Goal: Task Accomplishment & Management: Use online tool/utility

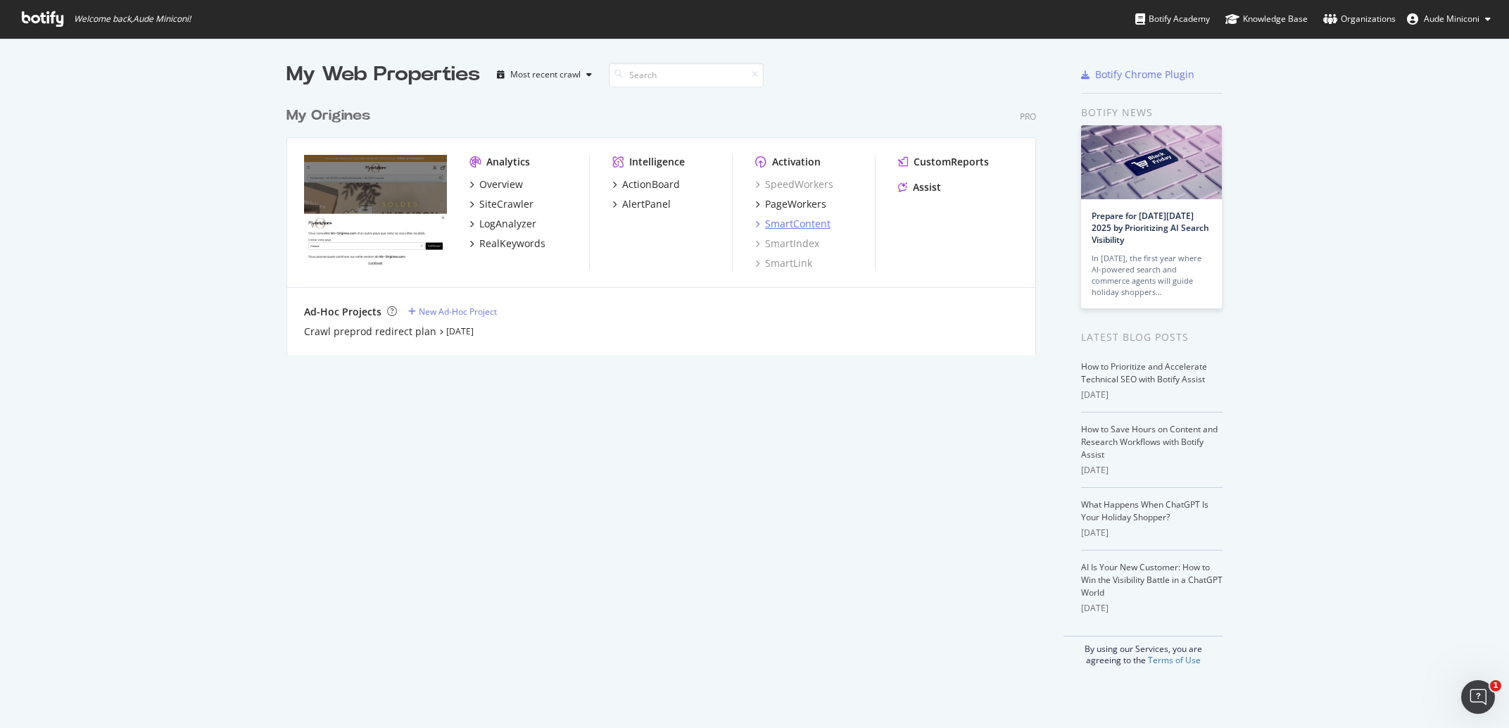
click at [797, 218] on div "SmartContent" at bounding box center [797, 224] width 65 height 14
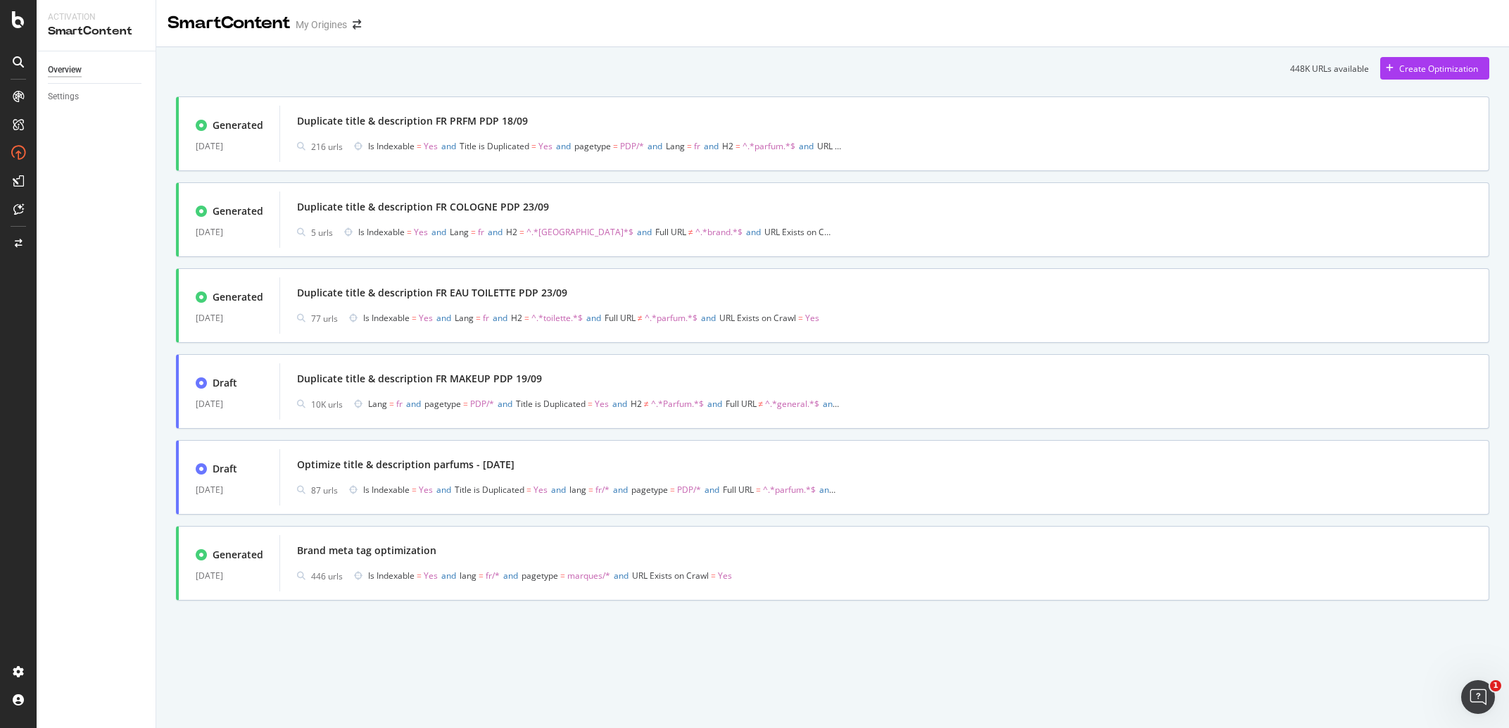
click at [620, 65] on div "448K URLs available Create Optimization" at bounding box center [832, 68] width 1313 height 23
click at [505, 122] on div "Duplicate title & description FR PRFM PDP 18/09" at bounding box center [412, 121] width 231 height 14
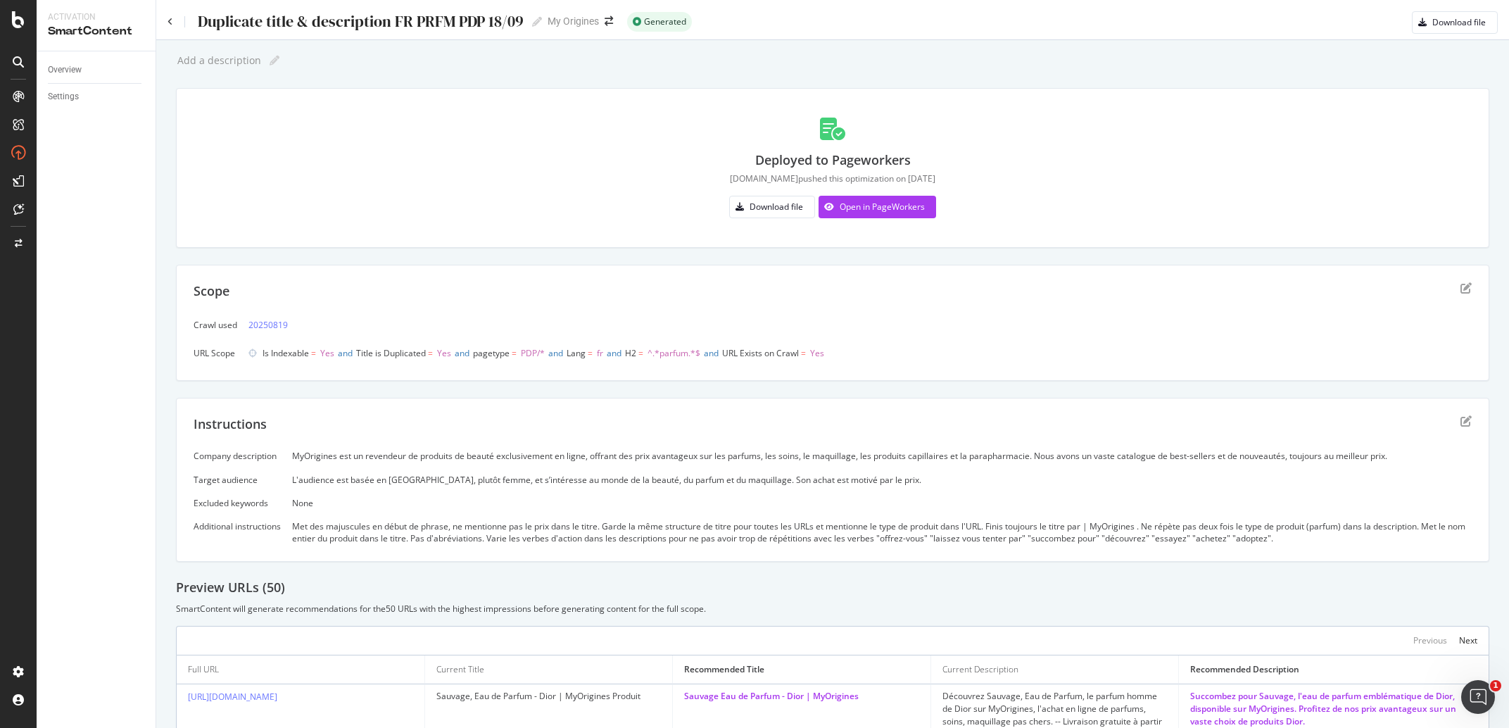
click at [331, 20] on div "Duplicate title & description FR PRFM PDP 18/09" at bounding box center [359, 22] width 327 height 18
click at [331, 20] on input "Duplicate title & description FR PRFM PDP 18/09" at bounding box center [360, 21] width 329 height 19
drag, startPoint x: 1141, startPoint y: 527, endPoint x: 1092, endPoint y: 527, distance: 48.6
click at [1092, 527] on div "Met des majuscules en début de phrase, ne mentionne pas le prix dans le titre. …" at bounding box center [882, 532] width 1180 height 24
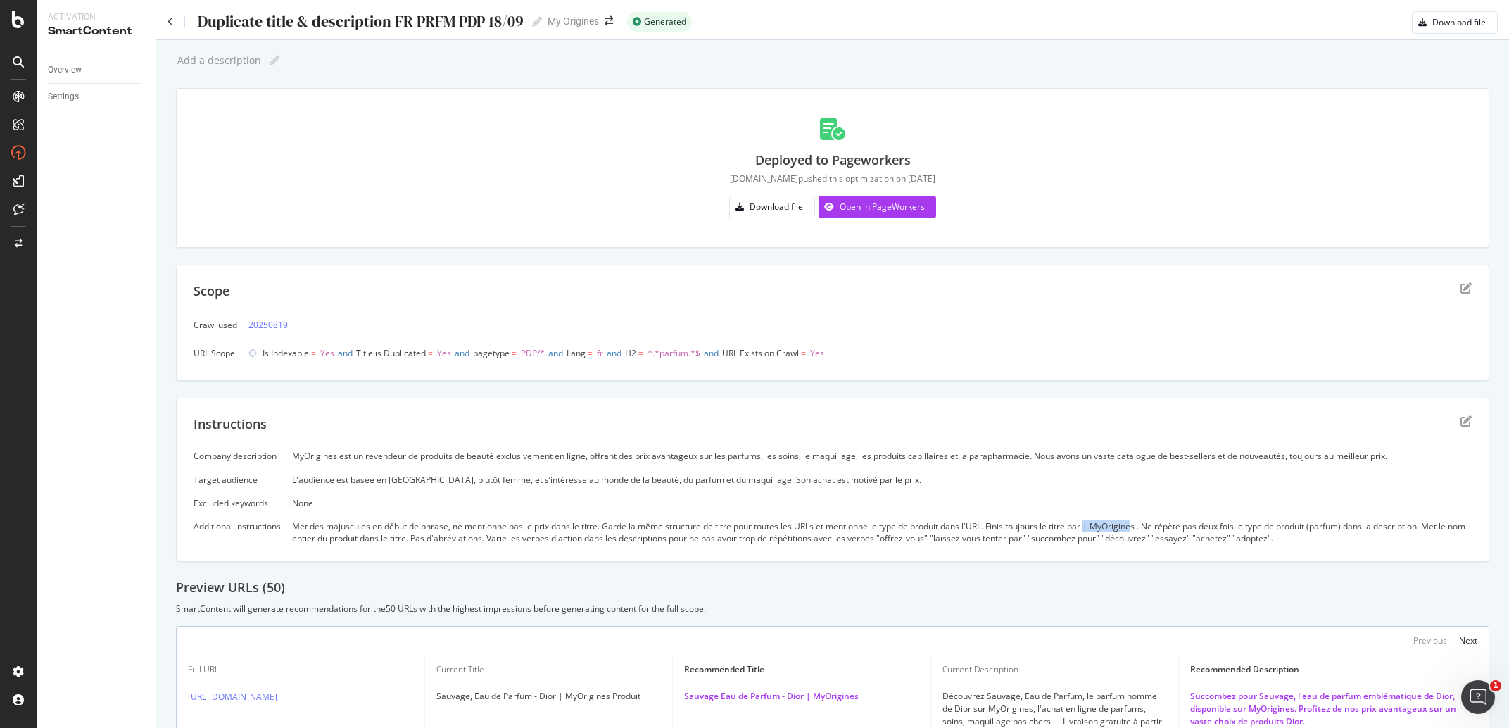
copy div "| MyOrigine"
click at [168, 27] on div "Duplicate title & description FR PRFM PDP 18/09 Duplicate title & description F…" at bounding box center [355, 21] width 374 height 21
click at [168, 22] on icon at bounding box center [171, 22] width 6 height 8
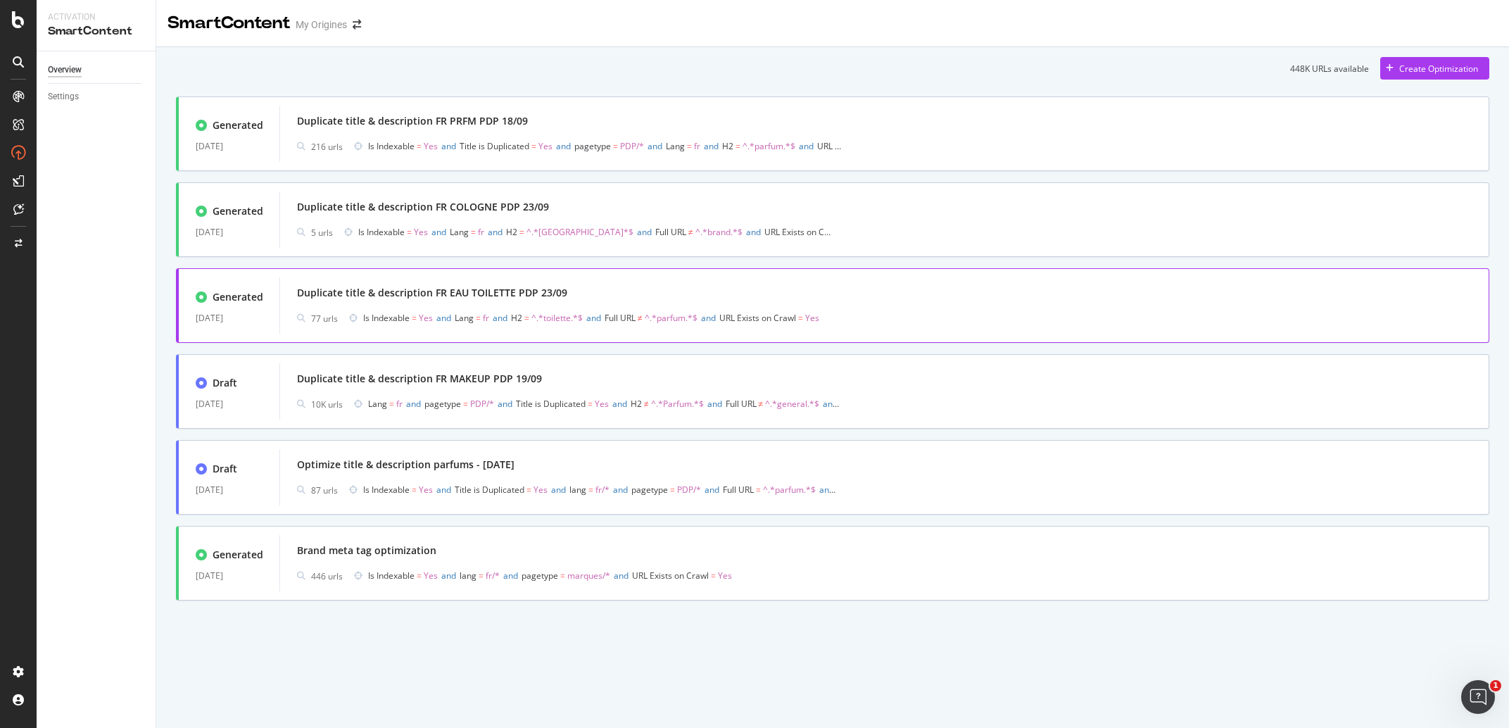
click at [454, 275] on div "Generated 23 Sep. 2025 Duplicate title & description FR EAU TOILETTE PDP 23/09 …" at bounding box center [832, 305] width 1313 height 75
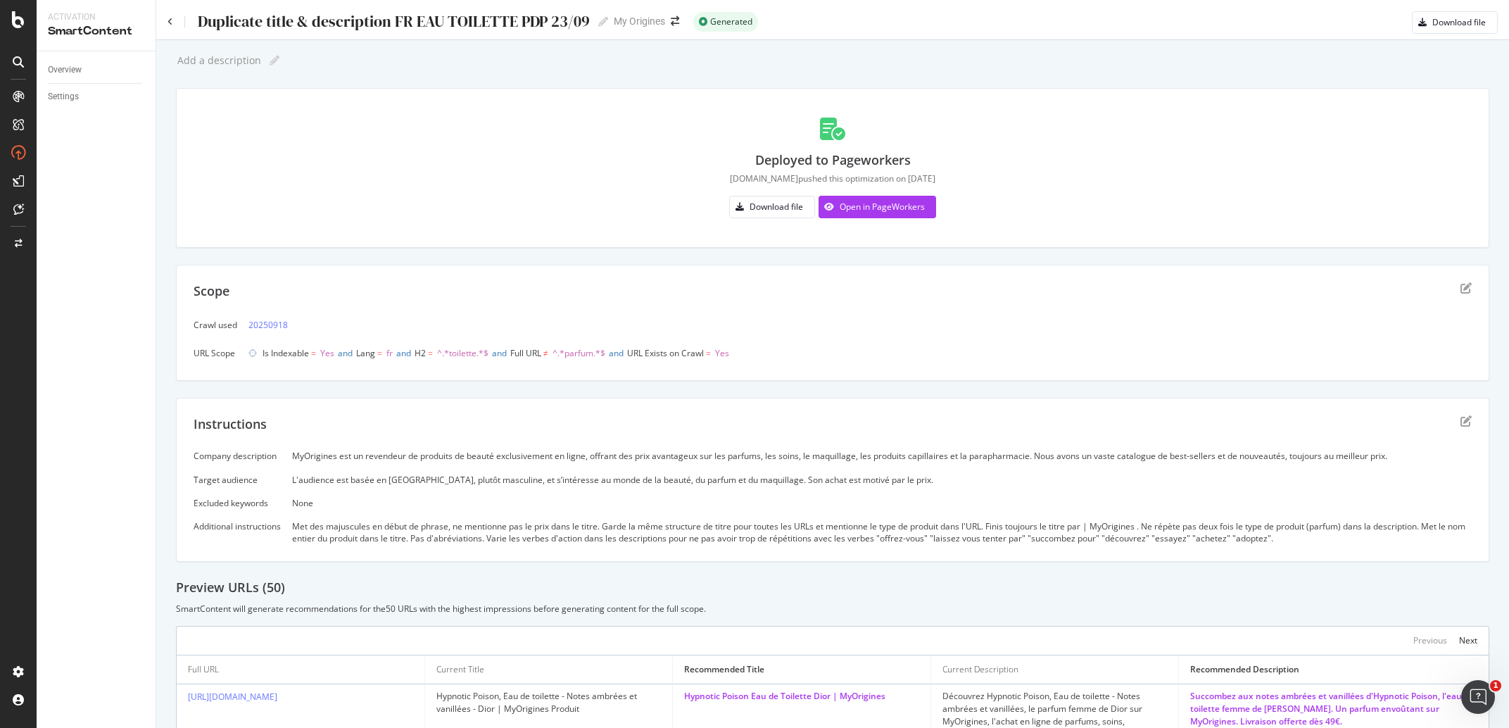
click at [168, 18] on div "Duplicate title & description FR EAU TOILETTE PDP 23/09 Duplicate title & descr…" at bounding box center [832, 17] width 1353 height 34
click at [170, 18] on icon at bounding box center [171, 22] width 6 height 8
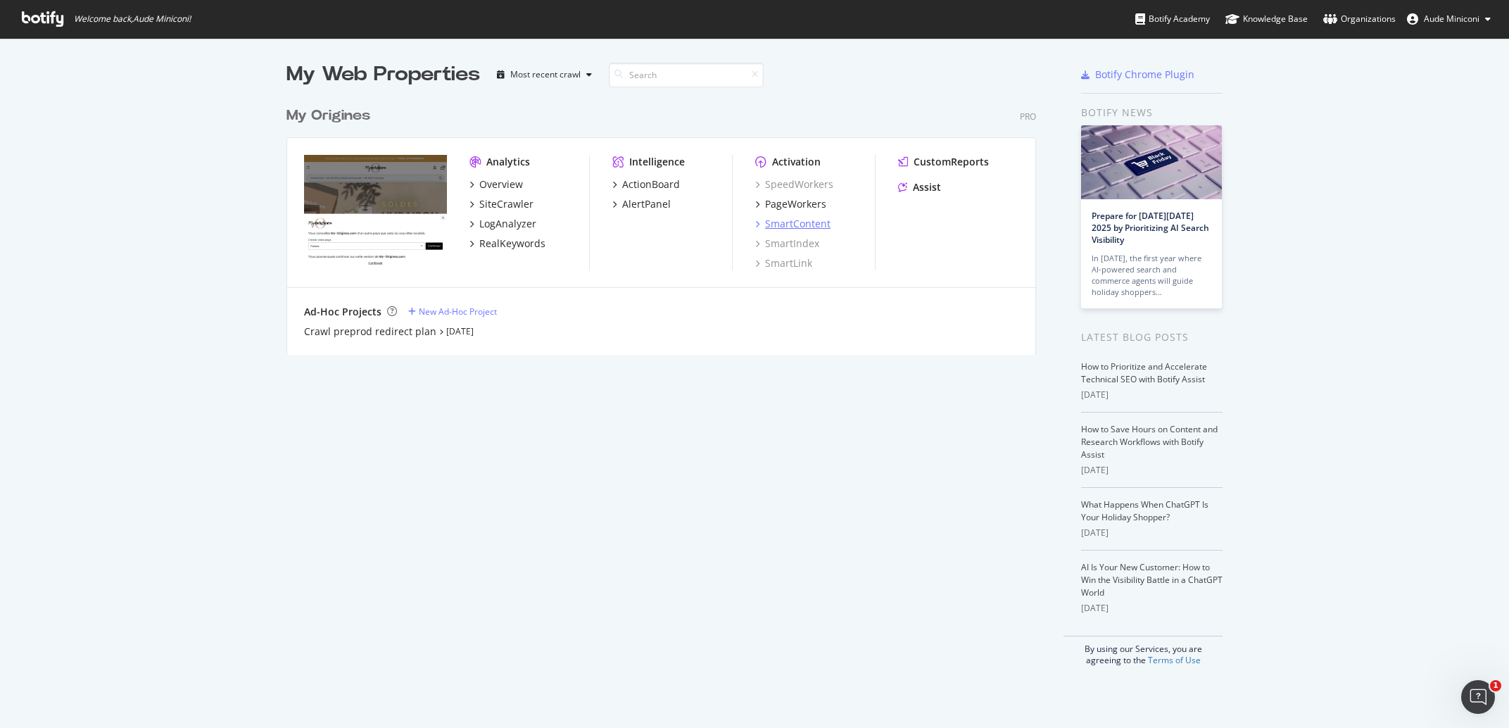
click at [814, 227] on div "SmartContent" at bounding box center [797, 224] width 65 height 14
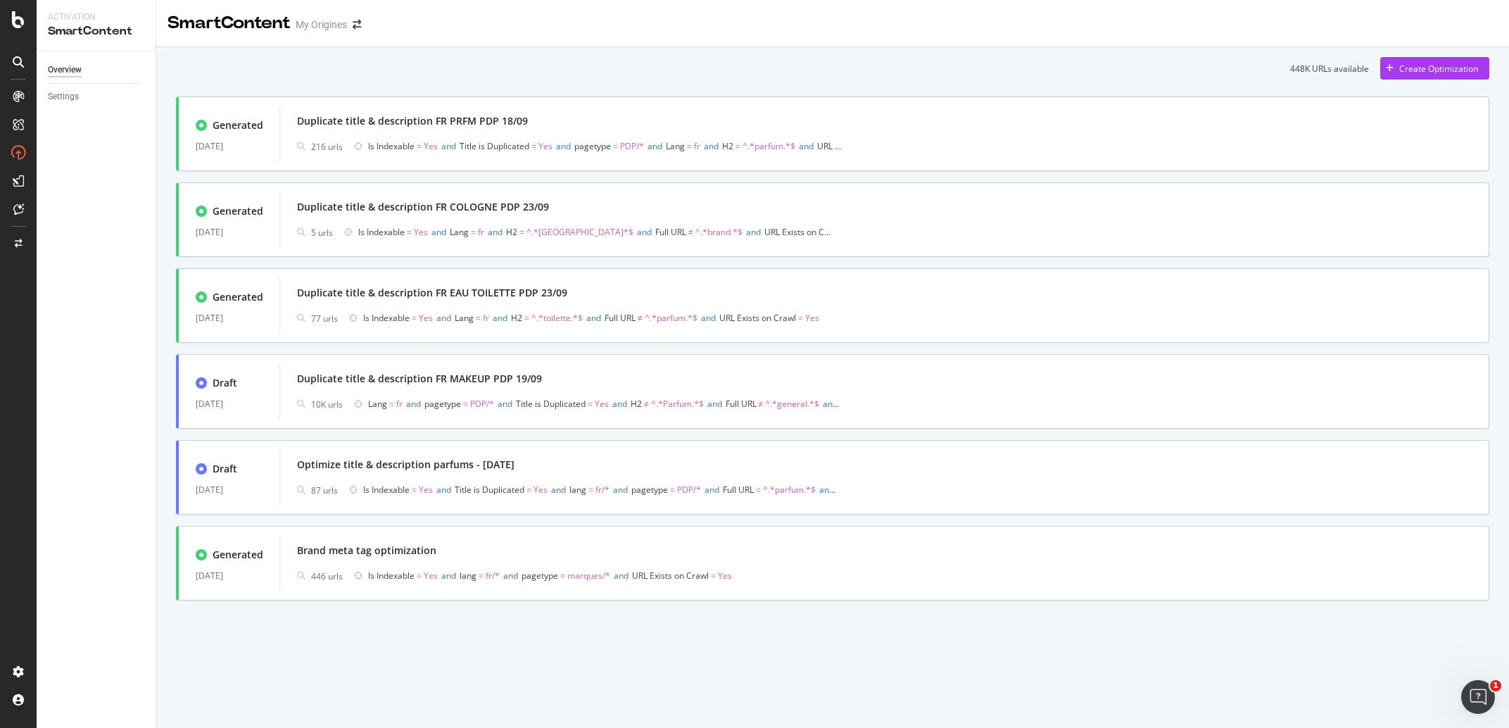
click at [1457, 56] on div "448K URLs available Create Optimization Generated [DATE] Duplicate title & desc…" at bounding box center [832, 348] width 1353 height 603
click at [1456, 66] on div "Create Optimization" at bounding box center [1438, 69] width 79 height 12
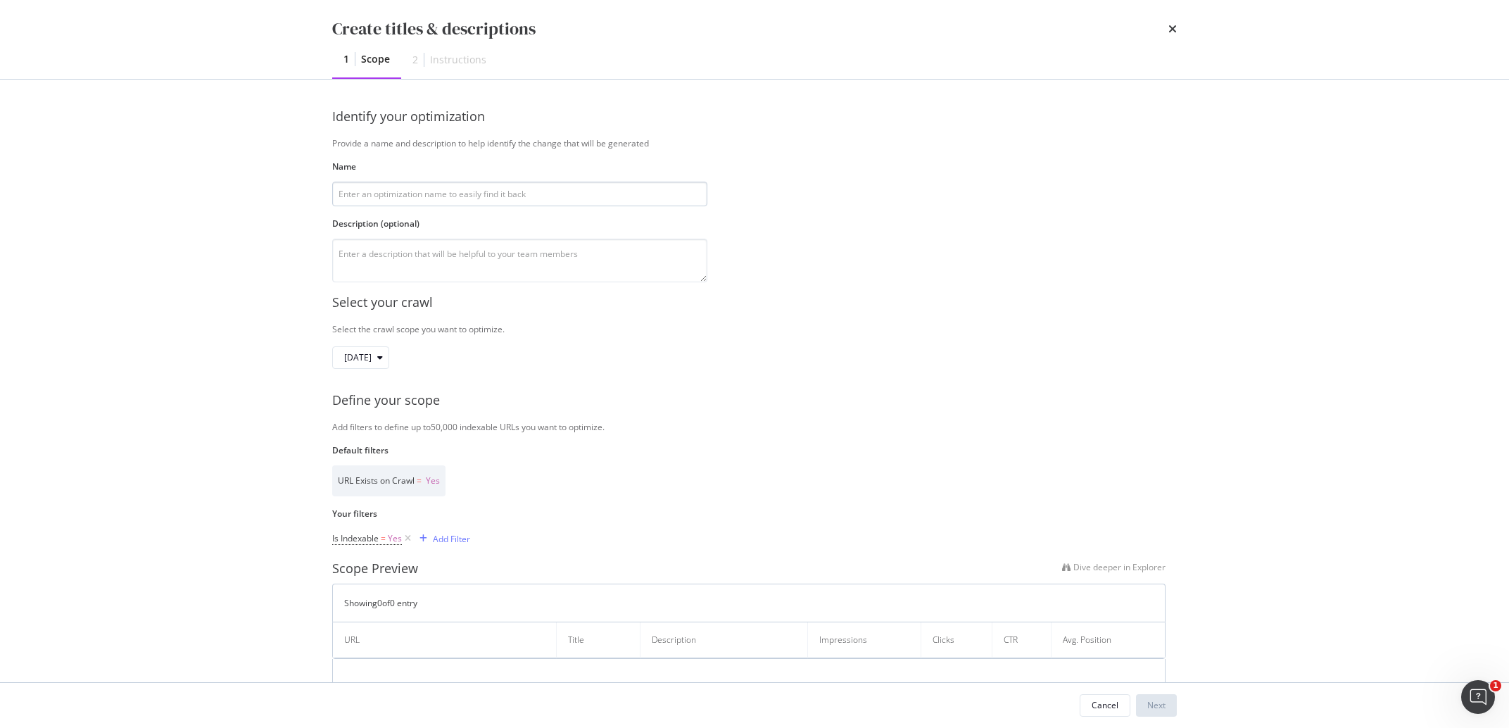
click at [503, 189] on input "modal" at bounding box center [519, 194] width 375 height 25
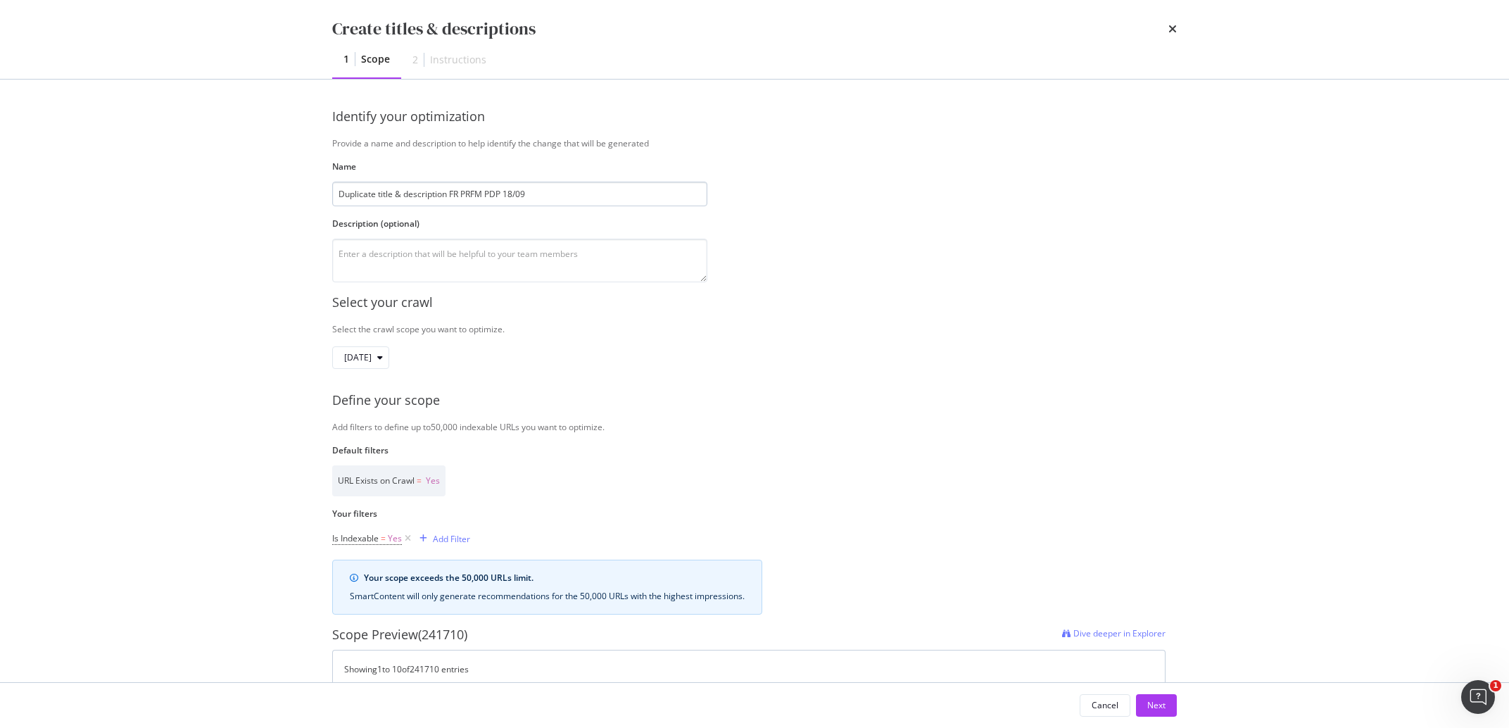
click at [453, 194] on input "Duplicate title & description FR PRFM PDP 18/09" at bounding box center [519, 194] width 375 height 25
type input "Duplicate title & description UK PRFM PDP 18/09"
click at [438, 256] on textarea "modal" at bounding box center [519, 261] width 375 height 44
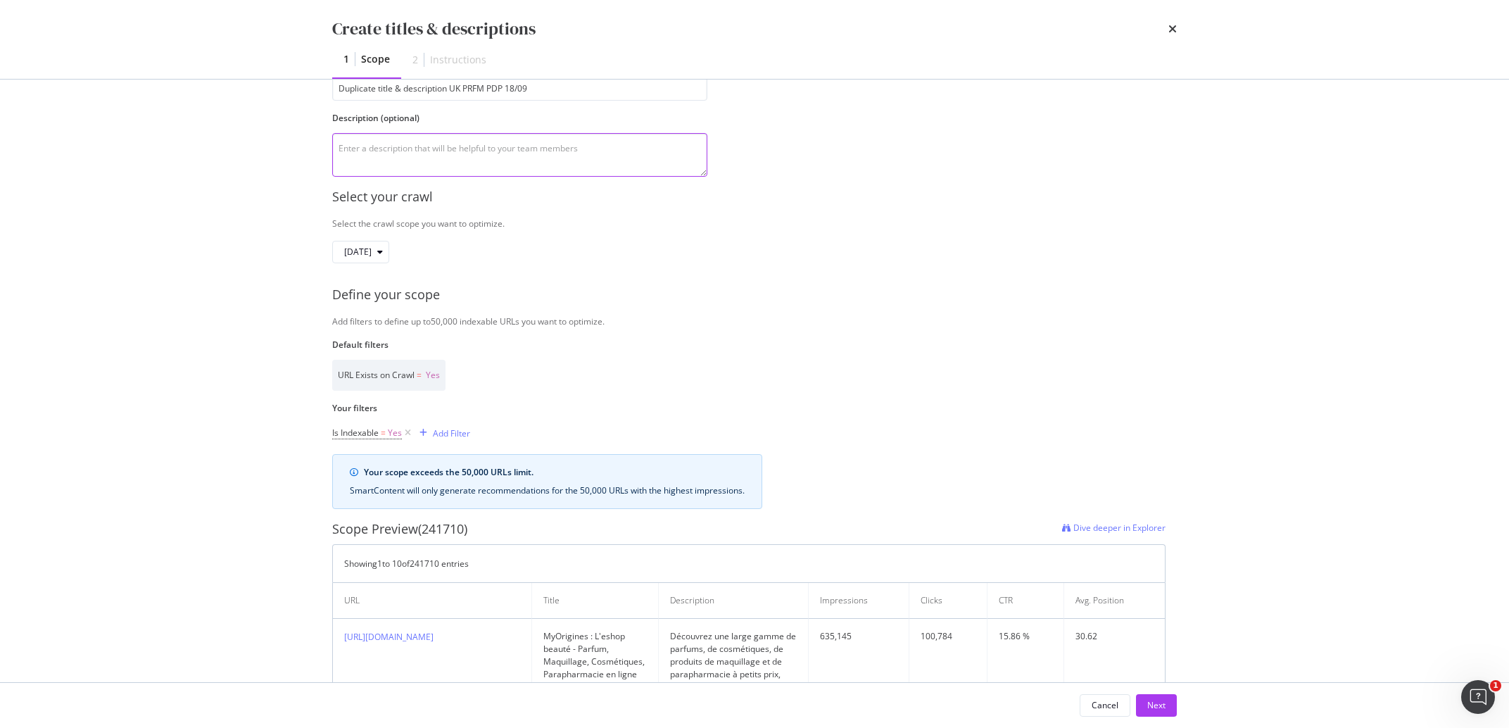
scroll to position [198, 0]
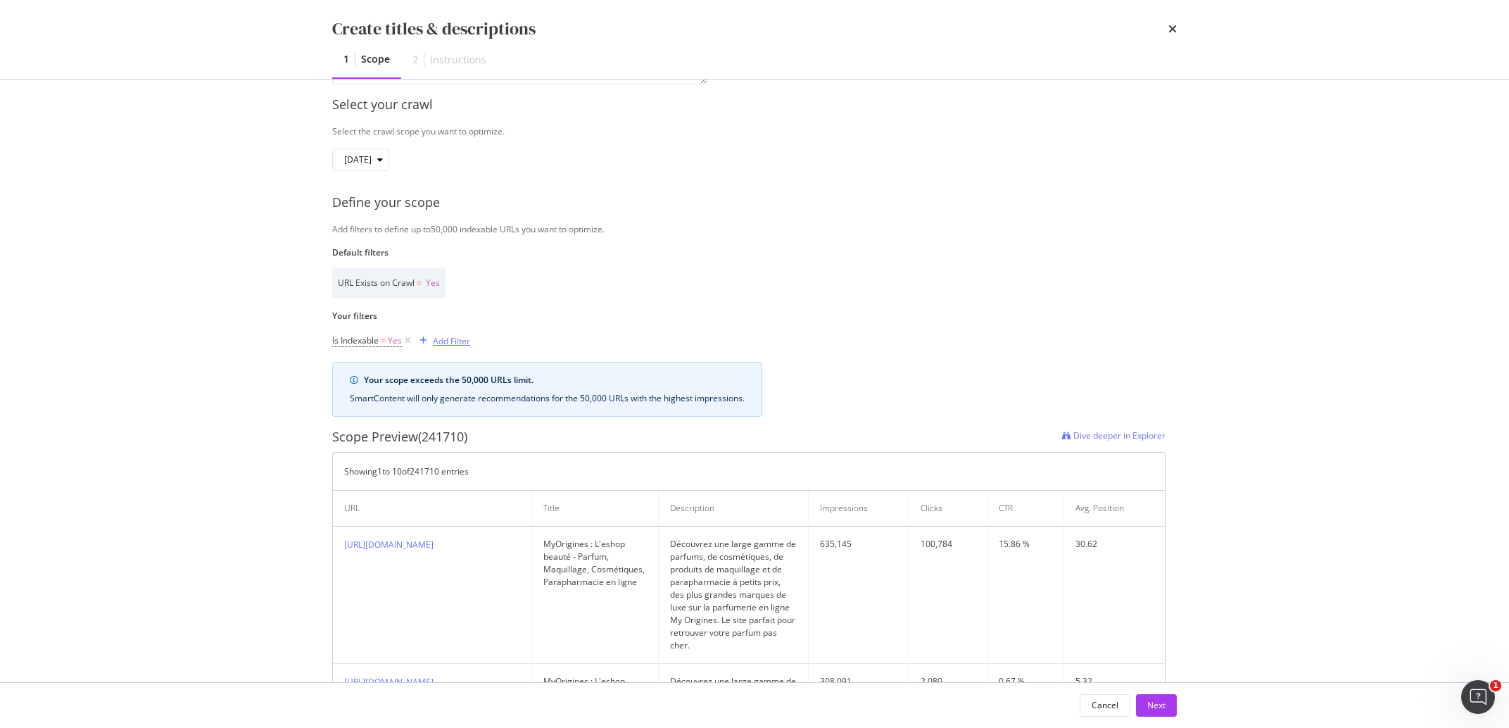
click at [454, 344] on div "Add Filter" at bounding box center [451, 341] width 37 height 12
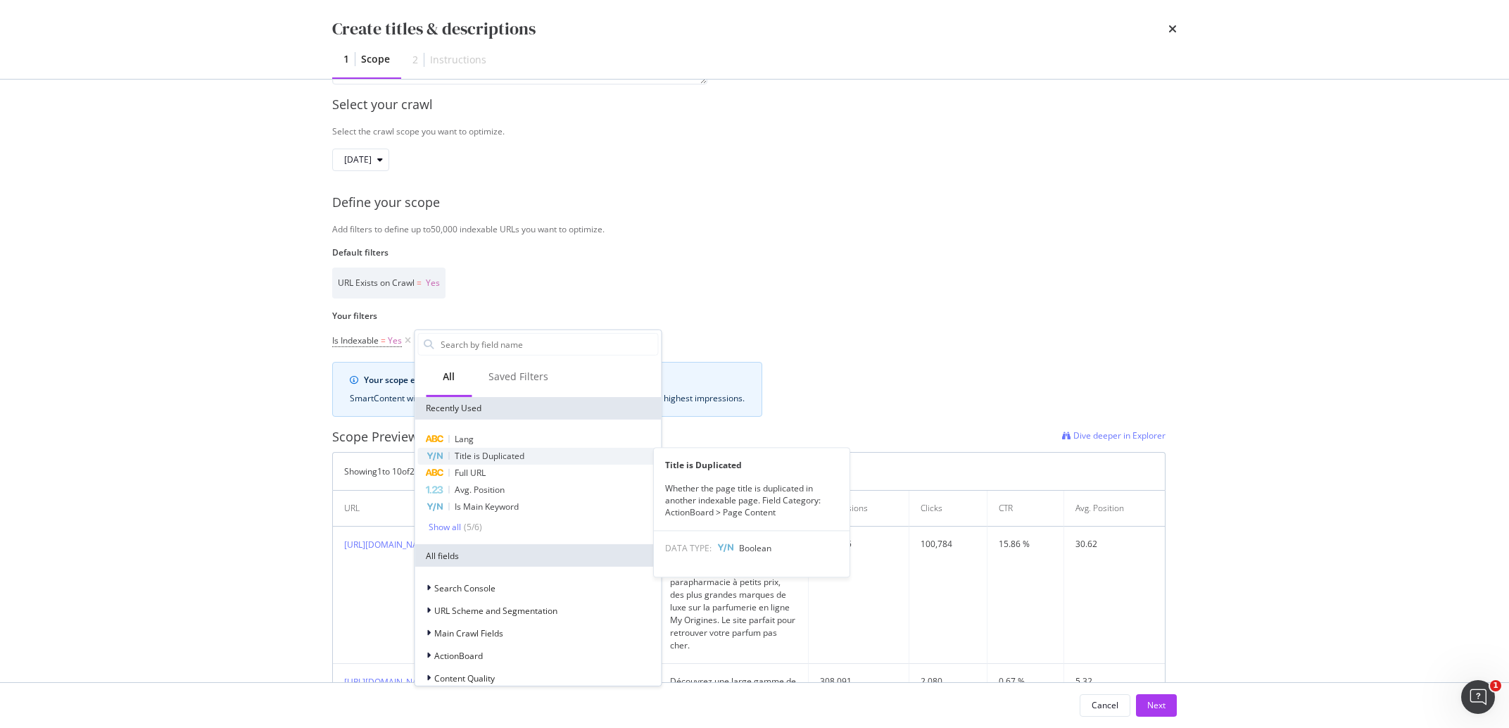
click at [484, 455] on span "Title is Duplicated" at bounding box center [490, 456] width 70 height 12
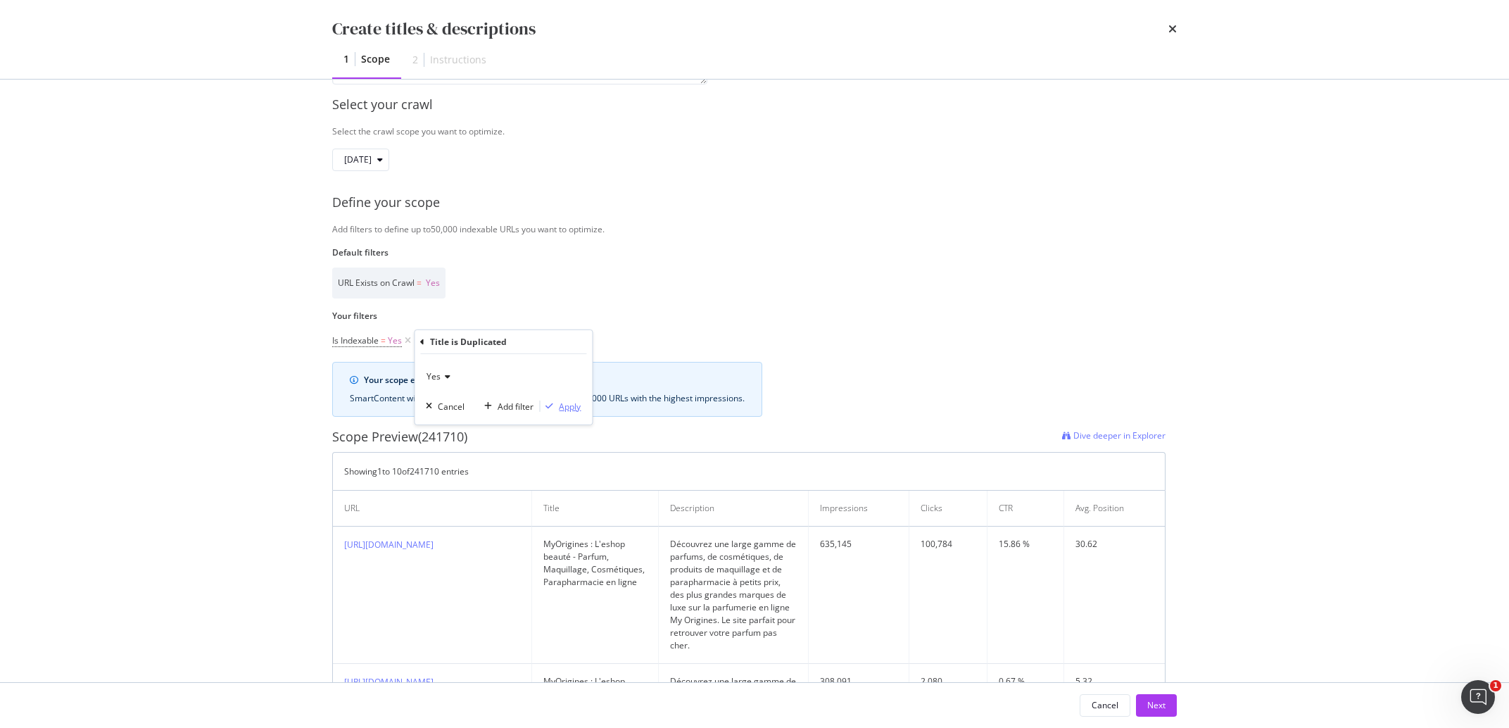
click at [571, 406] on div "Apply" at bounding box center [570, 406] width 22 height 12
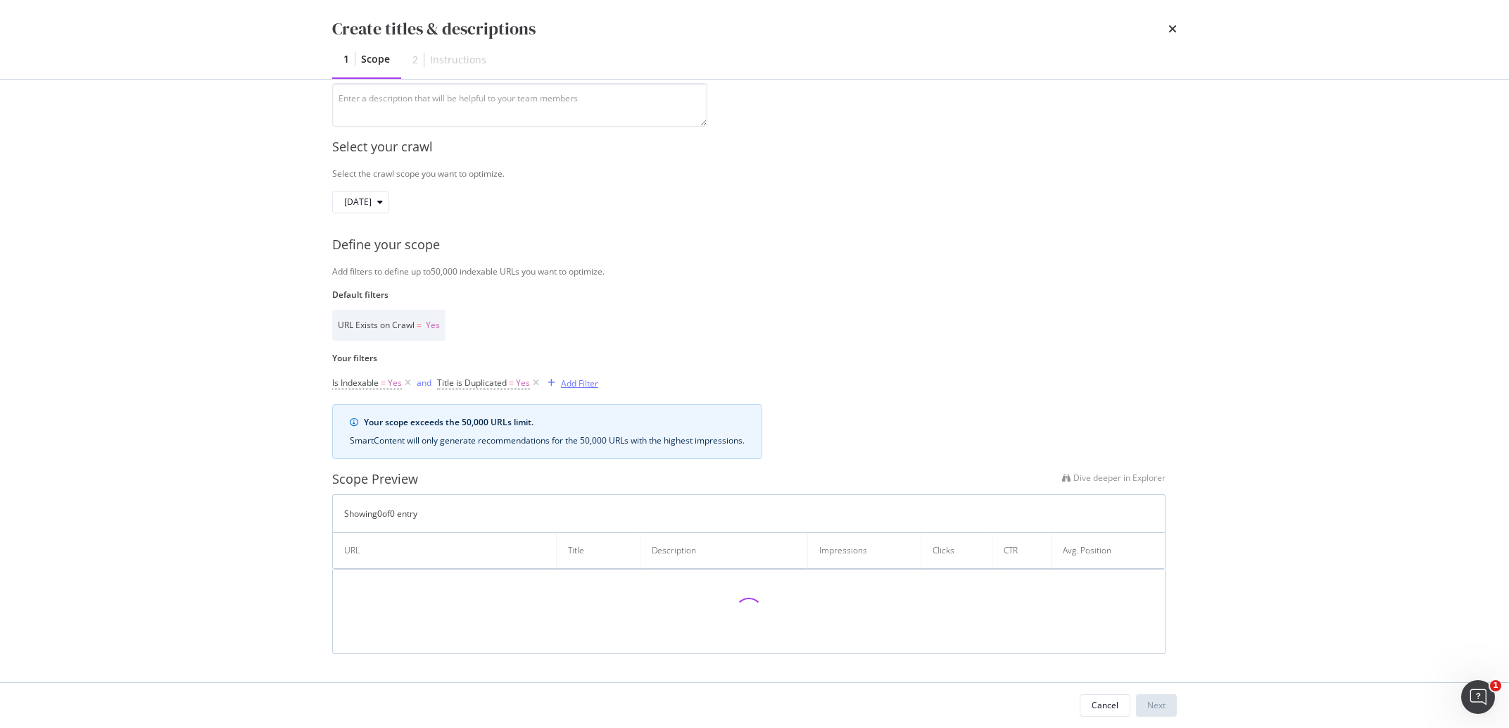
click at [571, 389] on div "Add Filter" at bounding box center [570, 382] width 56 height 15
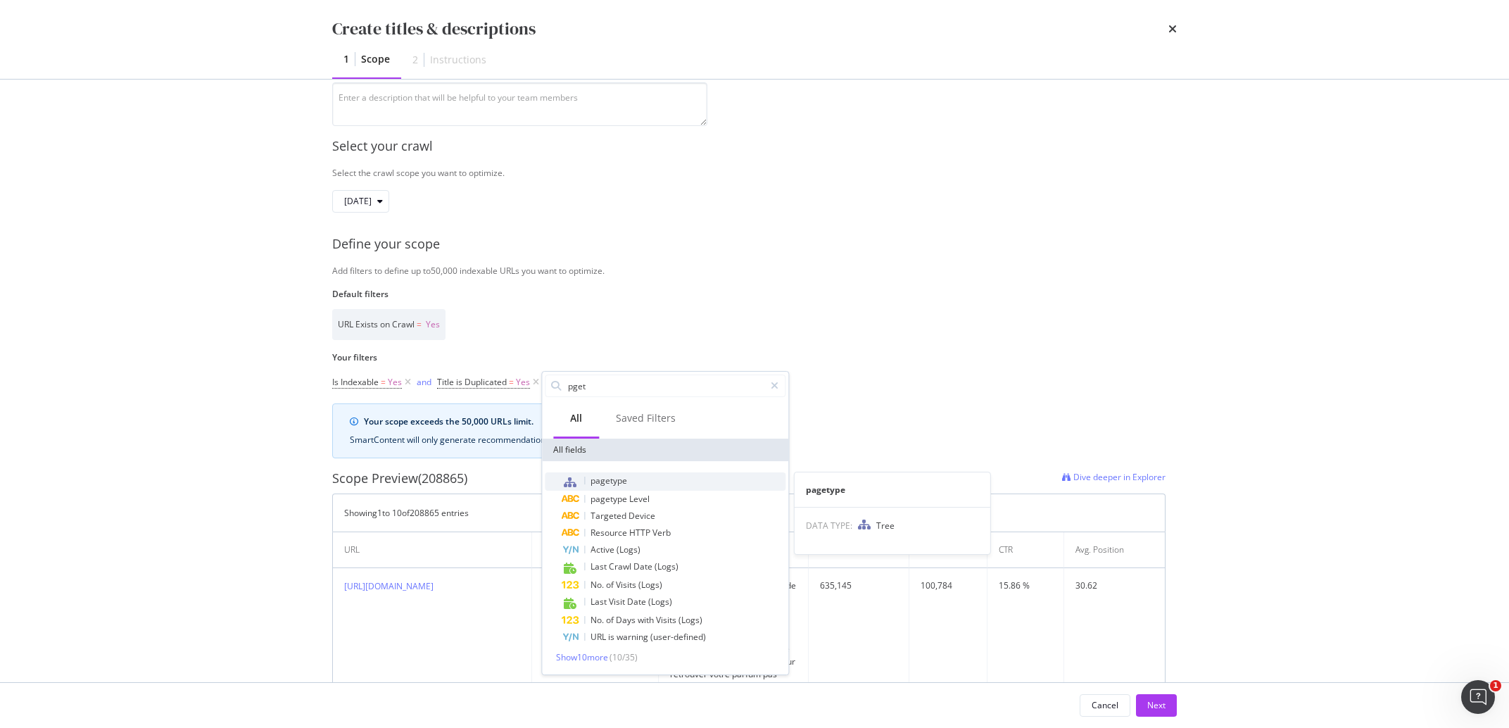
type input "pget"
click at [631, 477] on div "pagetype" at bounding box center [674, 481] width 224 height 18
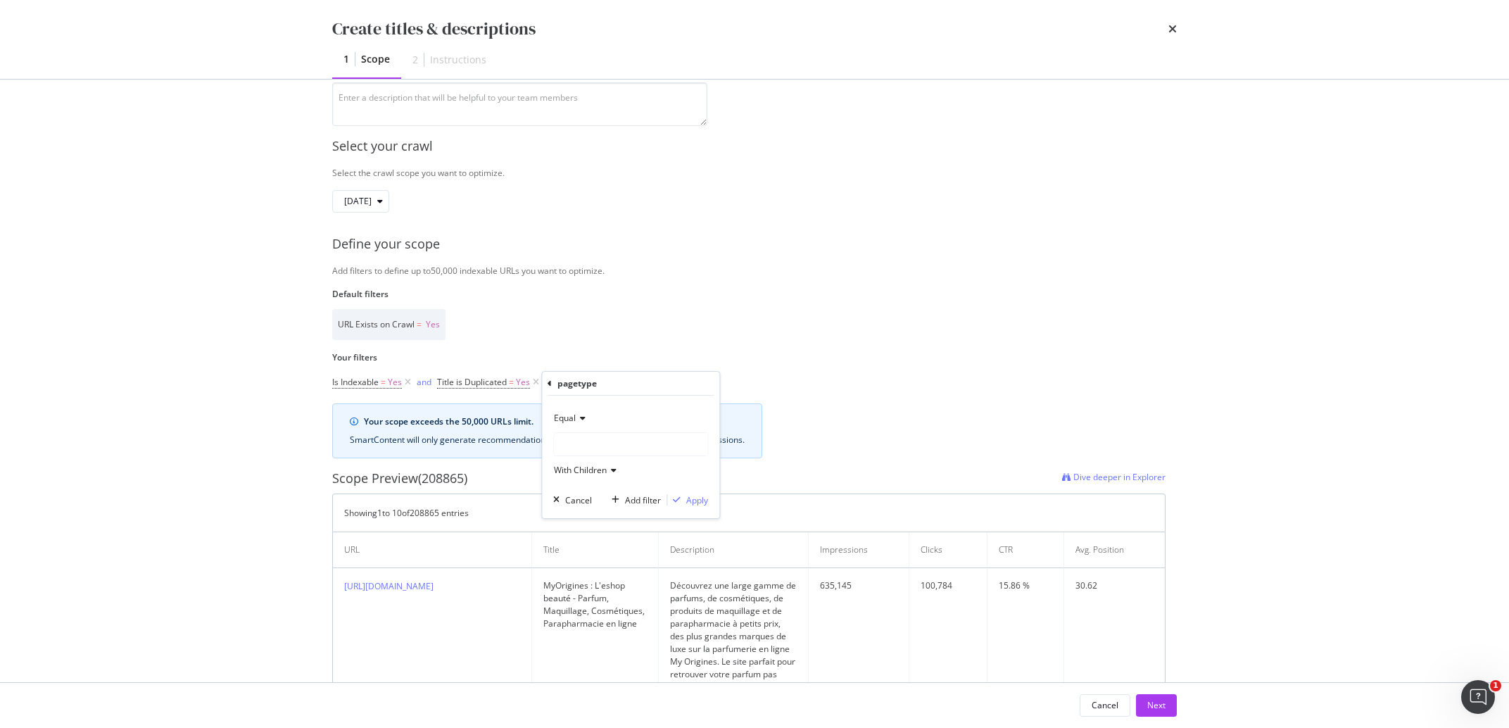
click at [574, 441] on div "modal" at bounding box center [630, 444] width 153 height 23
click at [594, 478] on span "271,143 URLS" at bounding box center [617, 473] width 58 height 12
click at [698, 497] on div "Apply" at bounding box center [697, 500] width 22 height 12
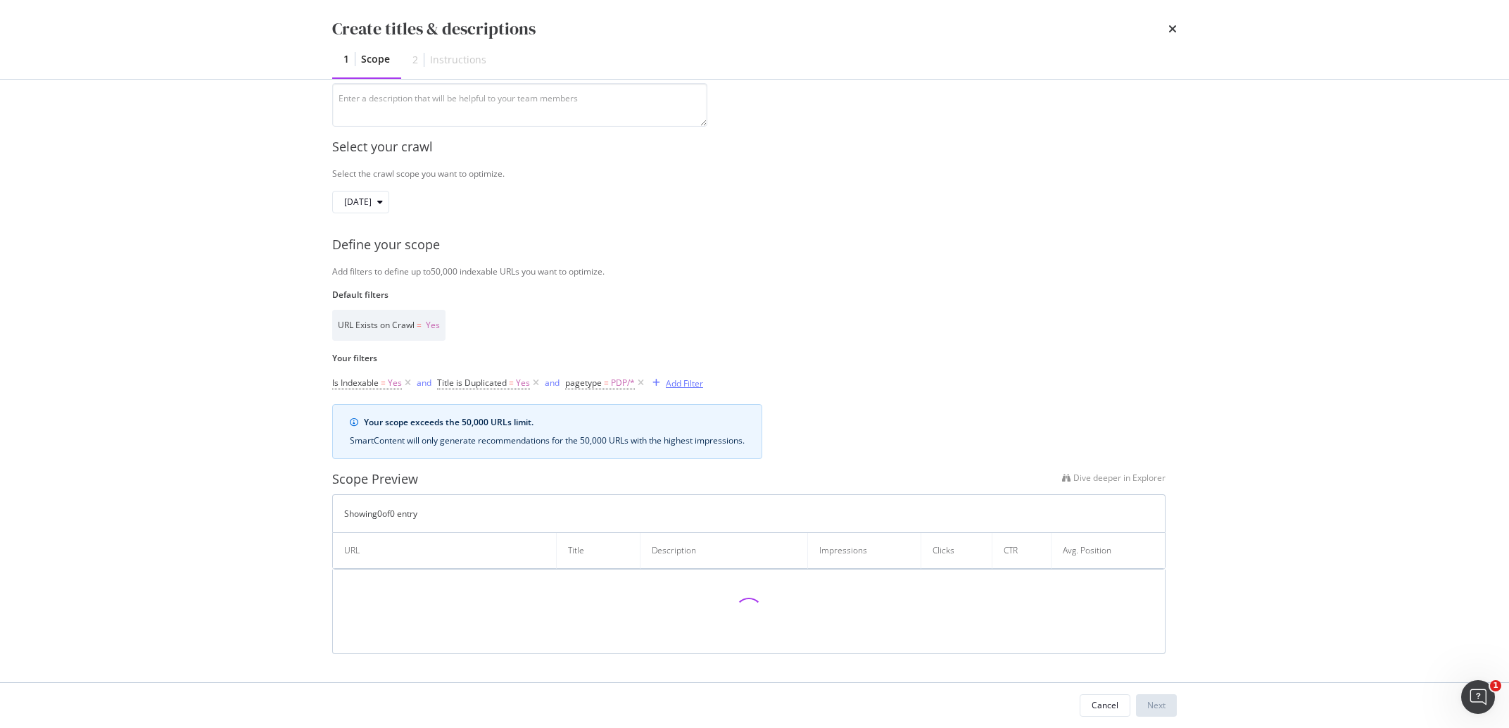
click at [680, 384] on div "Add Filter" at bounding box center [684, 383] width 37 height 12
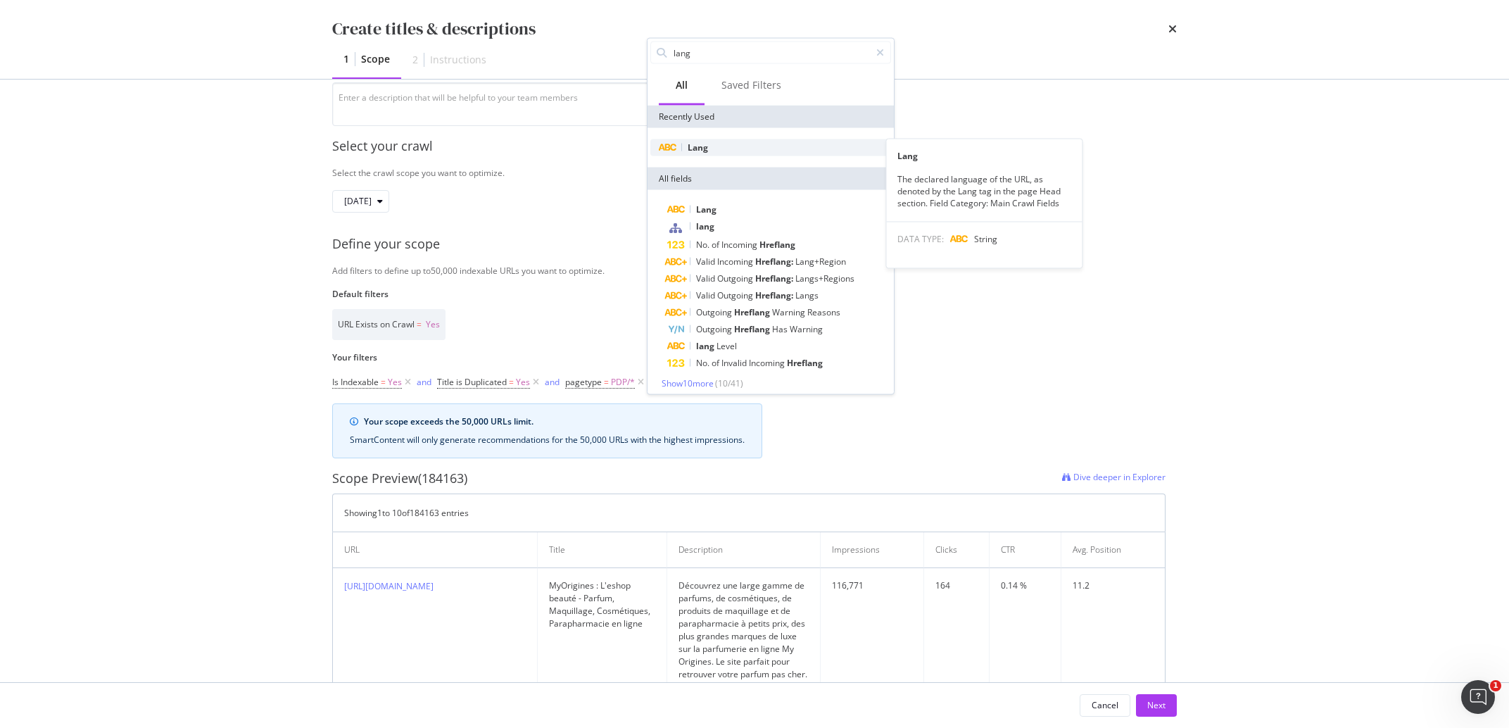
type input "lang"
click at [721, 146] on div "Lang" at bounding box center [770, 147] width 241 height 17
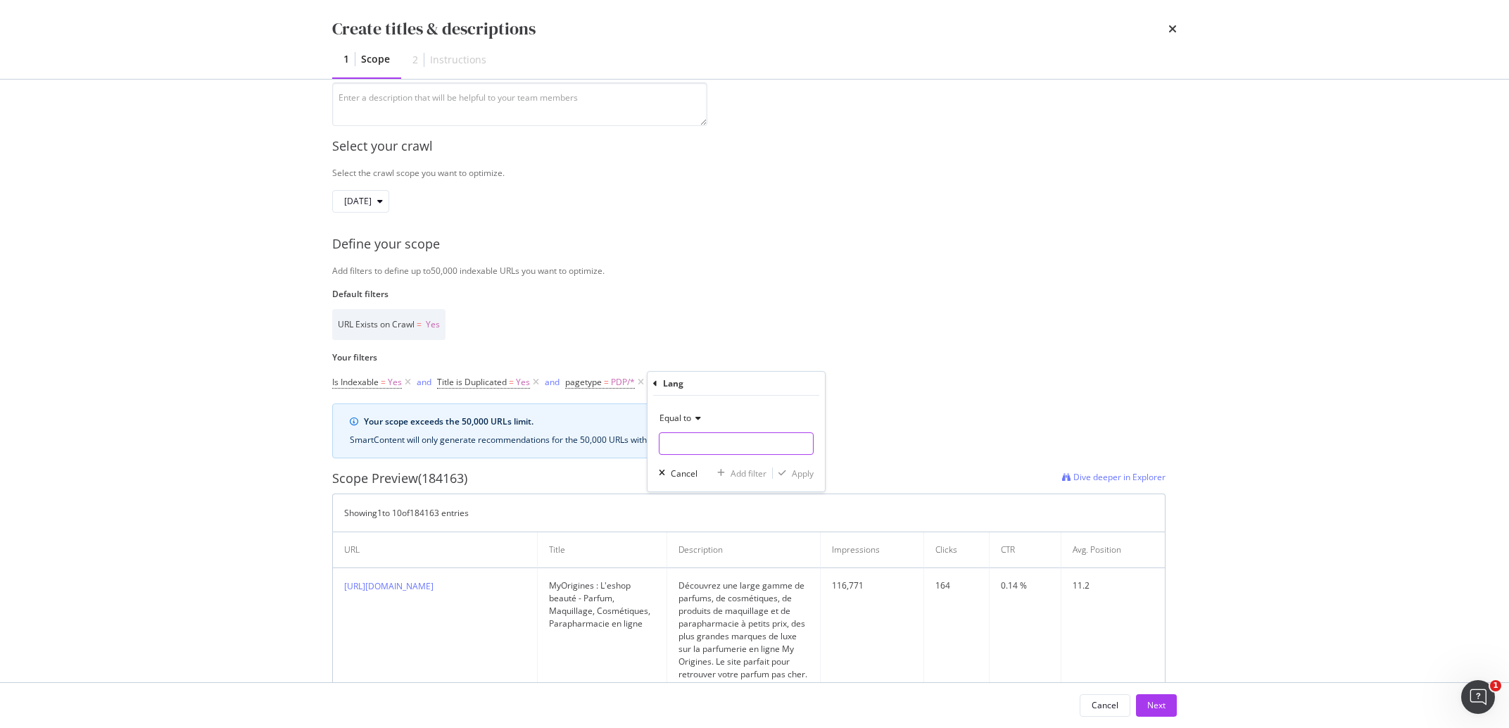
click at [714, 446] on input "Name" at bounding box center [736, 443] width 153 height 23
click at [729, 459] on span "en" at bounding box center [710, 462] width 94 height 12
type input "en"
click at [804, 473] on div "Apply" at bounding box center [803, 473] width 22 height 12
click at [759, 384] on div "Add Filter" at bounding box center [757, 383] width 37 height 12
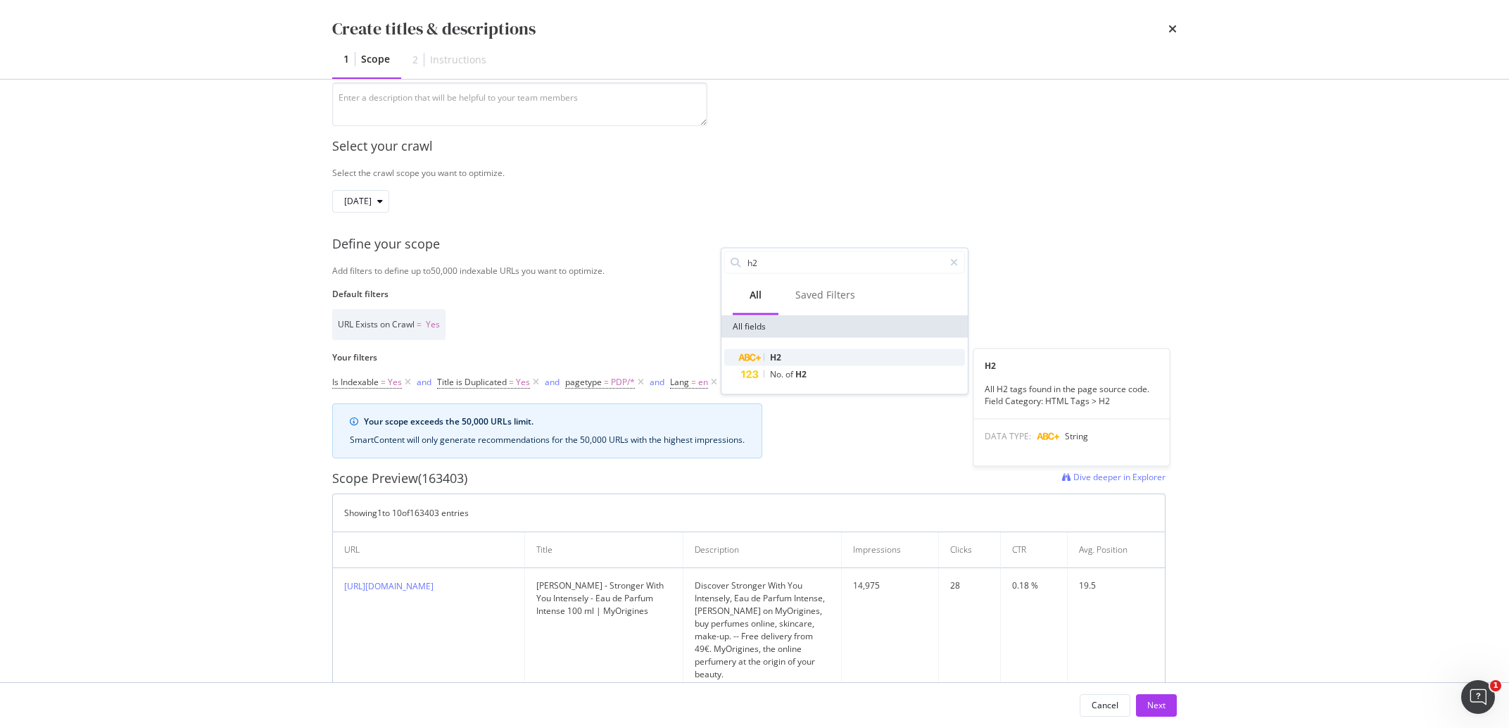
type input "h2"
click at [793, 356] on div "H2" at bounding box center [853, 357] width 224 height 17
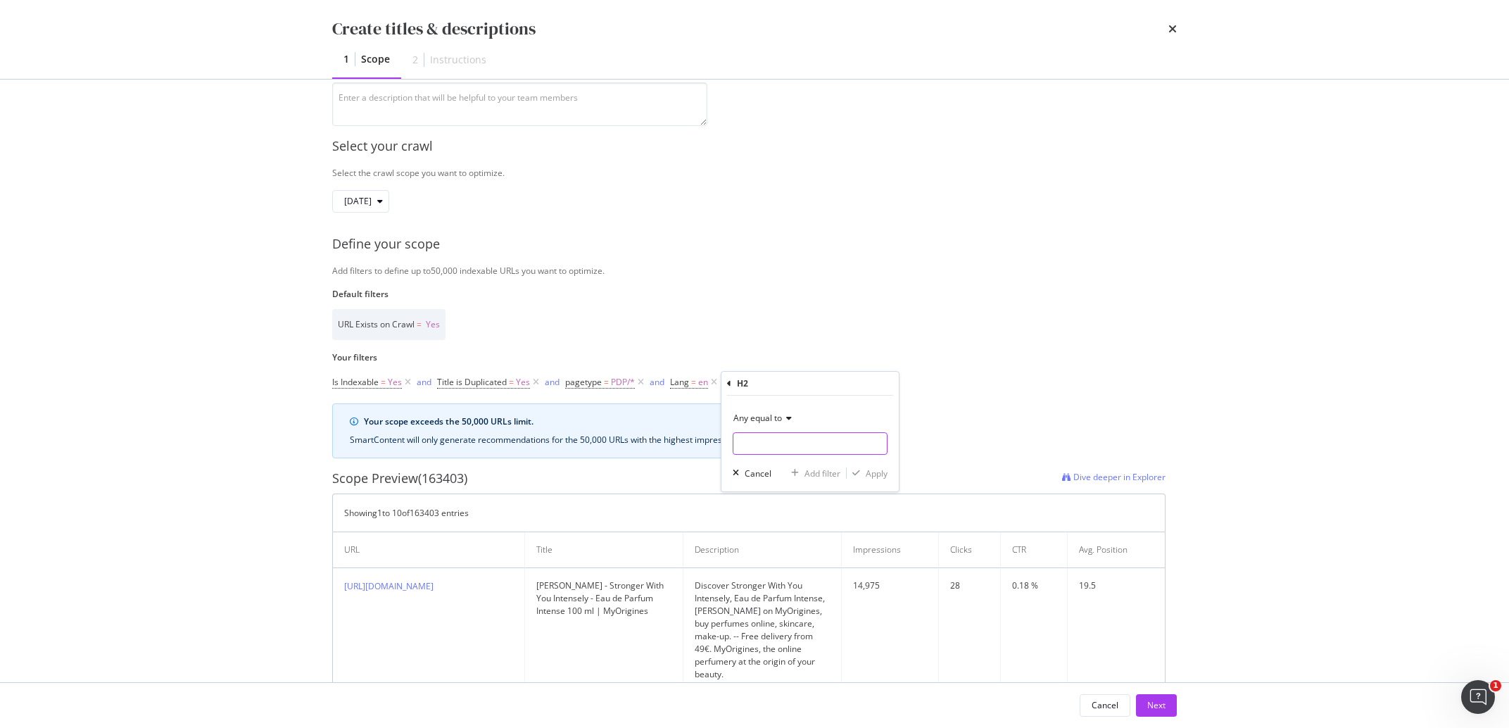
click at [790, 436] on input "Name" at bounding box center [809, 443] width 153 height 23
click at [783, 417] on icon "modal" at bounding box center [787, 418] width 10 height 8
click at [800, 565] on div "Any contains" at bounding box center [811, 557] width 151 height 18
click at [757, 438] on input "Name" at bounding box center [809, 443] width 153 height 23
type input "parfum"
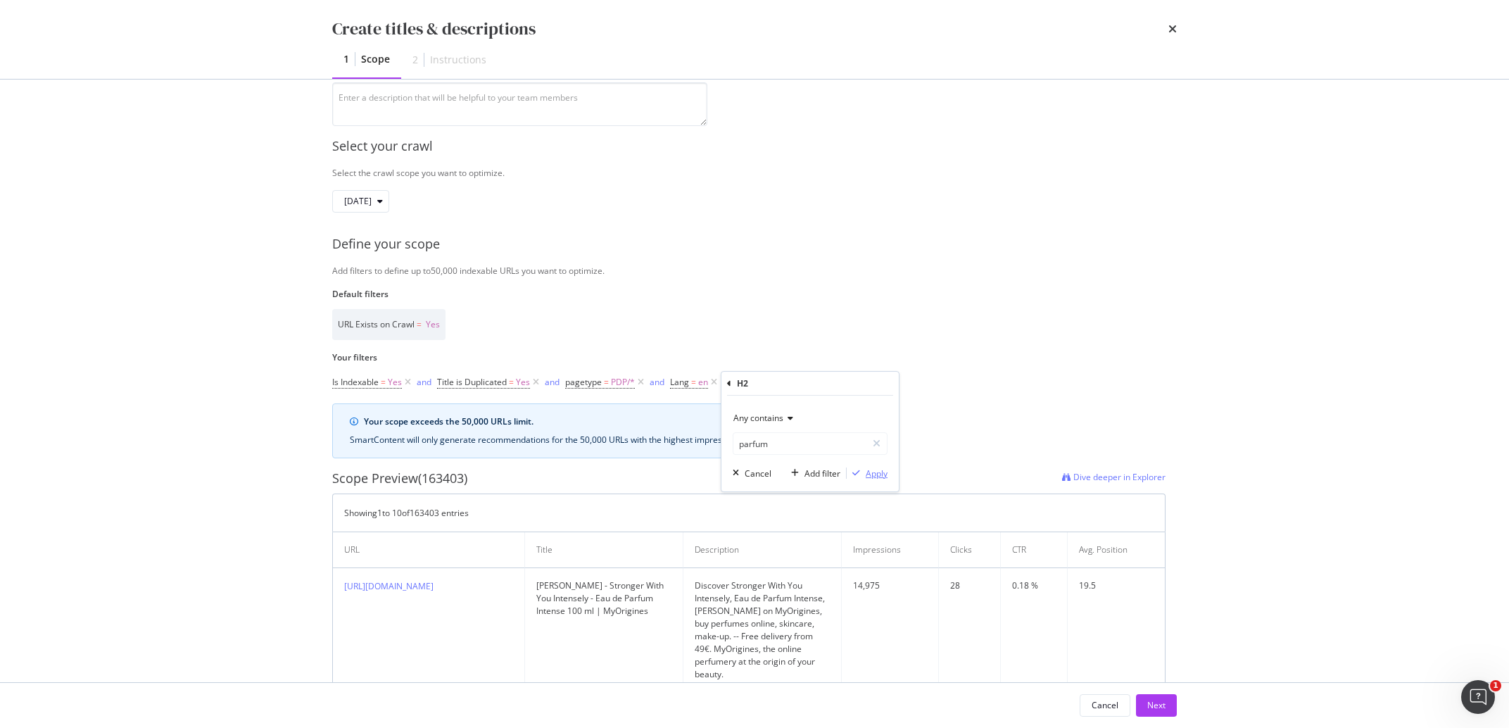
click at [878, 478] on div "Apply" at bounding box center [877, 473] width 22 height 12
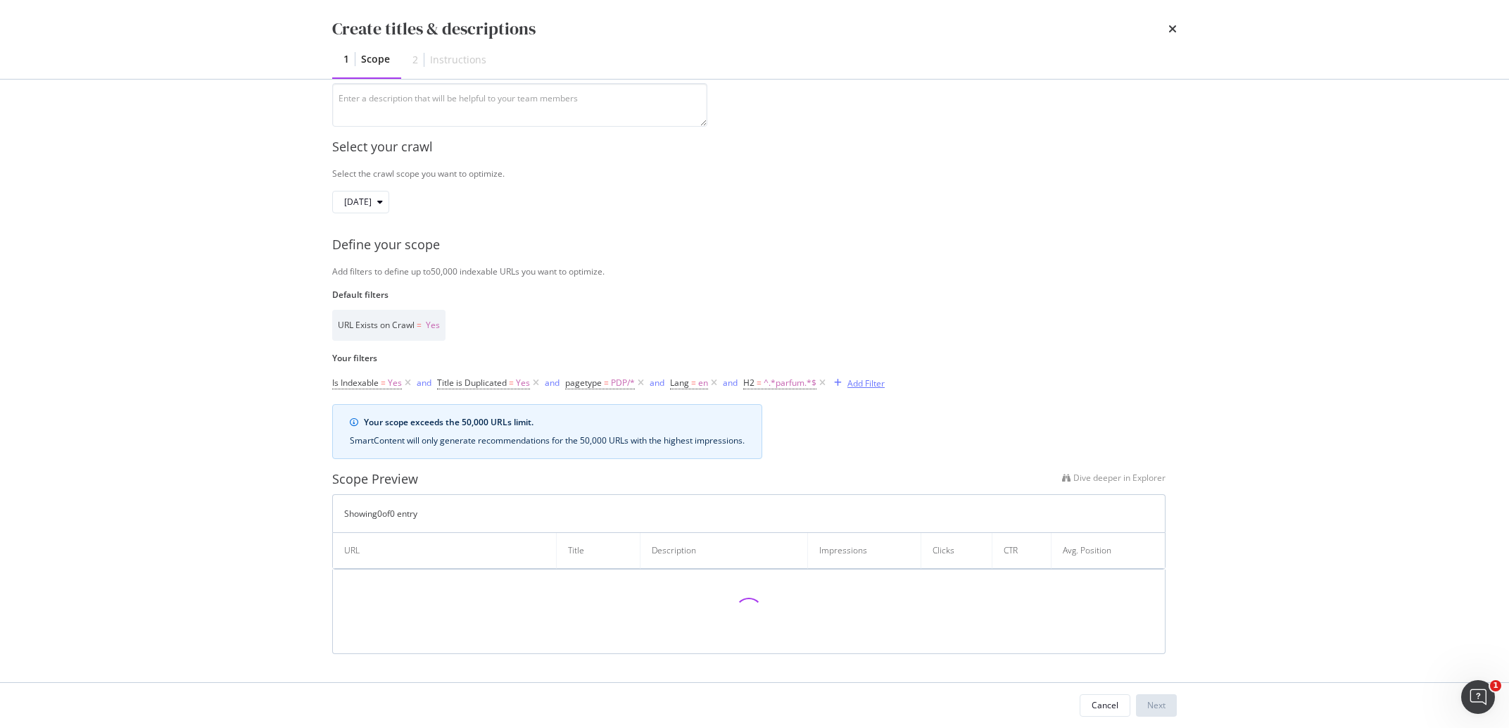
click at [882, 386] on div "Add Filter" at bounding box center [865, 383] width 37 height 12
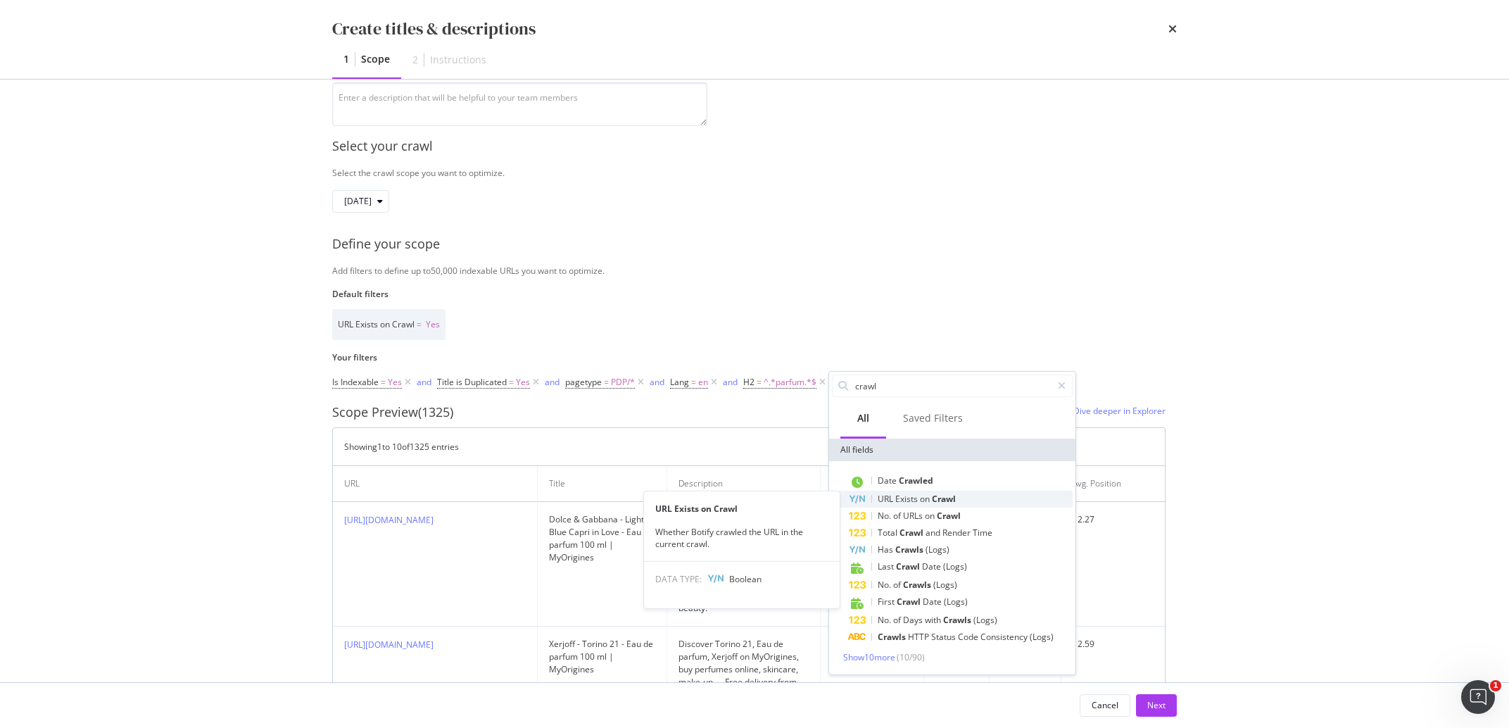
type input "crawl"
click at [909, 503] on span "Exists" at bounding box center [907, 499] width 25 height 12
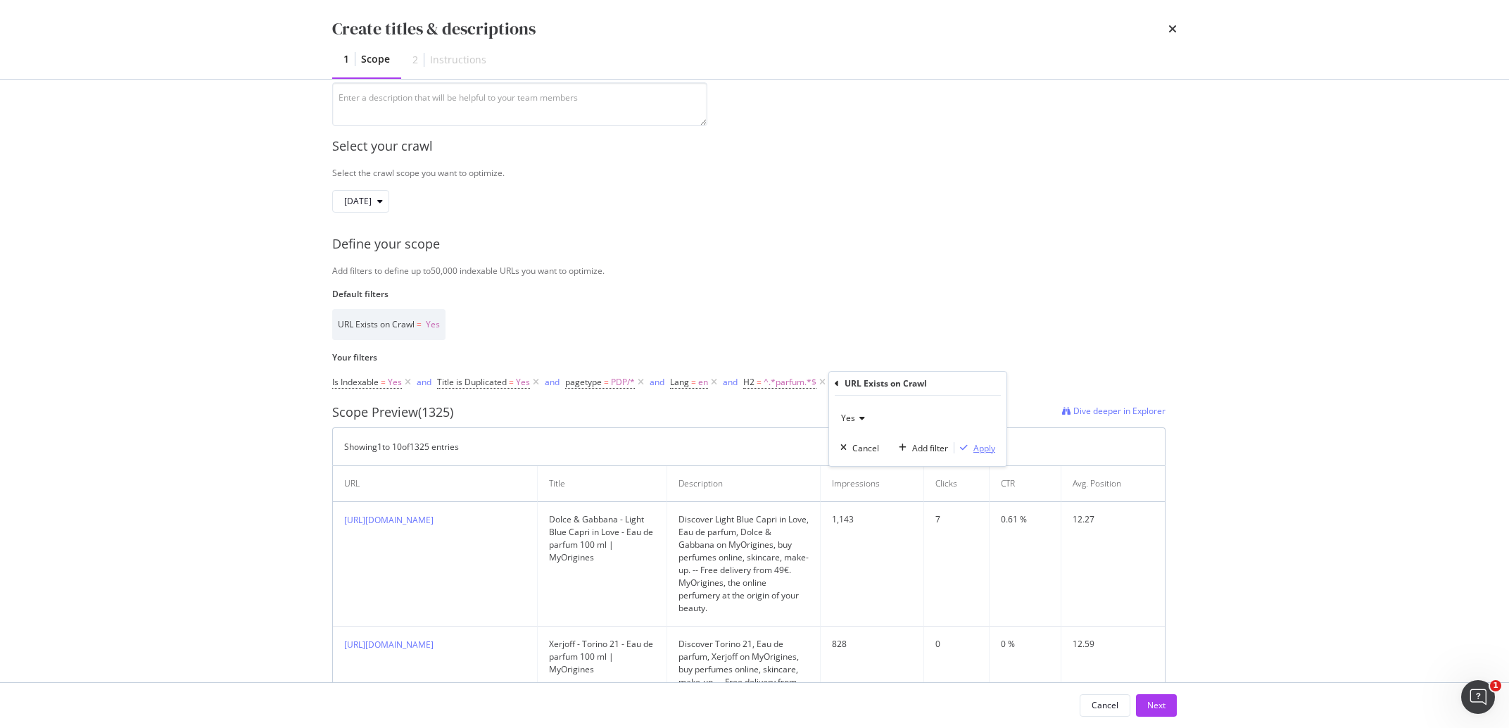
click at [988, 448] on div "Apply" at bounding box center [984, 448] width 22 height 12
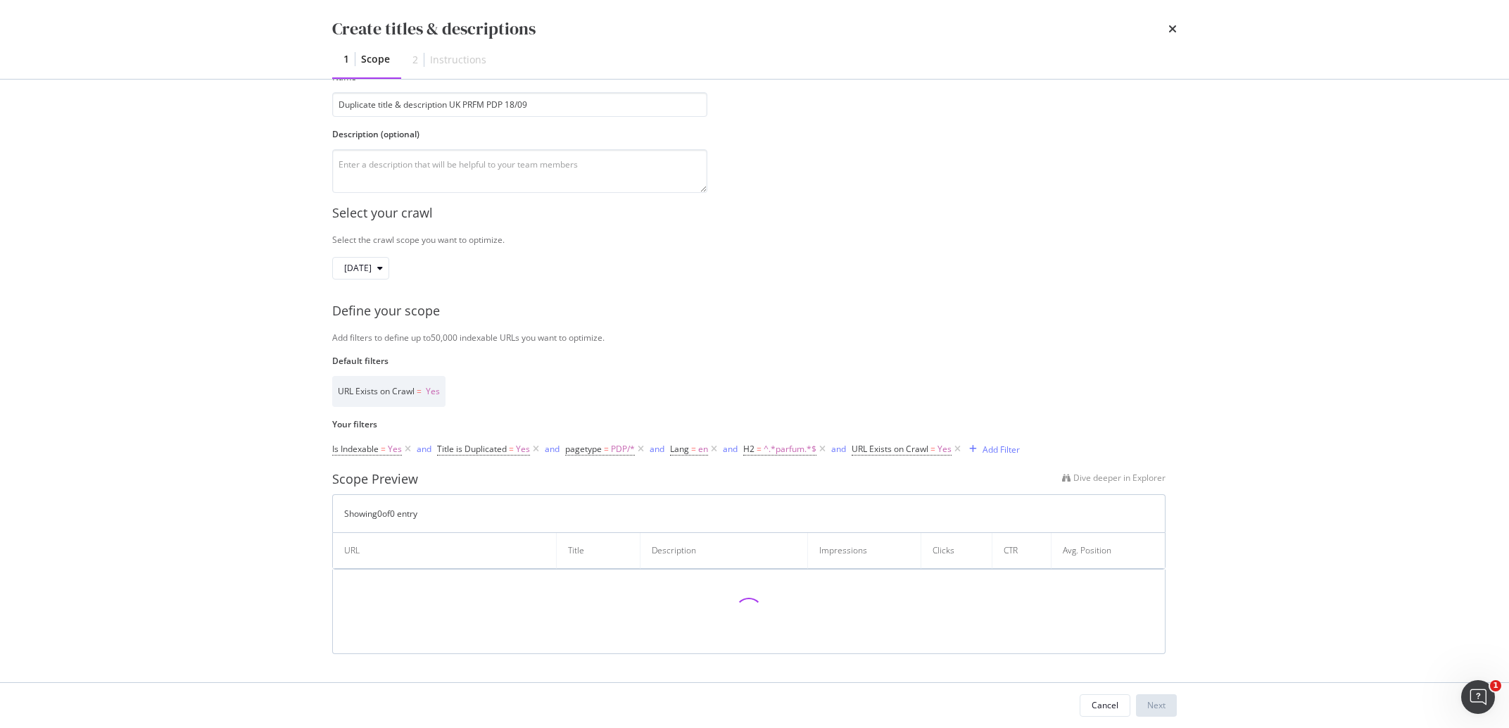
scroll to position [90, 0]
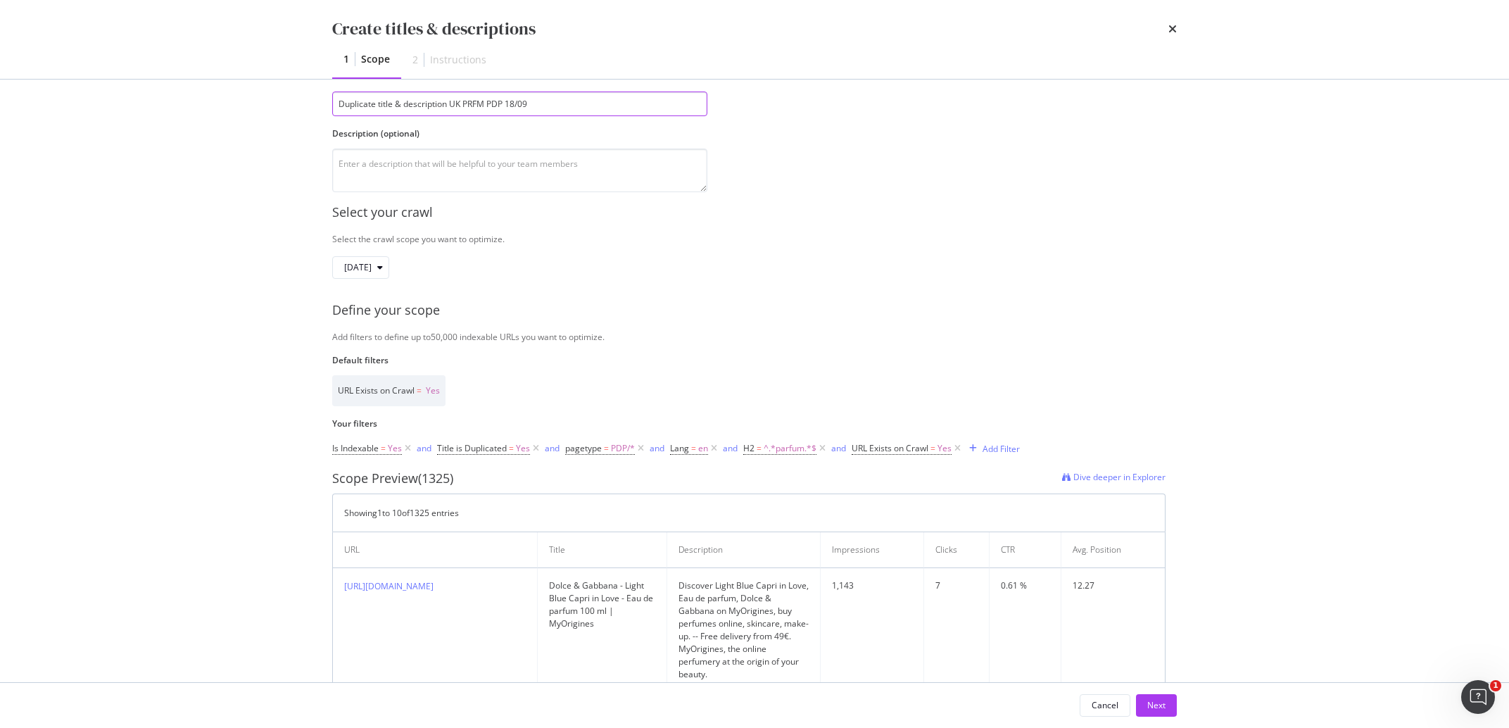
click at [457, 109] on input "Duplicate title & description UK PRFM PDP 18/09" at bounding box center [519, 104] width 375 height 25
type input "Duplicate title & description EN PRFM PDP 18/09"
click at [410, 165] on textarea "modal" at bounding box center [519, 171] width 375 height 44
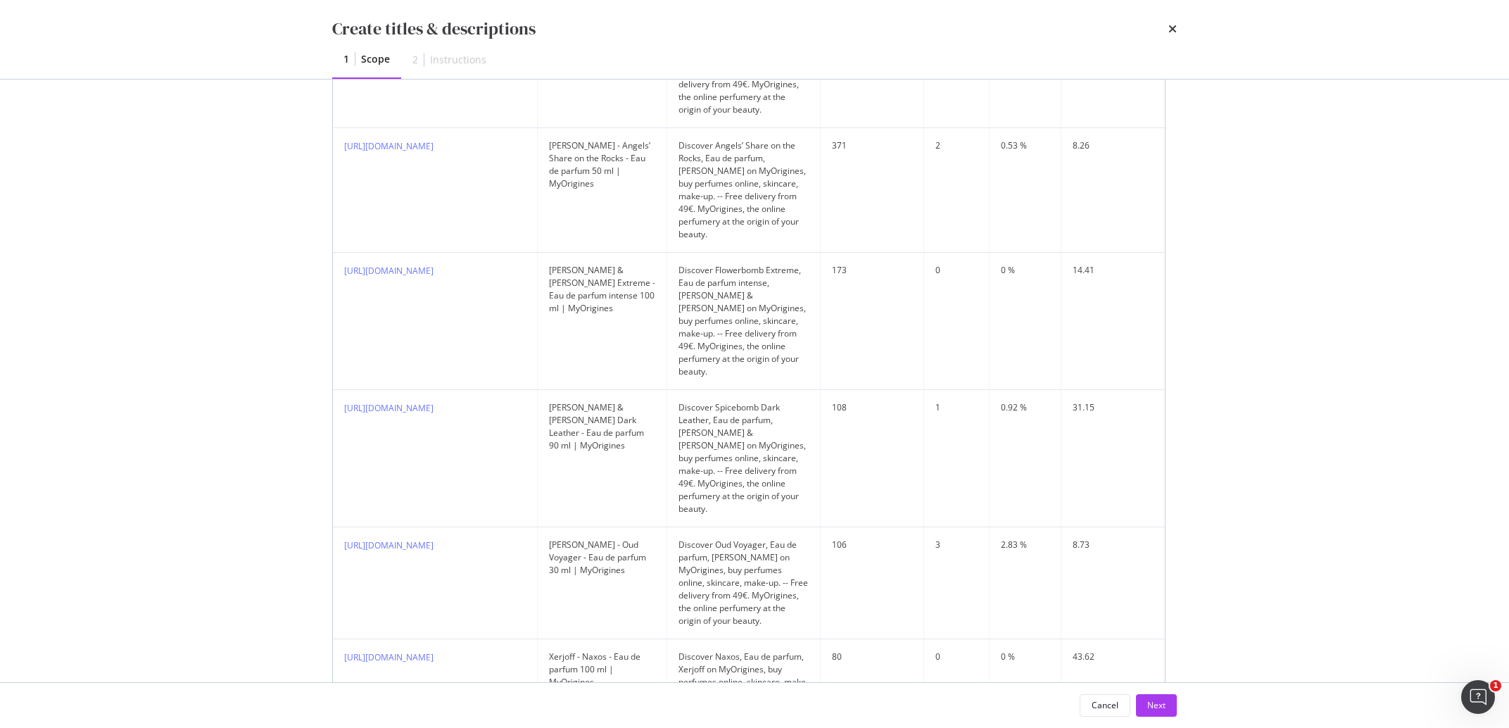
scroll to position [948, 0]
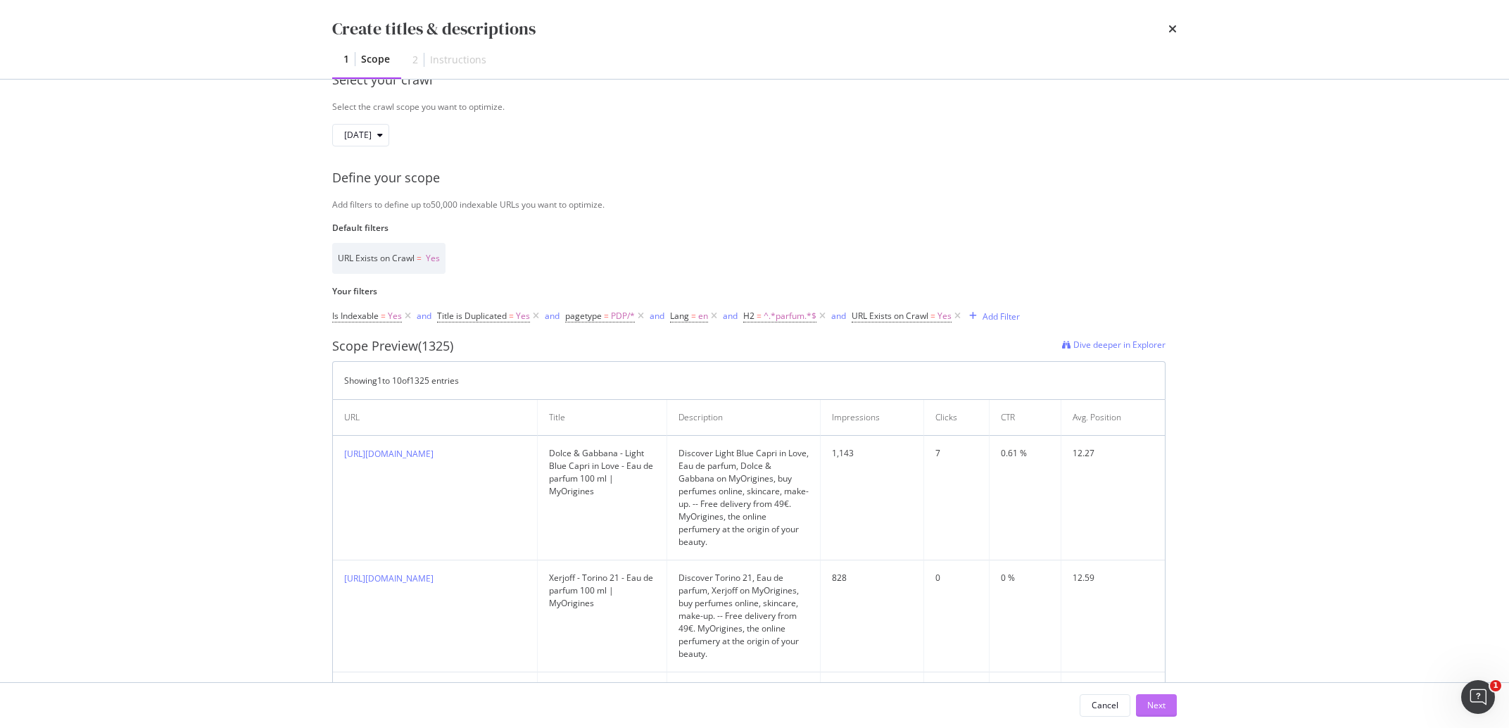
type textarea "Pour tout pays utilisant la langue EN, pas seulement GB et IE"
click at [1157, 705] on div "Next" at bounding box center [1156, 705] width 18 height 12
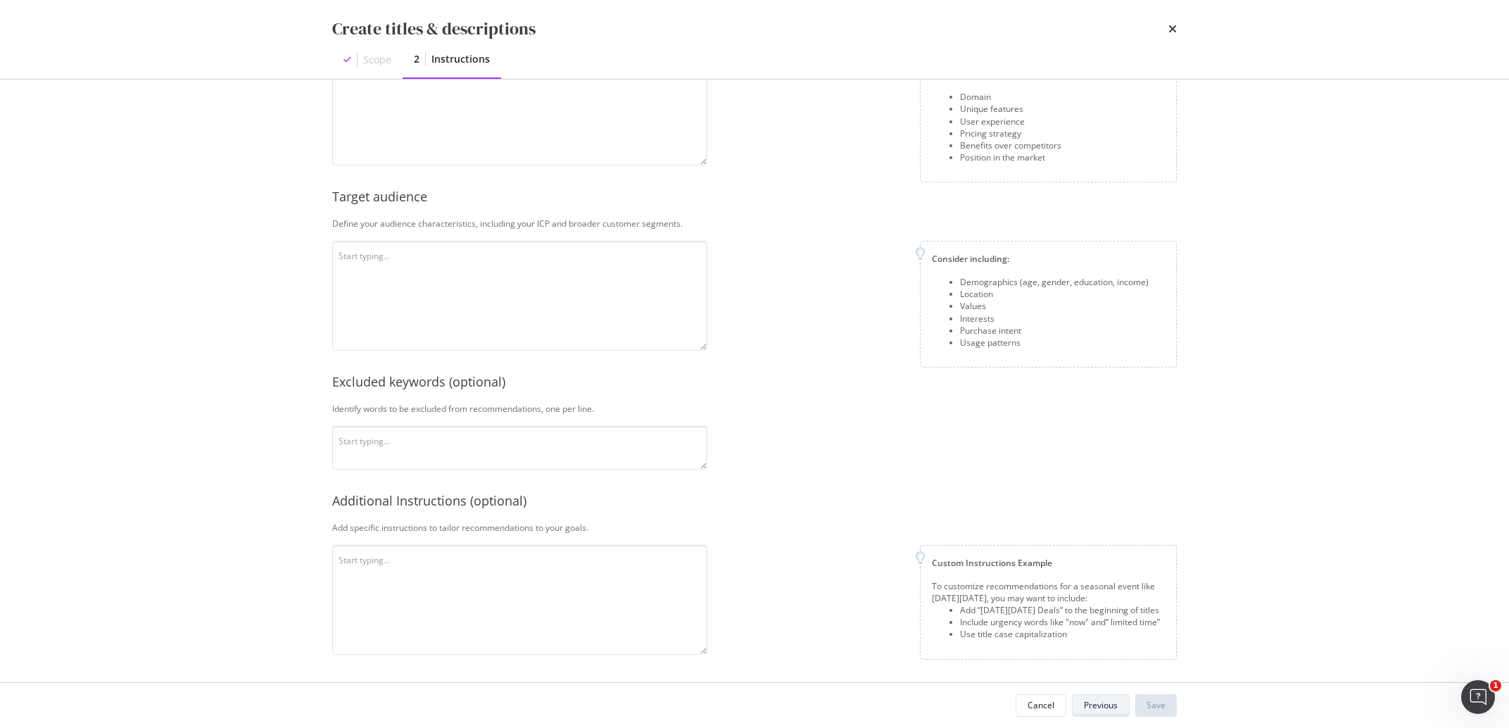
scroll to position [47, 0]
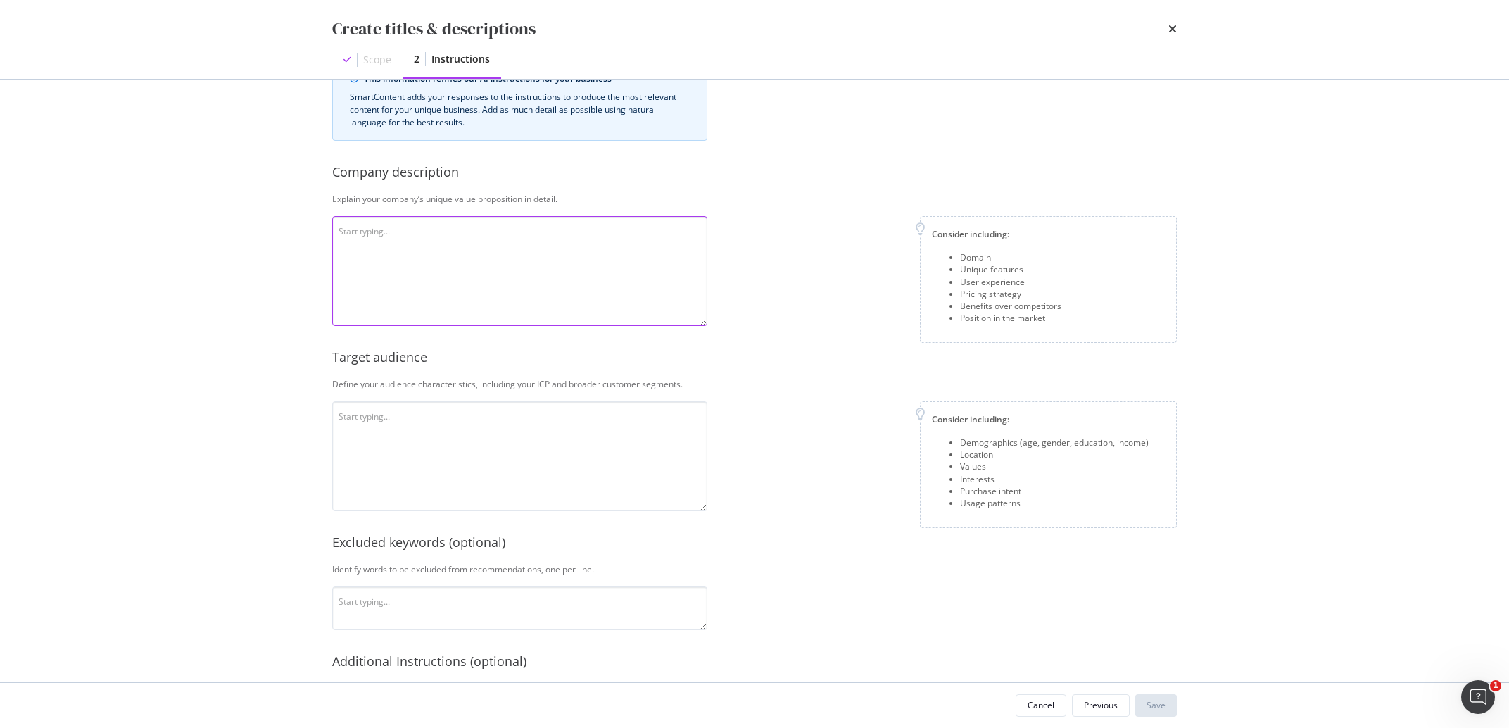
click at [362, 271] on textarea "modal" at bounding box center [519, 271] width 375 height 110
click at [436, 229] on textarea "MyOrigines is an official reseller that operates online, offering" at bounding box center [519, 271] width 375 height 110
click at [626, 230] on textarea "MyOrigines is an official beauty reseller that operates online, offering" at bounding box center [519, 271] width 375 height 110
click at [631, 230] on textarea "MyOrigines is an official beauty reseller that operates online, offering good p…" at bounding box center [519, 271] width 375 height 110
click at [645, 234] on textarea "MyOrigines is an official beauty reseller that operates online, offering good p…" at bounding box center [519, 271] width 375 height 110
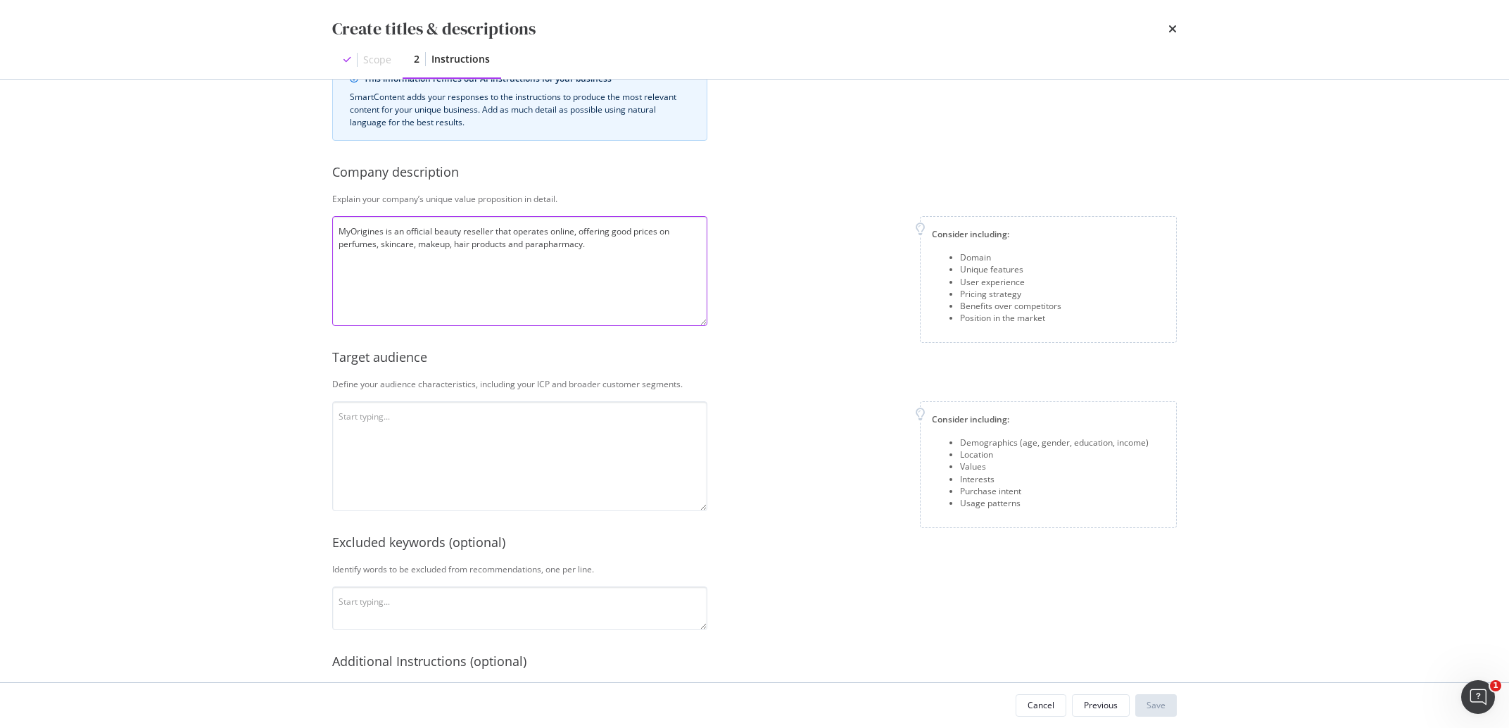
click at [645, 234] on textarea "MyOrigines is an official beauty reseller that operates online, offering good p…" at bounding box center [519, 271] width 375 height 110
click at [652, 238] on textarea "MyOrigines is an official beauty reseller that operates online, offering good d…" at bounding box center [519, 271] width 375 height 110
type textarea "MyOrigines is an official beauty reseller that operates online, offering good d…"
click at [619, 434] on textarea "modal" at bounding box center [519, 456] width 375 height 110
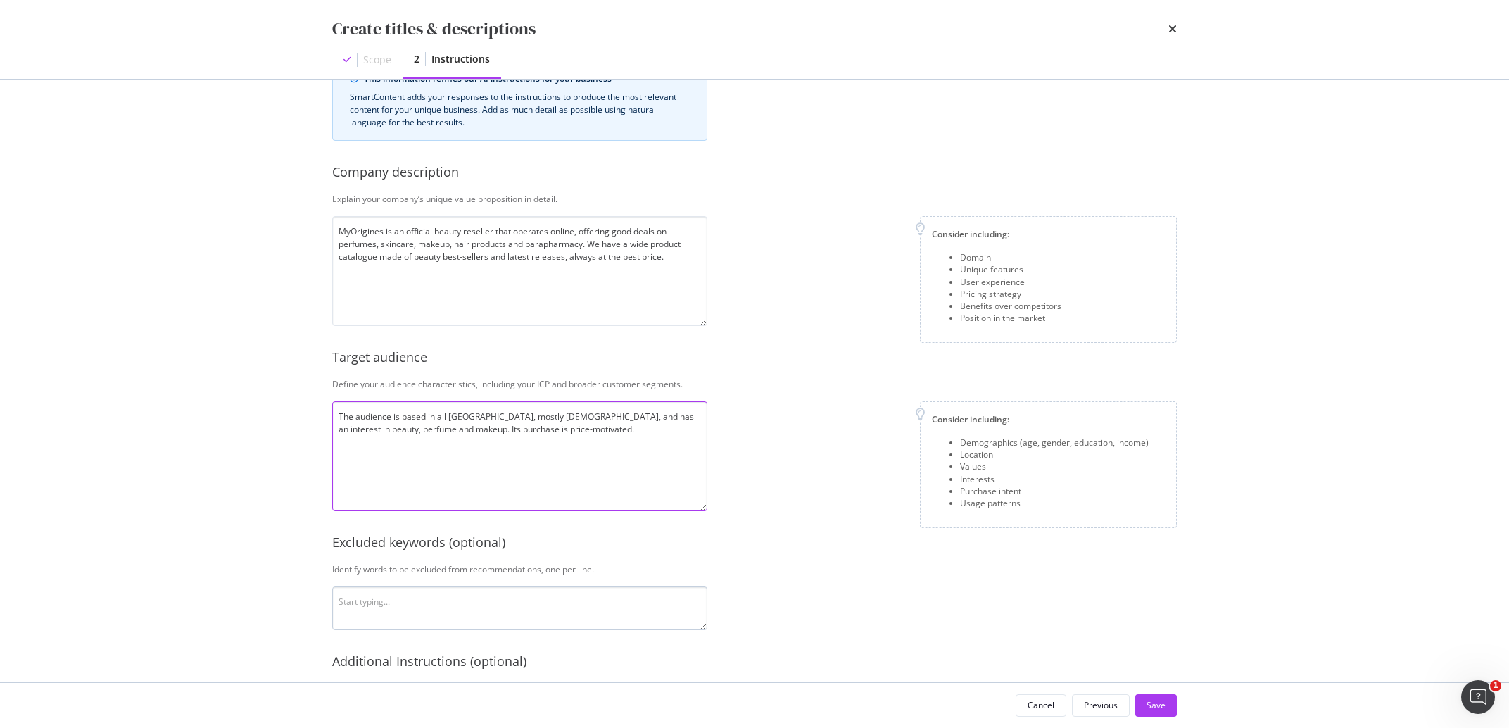
scroll to position [179, 0]
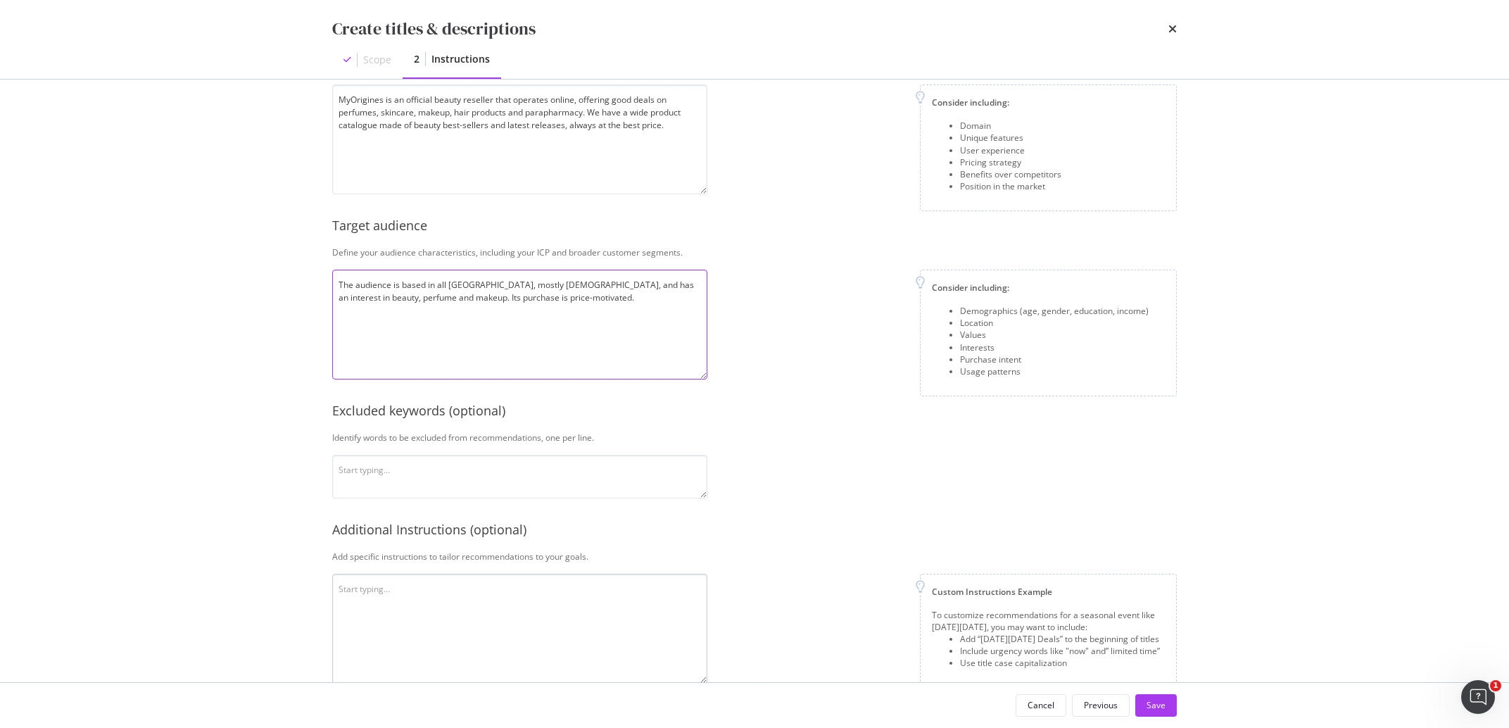
type textarea "The audience is based in all [GEOGRAPHIC_DATA], mostly [DEMOGRAPHIC_DATA], and …"
click at [472, 604] on textarea "modal" at bounding box center [519, 629] width 375 height 110
type textarea "P"
click at [500, 618] on textarea "Use capital letters at the beginning of sentences, do not mention the prices in…" at bounding box center [519, 629] width 375 height 110
paste textarea "| MyOrigine"
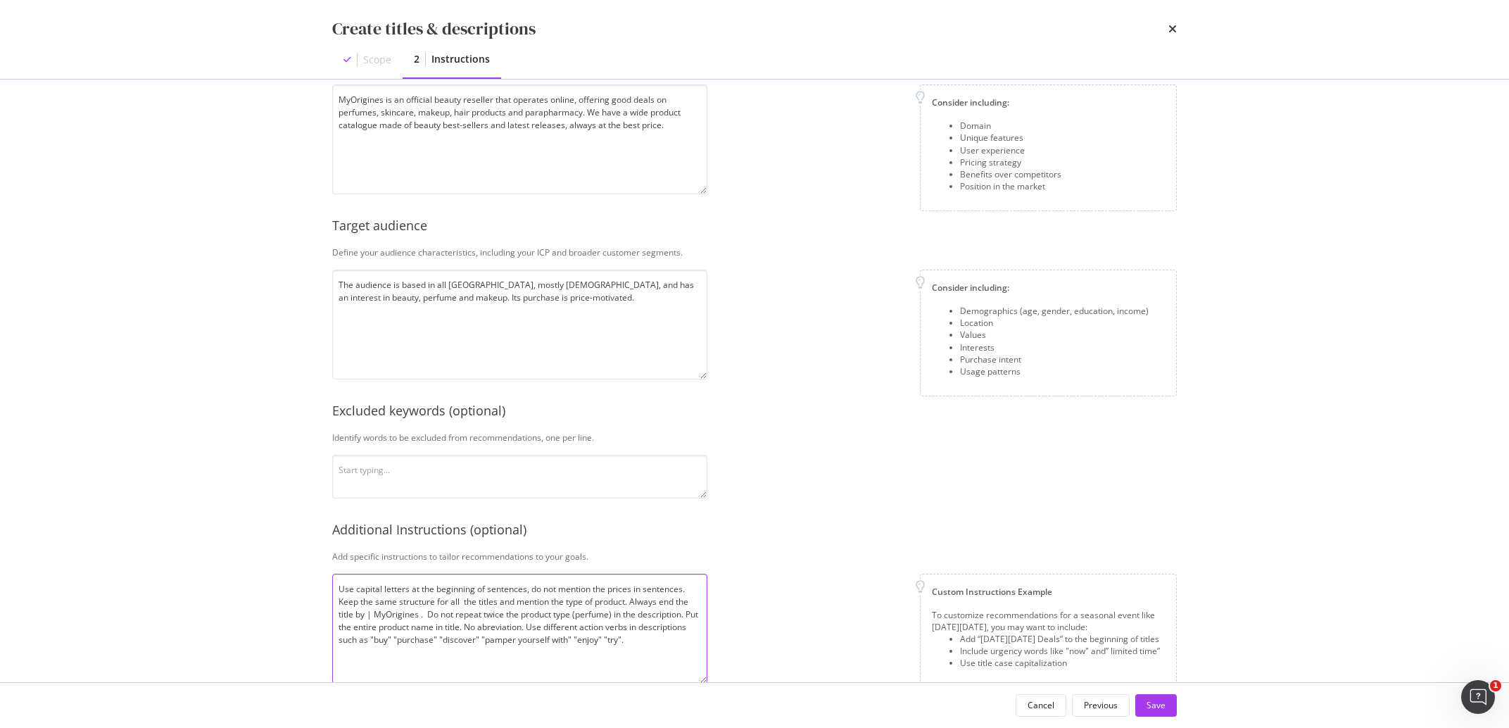
scroll to position [208, 0]
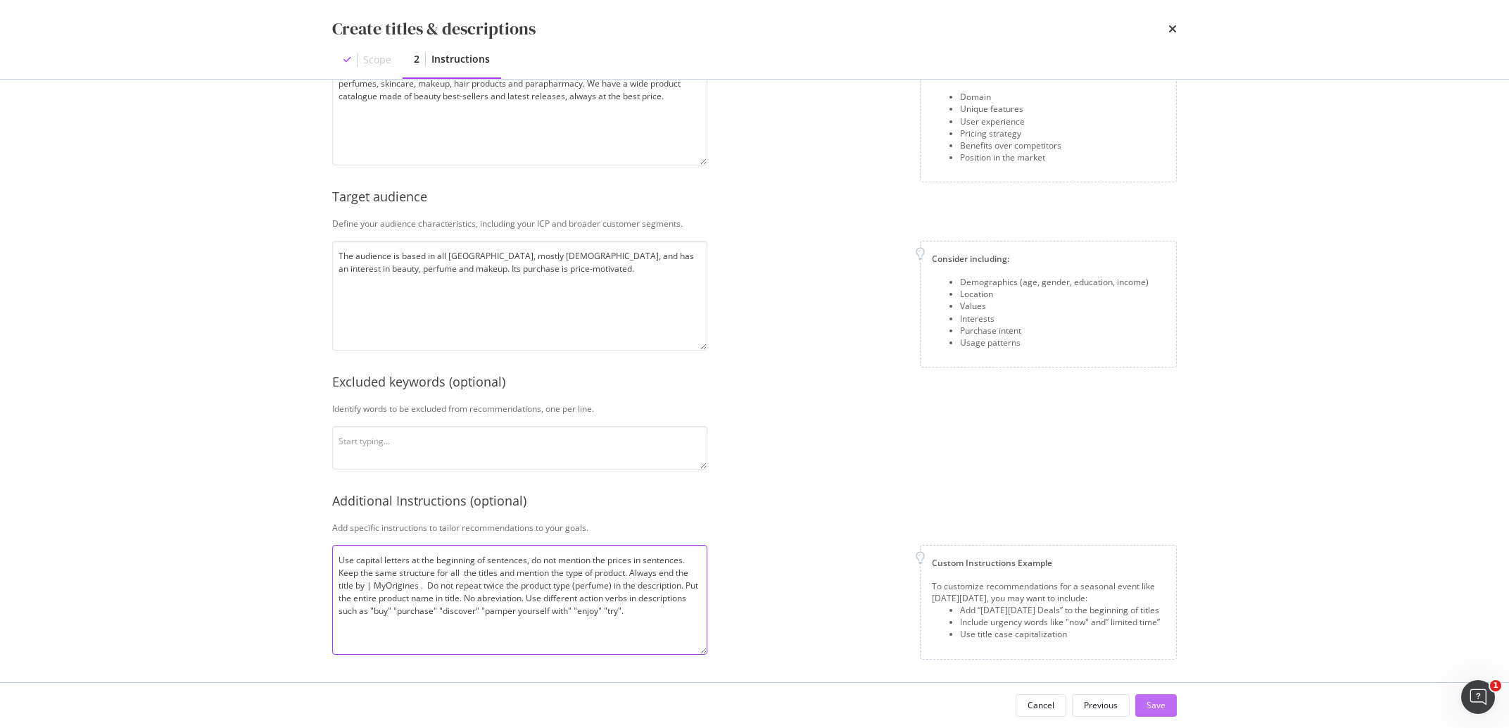
type textarea "Use capital letters at the beginning of sentences, do not mention the prices in…"
click at [1152, 697] on div "Save" at bounding box center [1156, 705] width 19 height 21
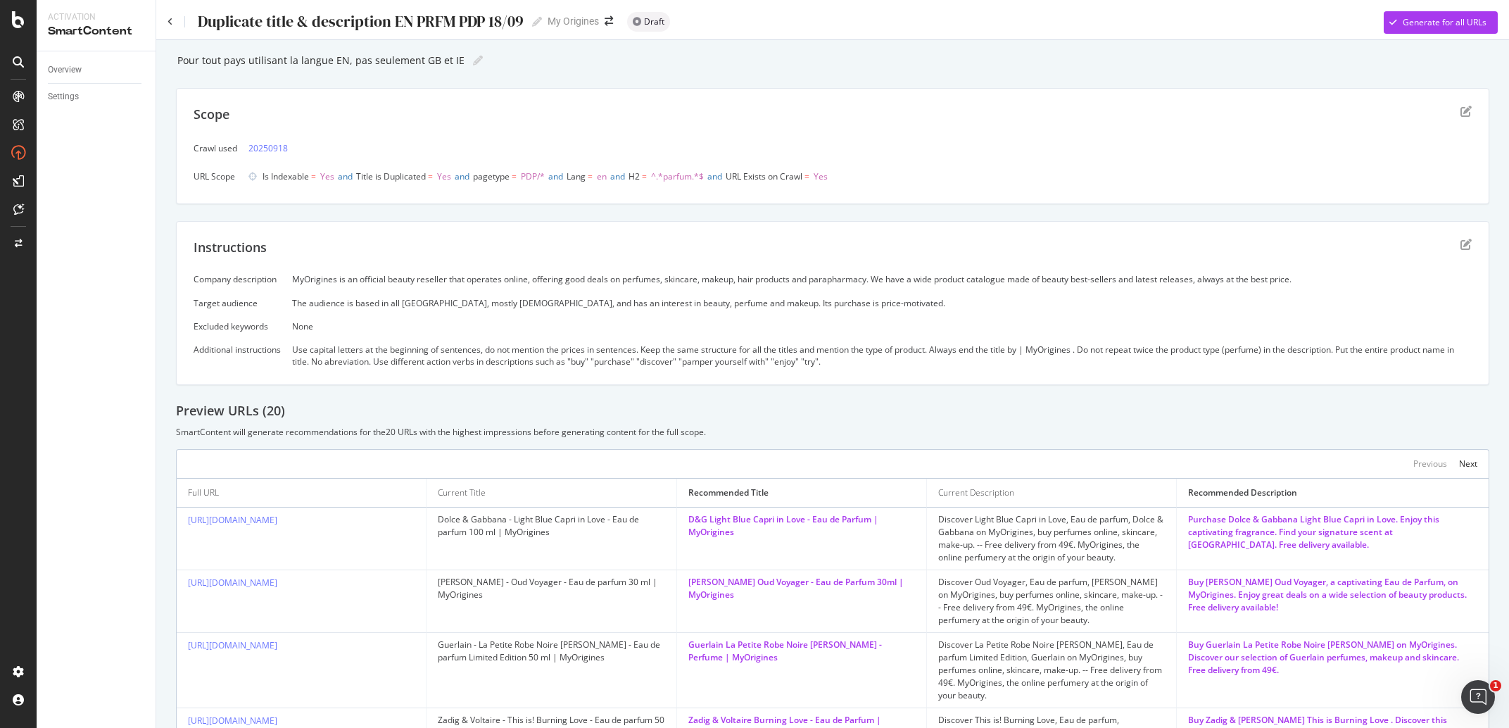
click at [1449, 238] on div "Instructions Company description MyOrigines is an official beauty reseller that…" at bounding box center [832, 303] width 1313 height 164
click at [1461, 239] on icon "edit" at bounding box center [1466, 244] width 11 height 11
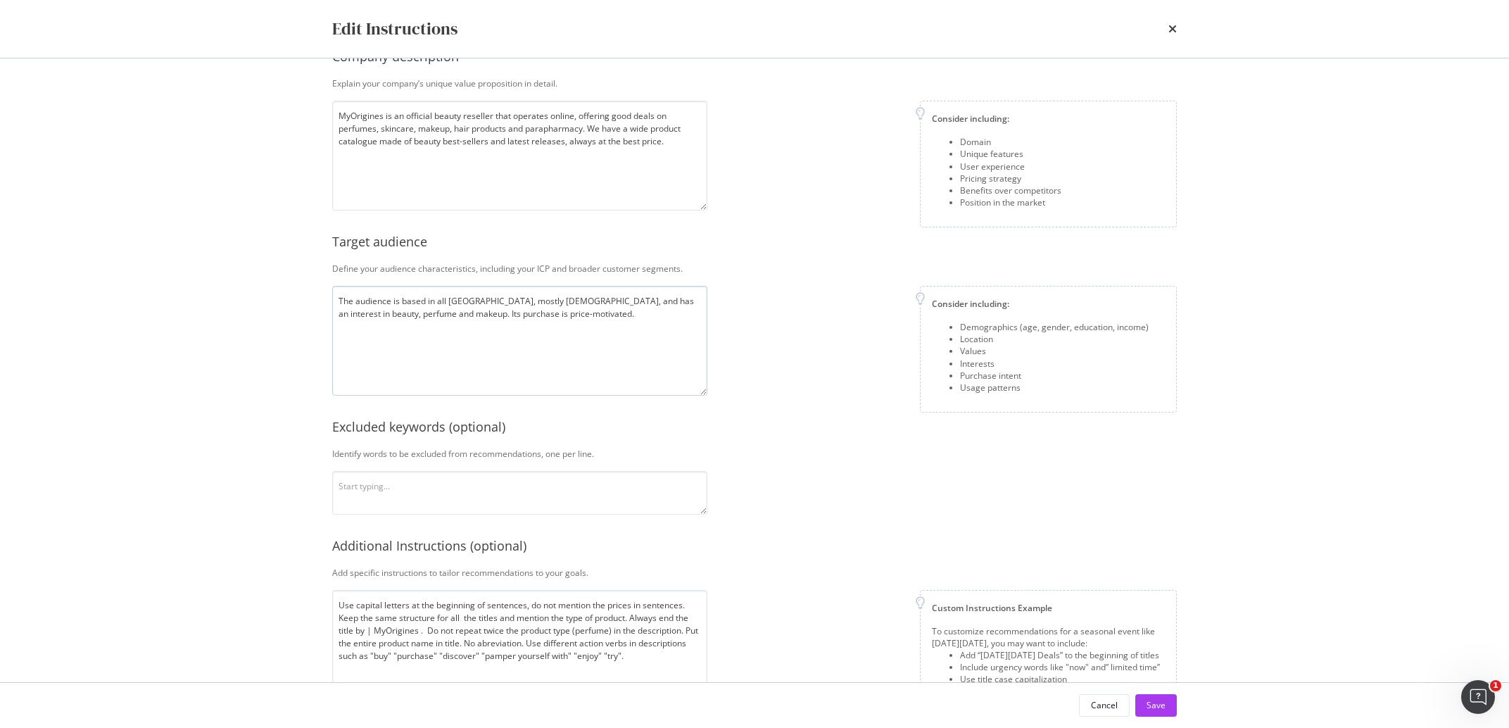
scroll to position [96, 0]
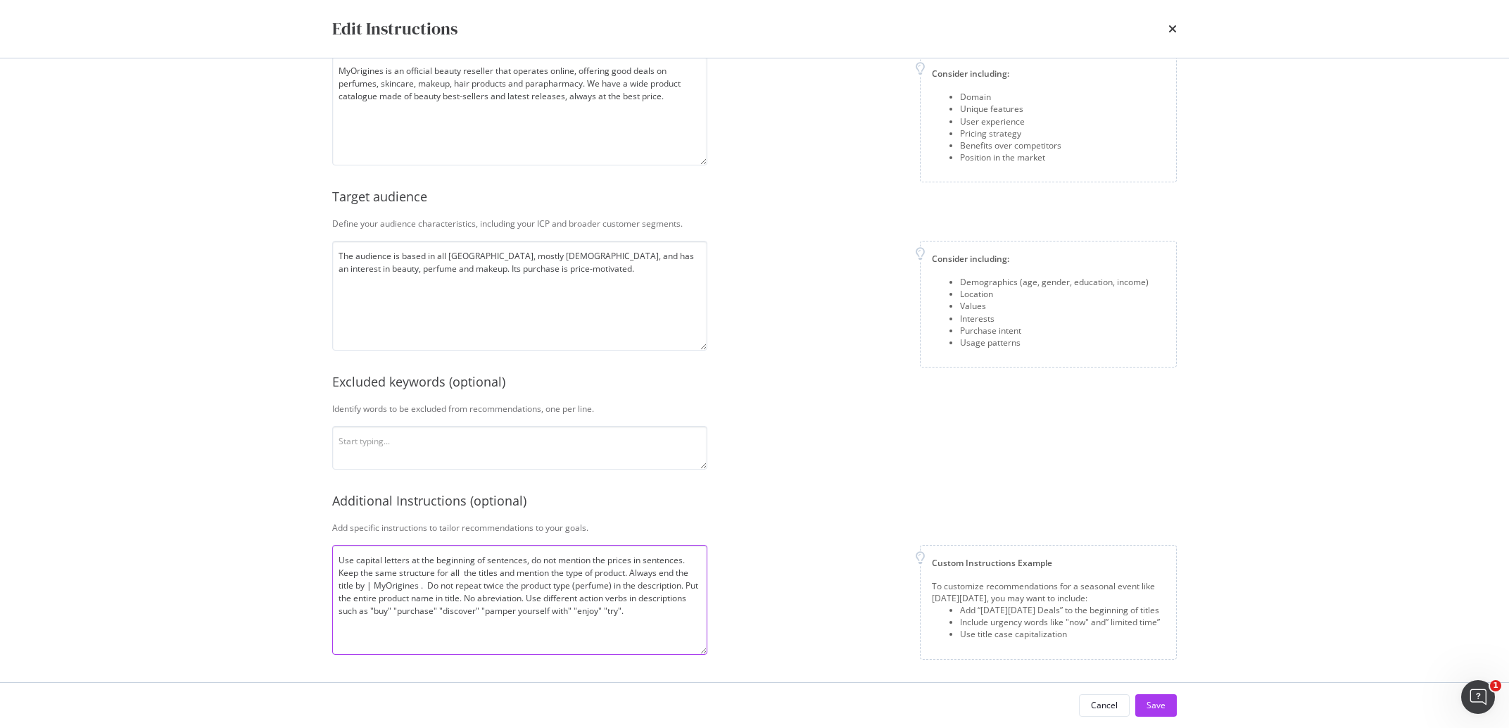
click at [687, 612] on textarea "Use capital letters at the beginning of sentences, do not mention the prices in…" at bounding box center [519, 600] width 375 height 110
type textarea "Use capital letters at the beginning of sentences, do not mention the prices in…"
click at [1161, 700] on div "Save" at bounding box center [1156, 705] width 19 height 12
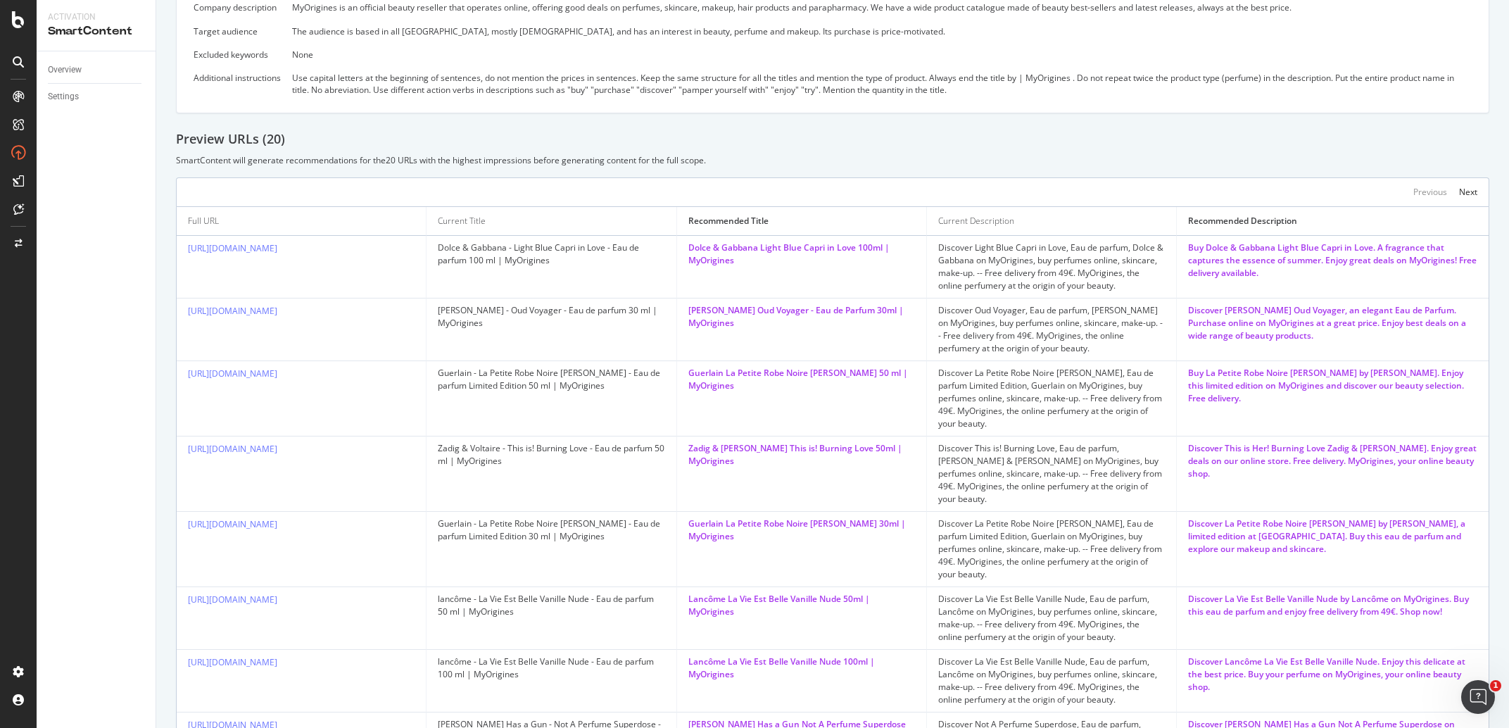
scroll to position [99, 0]
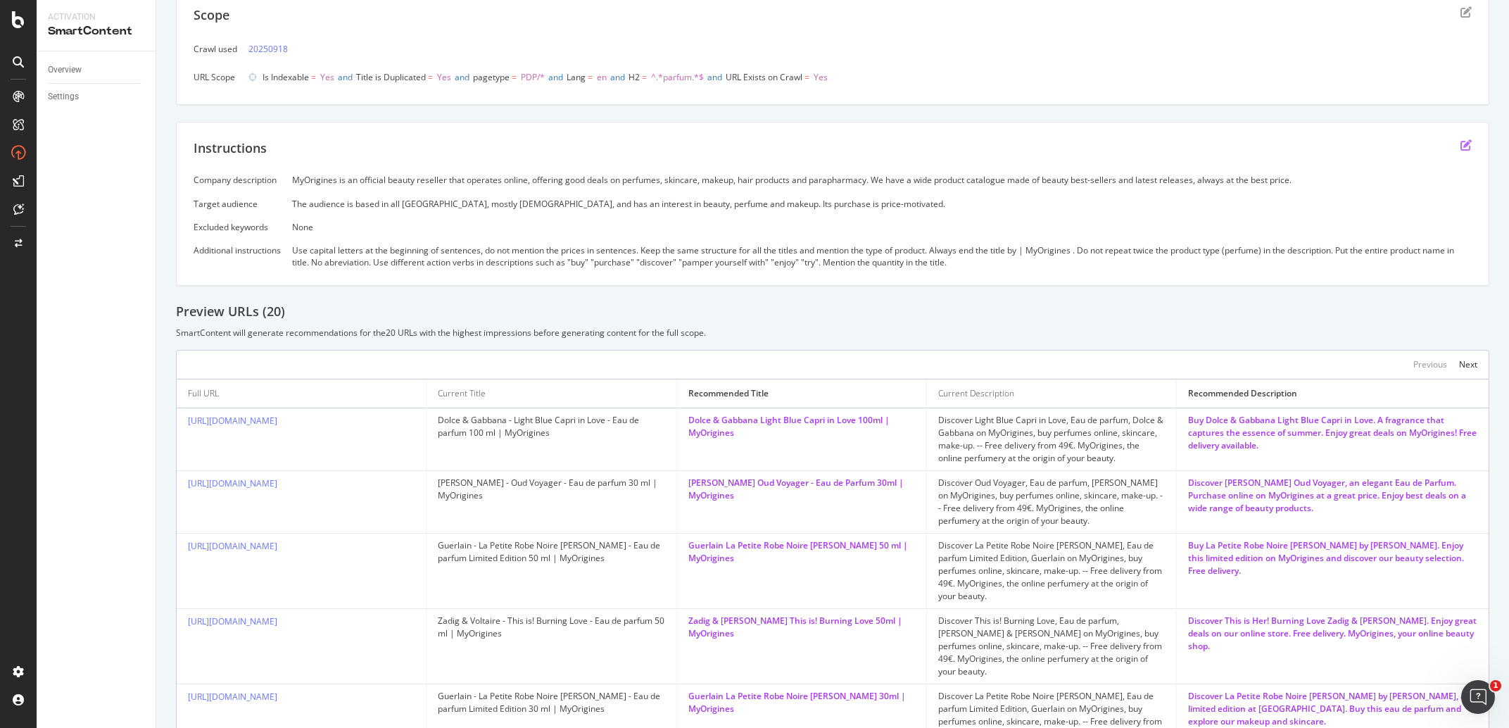
click at [1461, 141] on icon "edit" at bounding box center [1466, 144] width 11 height 11
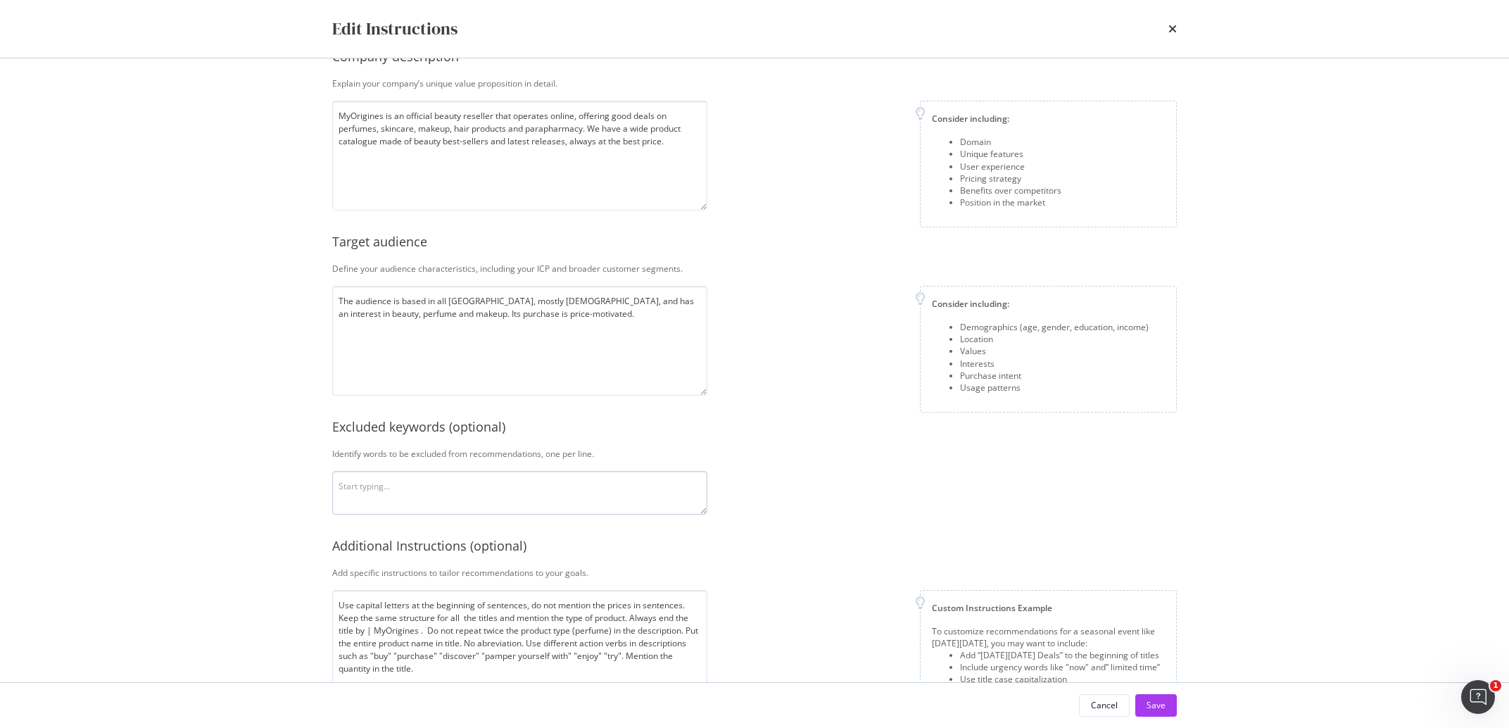
scroll to position [96, 0]
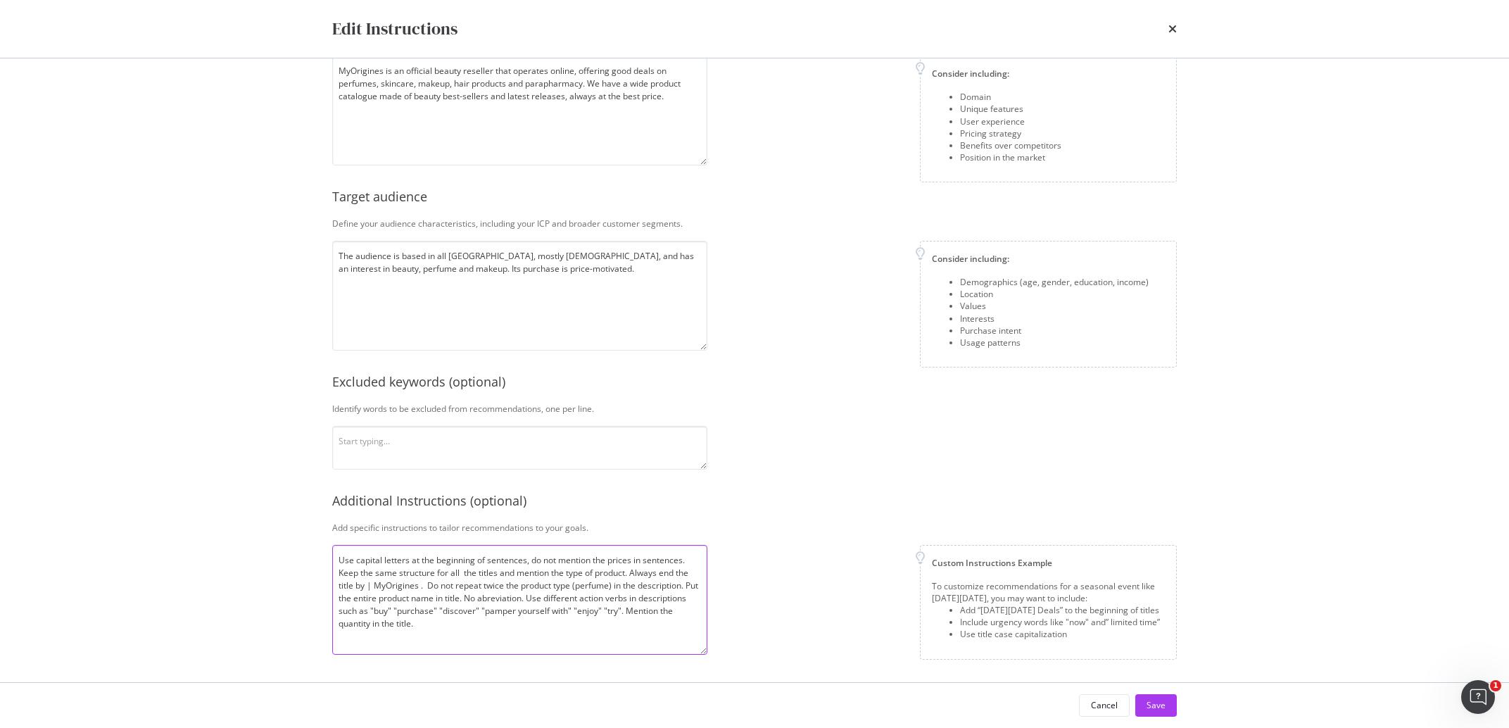
click at [496, 619] on textarea "Use capital letters at the beginning of sentences, do not mention the prices in…" at bounding box center [519, 600] width 375 height 110
drag, startPoint x: 667, startPoint y: 598, endPoint x: 561, endPoint y: 595, distance: 105.6
click at [561, 595] on textarea "Use capital letters at the beginning of sentences, do not mention the prices in…" at bounding box center [519, 600] width 375 height 110
click at [560, 599] on textarea "Use capital letters at the beginning of sentences, do not mention the prices in…" at bounding box center [519, 600] width 375 height 110
type textarea "Use capital letters at the beginning of sentences, do not mention the prices in…"
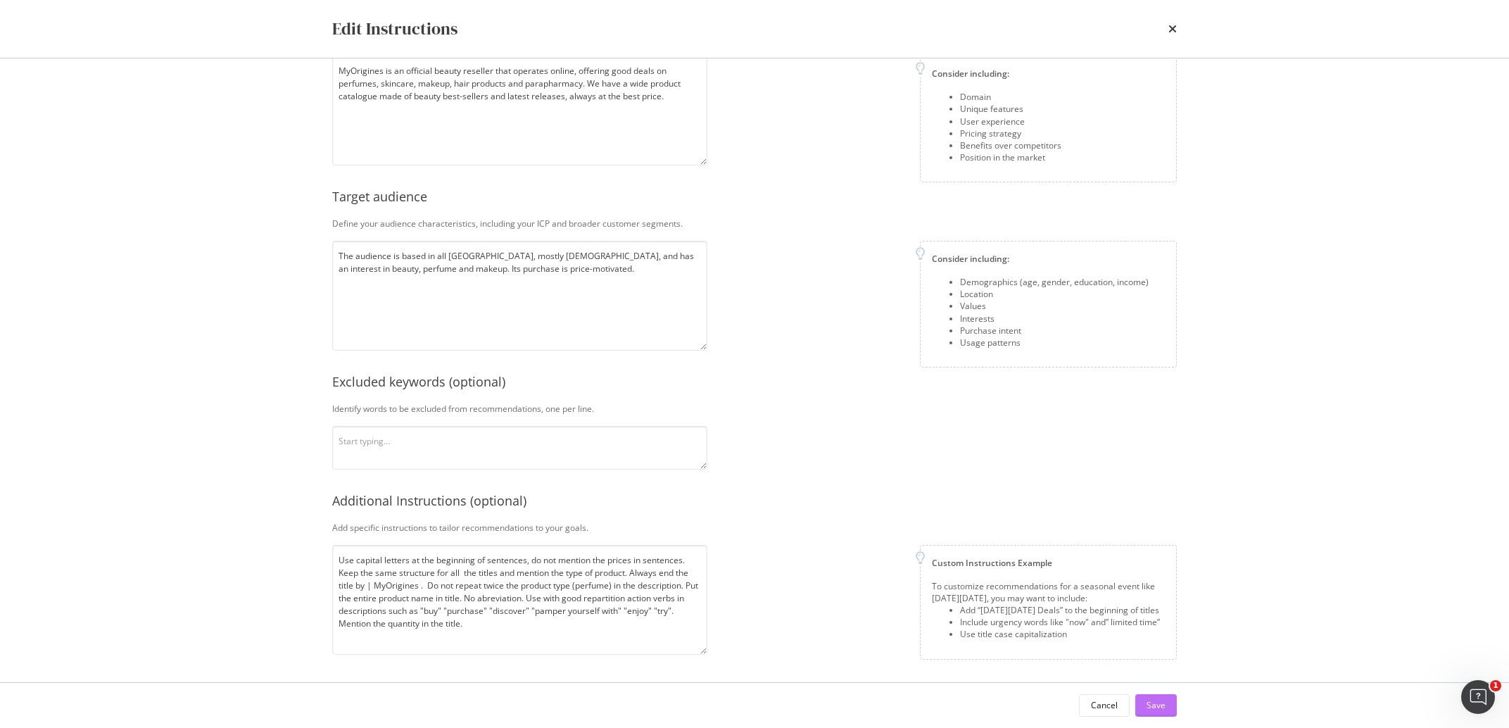
click at [1170, 702] on button "Save" at bounding box center [1156, 705] width 42 height 23
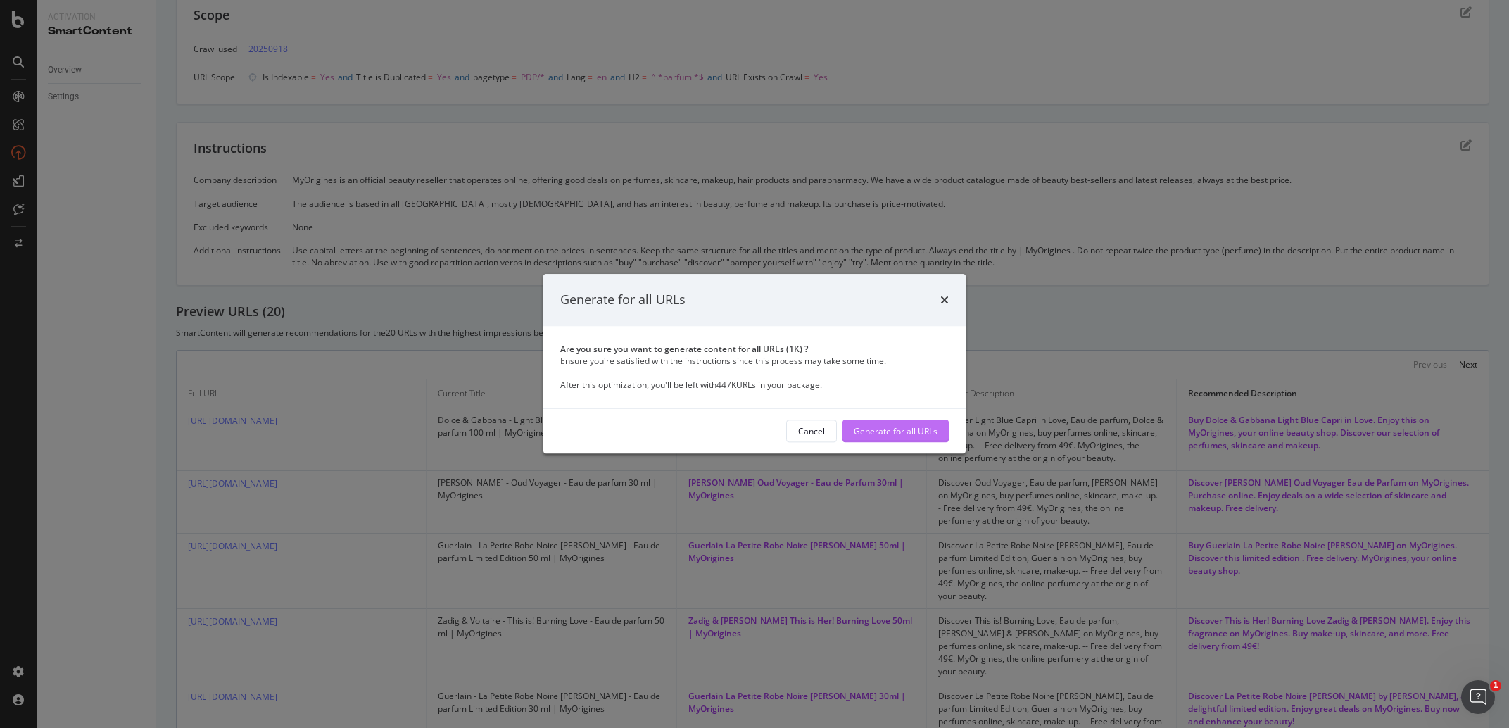
click at [911, 431] on div "Generate for all URLs" at bounding box center [896, 431] width 84 height 12
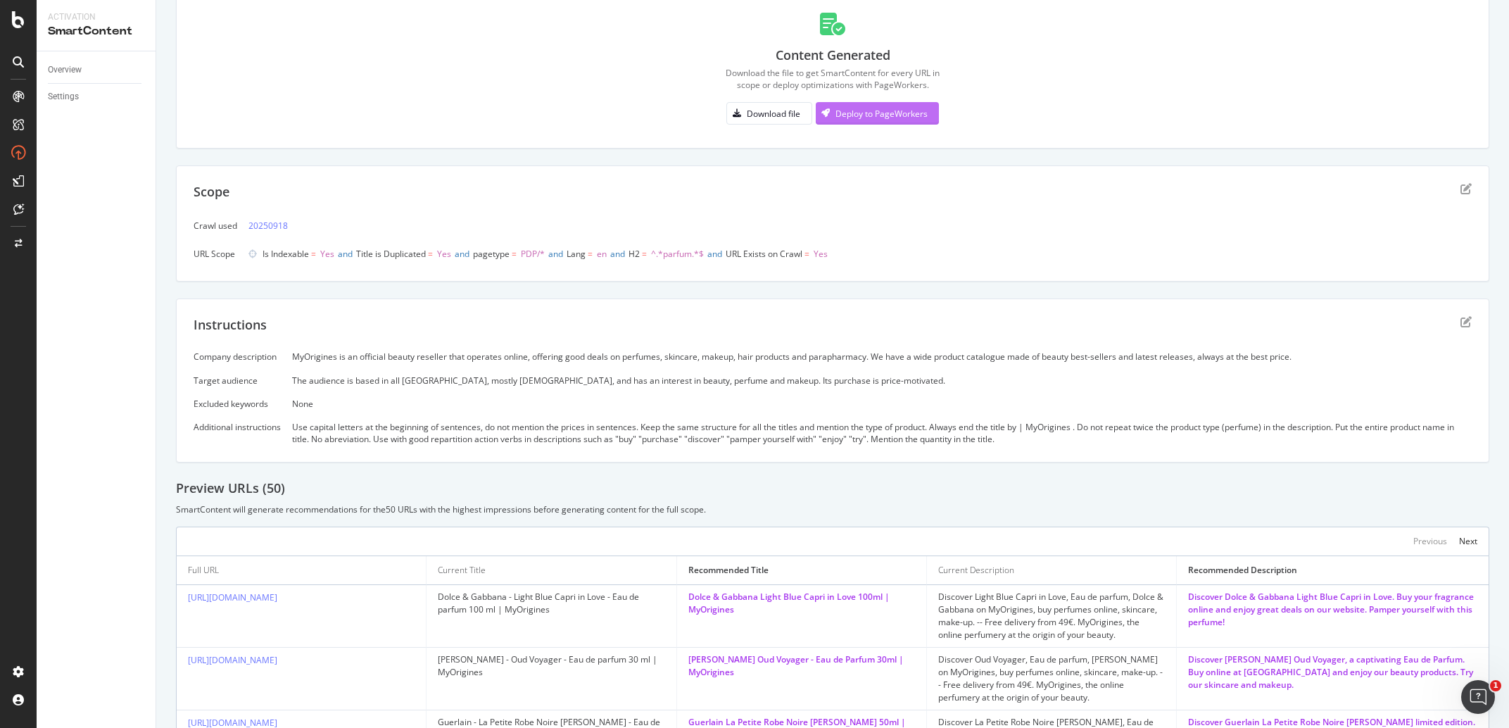
click at [888, 120] on div "Deploy to PageWorkers" at bounding box center [881, 114] width 92 height 12
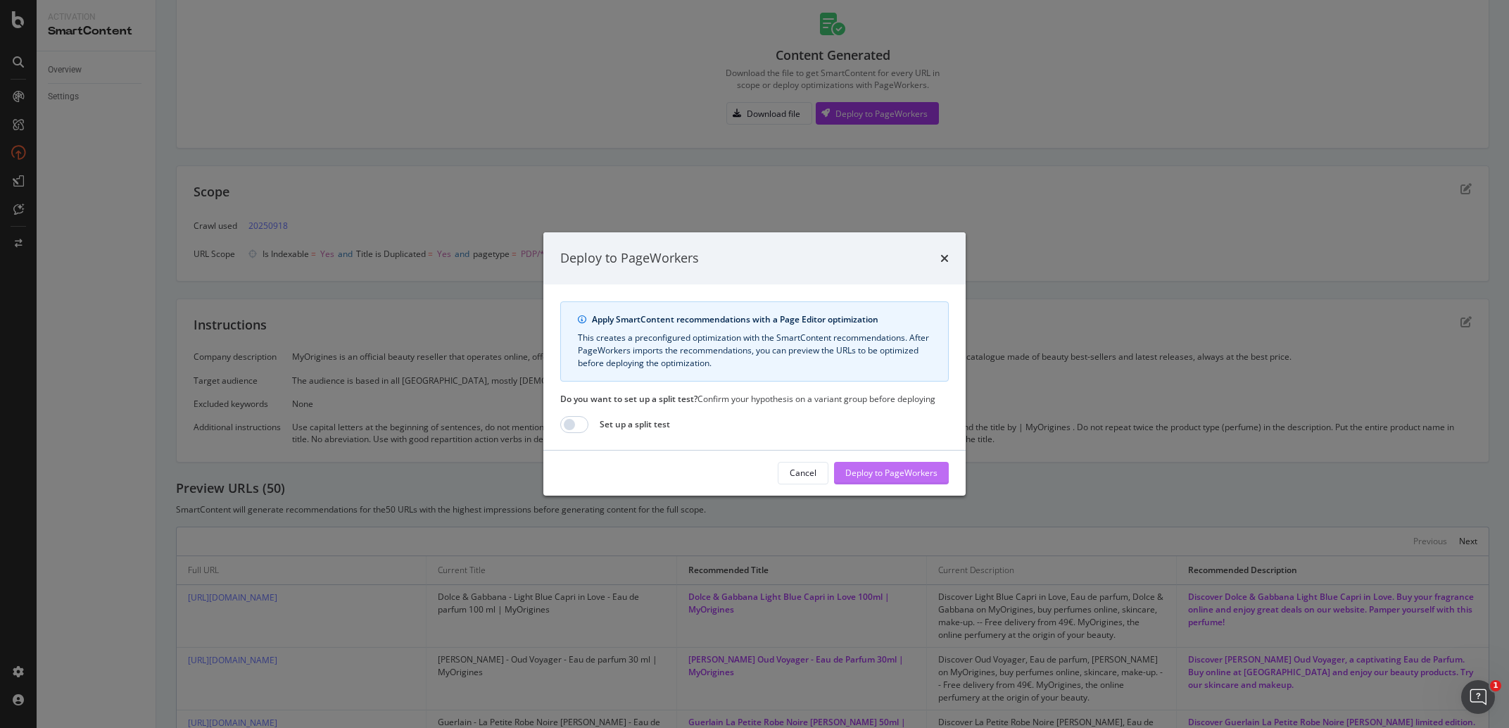
click at [904, 478] on div "Deploy to PageWorkers" at bounding box center [891, 473] width 92 height 12
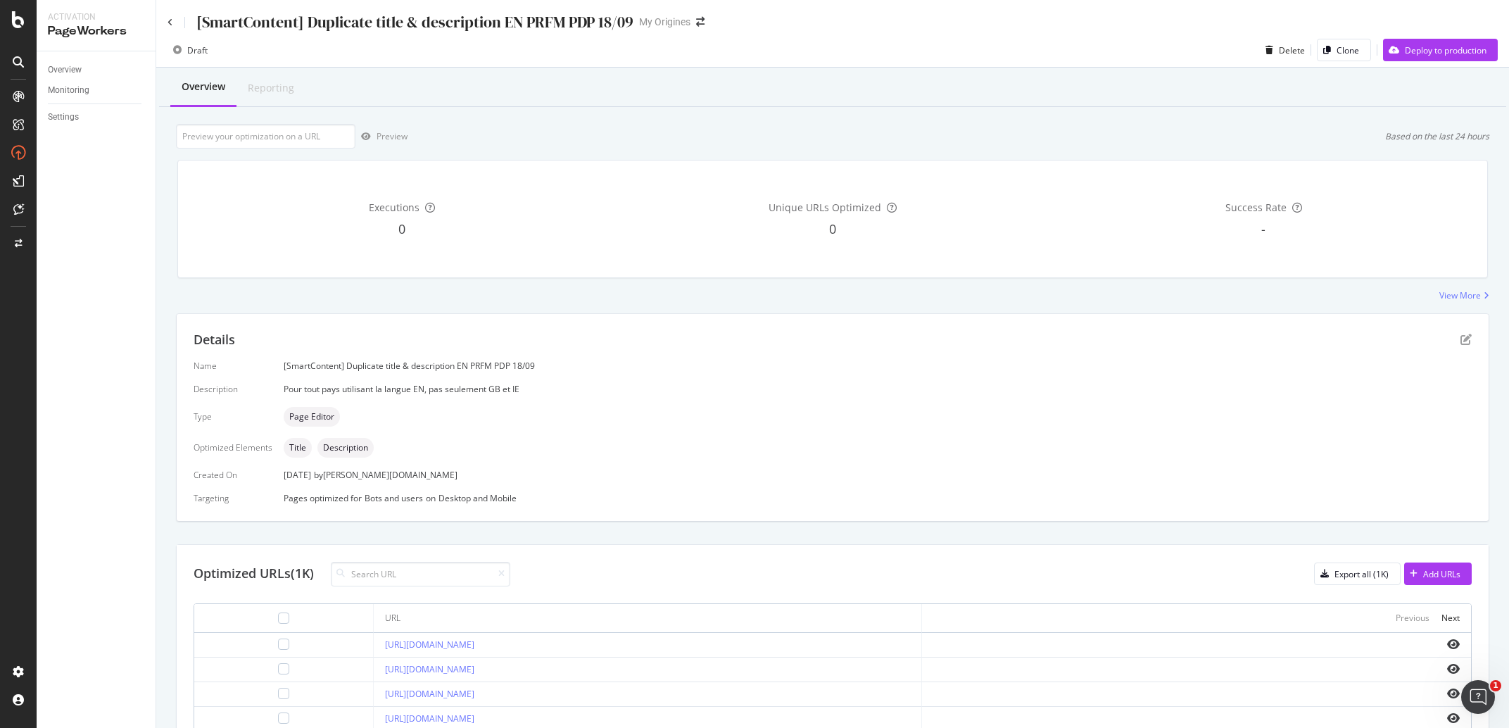
click at [614, 21] on div "[SmartContent] Duplicate title & description EN PRFM PDP 18/09" at bounding box center [414, 22] width 437 height 22
click at [1461, 342] on icon "pen-to-square" at bounding box center [1466, 339] width 11 height 11
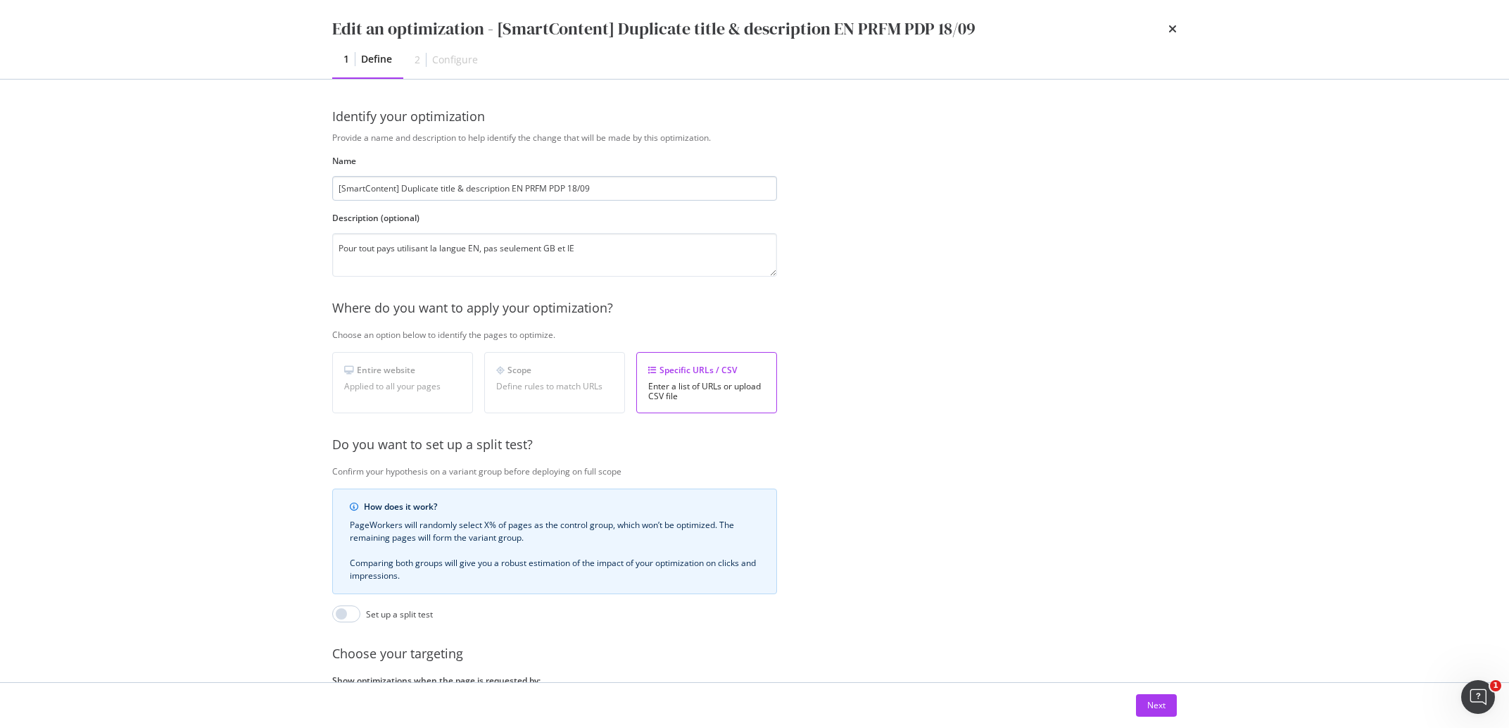
scroll to position [96, 0]
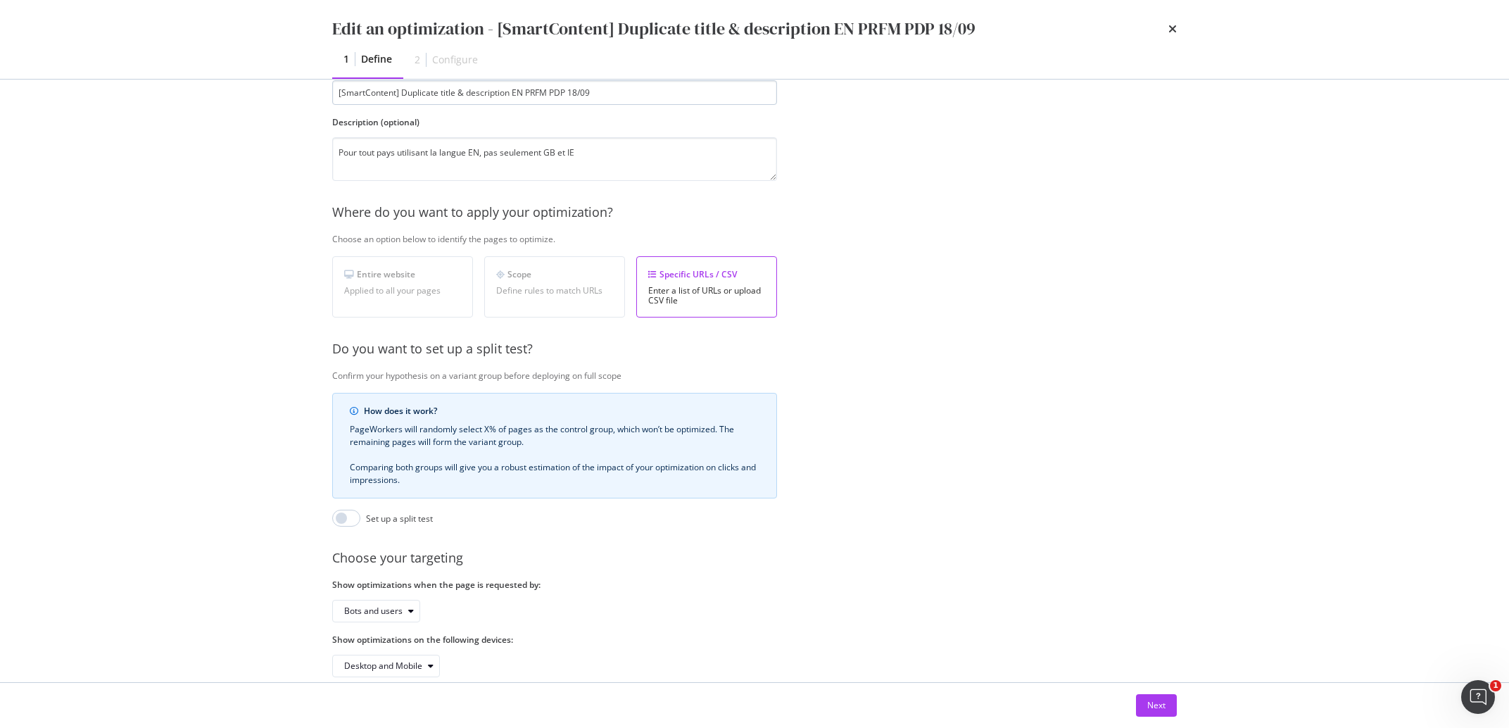
click at [579, 89] on input "[SmartContent] Duplicate title & description EN PRFM PDP 18/09" at bounding box center [554, 92] width 445 height 25
click at [655, 141] on textarea "Pour tout pays utilisant la langue EN, pas seulement GB et IE" at bounding box center [554, 159] width 445 height 44
click at [568, 90] on input "[SmartContent] Duplicate title & description EN PRFM PDP /09" at bounding box center [554, 92] width 445 height 25
click at [614, 87] on input "[SmartContent] Duplicate title & description EN PRFM PDP /09" at bounding box center [554, 92] width 445 height 25
drag, startPoint x: 588, startPoint y: 94, endPoint x: 570, endPoint y: 99, distance: 18.8
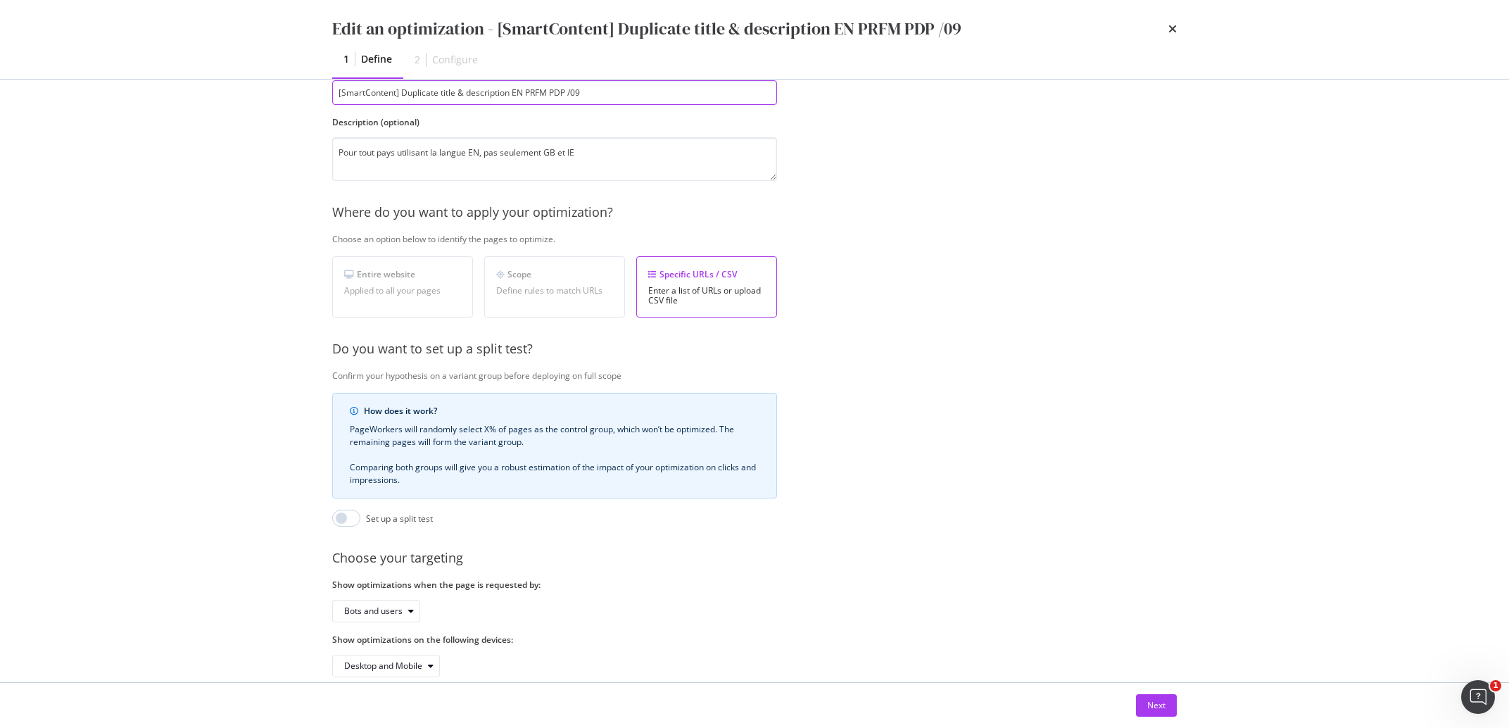
click at [570, 99] on input "[SmartContent] Duplicate title & description EN PRFM PDP /09" at bounding box center [554, 92] width 445 height 25
drag, startPoint x: 510, startPoint y: 93, endPoint x: 488, endPoint y: 99, distance: 22.5
click at [488, 99] on input "[SmartContent] Duplicate title & description EN PRFM PDP 24/" at bounding box center [554, 92] width 445 height 25
click at [572, 96] on input "[SmartContent] Duplicate title & descr EN PRFM PDP 24/" at bounding box center [554, 92] width 445 height 25
click at [488, 90] on input "[SmartContent] Duplicate title & descr EN PRFM PDP 24/09" at bounding box center [554, 92] width 445 height 25
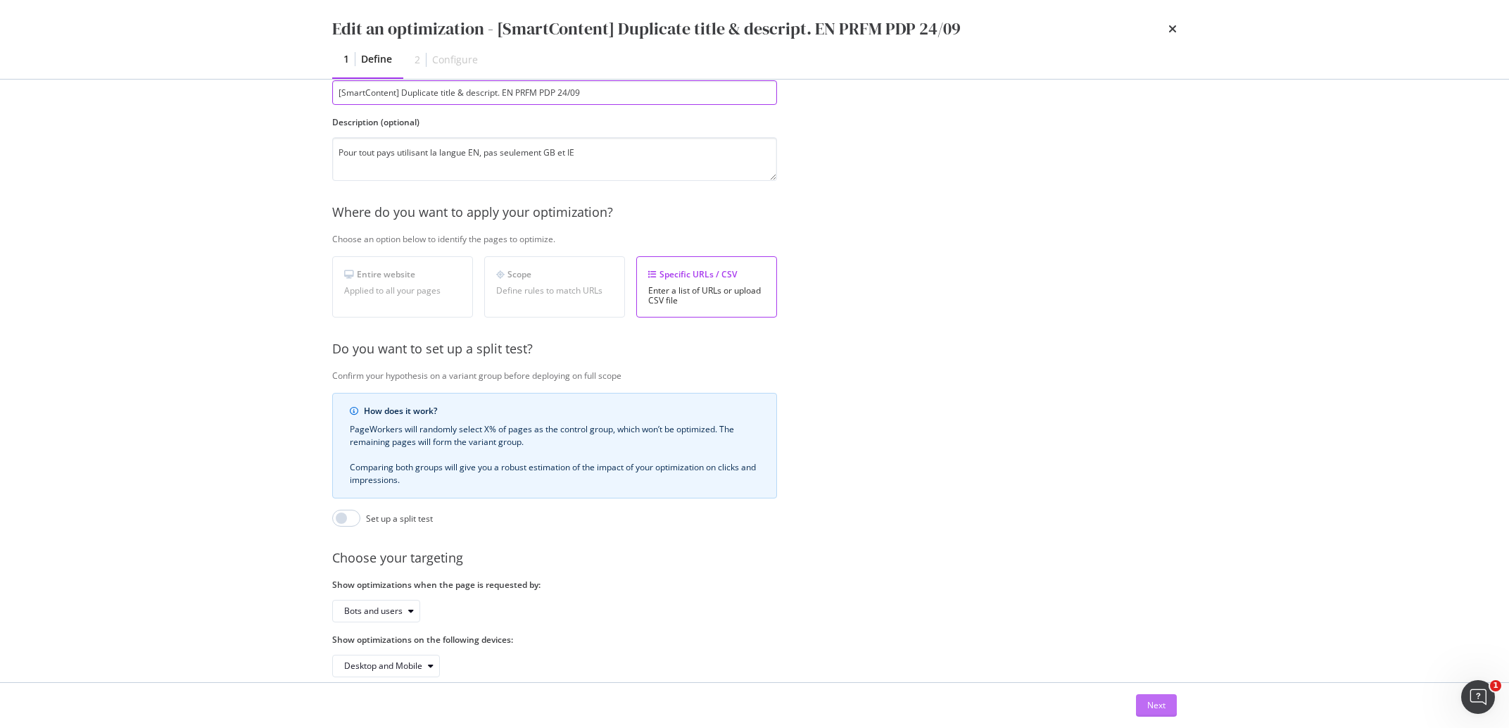
type input "[SmartContent] Duplicate title & descript. EN PRFM PDP 24/09"
click at [1153, 702] on div "Next" at bounding box center [1156, 705] width 18 height 12
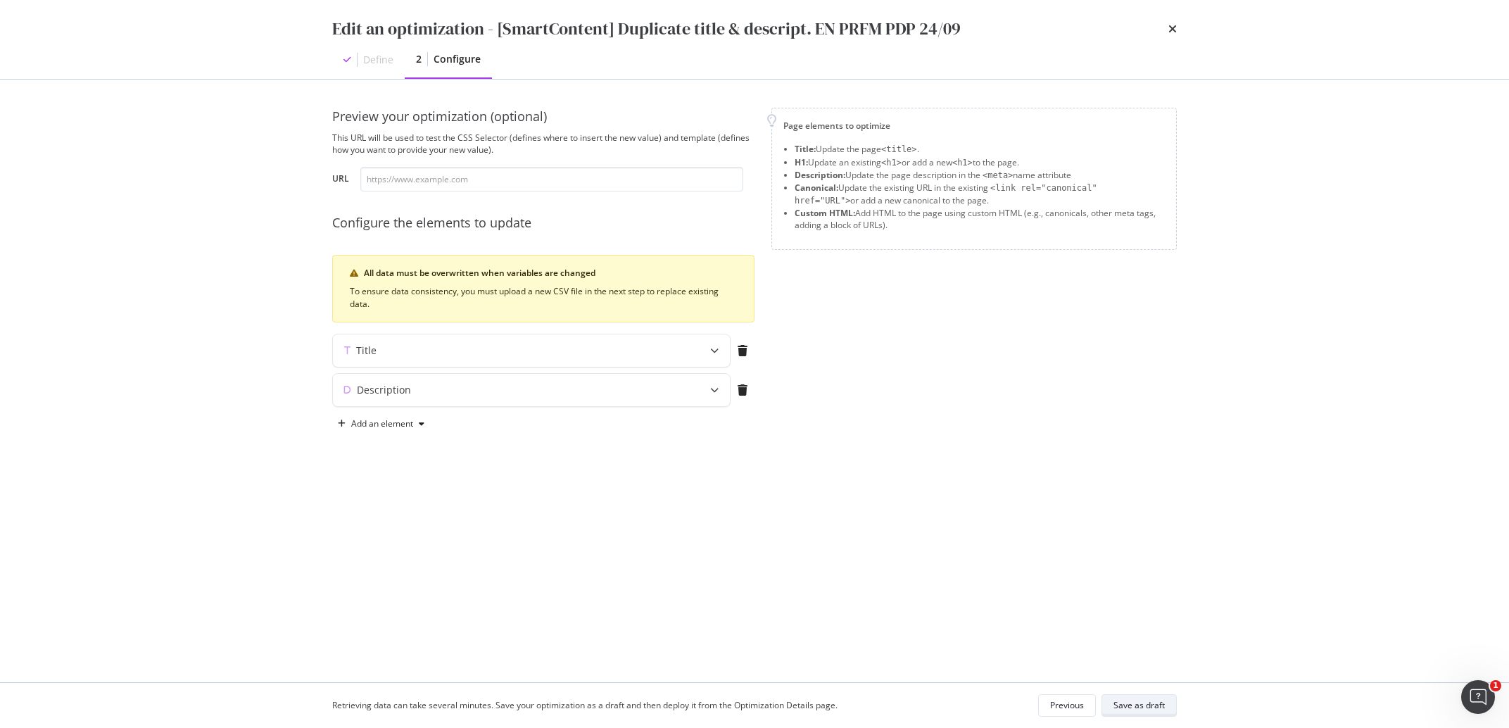
click at [1154, 711] on div "Save as draft" at bounding box center [1139, 705] width 51 height 12
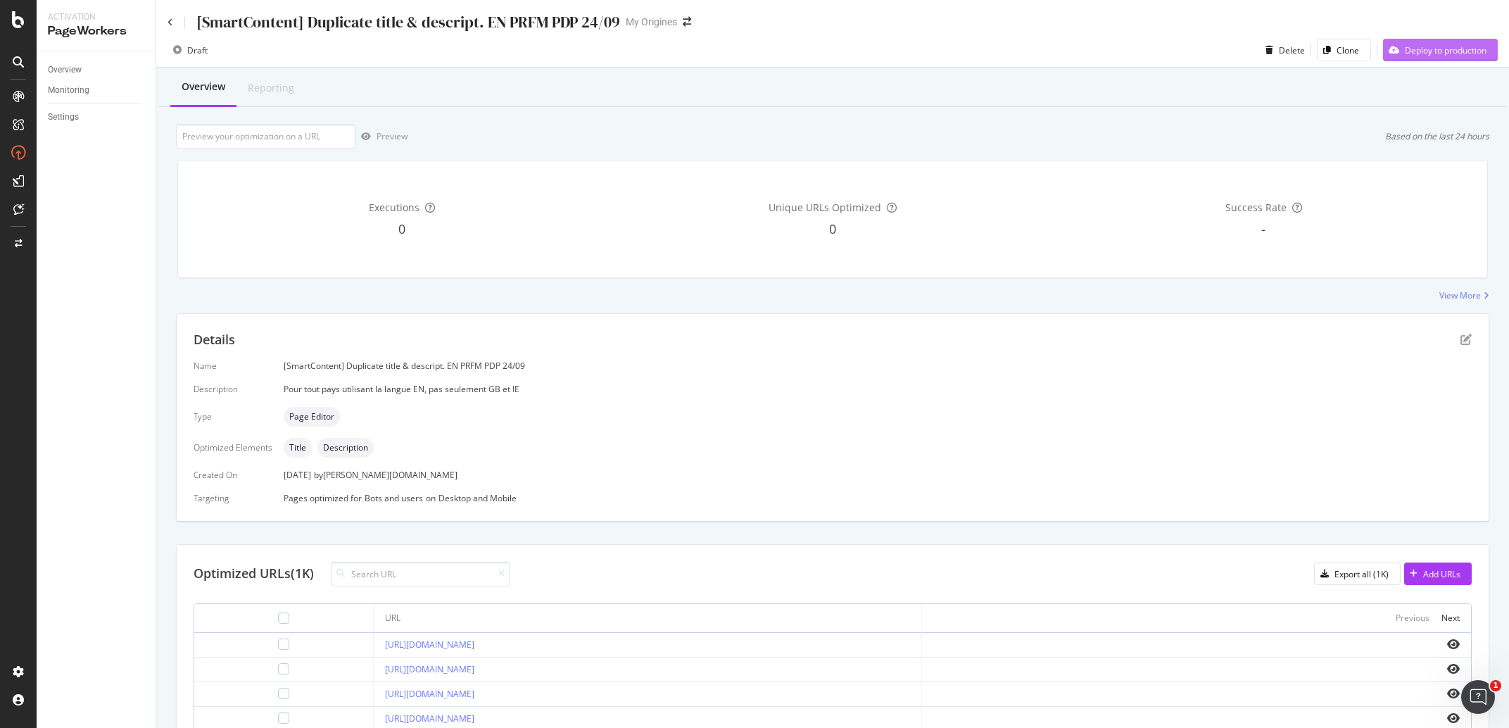
click at [1435, 51] on div "Deploy to production" at bounding box center [1446, 50] width 82 height 12
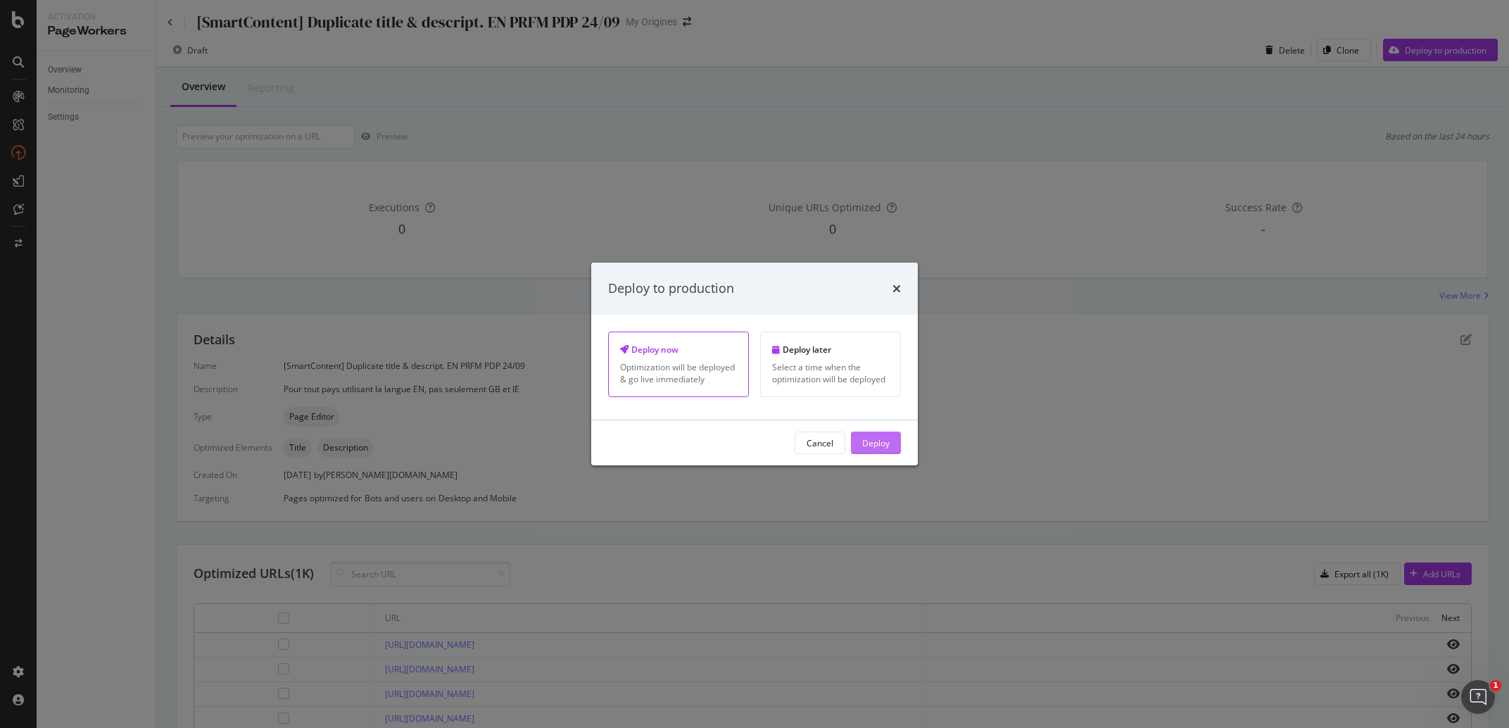
click at [868, 453] on div "Deploy" at bounding box center [875, 442] width 27 height 21
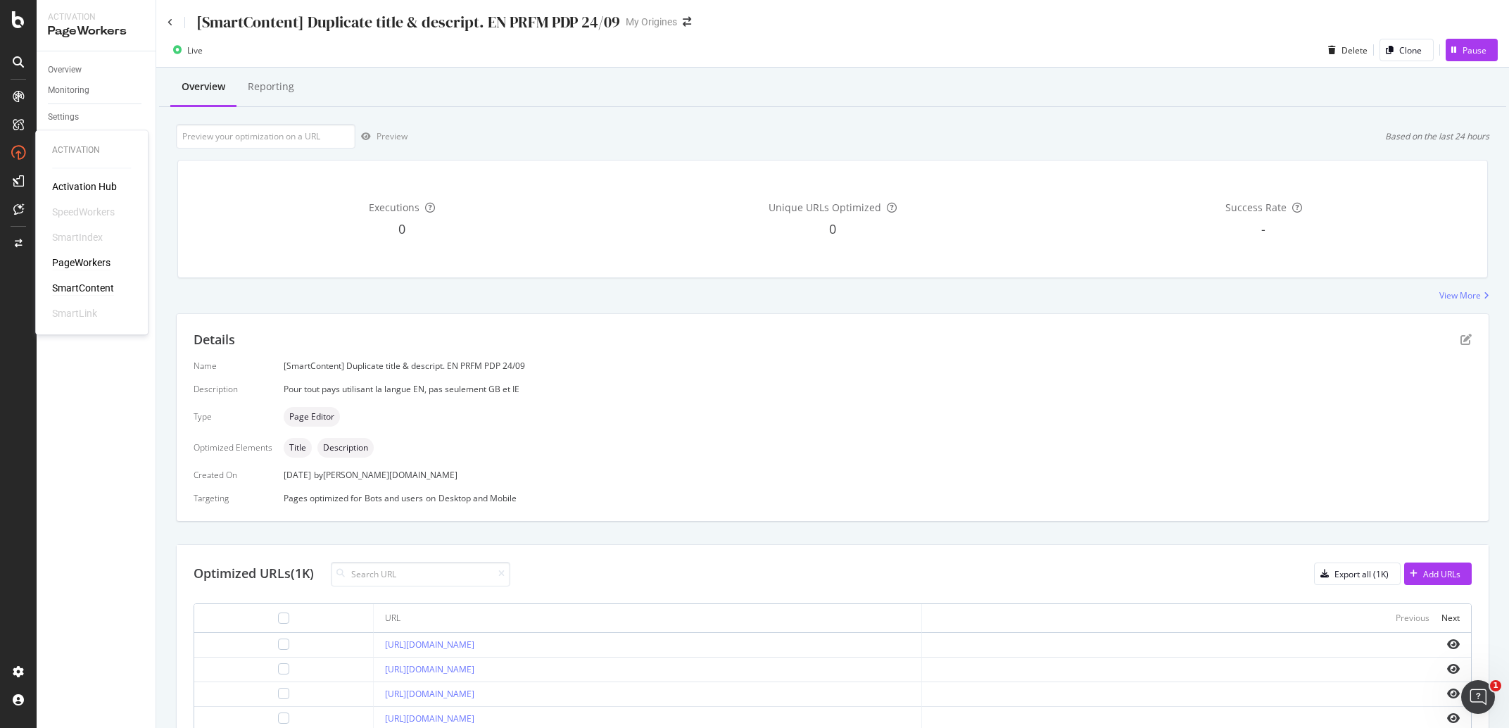
click at [95, 290] on div "SmartContent" at bounding box center [83, 289] width 62 height 14
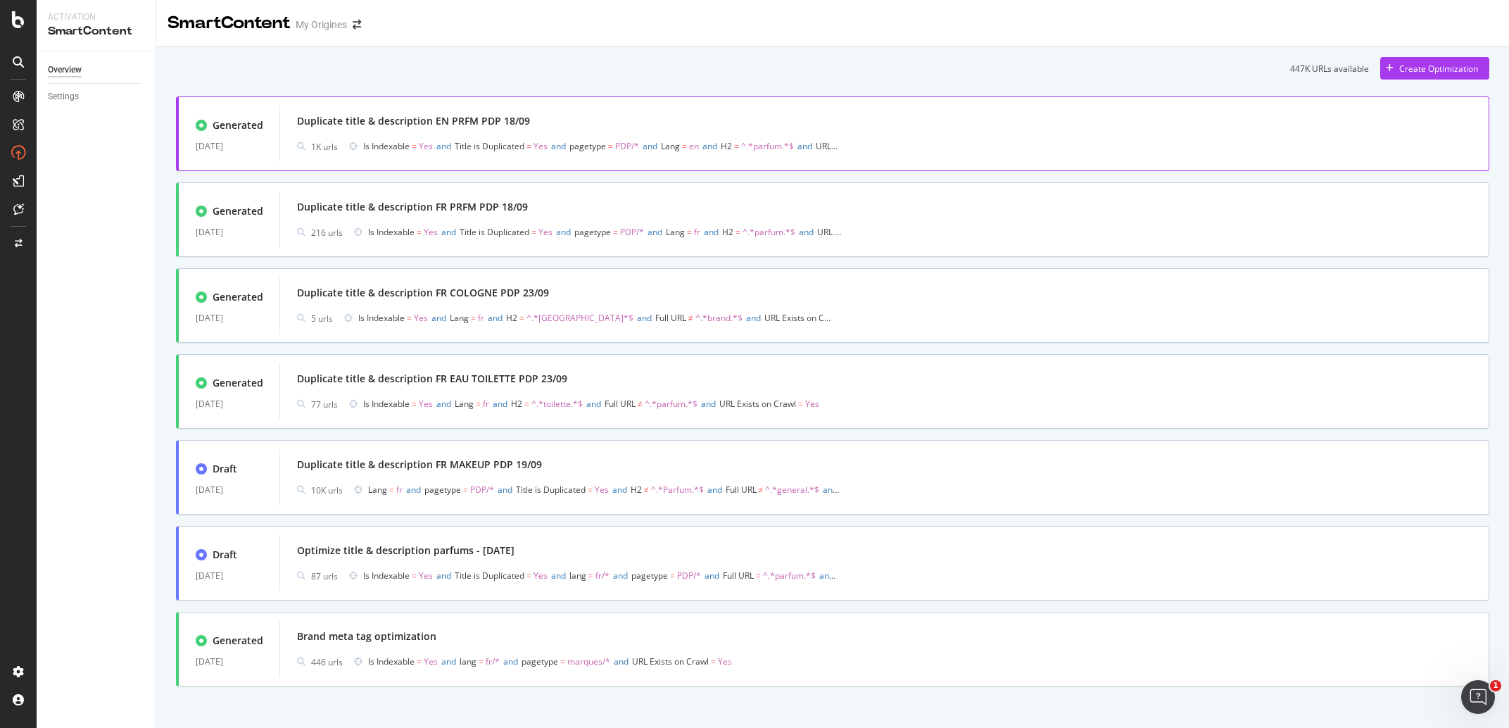
click at [675, 130] on div "Duplicate title & description EN PRFM PDP 18/09" at bounding box center [884, 121] width 1175 height 20
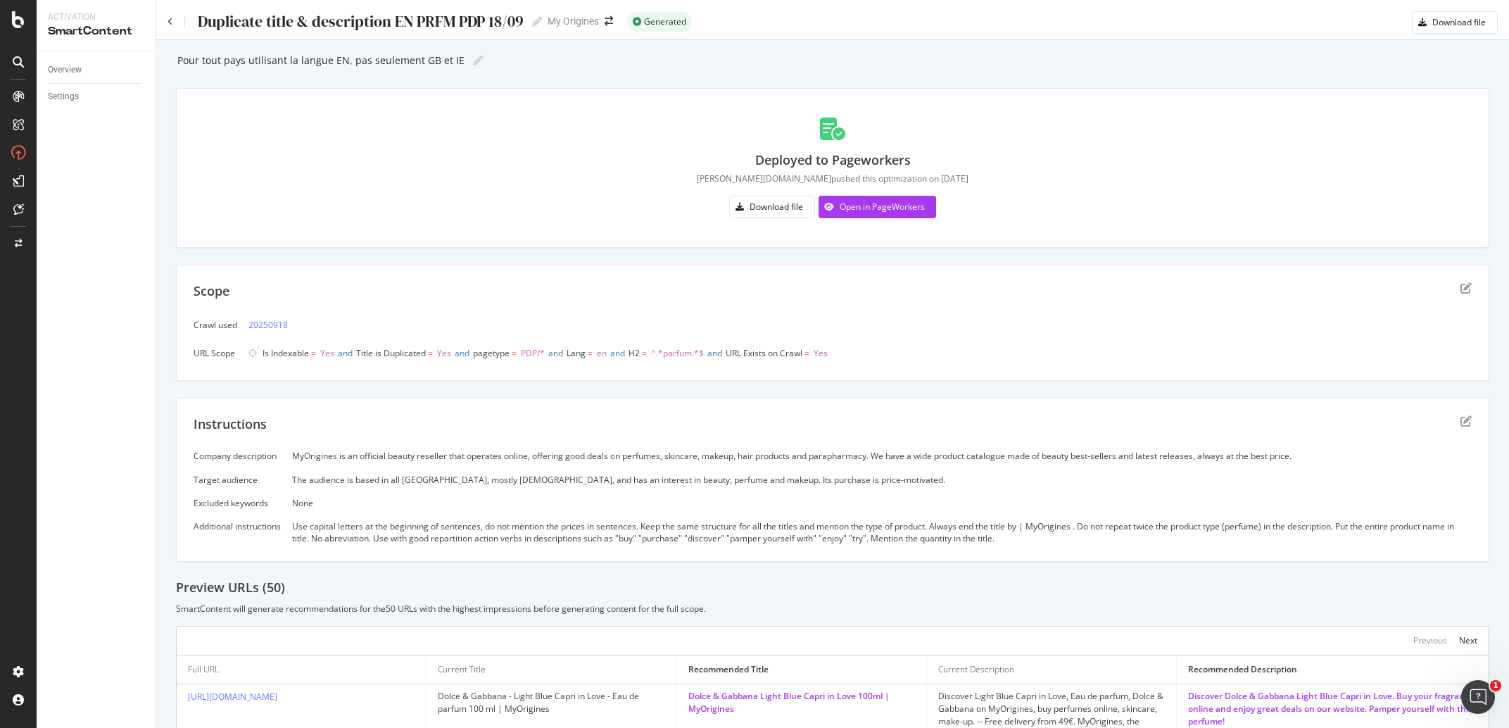
click at [531, 450] on div "Instructions" at bounding box center [833, 432] width 1278 height 35
click at [533, 454] on div "MyOrigines is an official beauty reseller that operates online, offering good d…" at bounding box center [882, 456] width 1180 height 12
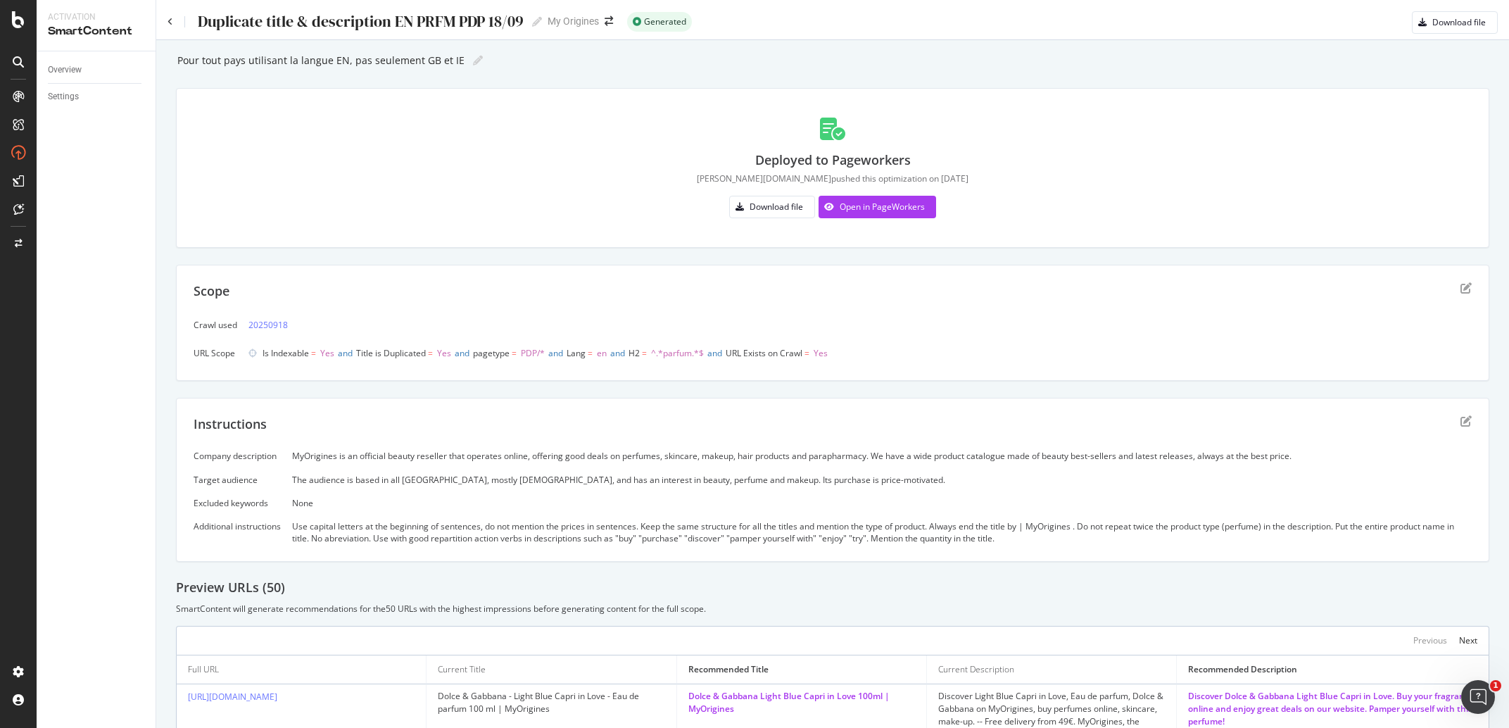
click at [533, 454] on div "MyOrigines is an official beauty reseller that operates online, offering good d…" at bounding box center [882, 456] width 1180 height 12
click at [593, 483] on div "The audience is based in all [GEOGRAPHIC_DATA], mostly [DEMOGRAPHIC_DATA], and …" at bounding box center [882, 480] width 1180 height 12
click at [358, 517] on div "Company description MyOrigines is an official beauty reseller that operates onl…" at bounding box center [833, 497] width 1278 height 94
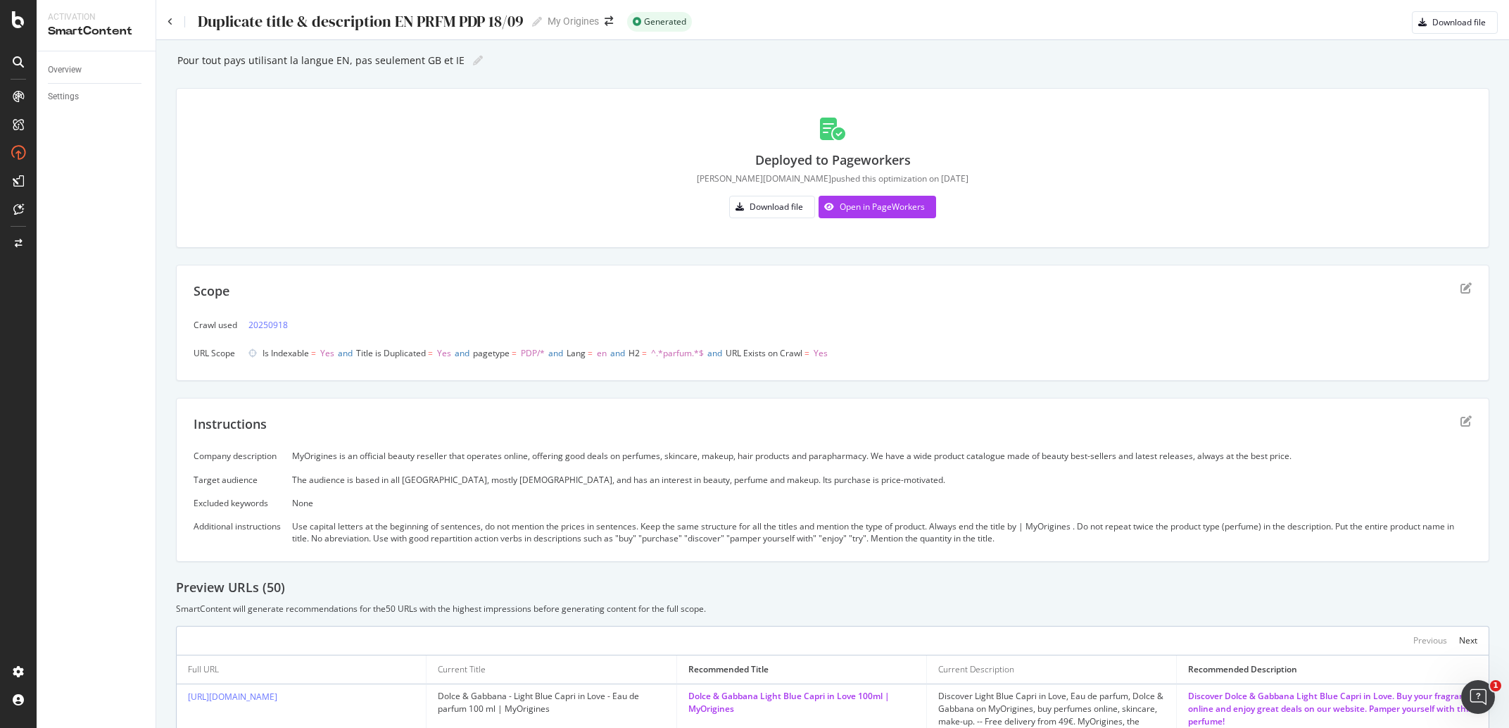
click at [358, 524] on div "Use capital letters at the beginning of sentences, do not mention the prices in…" at bounding box center [882, 532] width 1180 height 24
click at [776, 486] on div "The audience is based in all [GEOGRAPHIC_DATA], mostly [DEMOGRAPHIC_DATA], and …" at bounding box center [882, 480] width 1180 height 12
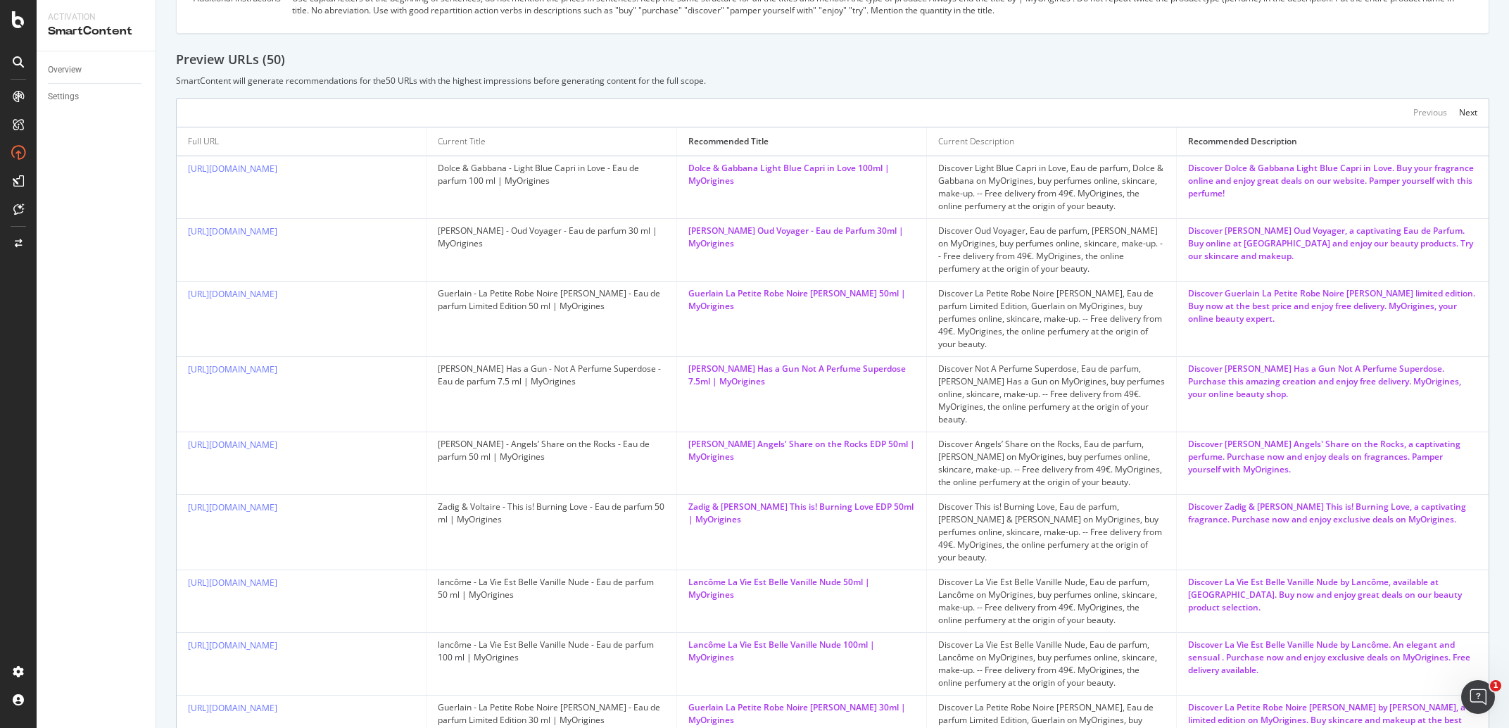
scroll to position [132, 0]
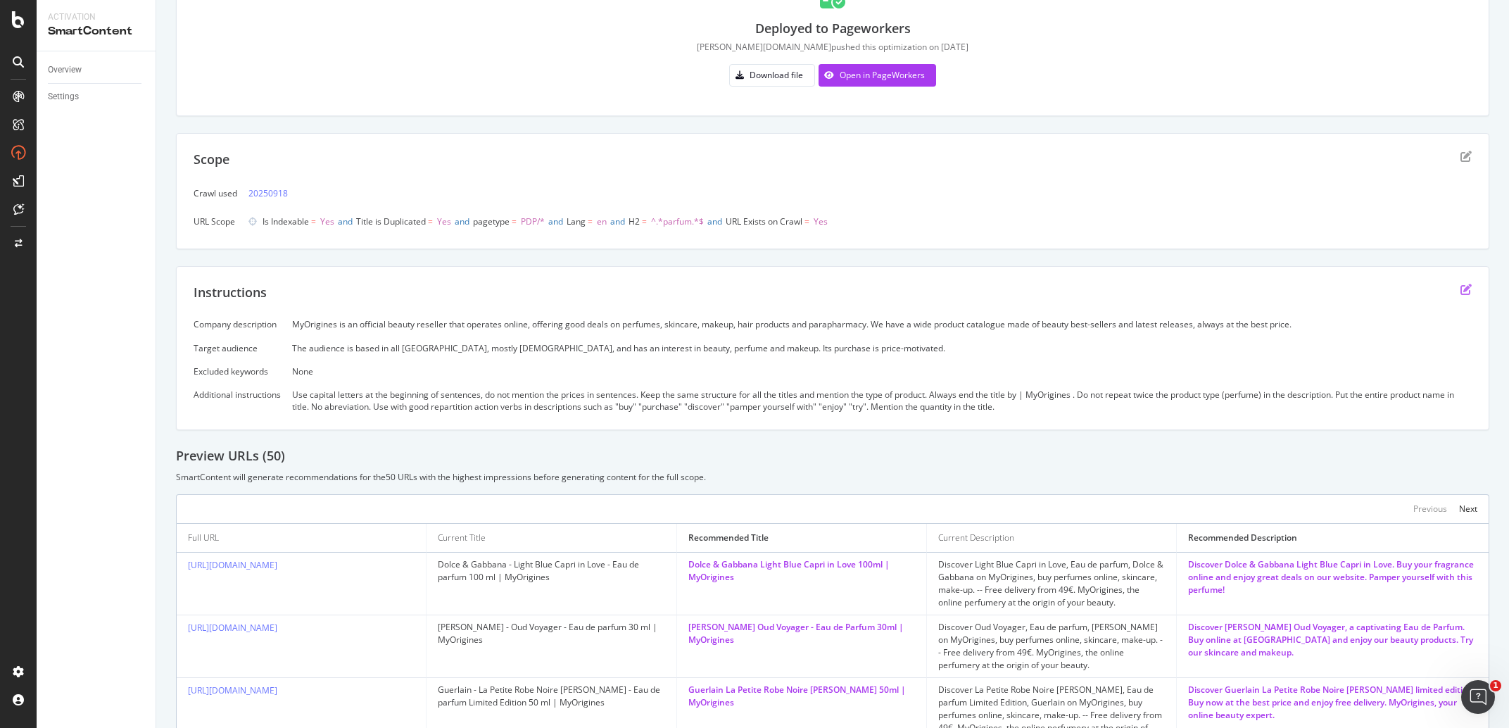
click at [1461, 291] on icon "edit" at bounding box center [1466, 289] width 11 height 11
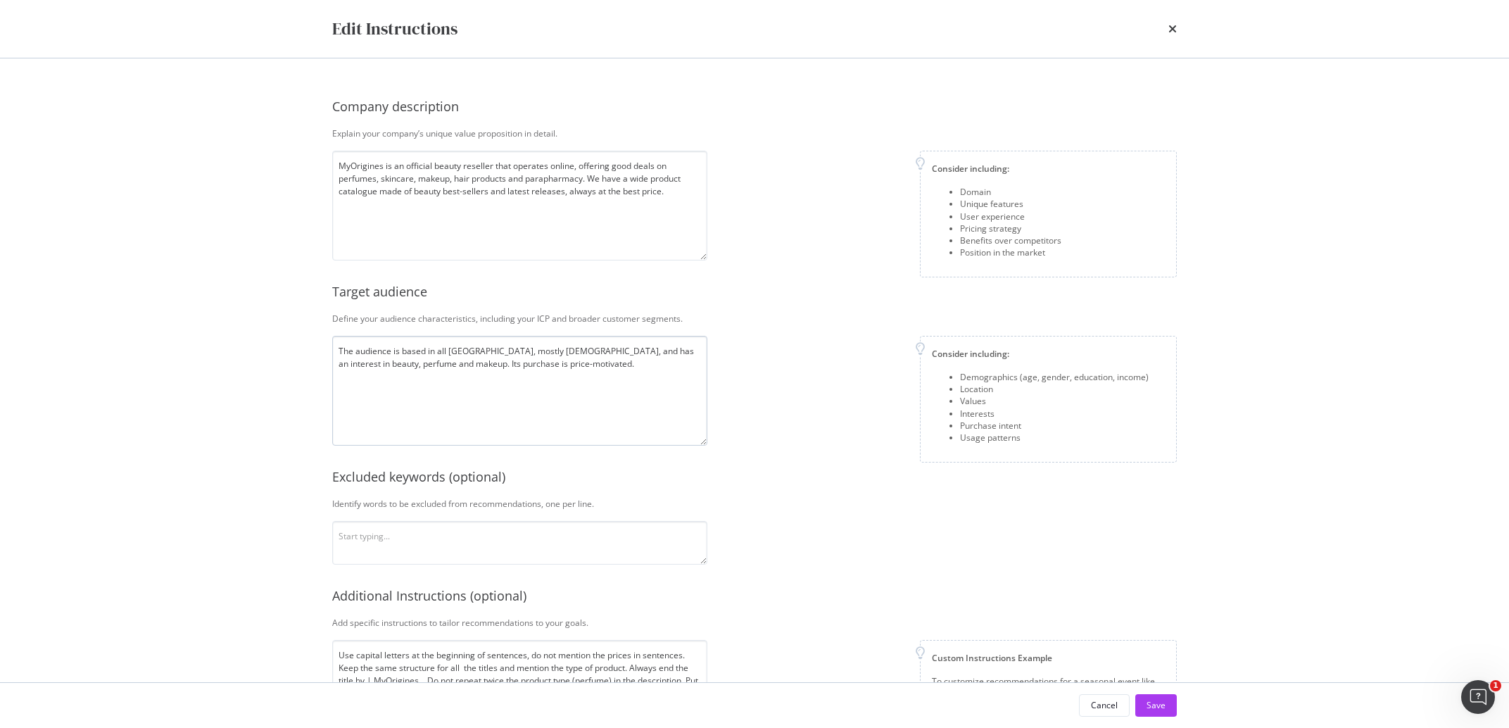
scroll to position [96, 0]
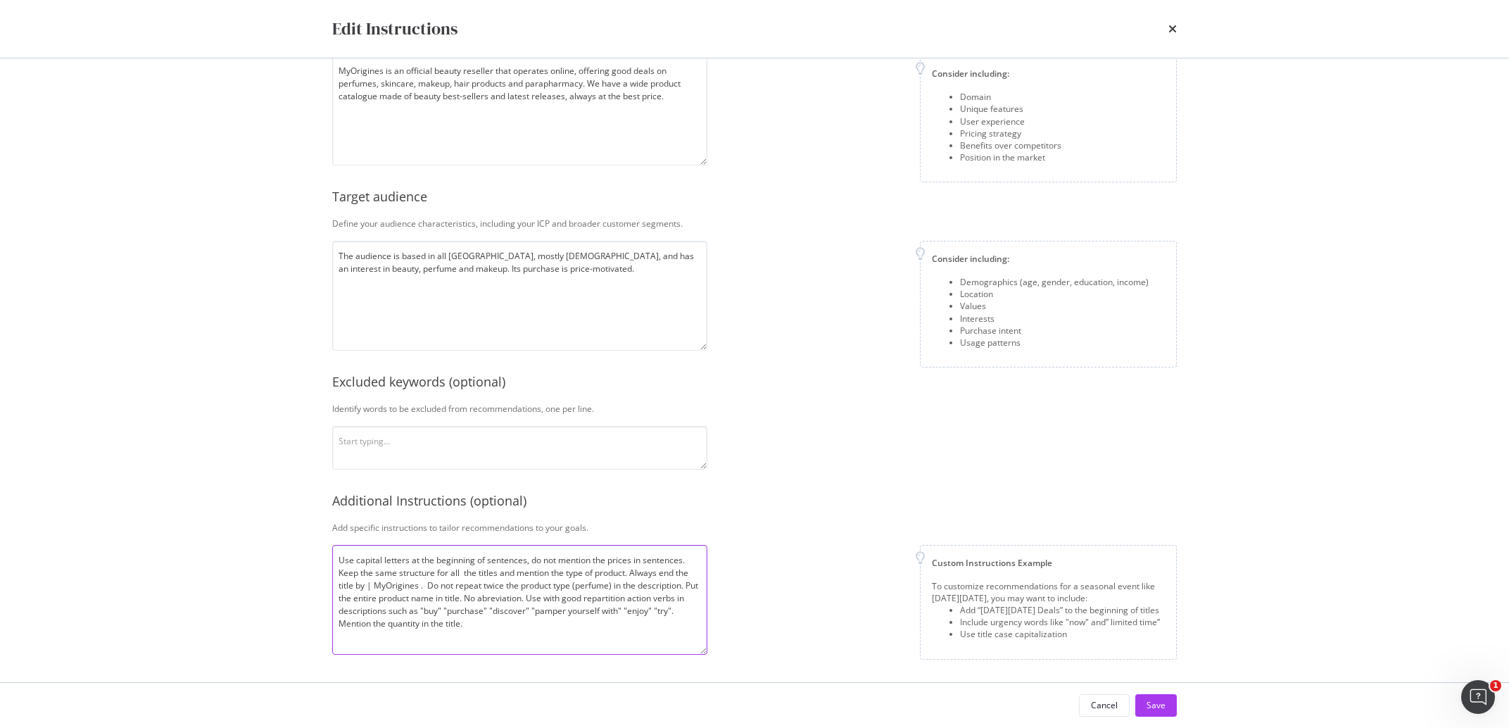
click at [499, 631] on textarea "Use capital letters at the beginning of sentences, do not mention the prices in…" at bounding box center [519, 600] width 375 height 110
click at [612, 606] on textarea "Use capital letters at the beginning of sentences, do not mention the prices in…" at bounding box center [519, 600] width 375 height 110
drag, startPoint x: 612, startPoint y: 587, endPoint x: 575, endPoint y: 591, distance: 37.5
click at [575, 591] on textarea "Use capital letters at the beginning of sentences, do not mention the prices in…" at bounding box center [519, 600] width 375 height 110
click at [522, 621] on textarea "Use capital letters at the beginning of sentences, do not mention the prices in…" at bounding box center [519, 600] width 375 height 110
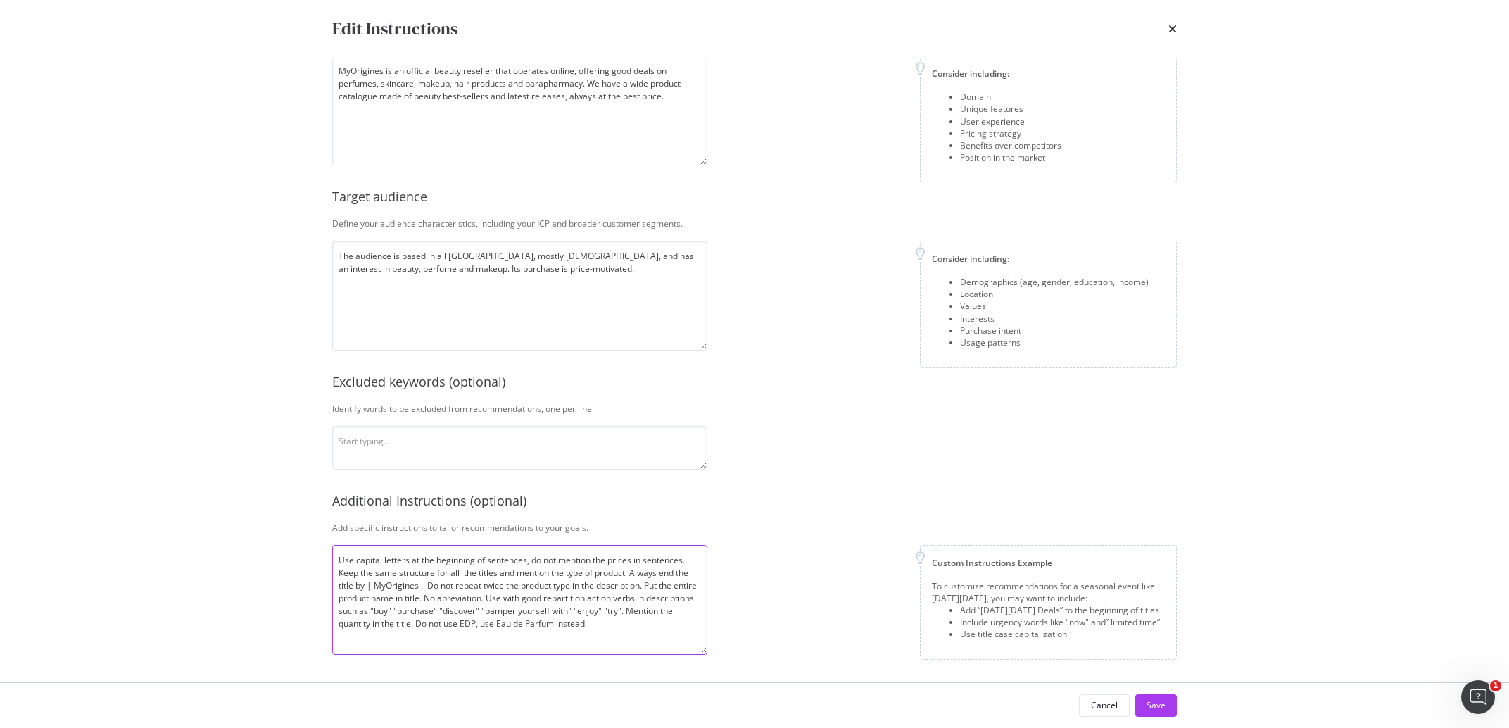
click at [629, 570] on textarea "Use capital letters at the beginning of sentences, do not mention the prices in…" at bounding box center [519, 600] width 375 height 110
type textarea "Use capital letters at the beginning of sentences, do not mention the prices in…"
click at [1173, 707] on button "Save" at bounding box center [1156, 705] width 42 height 23
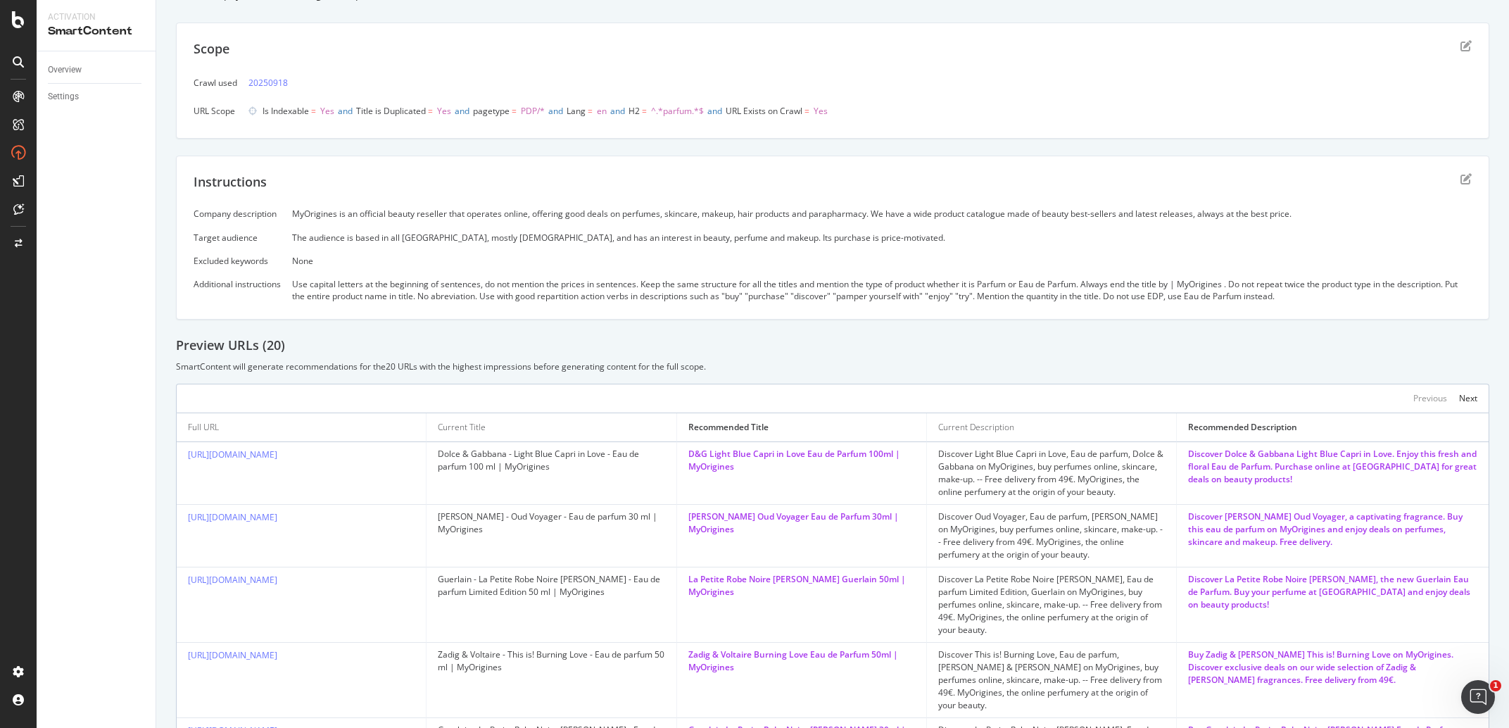
scroll to position [132, 0]
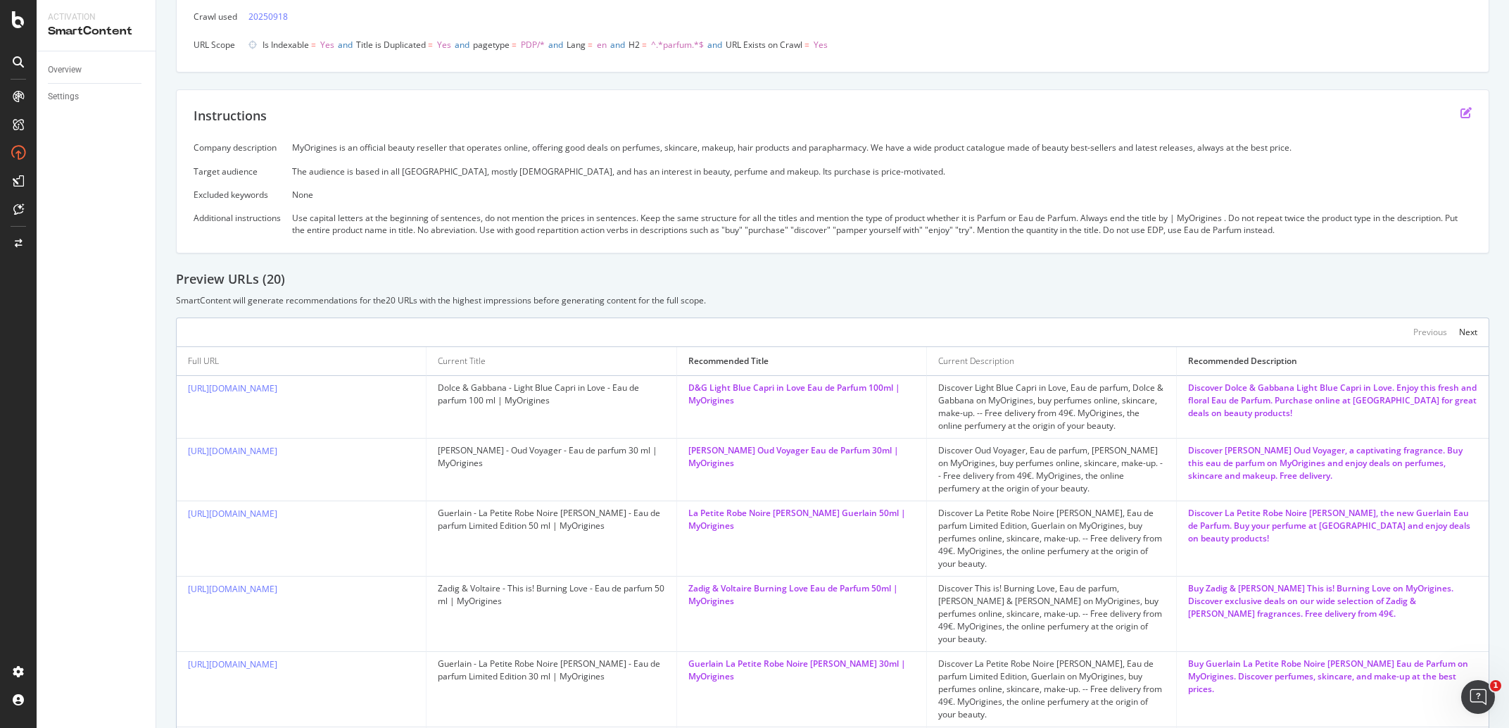
click at [1461, 108] on icon "edit" at bounding box center [1466, 112] width 11 height 11
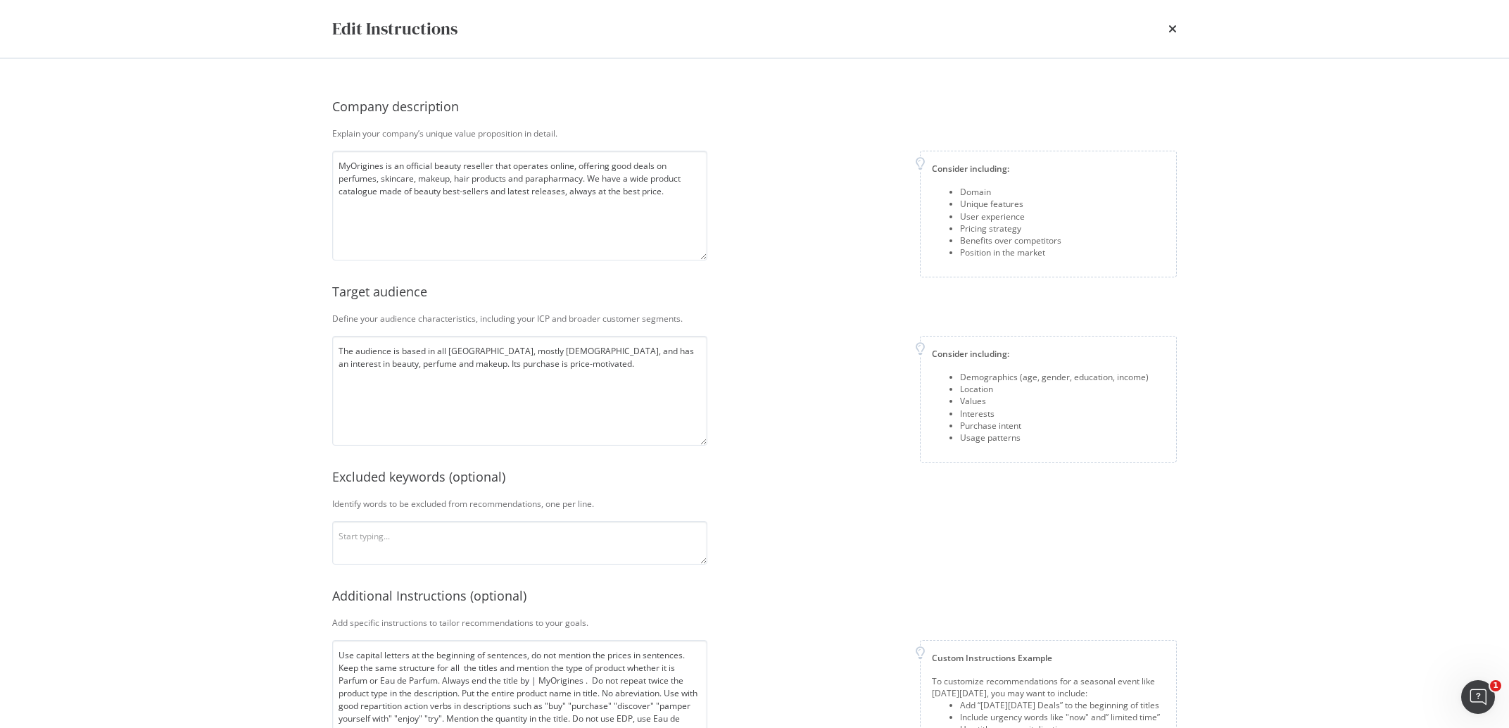
scroll to position [50, 0]
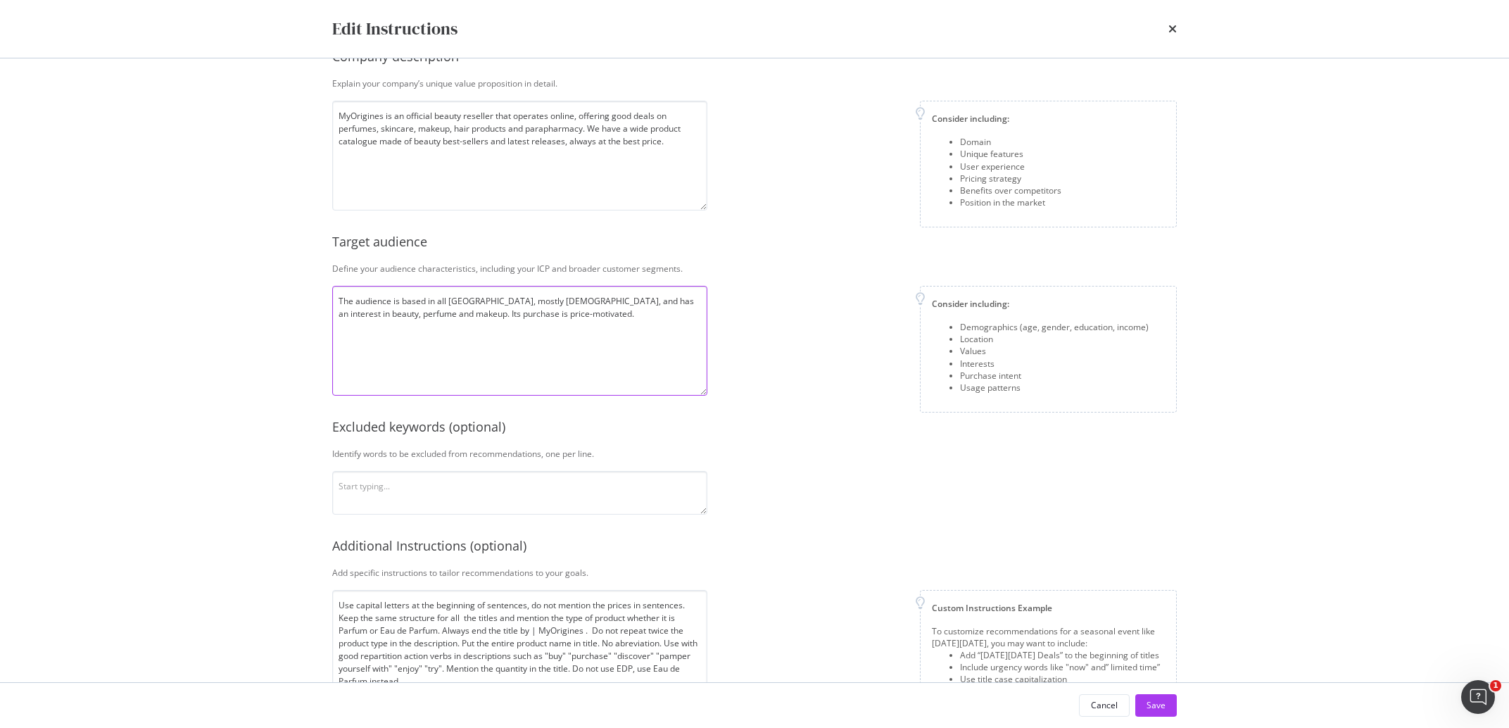
click at [627, 351] on textarea "The audience is based in all [GEOGRAPHIC_DATA], mostly [DEMOGRAPHIC_DATA], and …" at bounding box center [519, 341] width 375 height 110
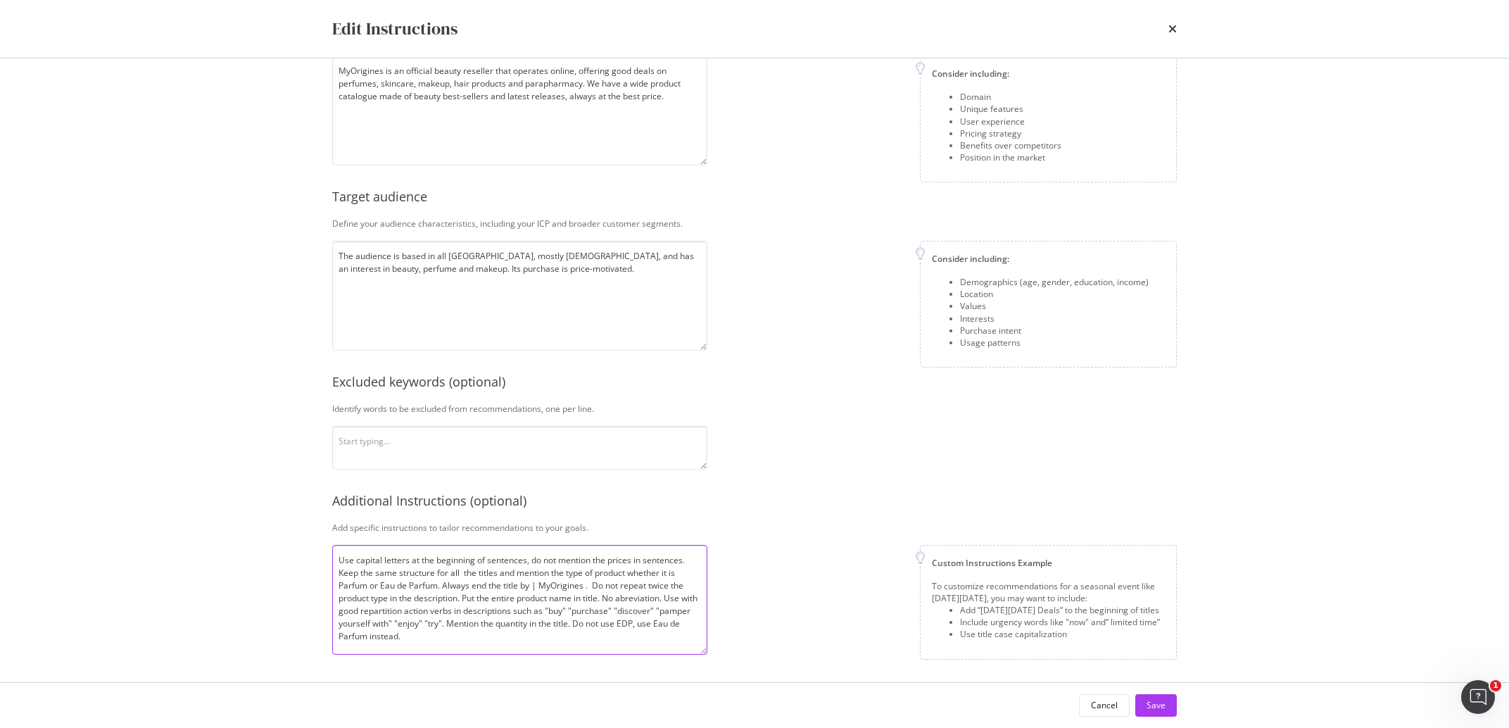
click at [486, 637] on textarea "Use capital letters at the beginning of sentences, do not mention the prices in…" at bounding box center [519, 600] width 375 height 110
drag, startPoint x: 534, startPoint y: 586, endPoint x: 584, endPoint y: 590, distance: 50.1
click at [584, 590] on textarea "Use capital letters at the beginning of sentences, do not mention the prices in…" at bounding box center [519, 600] width 375 height 110
click at [563, 645] on textarea "Use capital letters at the beginning of sentences, do not mention the prices in…" at bounding box center [519, 600] width 375 height 110
paste textarea "| MyOrigines"
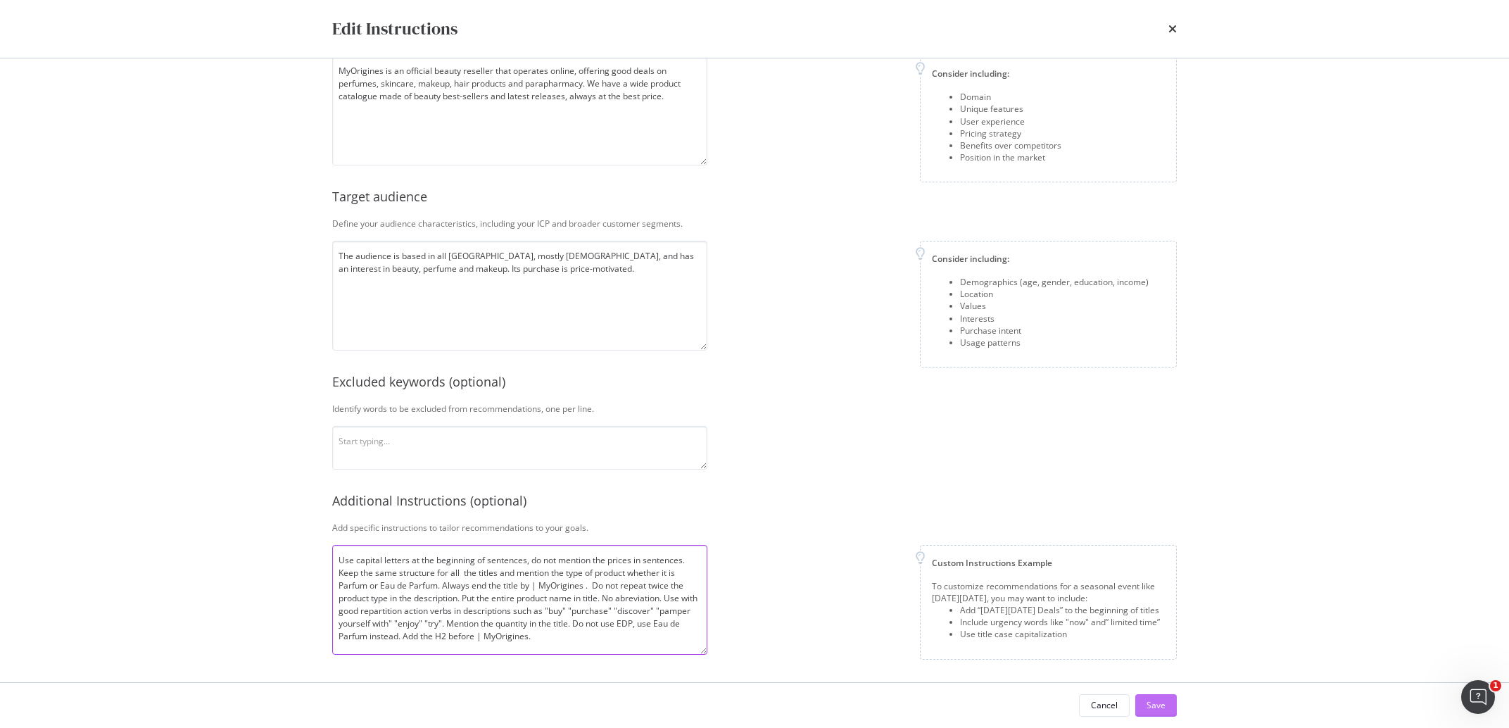
type textarea "Use capital letters at the beginning of sentences, do not mention the prices in…"
click at [1138, 697] on button "Save" at bounding box center [1156, 705] width 42 height 23
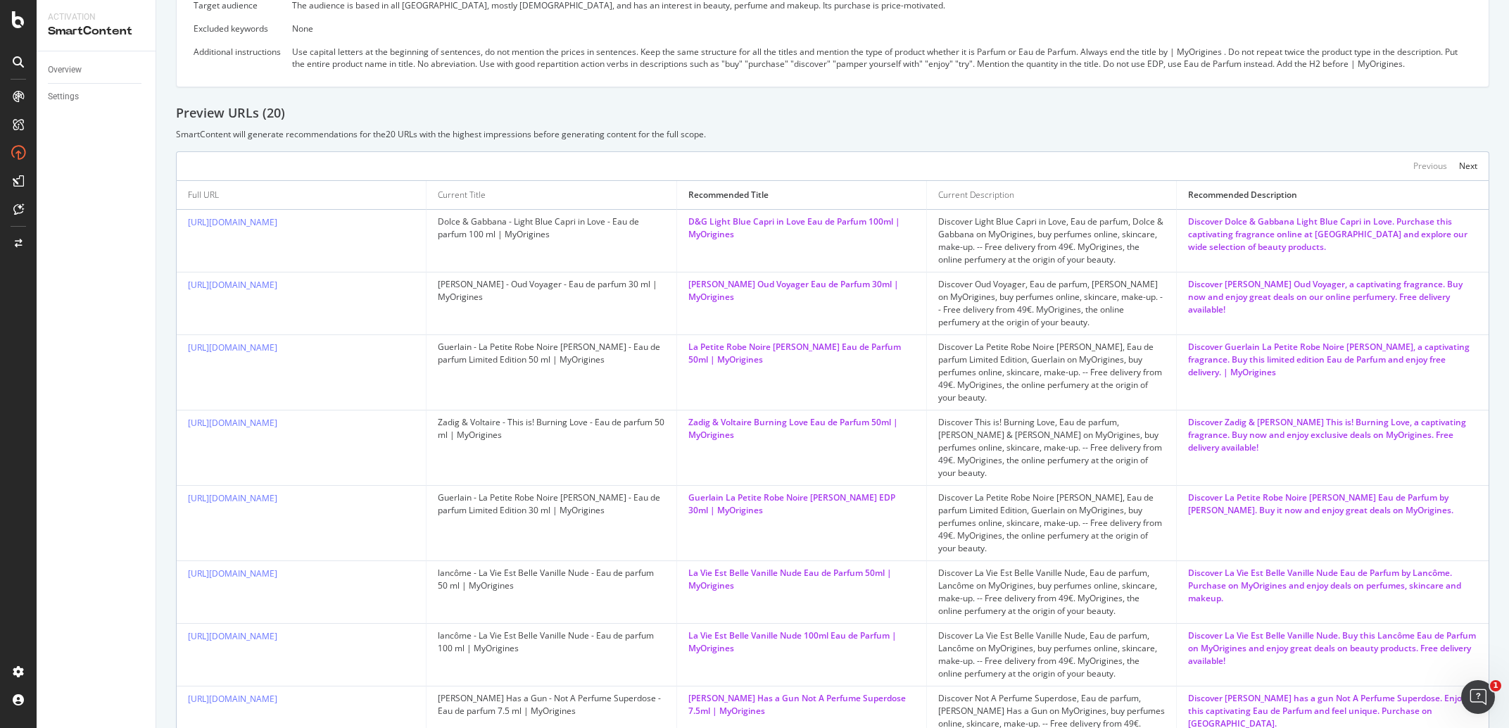
scroll to position [364, 0]
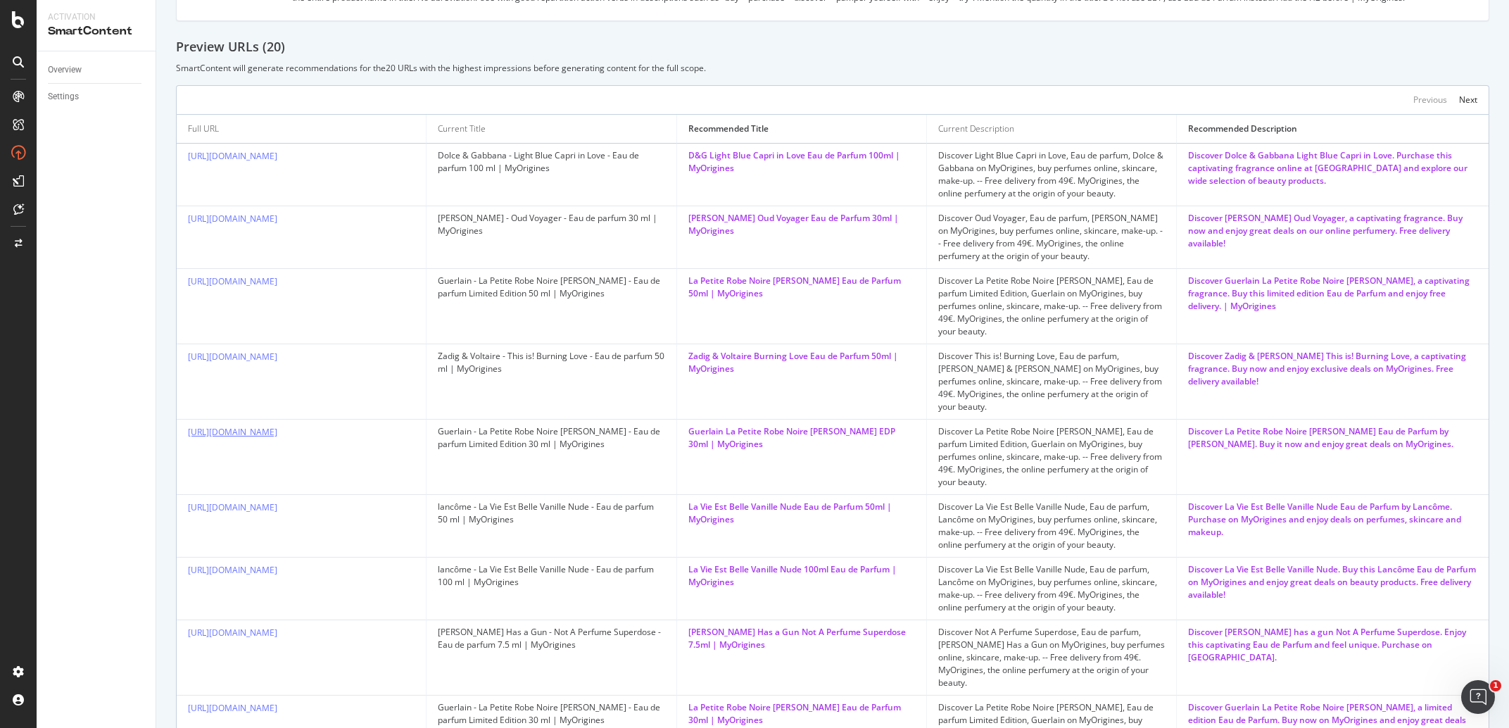
click at [277, 426] on link "[URL][DOMAIN_NAME]" at bounding box center [232, 432] width 89 height 12
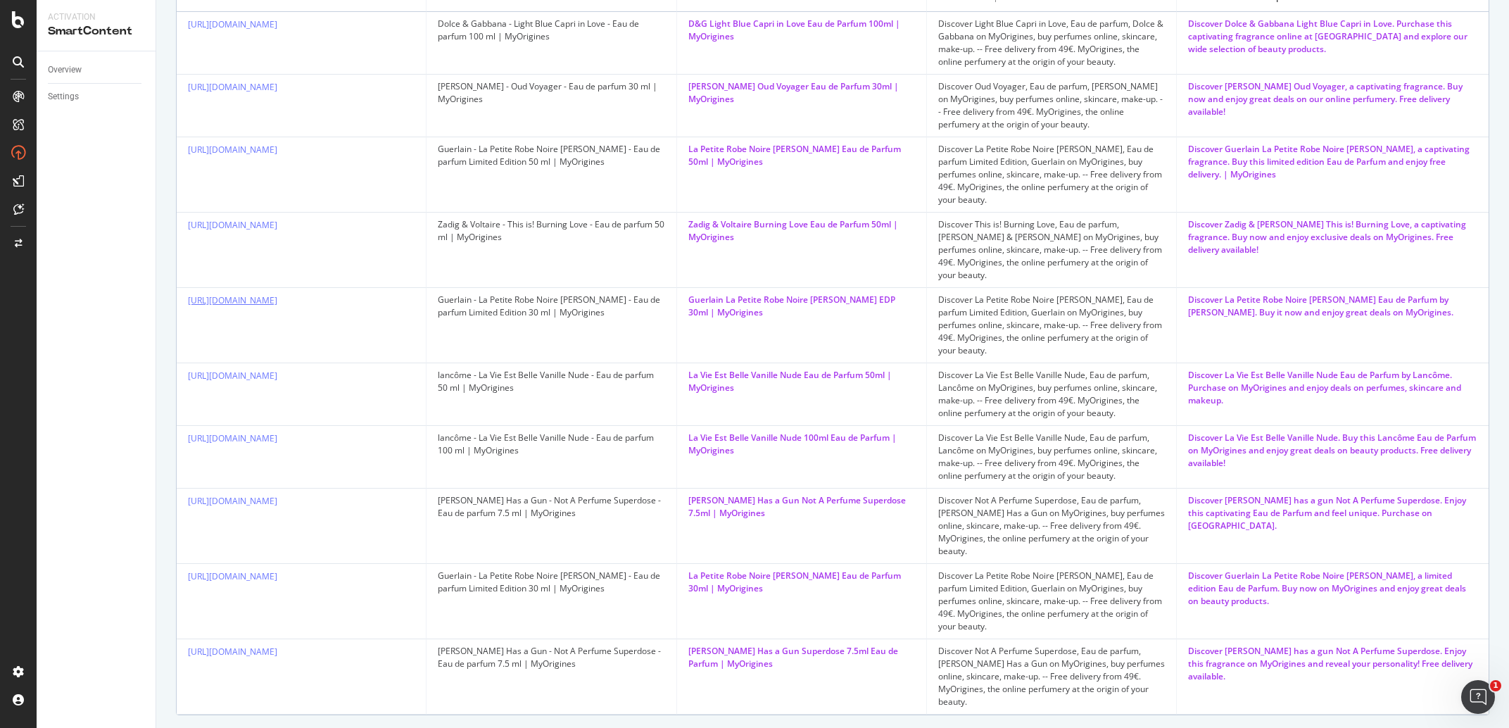
scroll to position [165, 0]
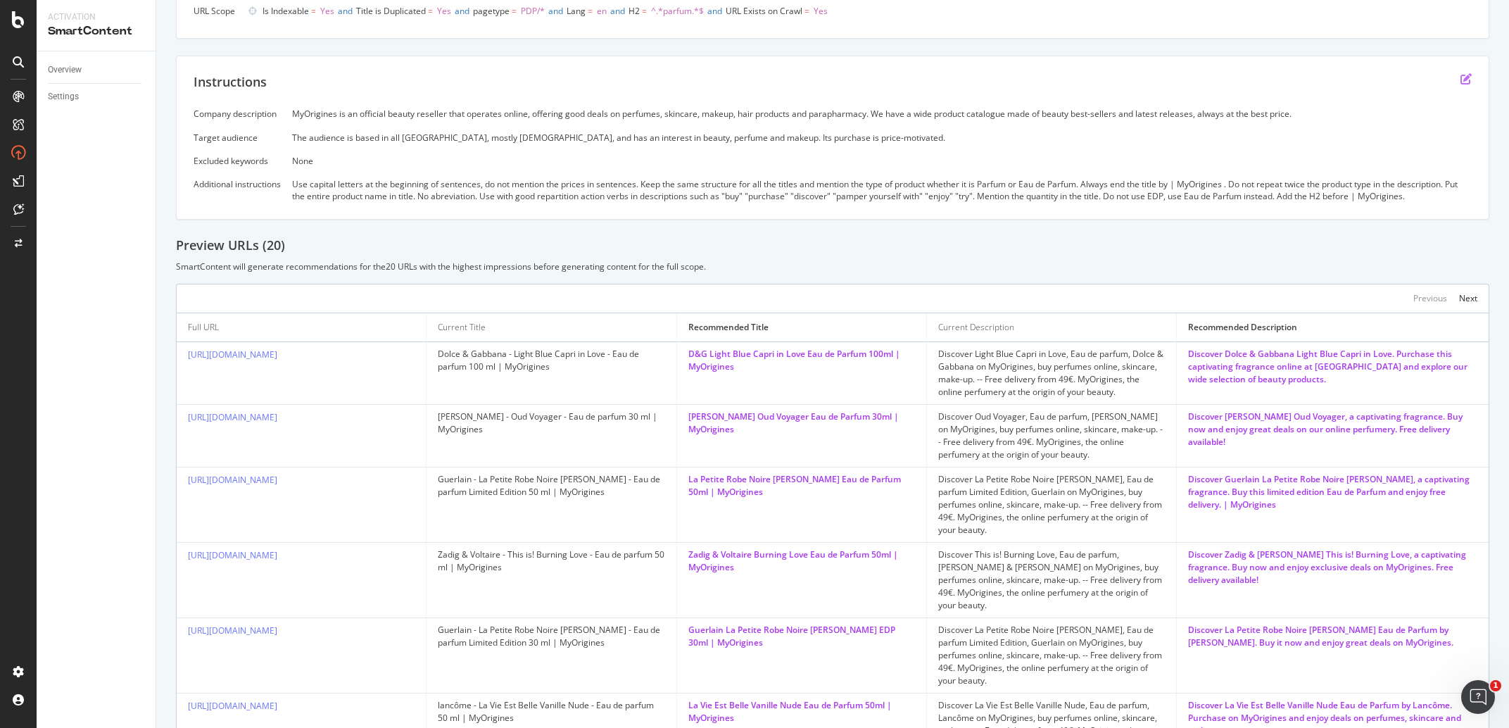
click at [1461, 74] on icon "edit" at bounding box center [1466, 78] width 11 height 11
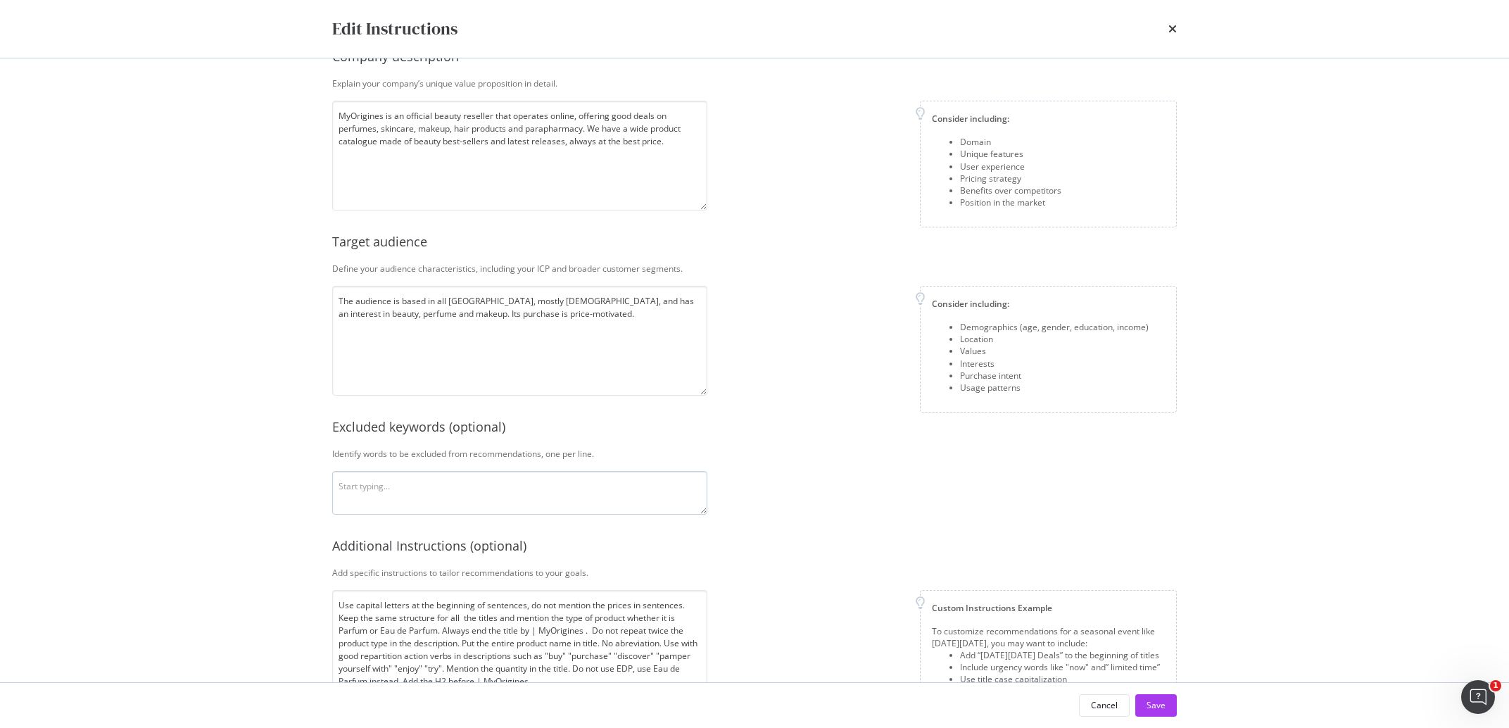
scroll to position [96, 0]
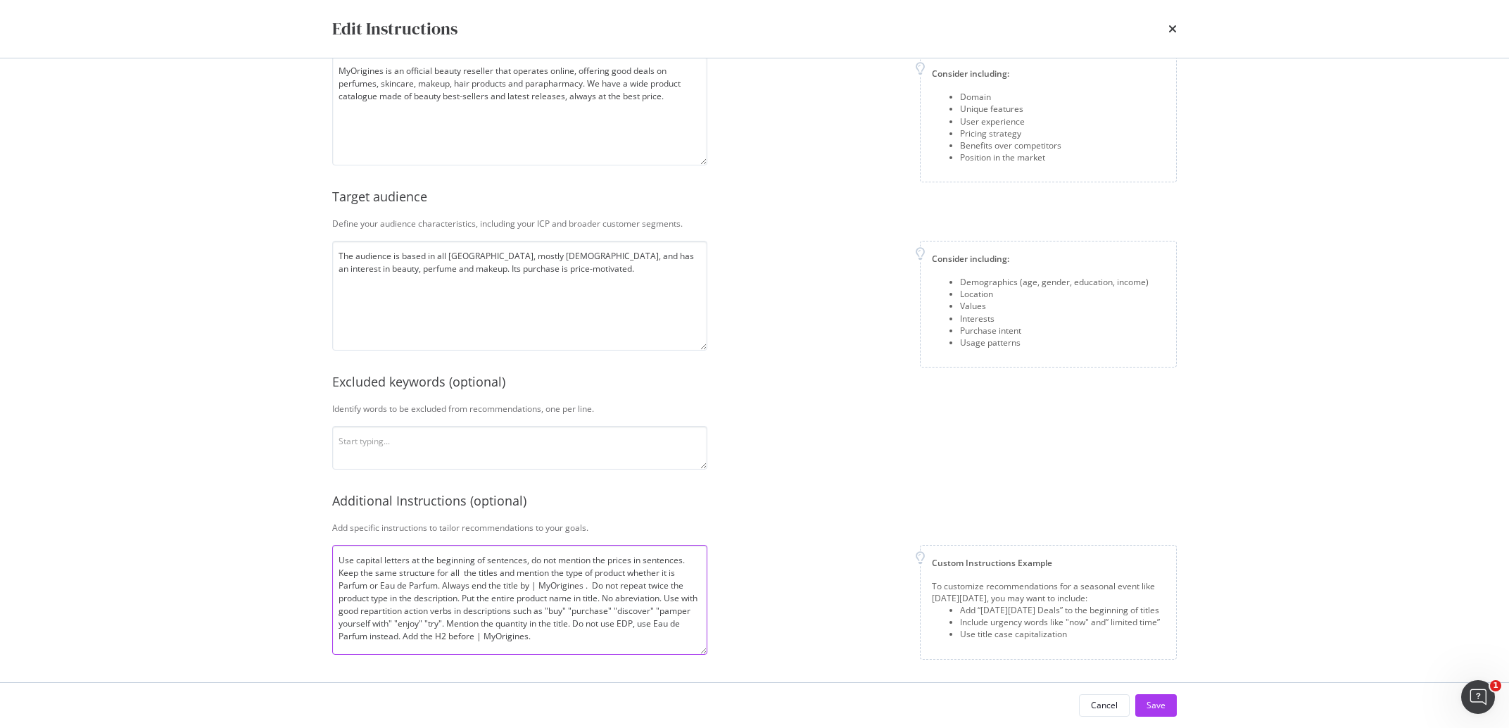
drag, startPoint x: 480, startPoint y: 624, endPoint x: 669, endPoint y: 598, distance: 191.1
click at [669, 598] on textarea "Use capital letters at the beginning of sentences, do not mention the prices in…" at bounding box center [519, 600] width 375 height 110
paste textarea "Vary action verbs in descriptions such as "buy" "purchase" "discover" "pamper y…"
type textarea "Use capital letters at the beginning of sentences, do not mention the prices in…"
click at [1160, 700] on div "Save" at bounding box center [1156, 705] width 19 height 12
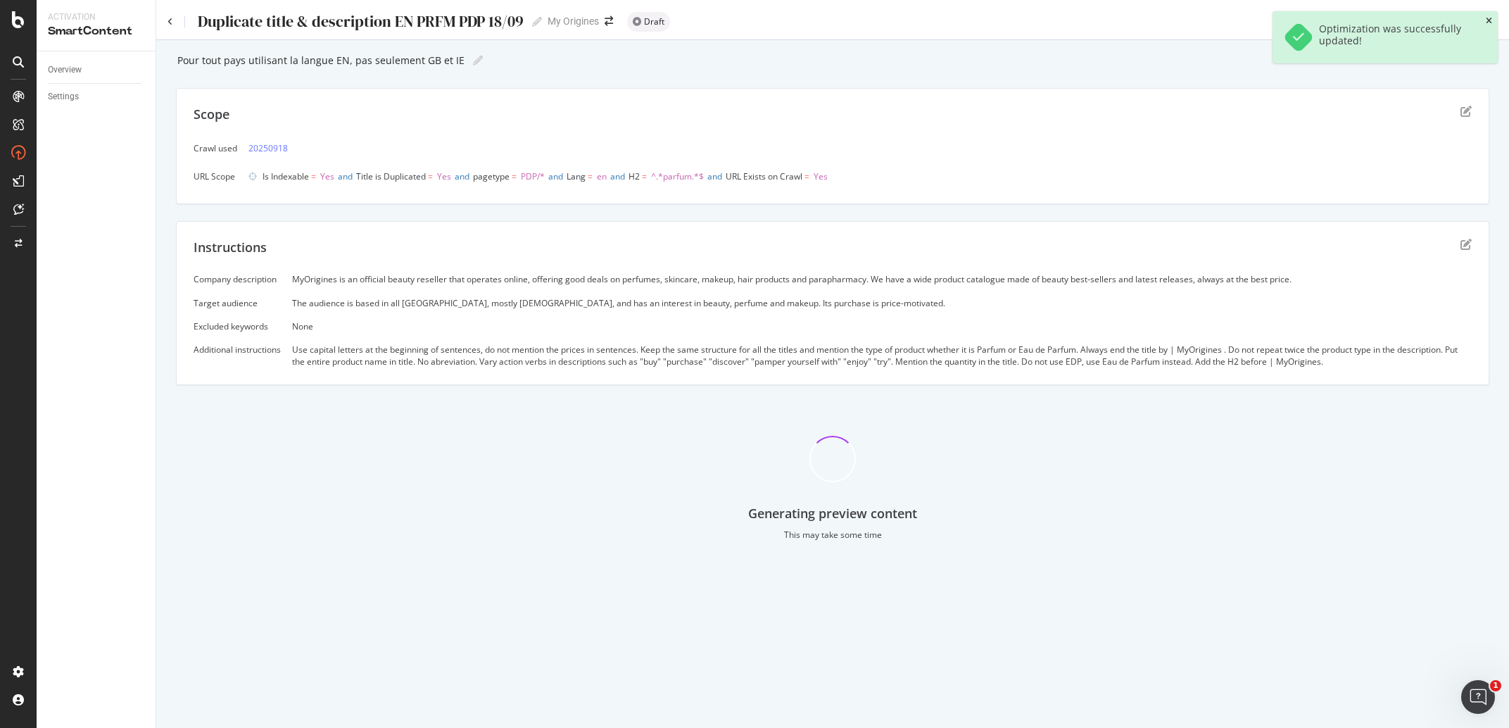
click at [1488, 20] on icon "close toast" at bounding box center [1489, 21] width 6 height 8
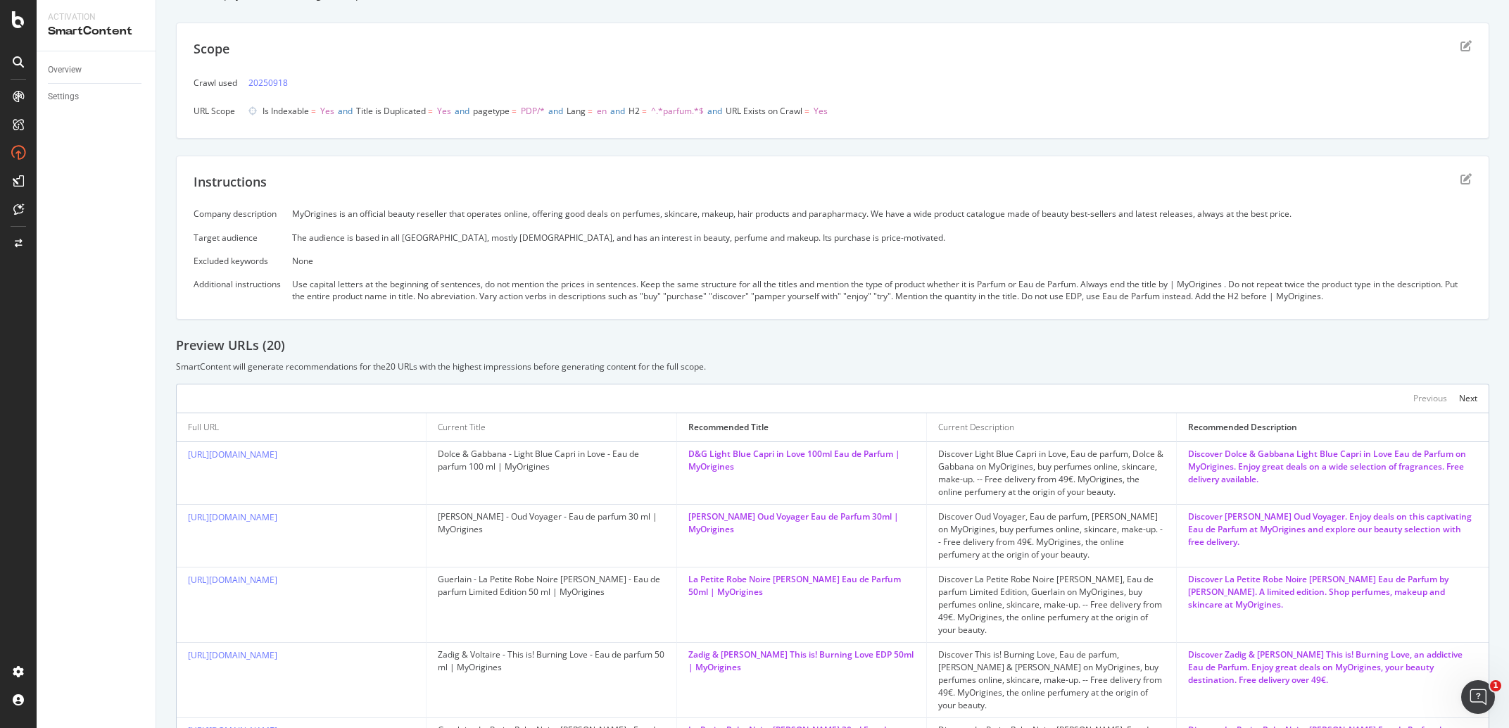
scroll to position [0, 0]
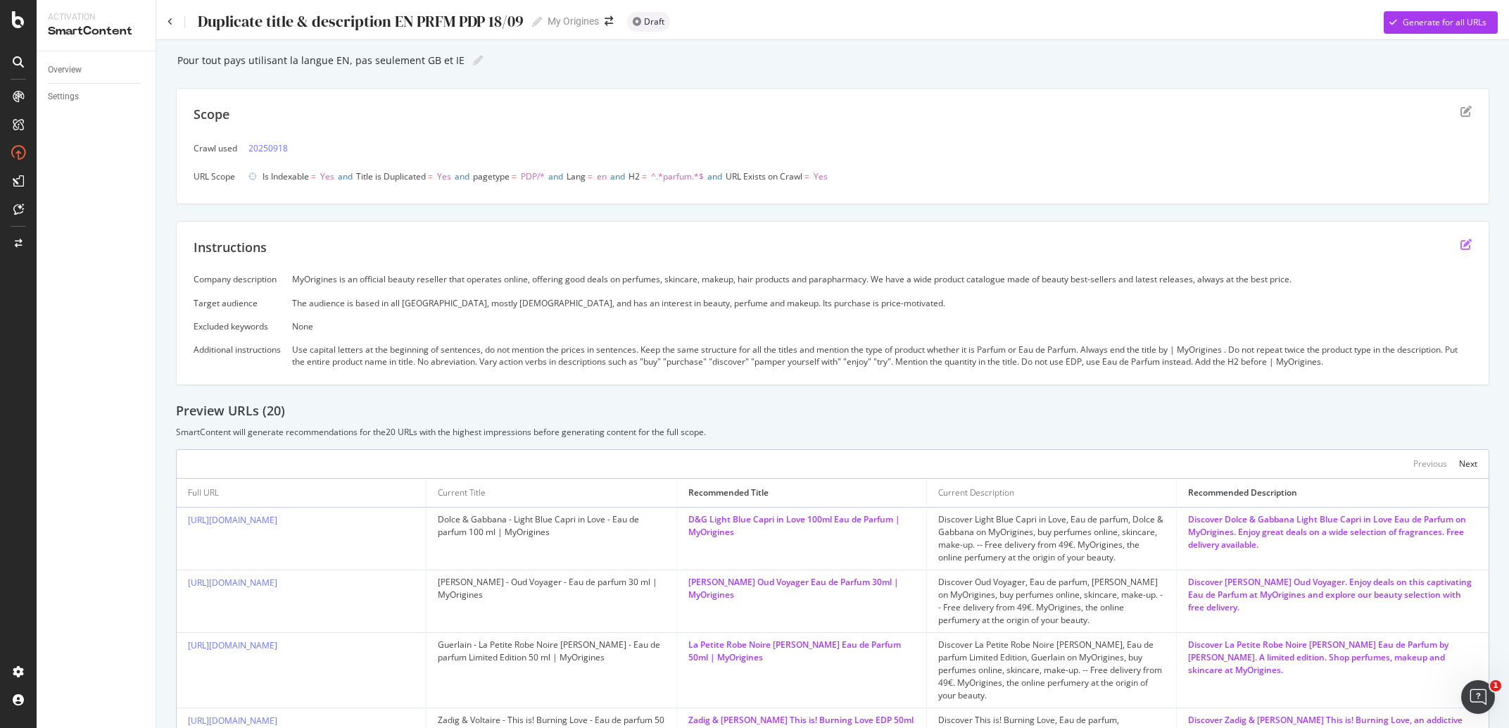
click at [1461, 246] on icon "edit" at bounding box center [1466, 244] width 11 height 11
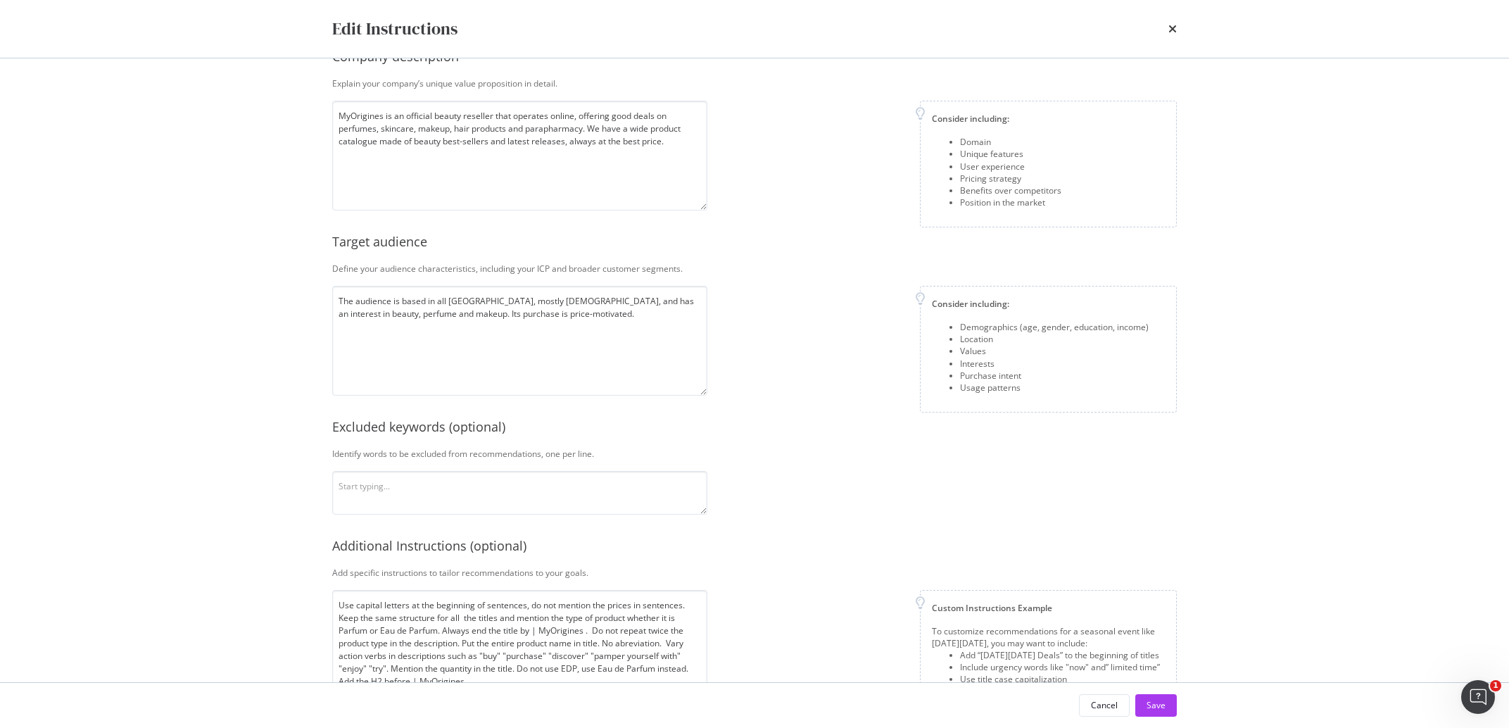
scroll to position [96, 0]
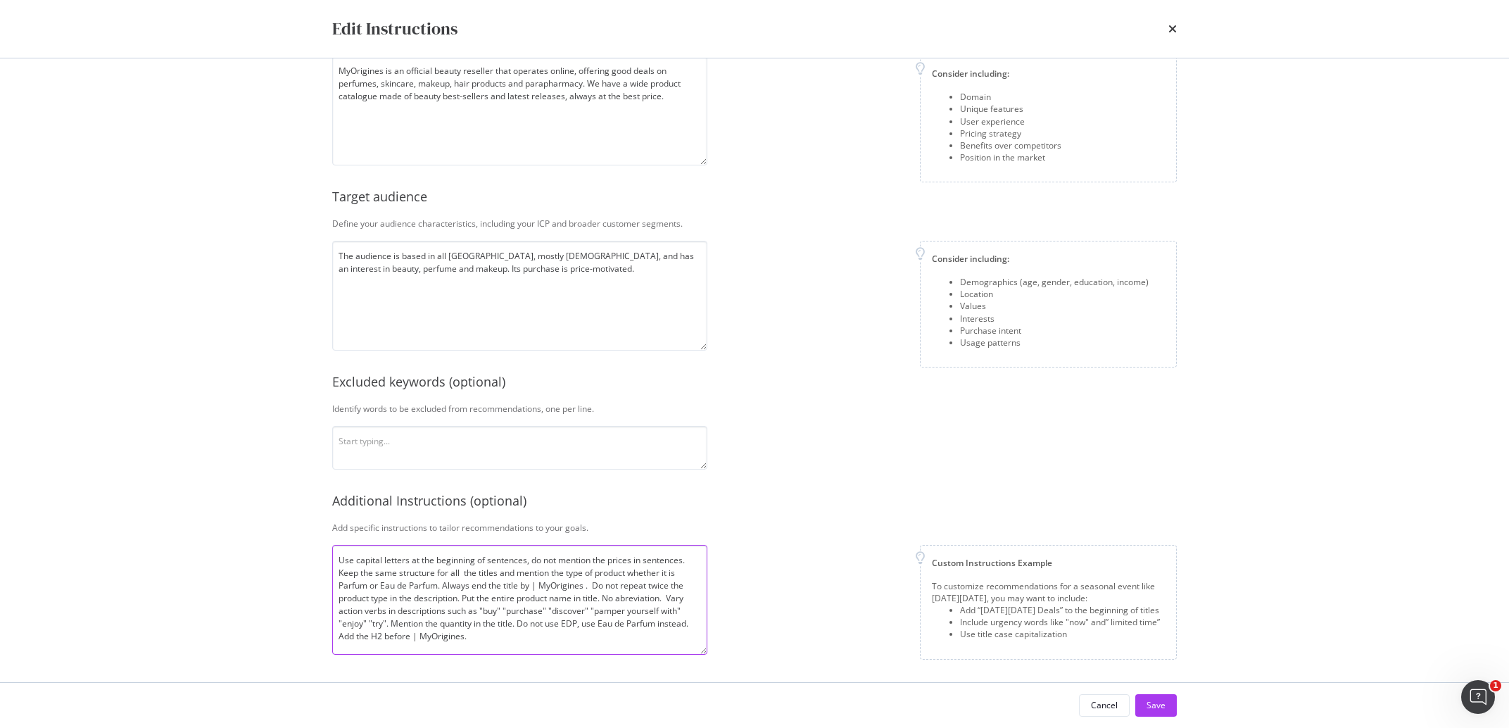
click at [526, 639] on textarea "Use capital letters at the beginning of sentences, do not mention the prices in…" at bounding box center [519, 600] width 375 height 110
drag, startPoint x: 499, startPoint y: 608, endPoint x: 409, endPoint y: 617, distance: 90.6
click at [409, 617] on textarea "Use capital letters at the beginning of sentences, do not mention the prices in…" at bounding box center [519, 600] width 375 height 110
click at [458, 650] on textarea "Use capital letters at the beginning of sentences, do not mention the prices in…" at bounding box center [519, 600] width 375 height 110
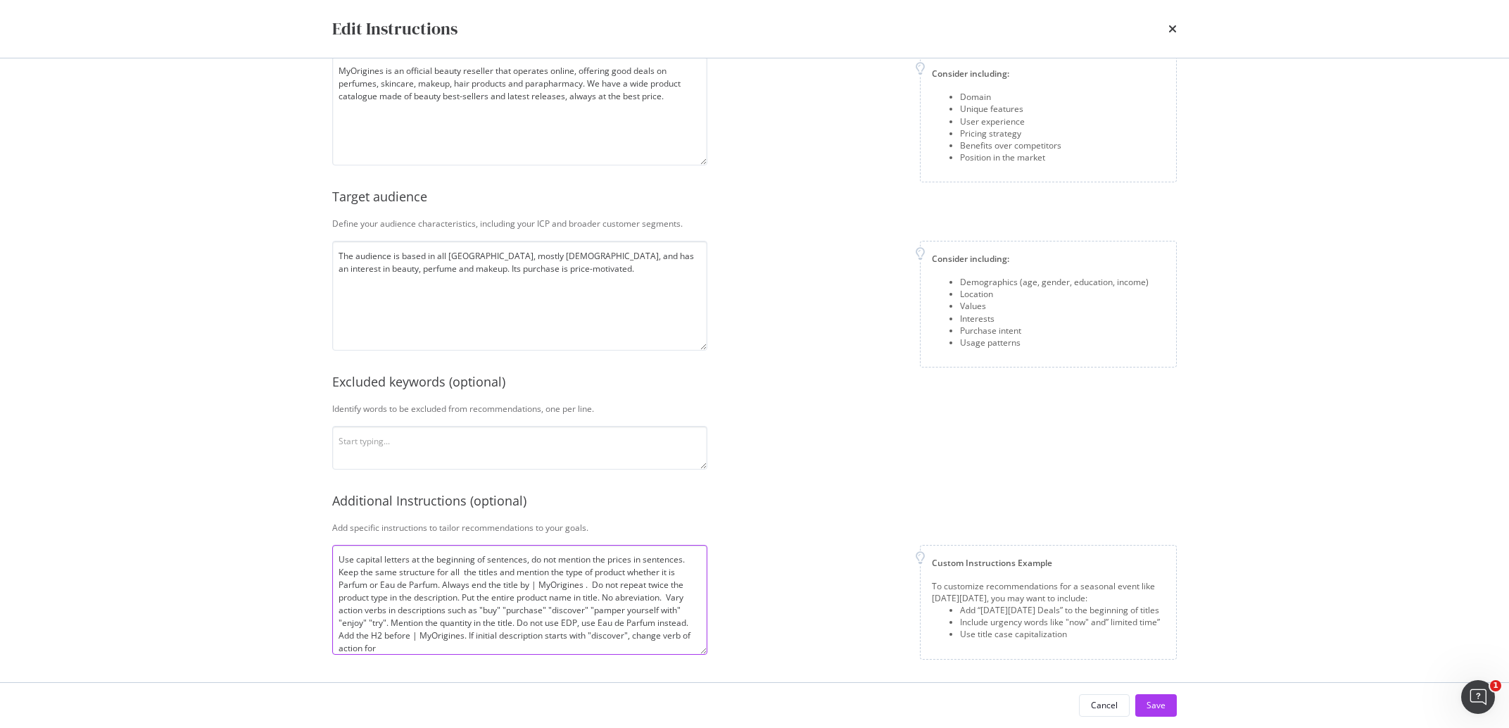
paste textarea ""buy" "purchase" "discover" "pamper yourself with" "enjoy" "try""
type textarea "Use capital letters at the beginning of sentences, do not mention the prices in…"
click at [1156, 705] on div "Save" at bounding box center [1156, 705] width 19 height 12
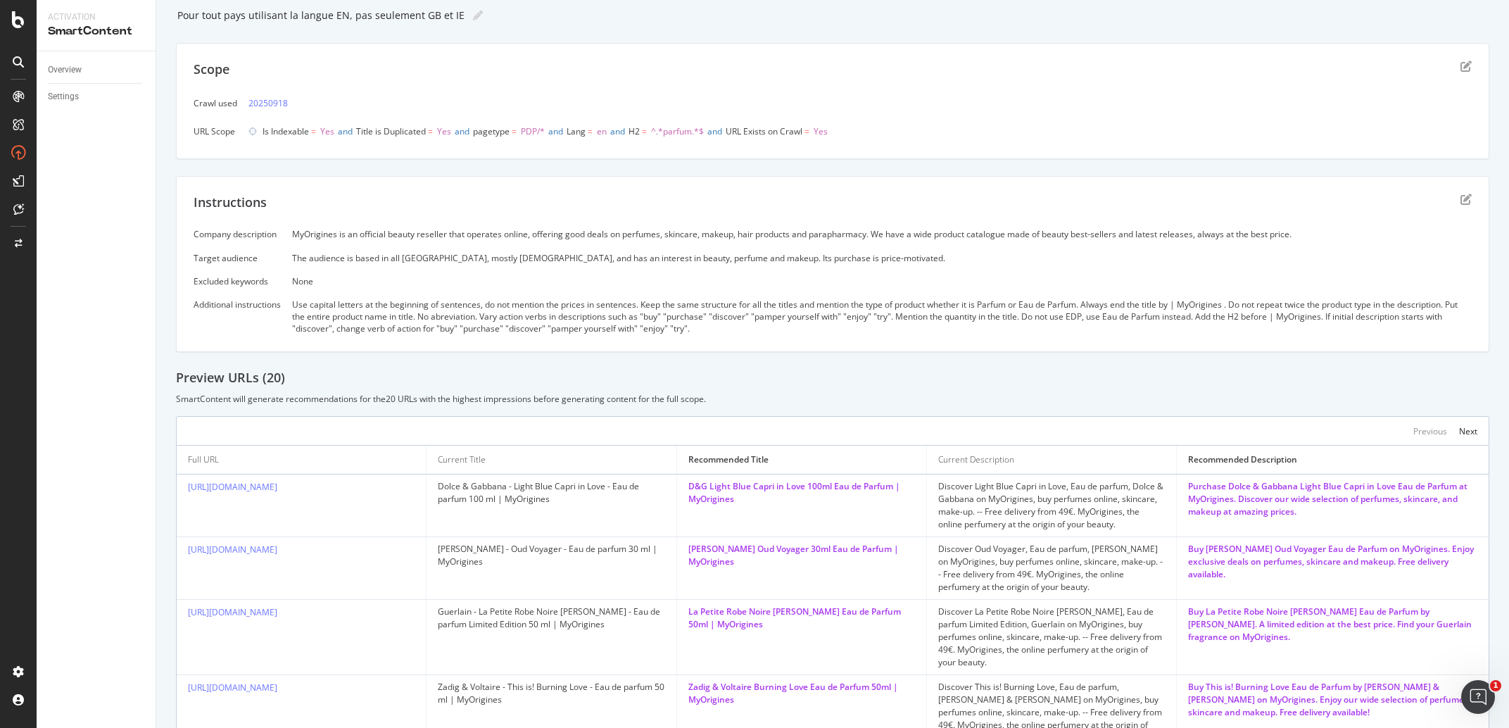
scroll to position [0, 0]
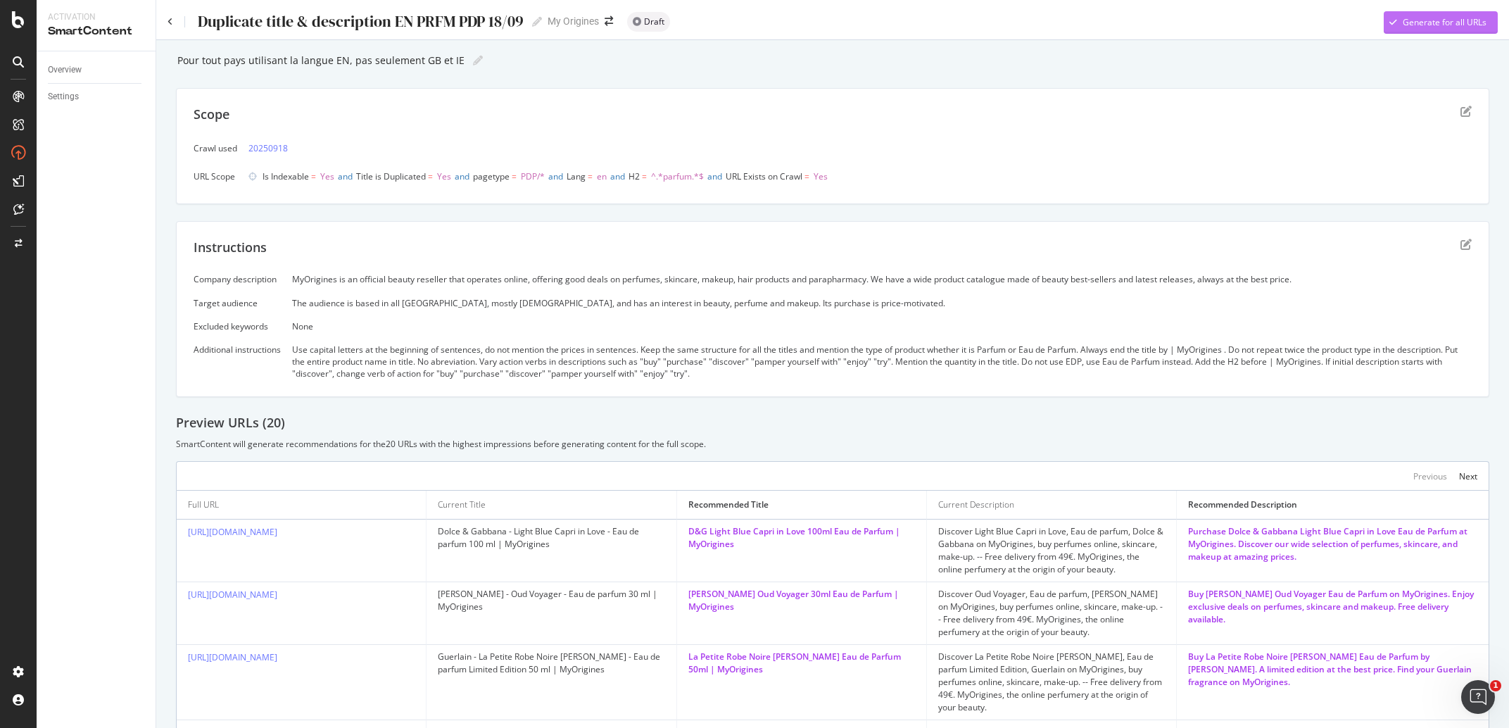
click at [1461, 27] on div "Generate for all URLs" at bounding box center [1445, 22] width 84 height 12
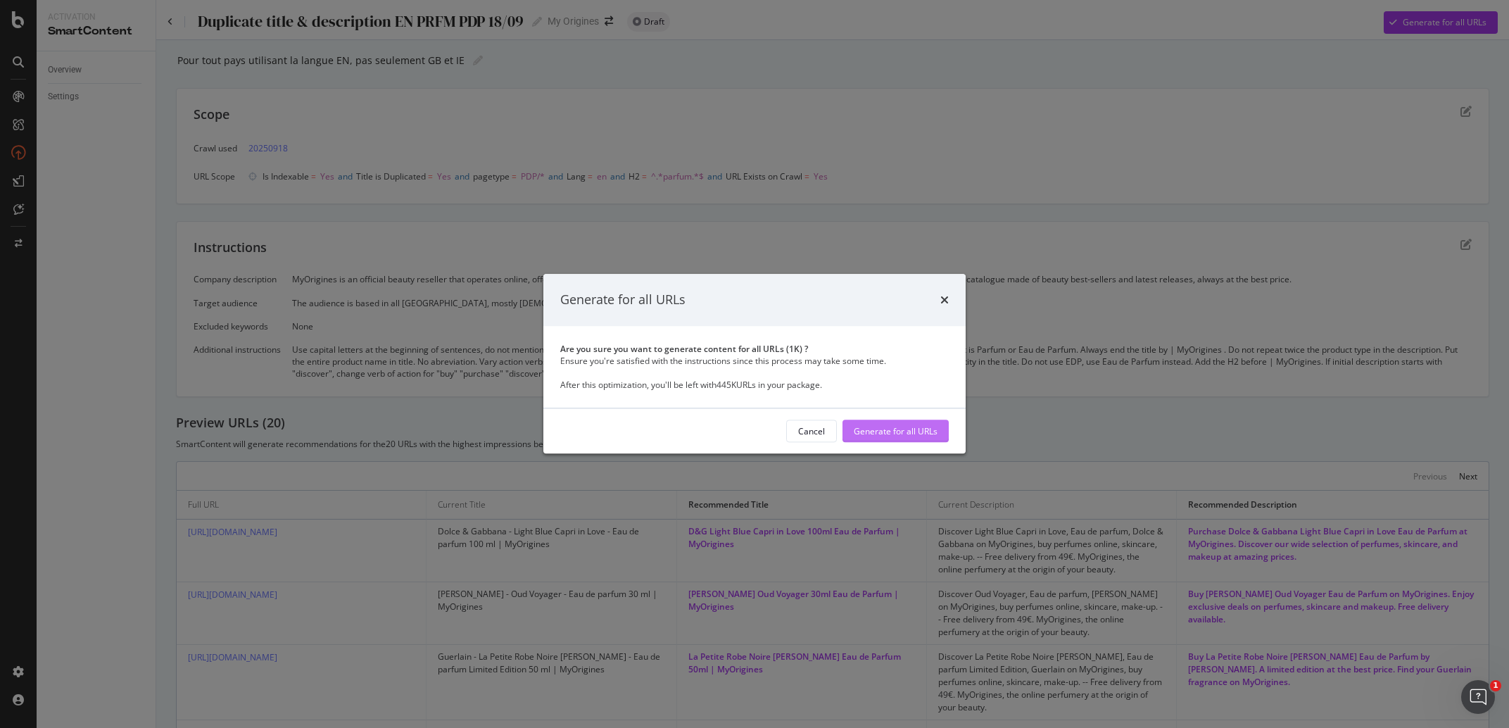
click at [910, 427] on div "Generate for all URLs" at bounding box center [896, 431] width 84 height 12
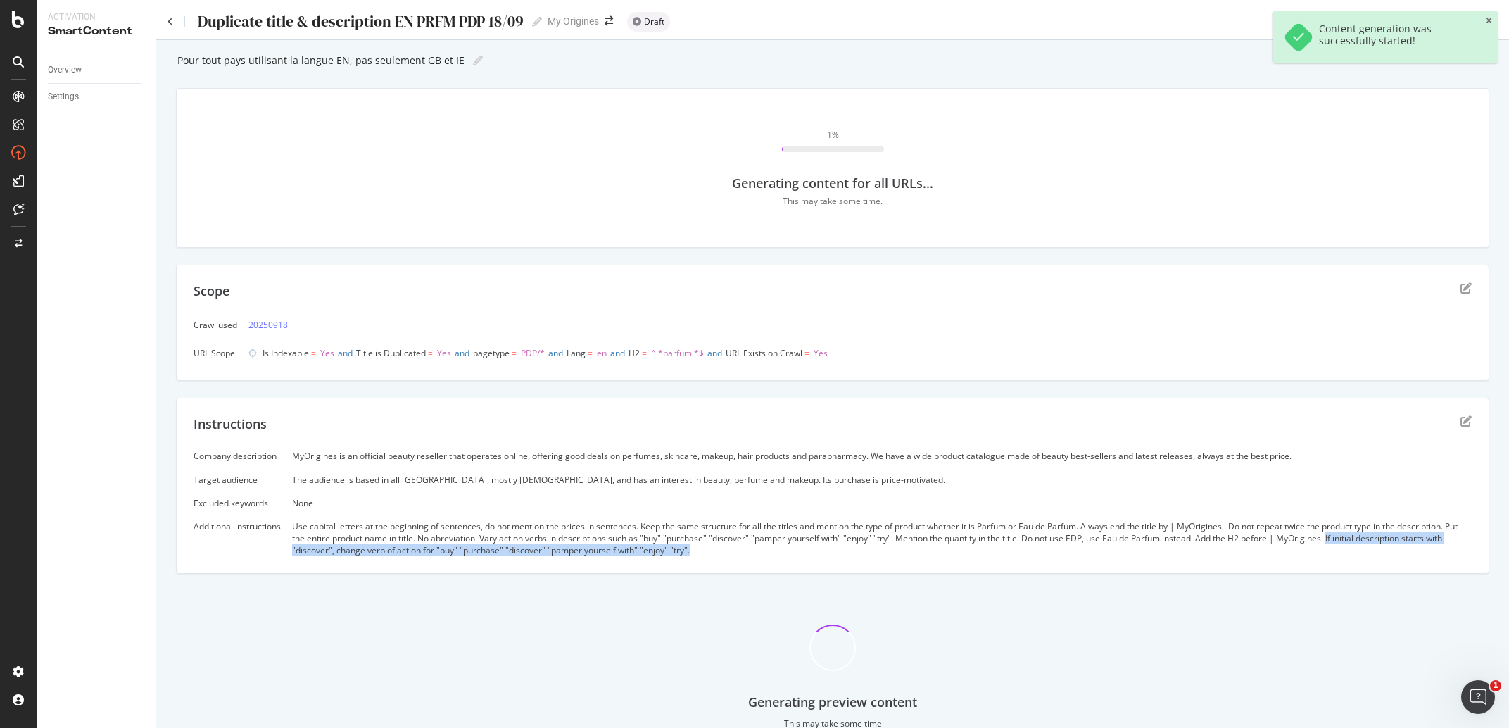
drag, startPoint x: 740, startPoint y: 558, endPoint x: 1351, endPoint y: 541, distance: 611.2
click at [1351, 541] on div "Instructions Company description MyOrigines is an official beauty reseller that…" at bounding box center [832, 486] width 1313 height 177
copy div "If initial description starts with "discover", change verb of action for "buy" …"
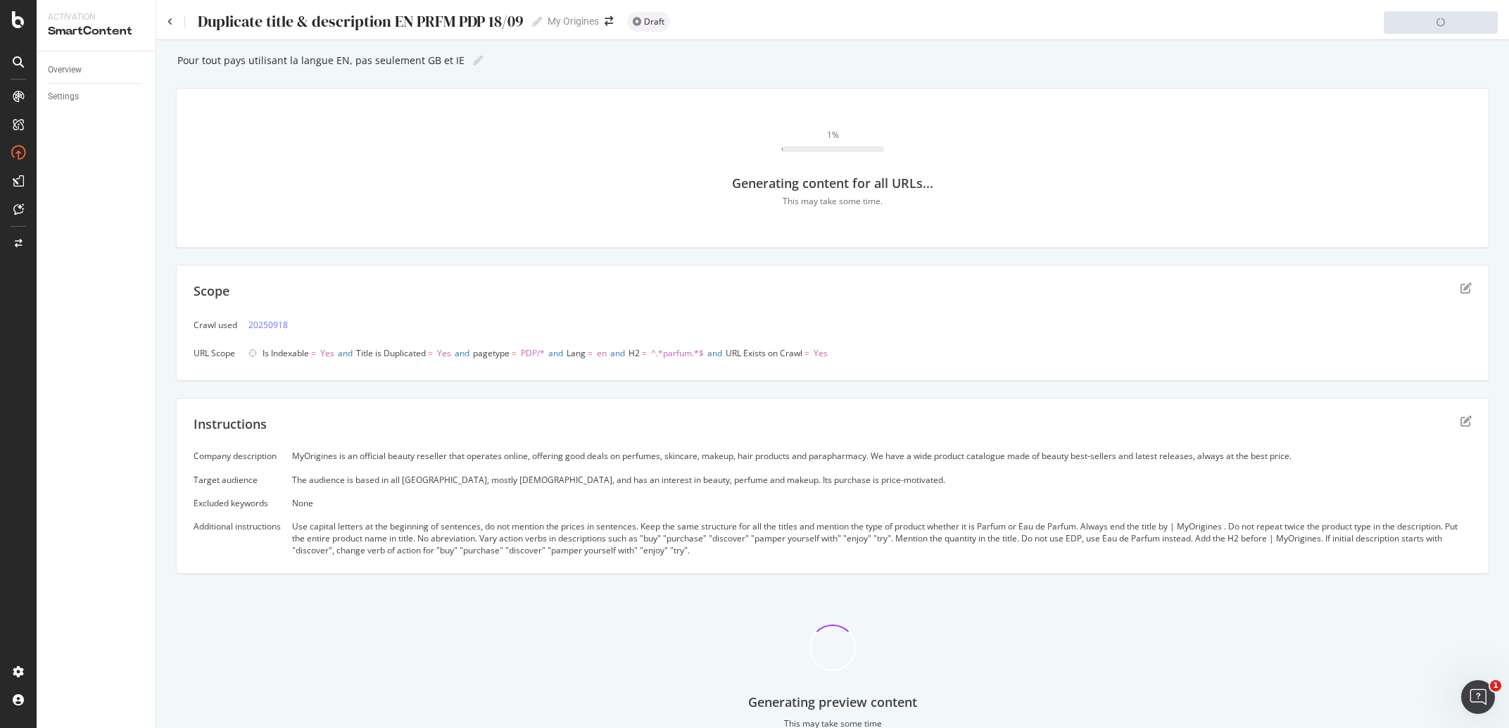
click at [961, 418] on div "Instructions" at bounding box center [833, 432] width 1278 height 35
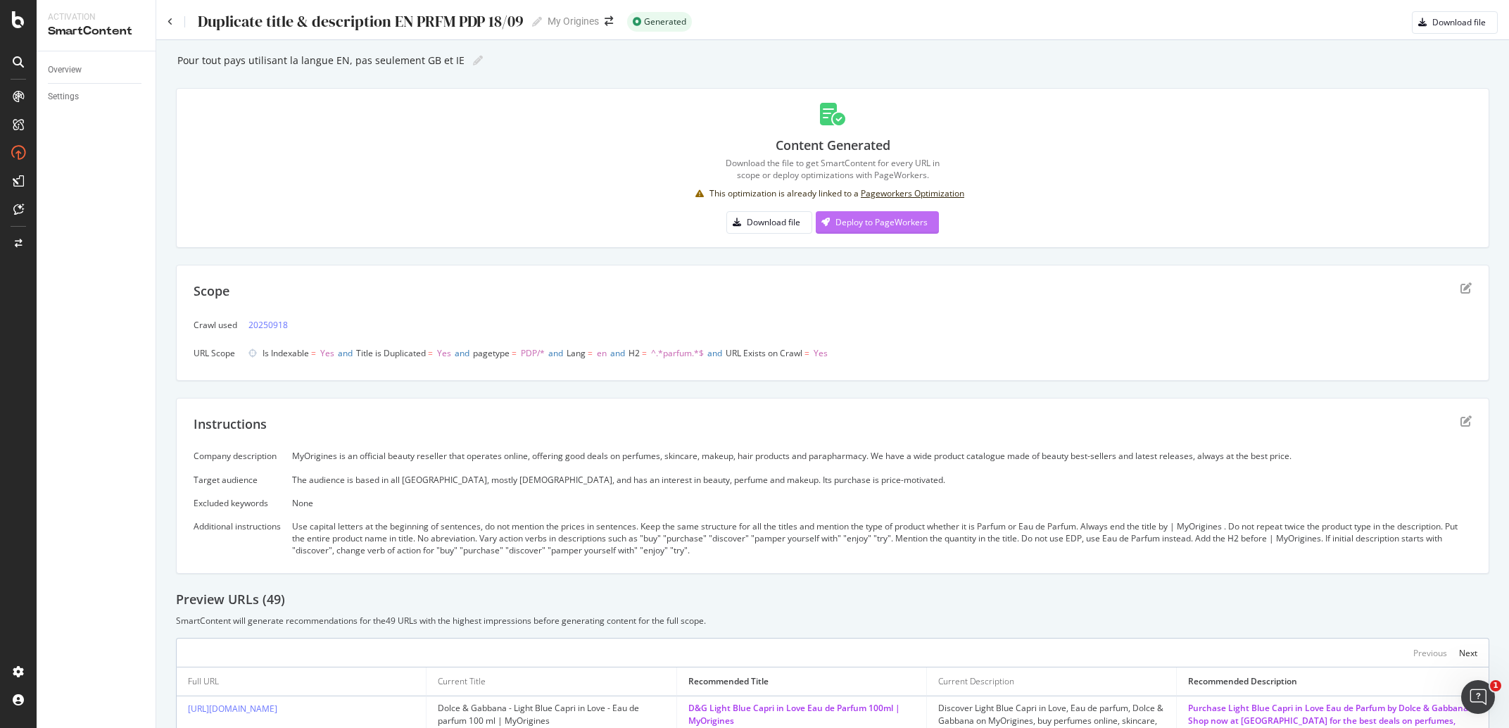
click at [884, 231] on div "Deploy to PageWorkers" at bounding box center [872, 222] width 112 height 21
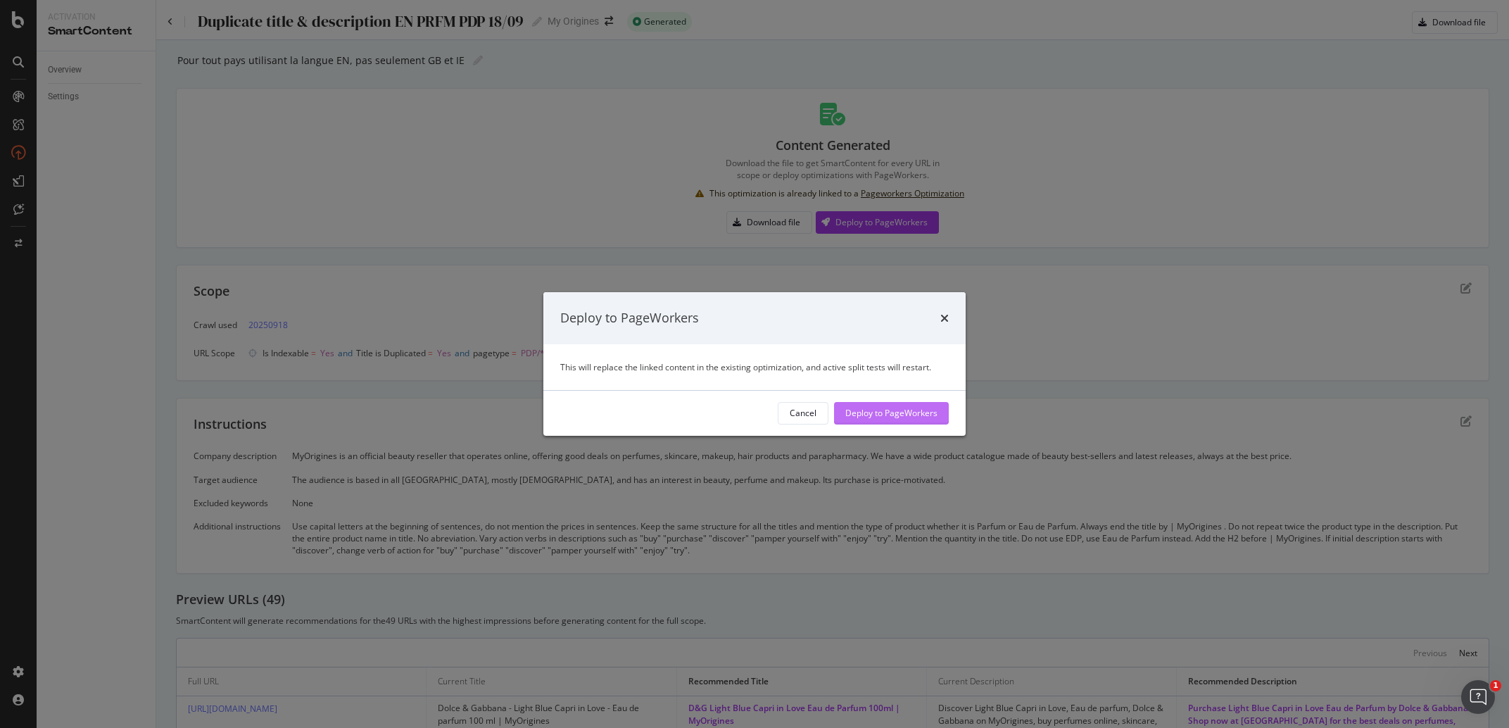
click at [902, 412] on div "Deploy to PageWorkers" at bounding box center [891, 413] width 92 height 12
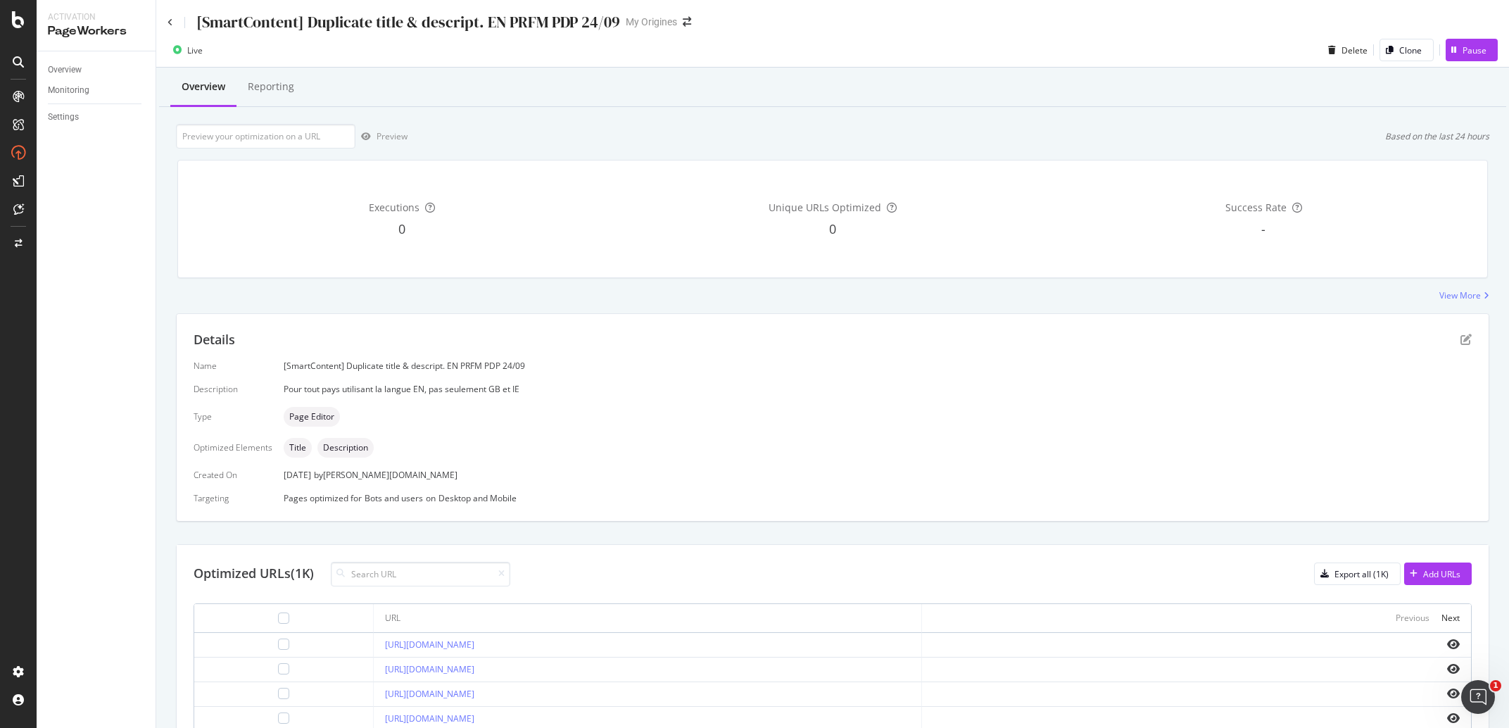
click at [519, 131] on div "Preview Based on the last 24 hours" at bounding box center [832, 136] width 1313 height 25
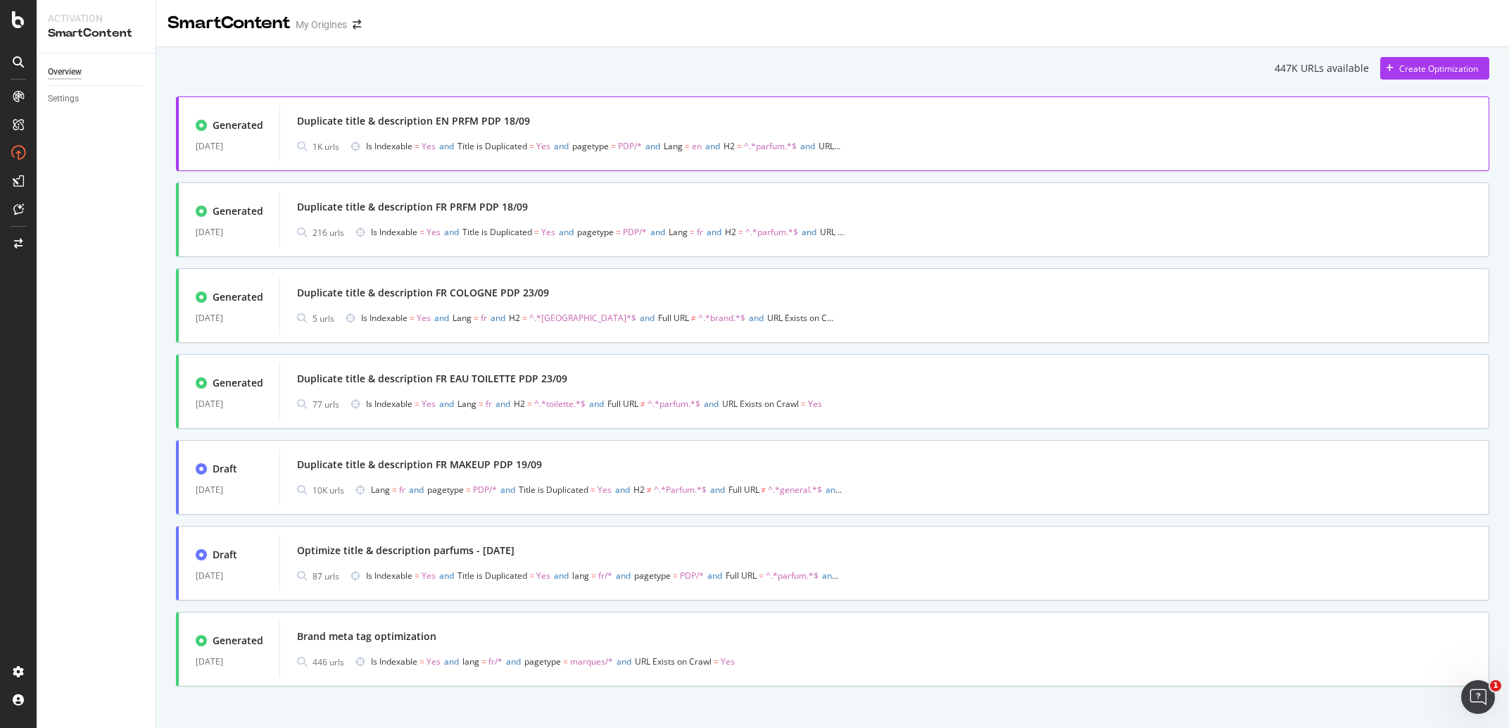
click at [452, 113] on div "Duplicate title & description EN PRFM PDP 18/09" at bounding box center [884, 121] width 1175 height 20
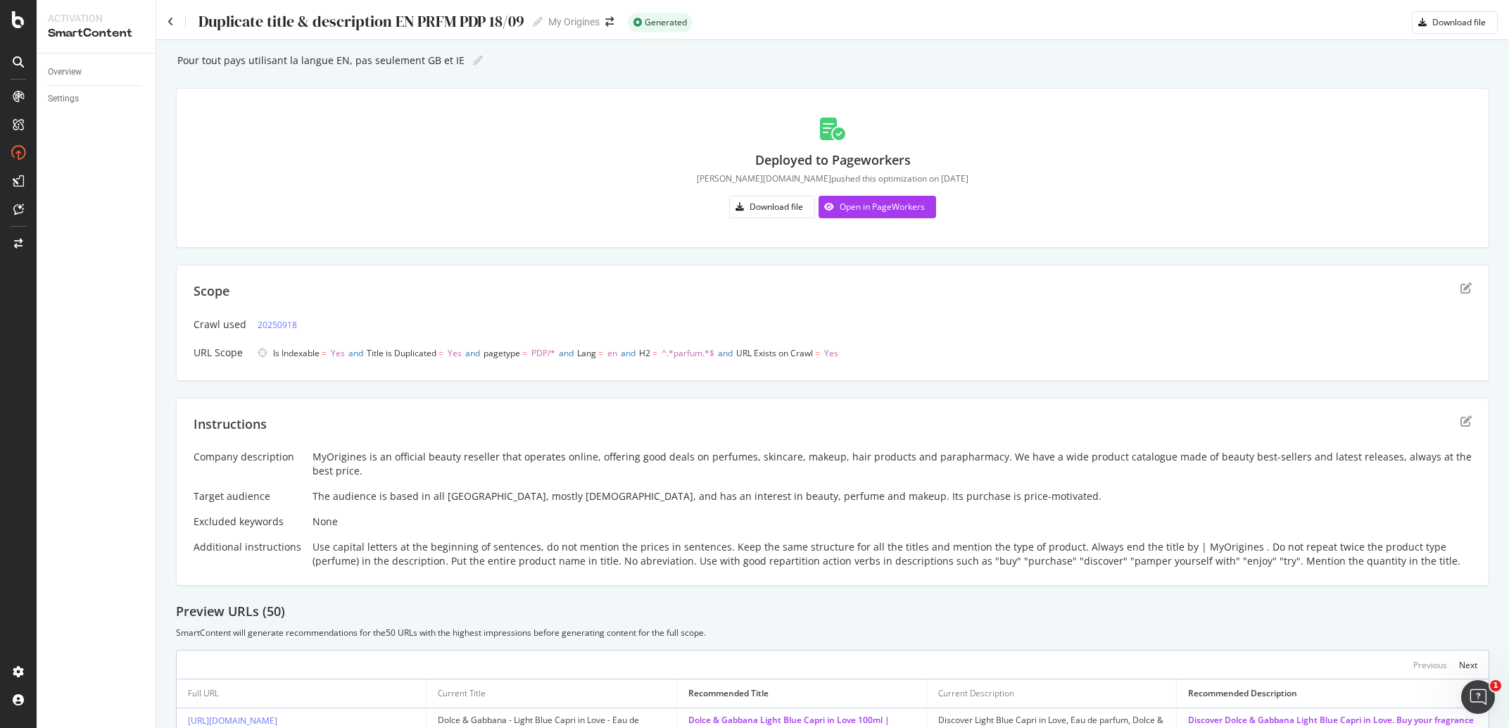
click at [386, 18] on div "Duplicate title & description EN PRFM PDP 18/09" at bounding box center [360, 22] width 327 height 18
click at [386, 18] on input "Duplicate title & description EN PRFM PDP 18/09" at bounding box center [361, 21] width 329 height 19
click at [175, 21] on div "Duplicate title & description EN PRFM PDP 18/09 Duplicate title & description E…" at bounding box center [356, 21] width 376 height 21
click at [172, 21] on icon at bounding box center [171, 22] width 6 height 10
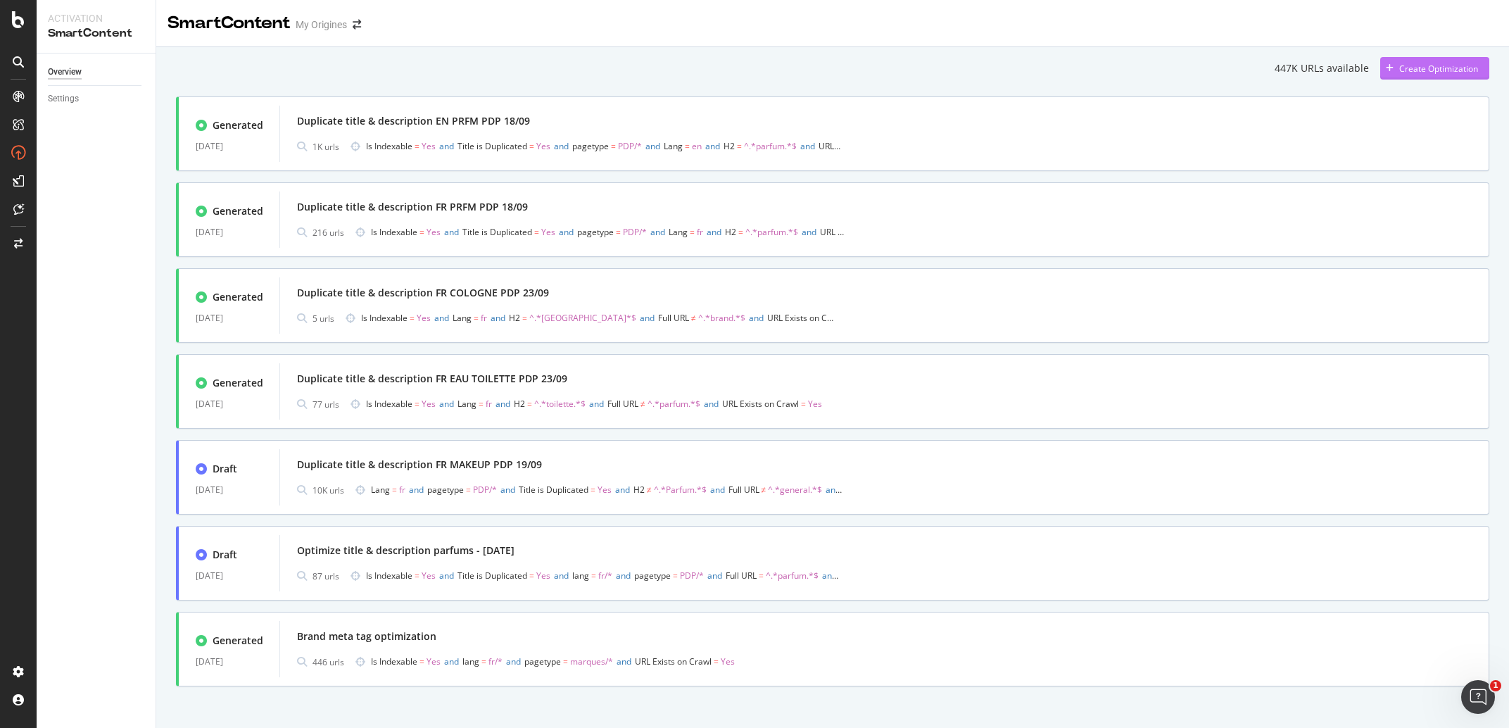
click at [1415, 72] on div "Create Optimization" at bounding box center [1438, 69] width 79 height 12
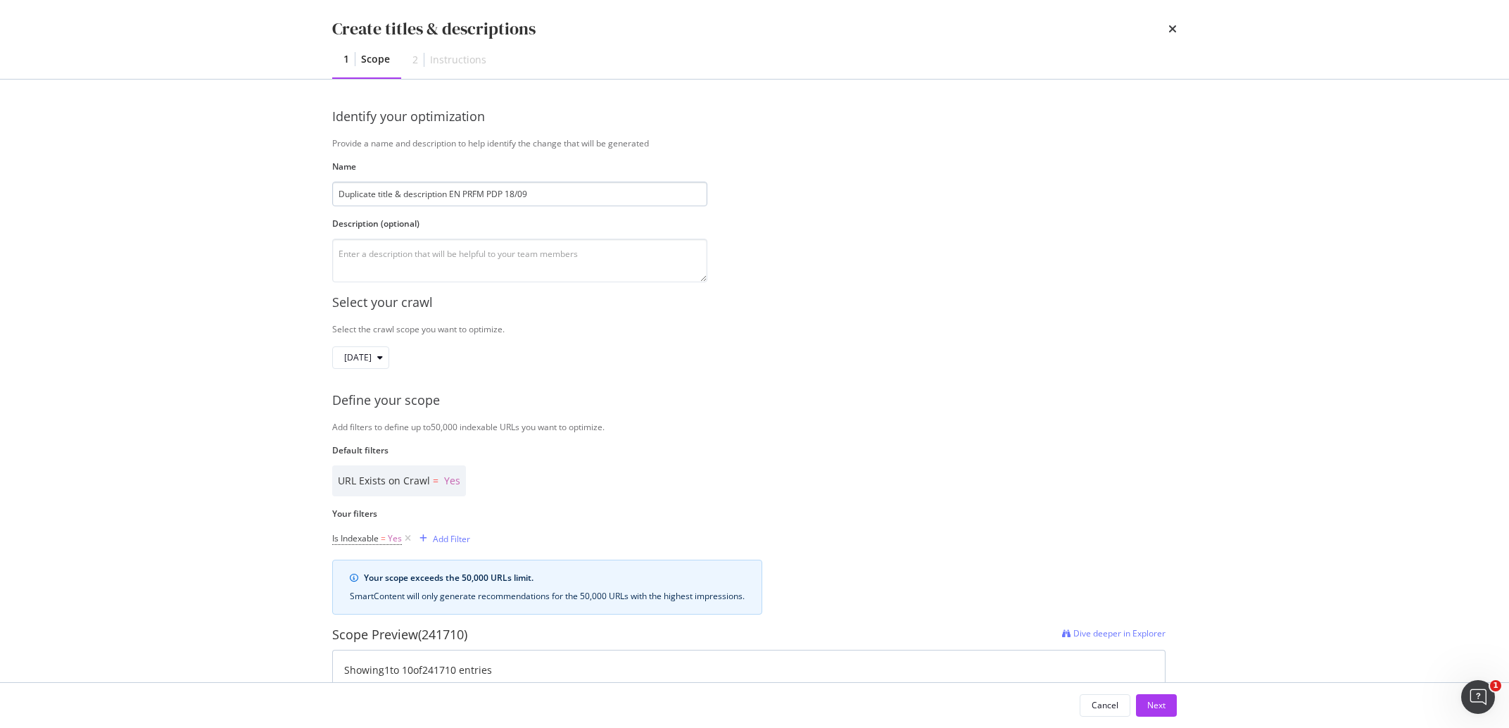
click at [477, 195] on input "Duplicate title & description EN PRFM PDP 18/09" at bounding box center [519, 194] width 375 height 25
click at [389, 194] on input "Duplicate title & description EN EAU DE TOILETTE PDP 18/09" at bounding box center [519, 194] width 375 height 25
click at [472, 201] on input "Duplicate title & description EN EAU DE TOILETTE PDP 18/09" at bounding box center [519, 194] width 375 height 25
click at [564, 200] on input "Duplicate title & description EN EAU DE TOILETTE PDP 18/09" at bounding box center [519, 194] width 375 height 25
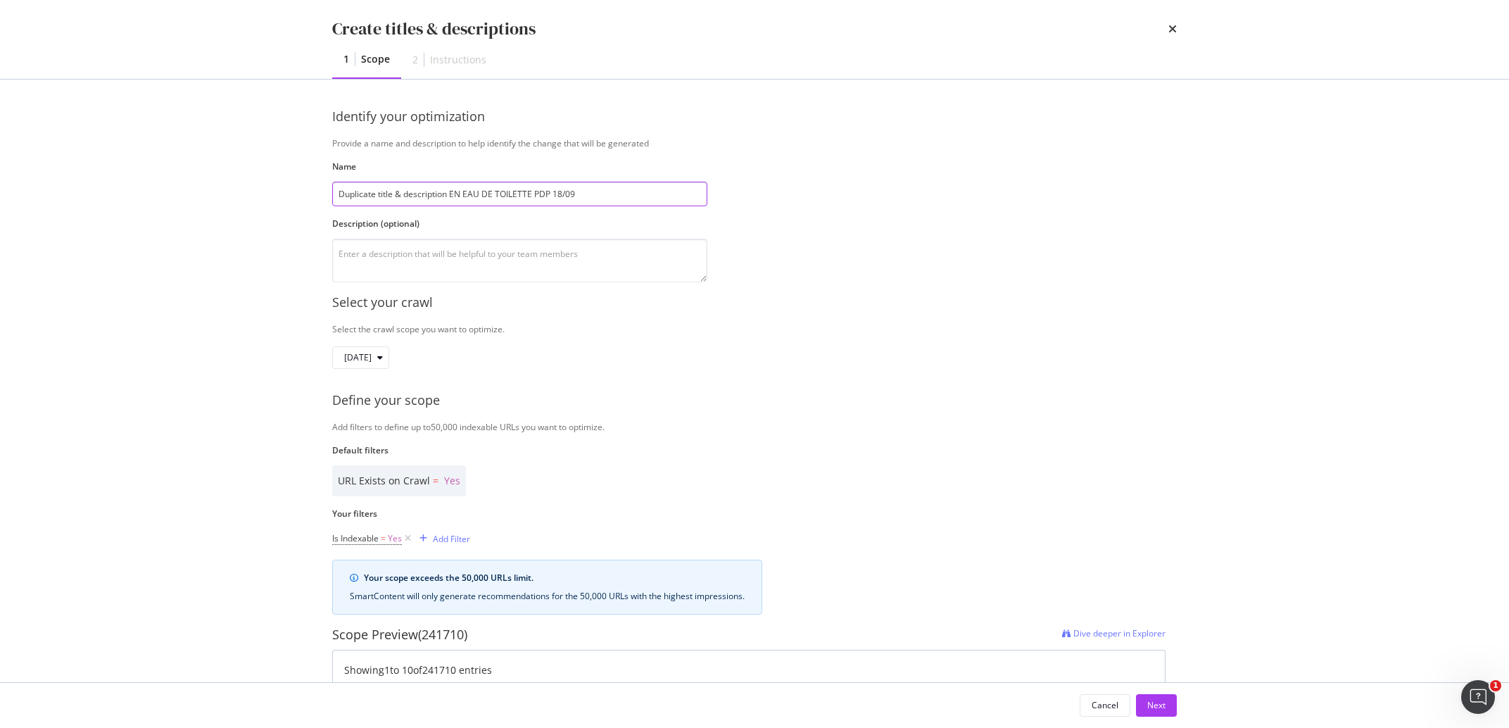
click at [594, 200] on input "Duplicate title & description EN EAU DE TOILETTE PDP 18/09" at bounding box center [519, 194] width 375 height 25
drag, startPoint x: 564, startPoint y: 193, endPoint x: 581, endPoint y: 184, distance: 19.8
click at [563, 193] on input "Duplicate title & description EN EAU DE TOILETTE PDP 18/09" at bounding box center [519, 194] width 375 height 25
click at [561, 199] on input "Duplicate title & description EN EAU DE TOILETTE PDP 18/09" at bounding box center [519, 194] width 375 height 25
type input "Duplicate title & description EN EAU DE TOILETTE PDP 24/09"
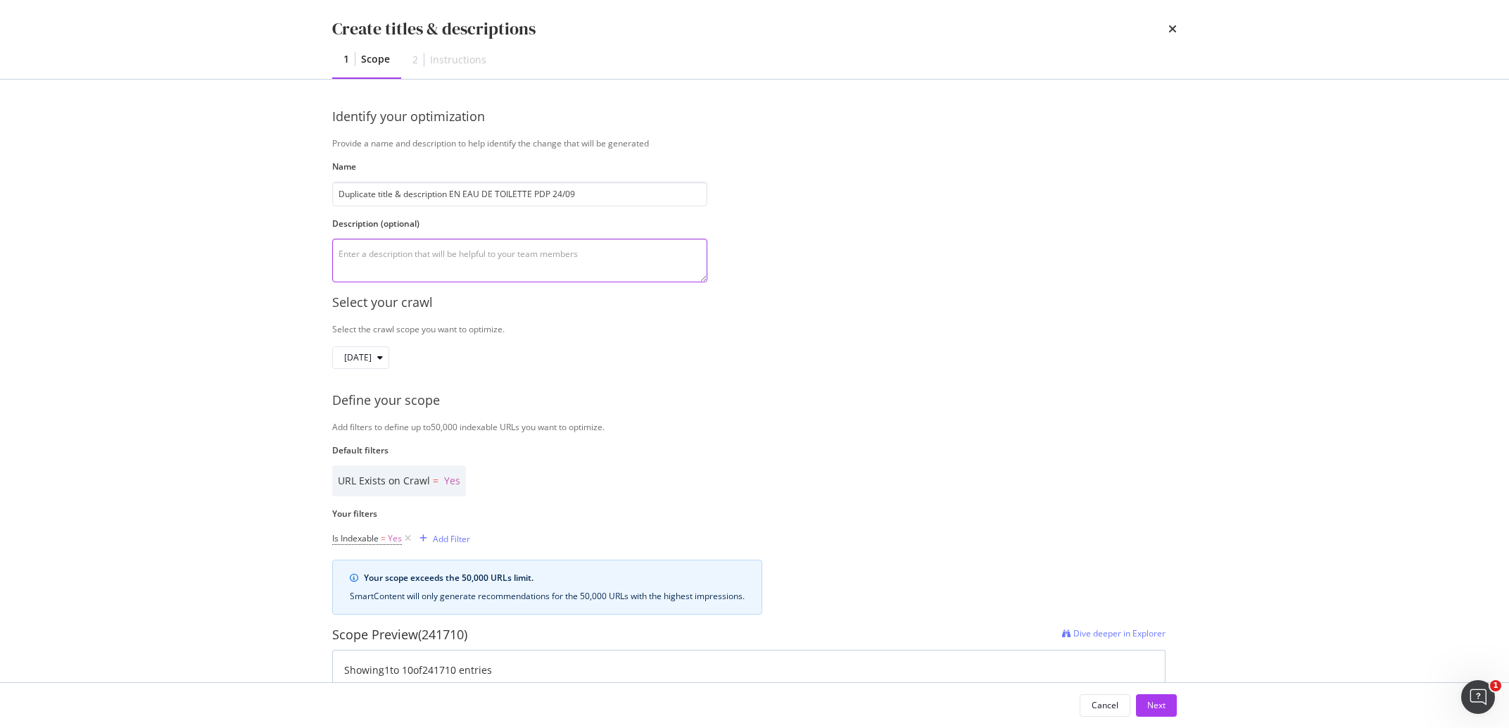
click at [540, 250] on textarea "modal" at bounding box center [519, 261] width 375 height 44
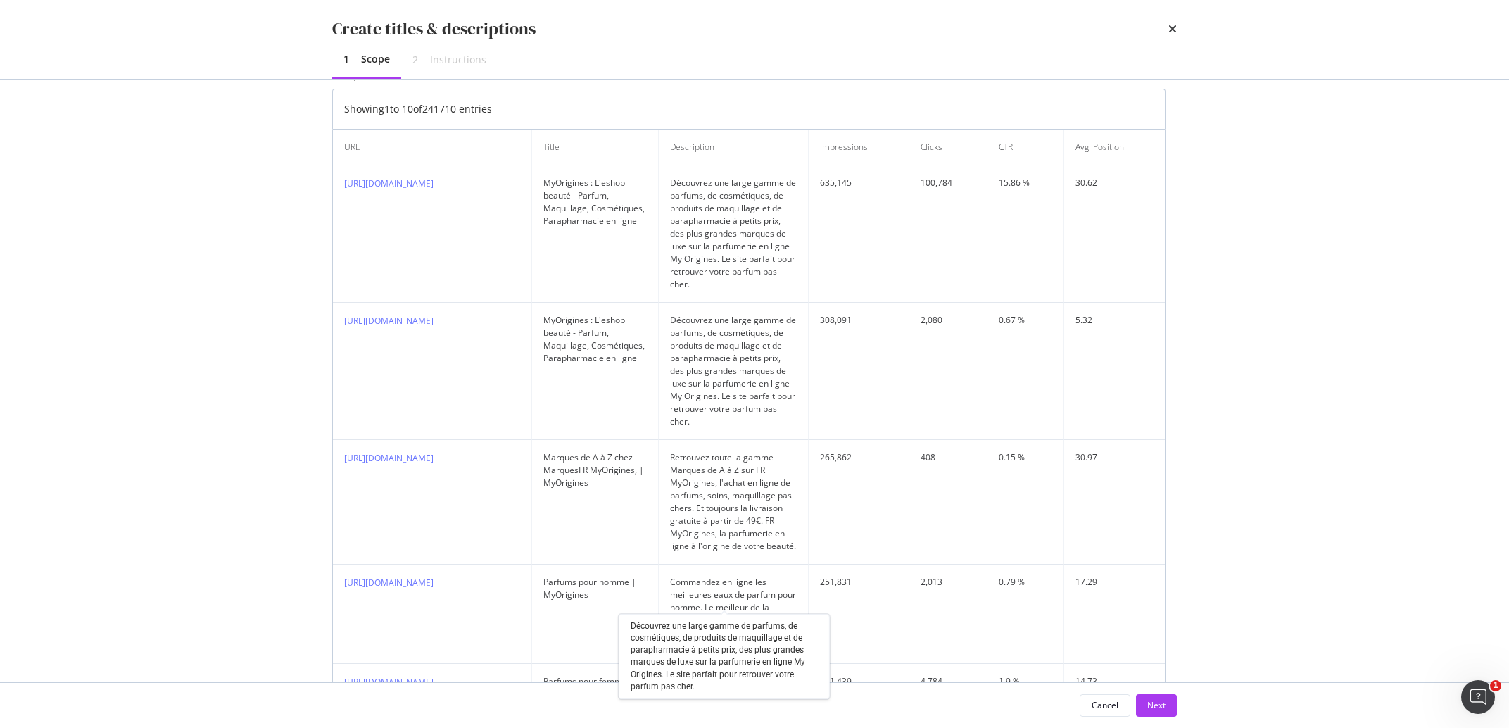
scroll to position [160, 0]
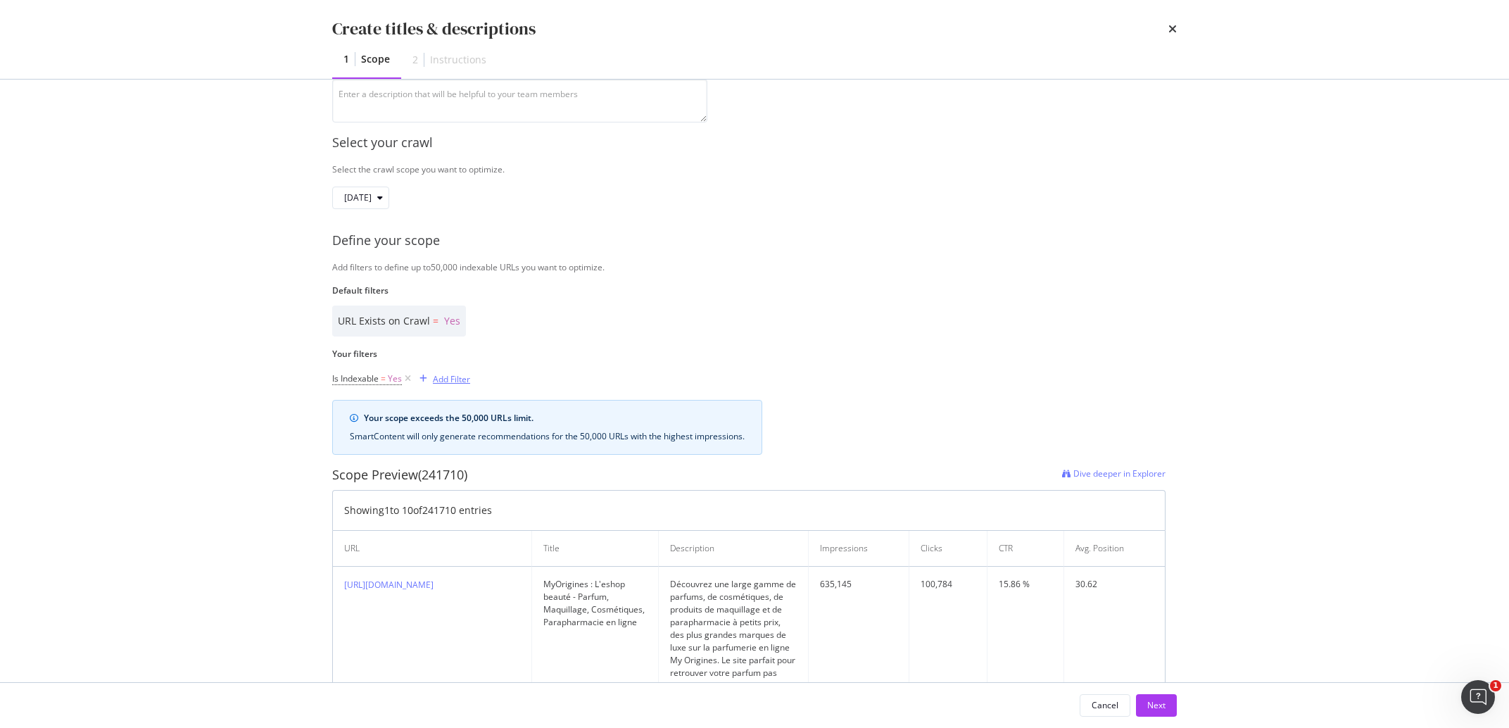
click at [452, 383] on div "Add Filter" at bounding box center [451, 379] width 37 height 12
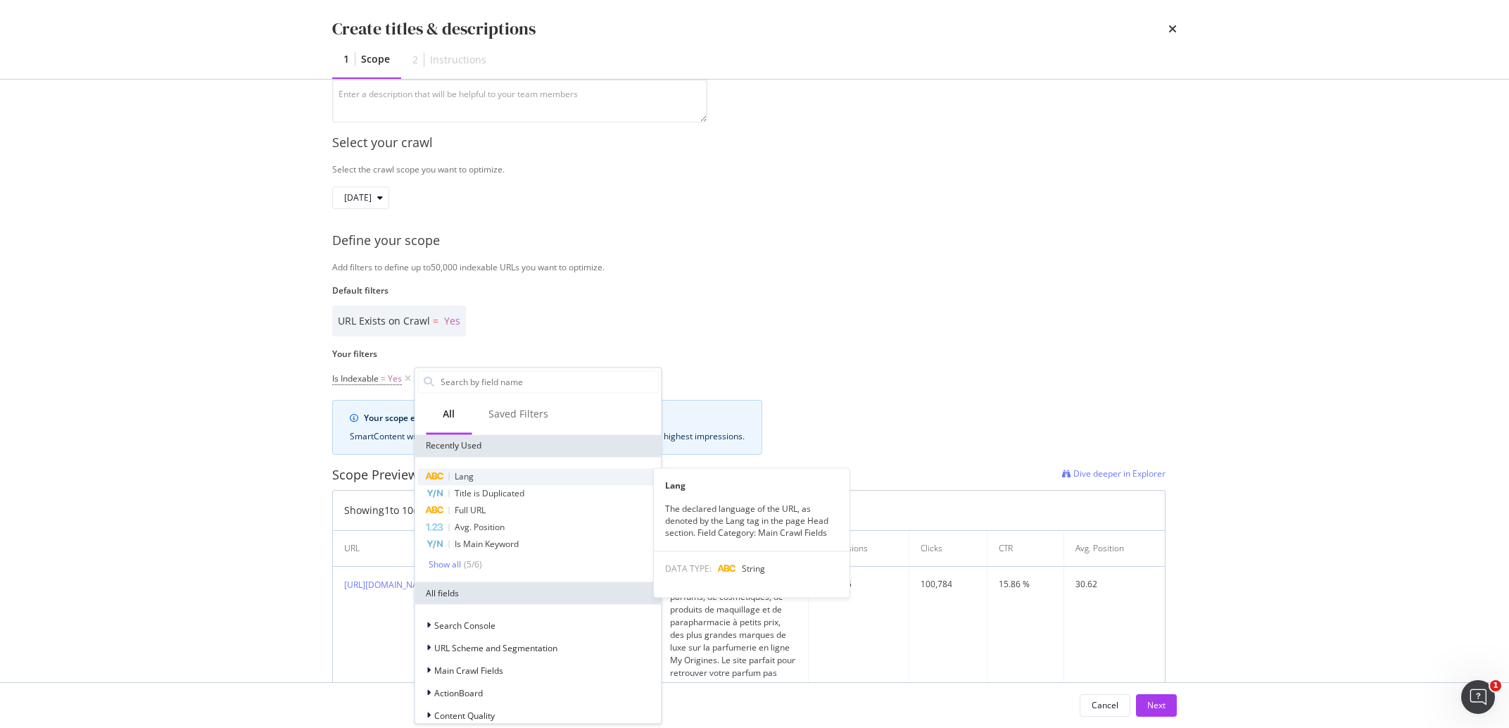
click at [476, 470] on div "Lang" at bounding box center [537, 476] width 241 height 17
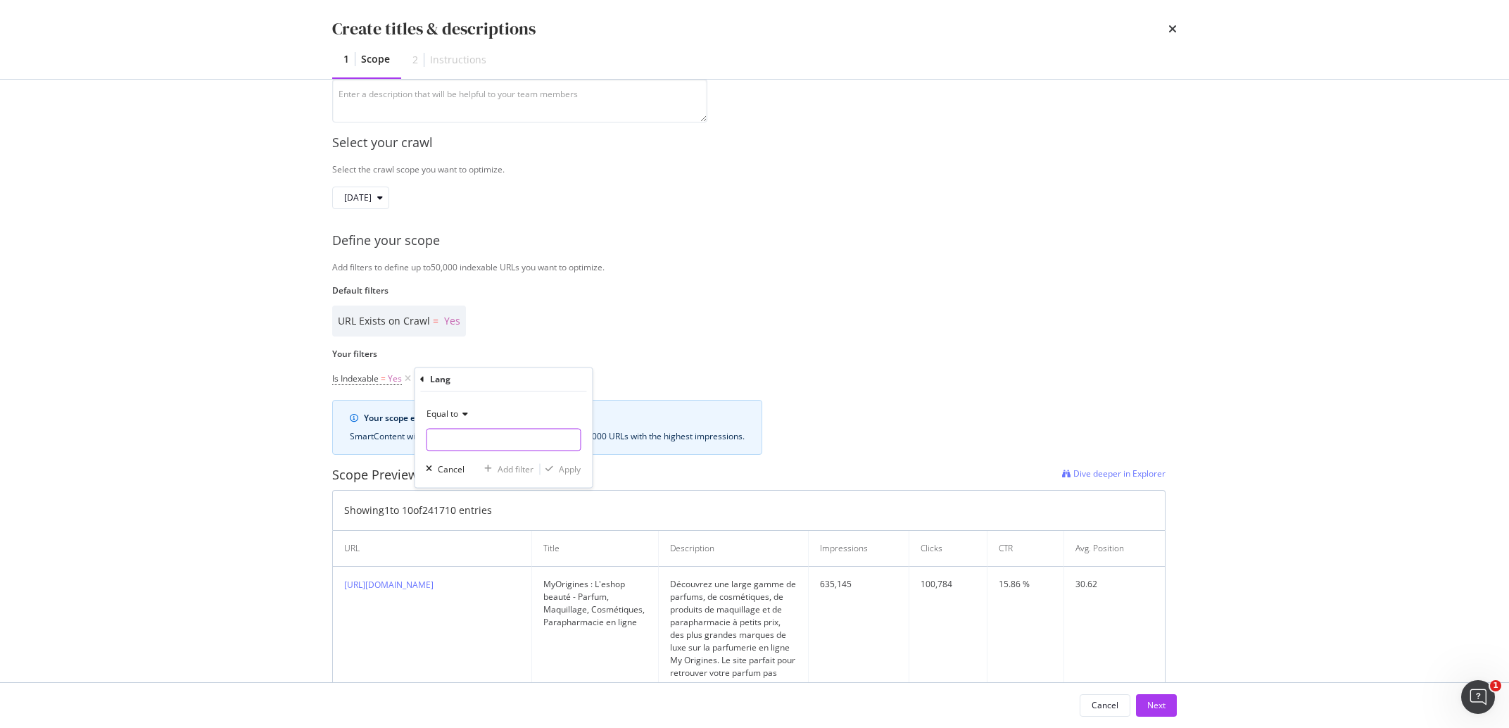
click at [477, 435] on input "Name" at bounding box center [503, 440] width 153 height 23
click at [472, 458] on span "en" at bounding box center [477, 459] width 94 height 12
type input "en"
click at [582, 469] on div "Equal to en en Cancel Add filter Apply" at bounding box center [503, 440] width 177 height 96
click at [567, 469] on div "Apply" at bounding box center [570, 469] width 22 height 12
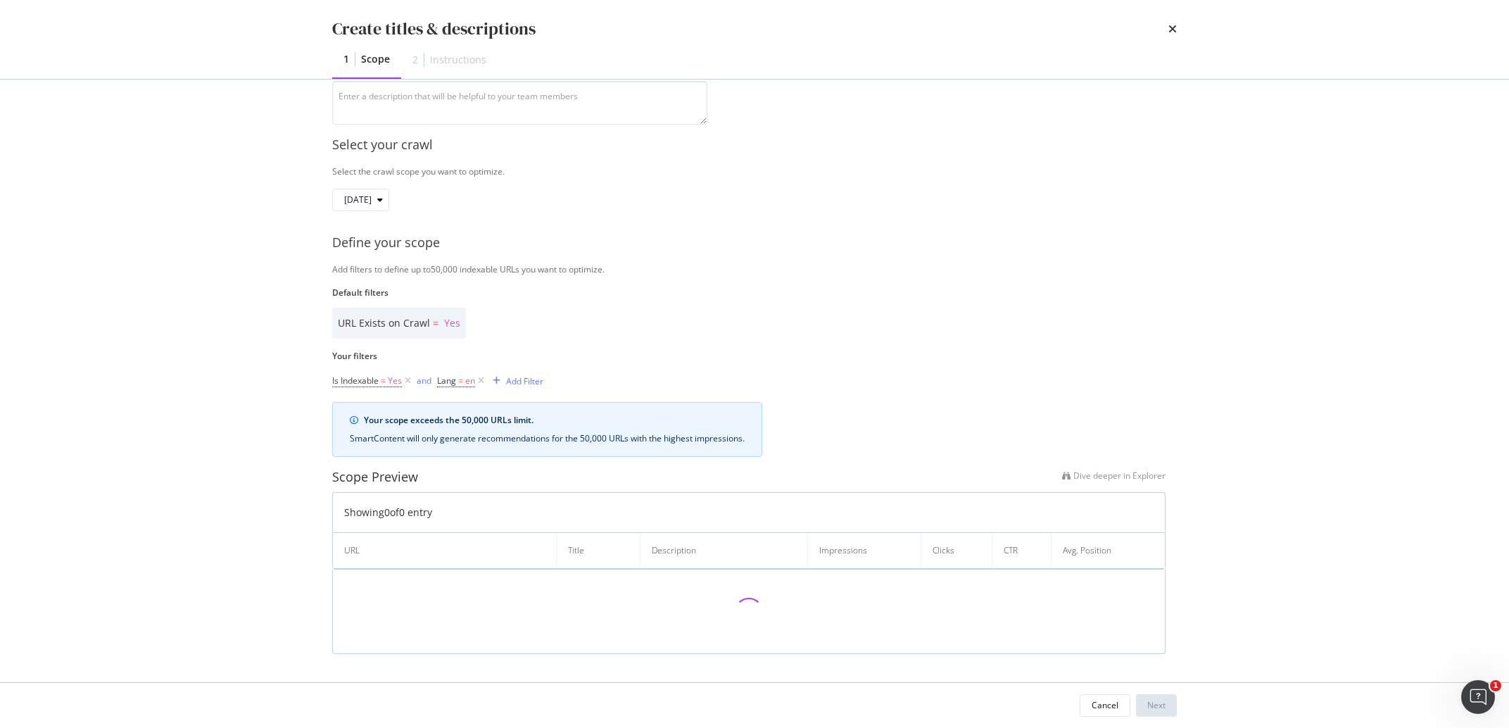
scroll to position [158, 0]
click at [519, 377] on div "Add Filter" at bounding box center [524, 381] width 37 height 12
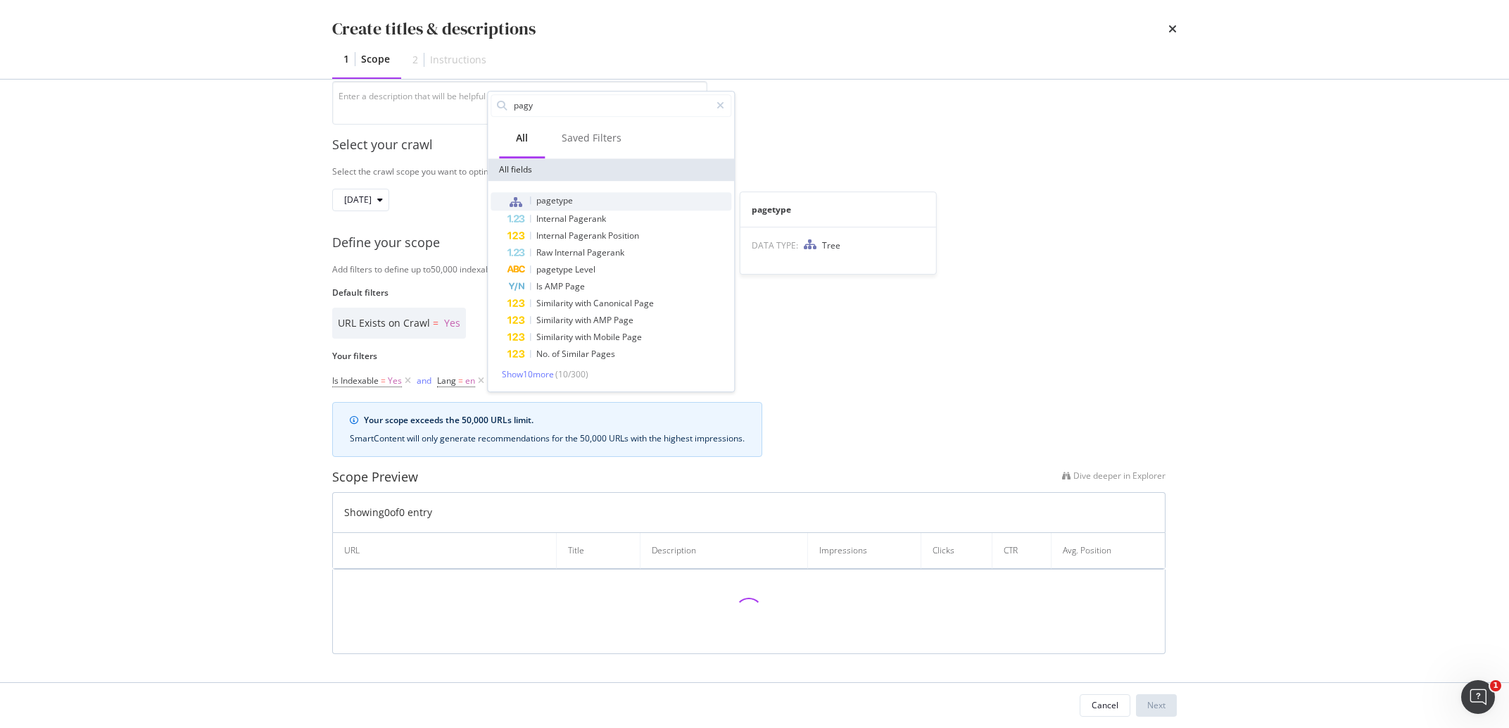
type input "pagy"
click at [587, 203] on div "pagetype" at bounding box center [619, 201] width 224 height 18
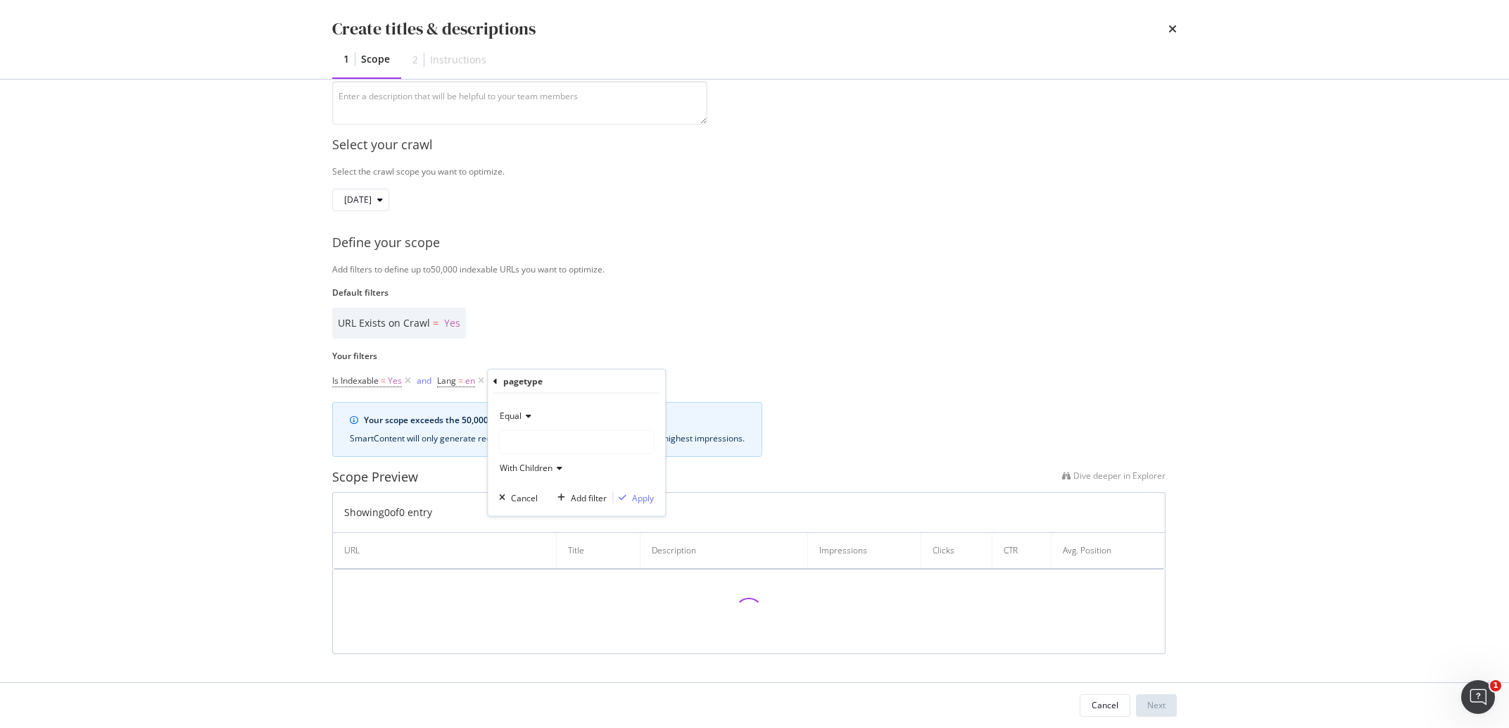
click at [534, 453] on div "modal" at bounding box center [576, 442] width 153 height 23
click at [553, 472] on span "271,143 URLS" at bounding box center [563, 471] width 58 height 12
click at [643, 496] on div "Apply" at bounding box center [643, 497] width 22 height 12
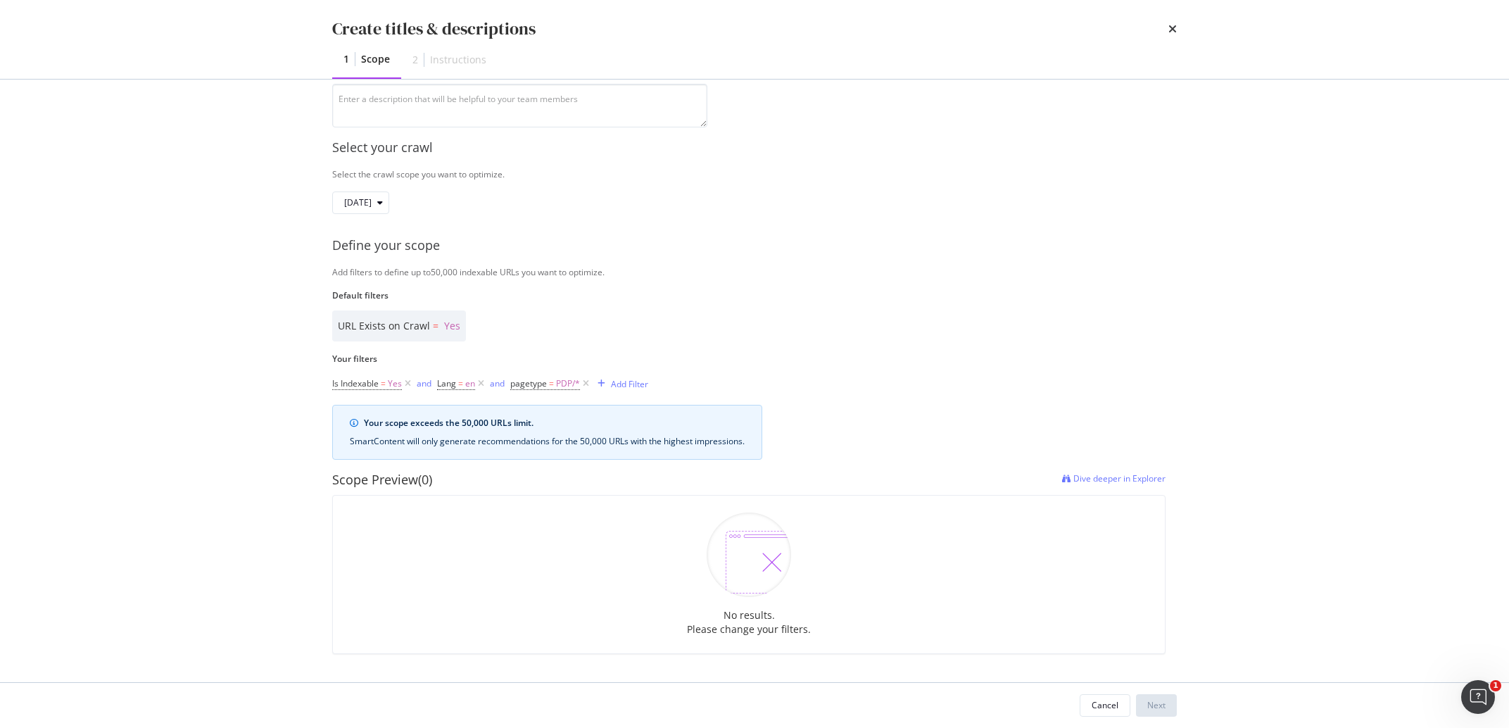
scroll to position [156, 0]
click at [638, 384] on div "Add Filter" at bounding box center [629, 384] width 37 height 12
click at [657, 339] on div "URL Exists on Crawl = Yes" at bounding box center [748, 325] width 833 height 31
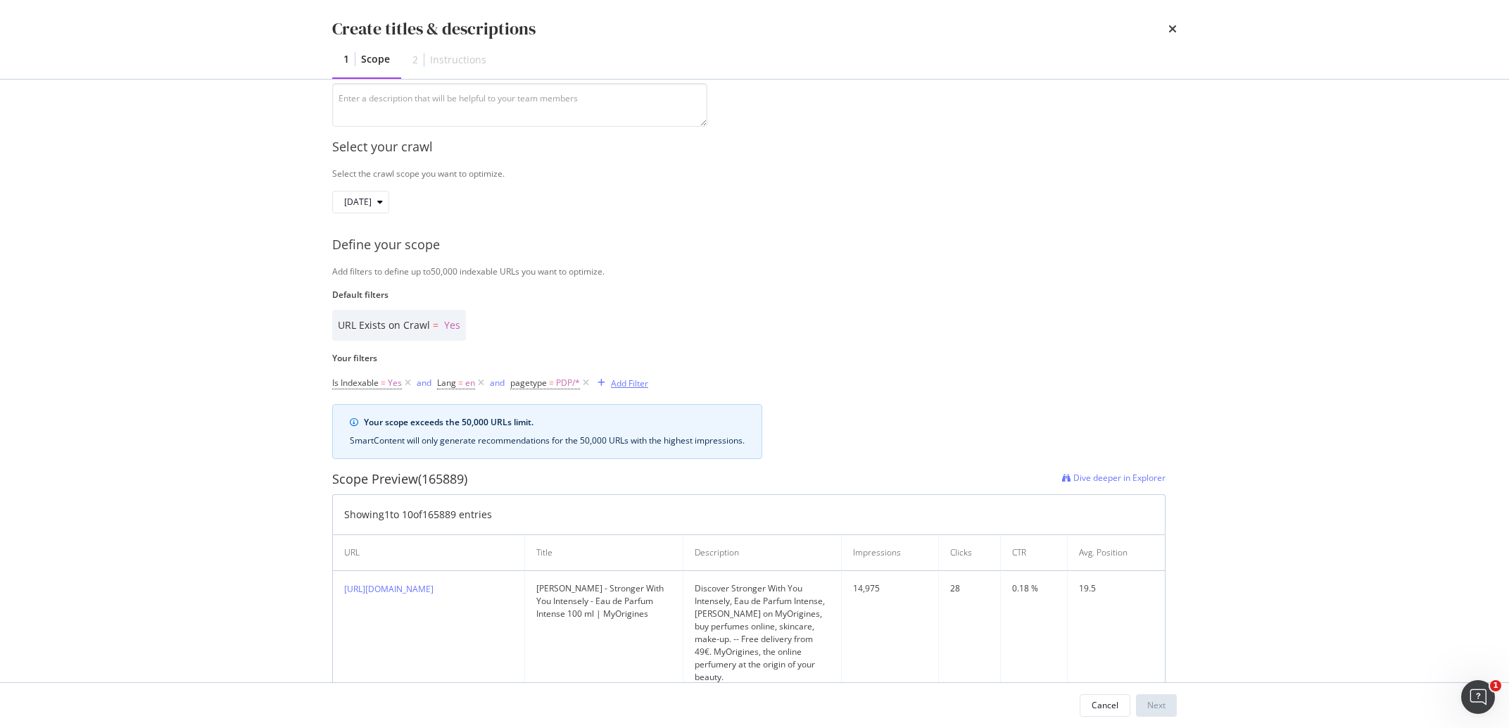
click at [642, 380] on div "Add Filter" at bounding box center [629, 383] width 37 height 12
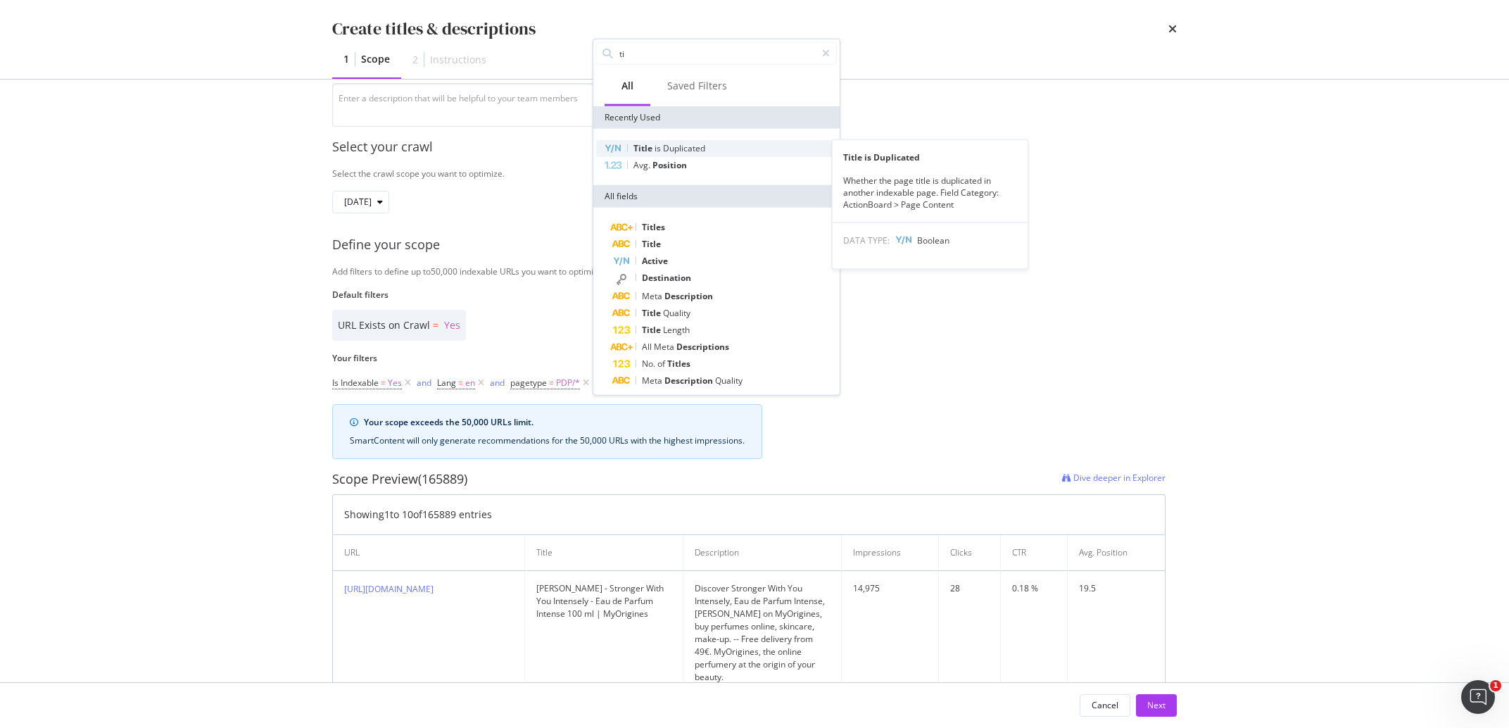
type input "ti"
click at [680, 144] on span "Duplicated" at bounding box center [684, 148] width 42 height 12
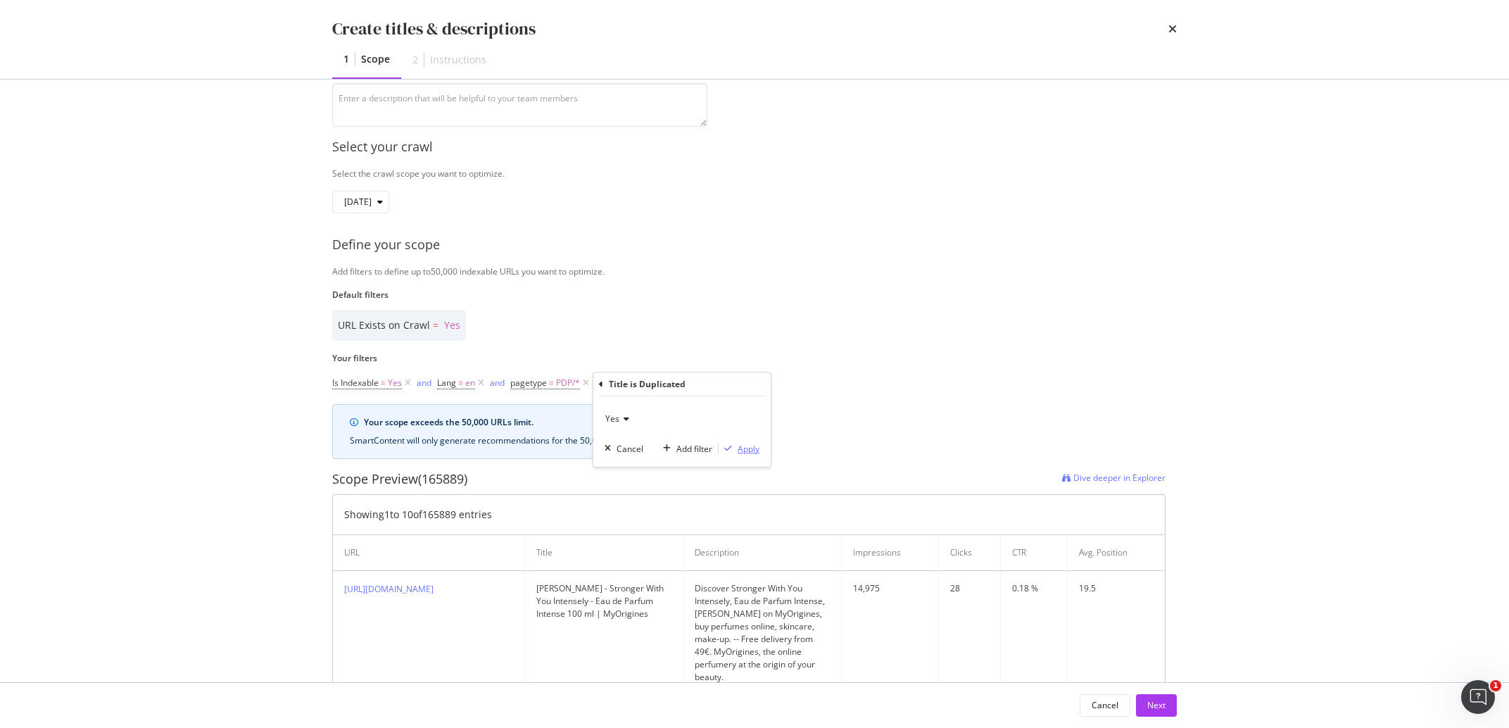
click at [730, 449] on icon "modal" at bounding box center [728, 448] width 8 height 8
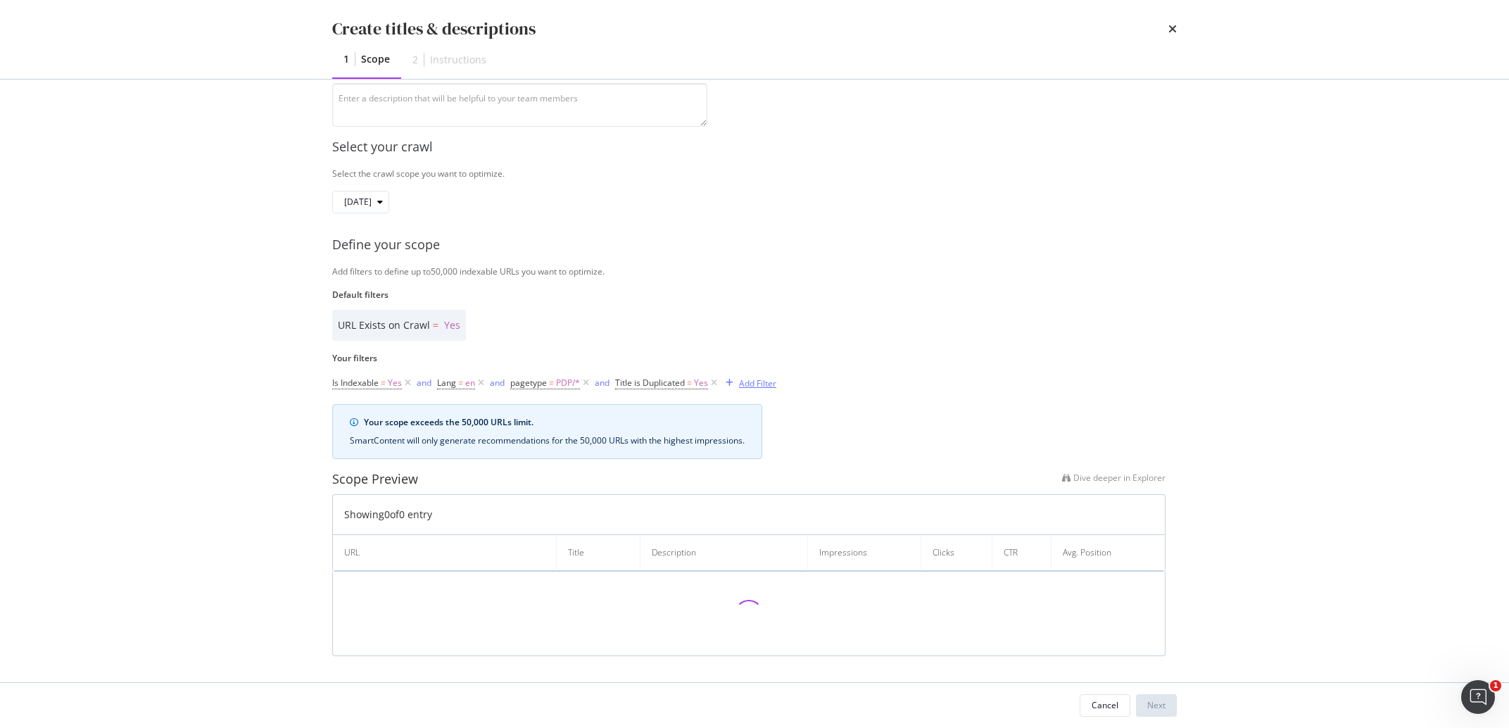
click at [753, 385] on div "Add Filter" at bounding box center [757, 383] width 37 height 12
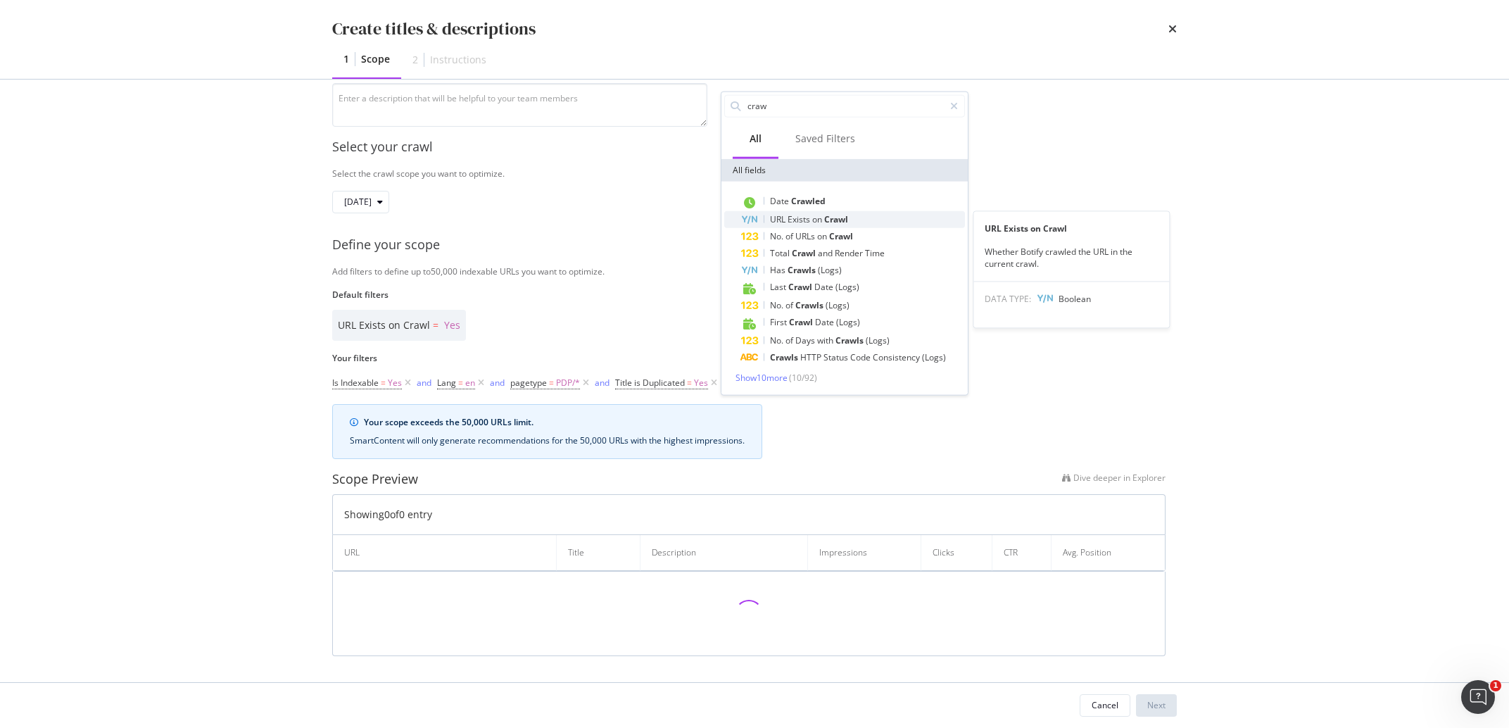
type input "craw"
click at [854, 215] on div "URL Exists on Crawl" at bounding box center [853, 219] width 224 height 17
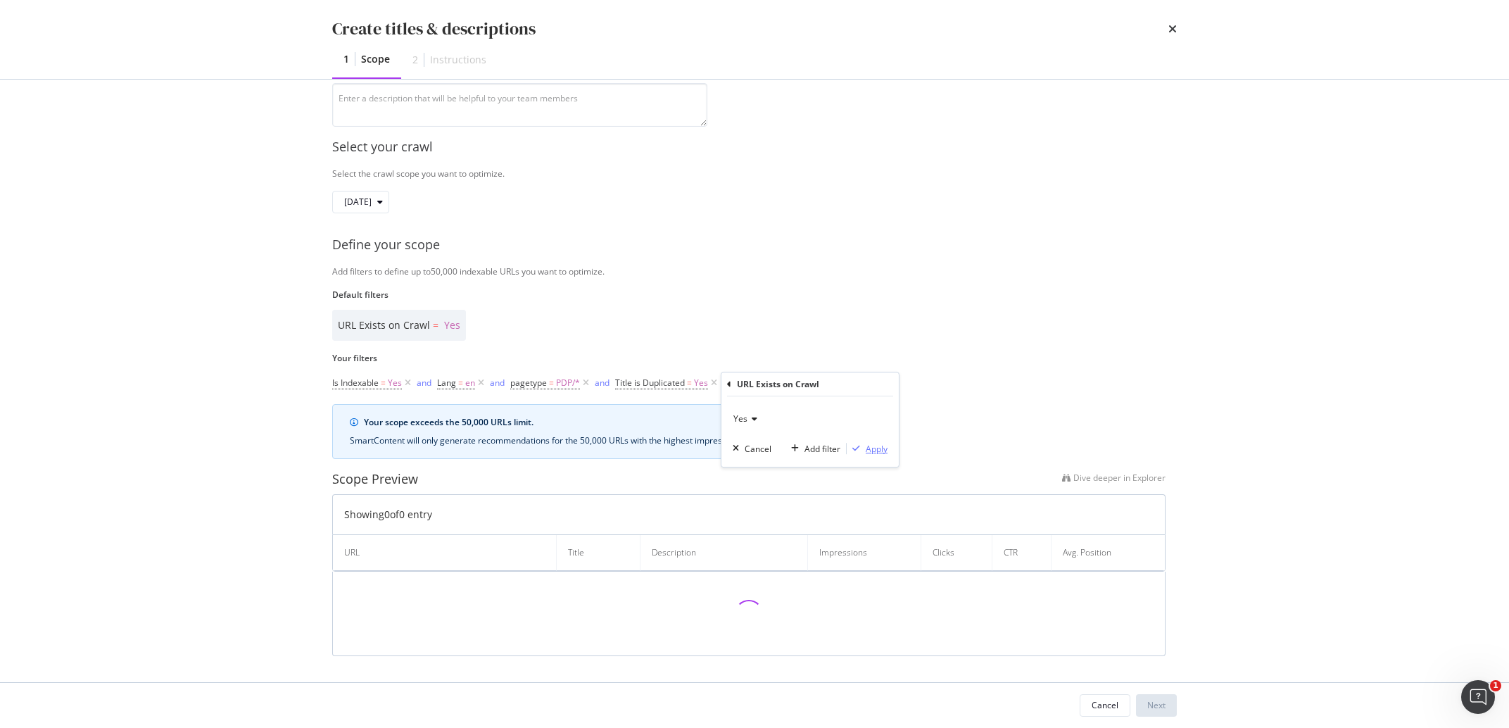
click at [864, 444] on div "Apply" at bounding box center [867, 448] width 41 height 13
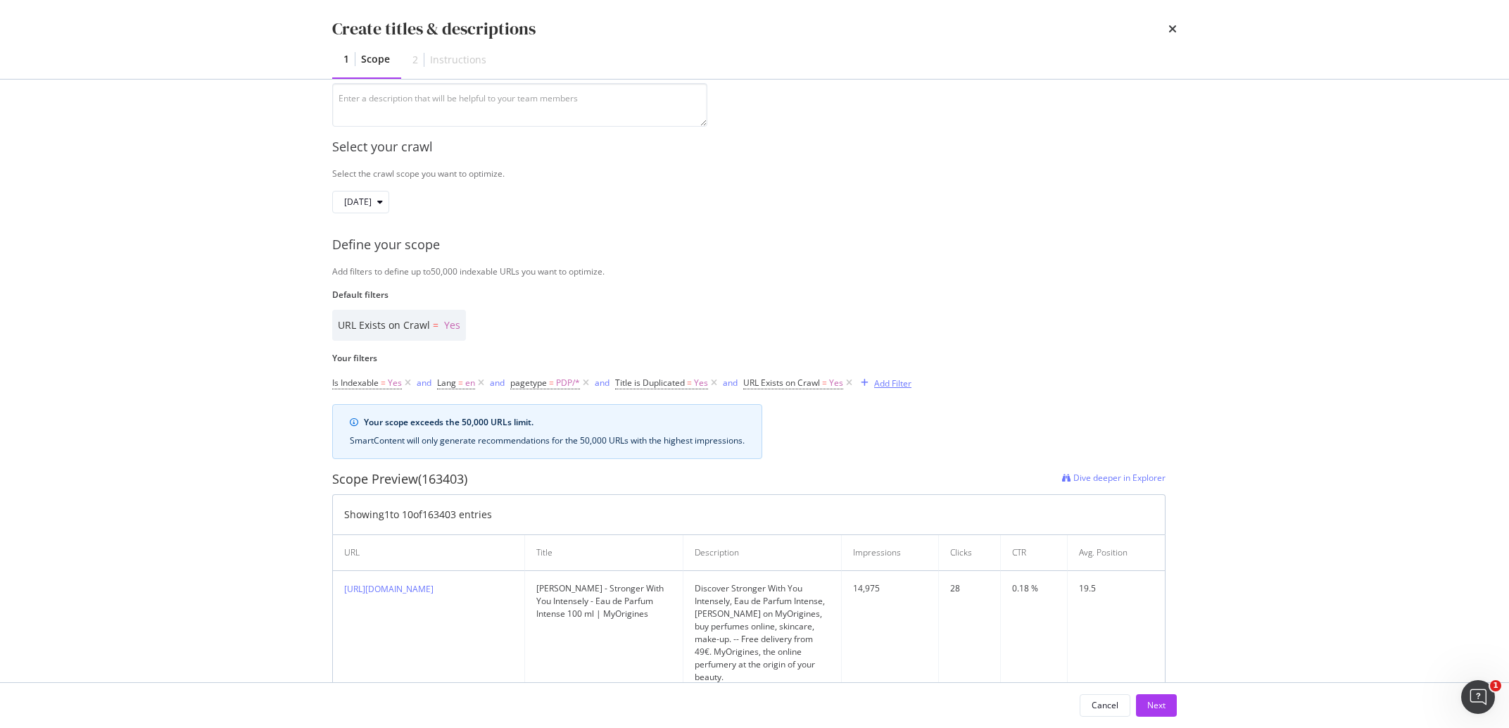
click at [901, 385] on div "Add Filter" at bounding box center [892, 383] width 37 height 12
type input "h2"
click at [901, 474] on div "H2" at bounding box center [988, 481] width 224 height 17
click at [916, 442] on input "Name" at bounding box center [945, 444] width 153 height 23
click at [912, 426] on div "Any equal to" at bounding box center [945, 419] width 155 height 23
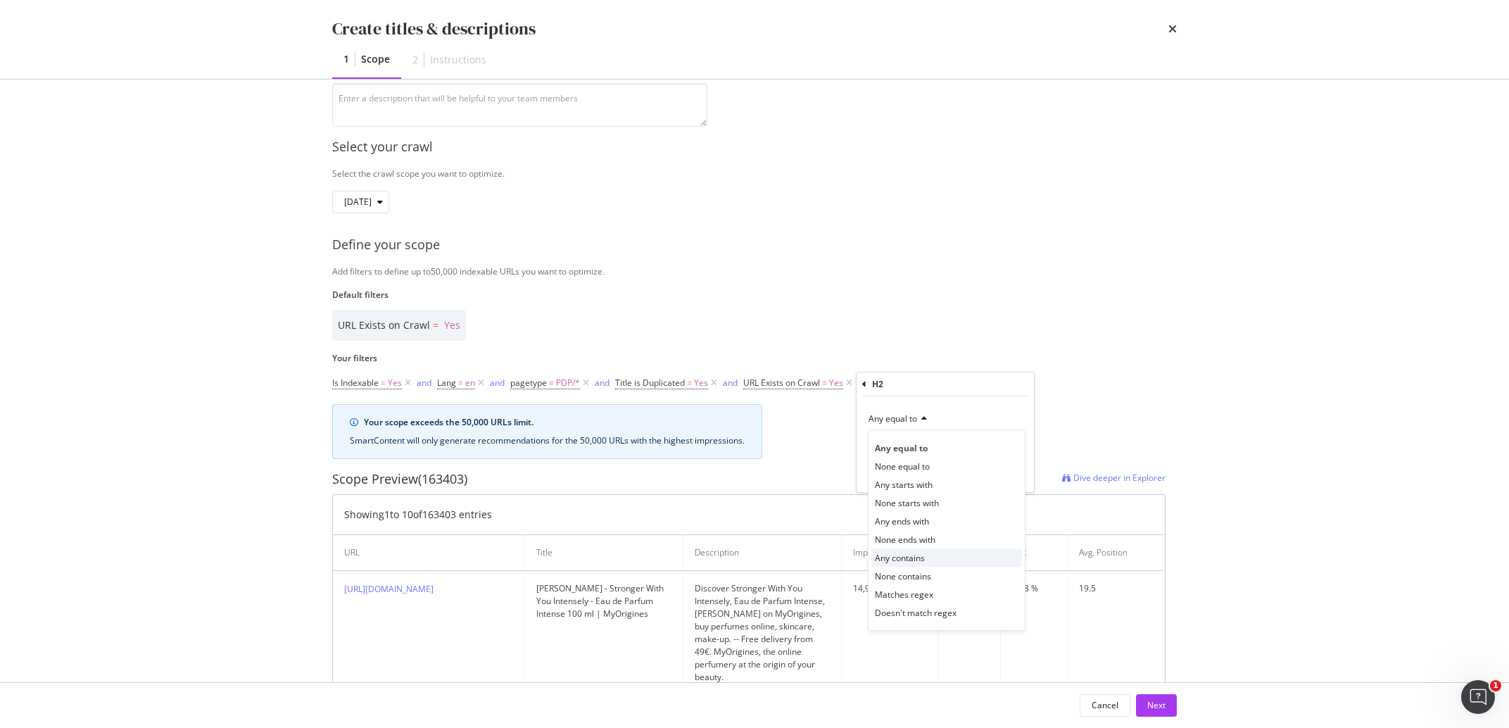
click at [925, 562] on span "Any contains" at bounding box center [900, 558] width 50 height 12
click at [905, 445] on input "Name" at bounding box center [945, 444] width 153 height 23
type input "toilette"
click at [1019, 471] on div "Apply" at bounding box center [1012, 474] width 22 height 12
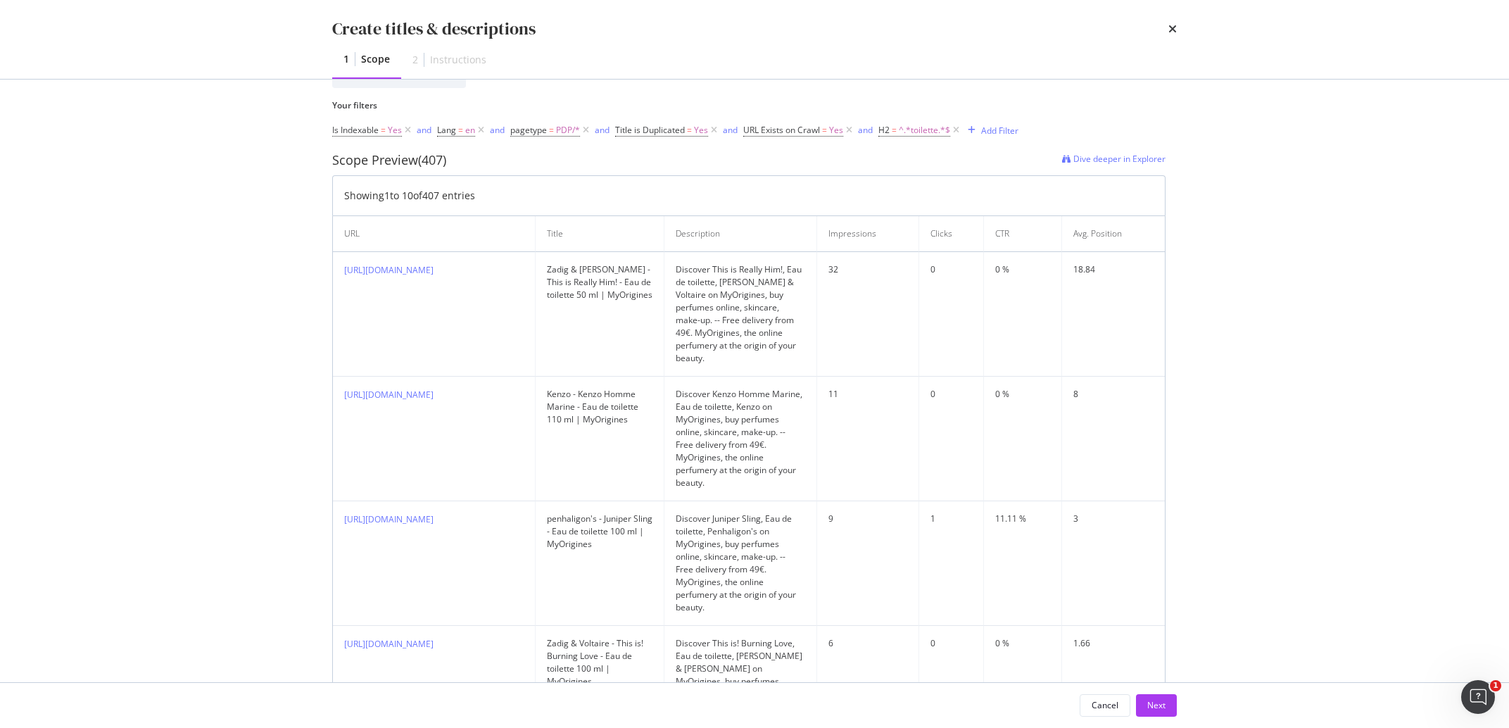
scroll to position [326, 0]
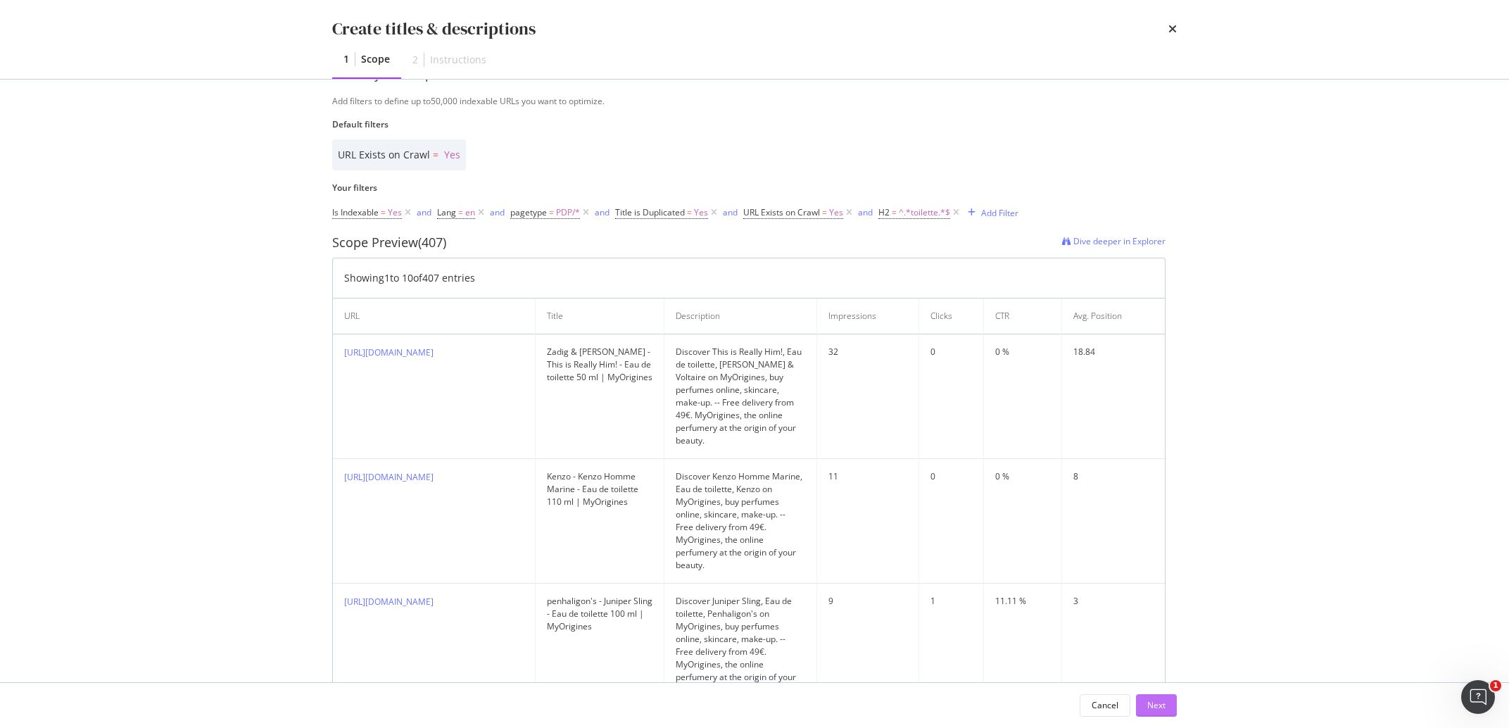
click at [1158, 710] on div "Next" at bounding box center [1156, 705] width 18 height 12
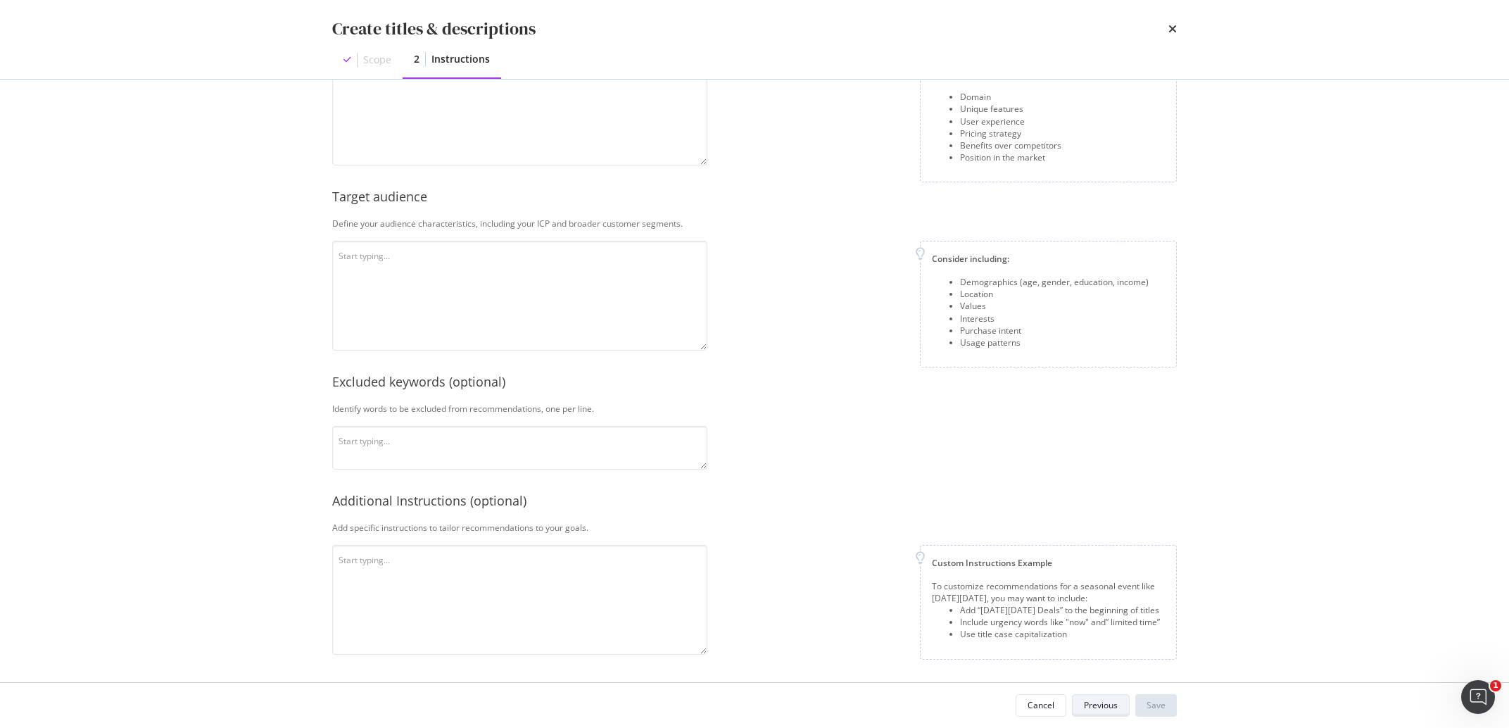
scroll to position [151, 0]
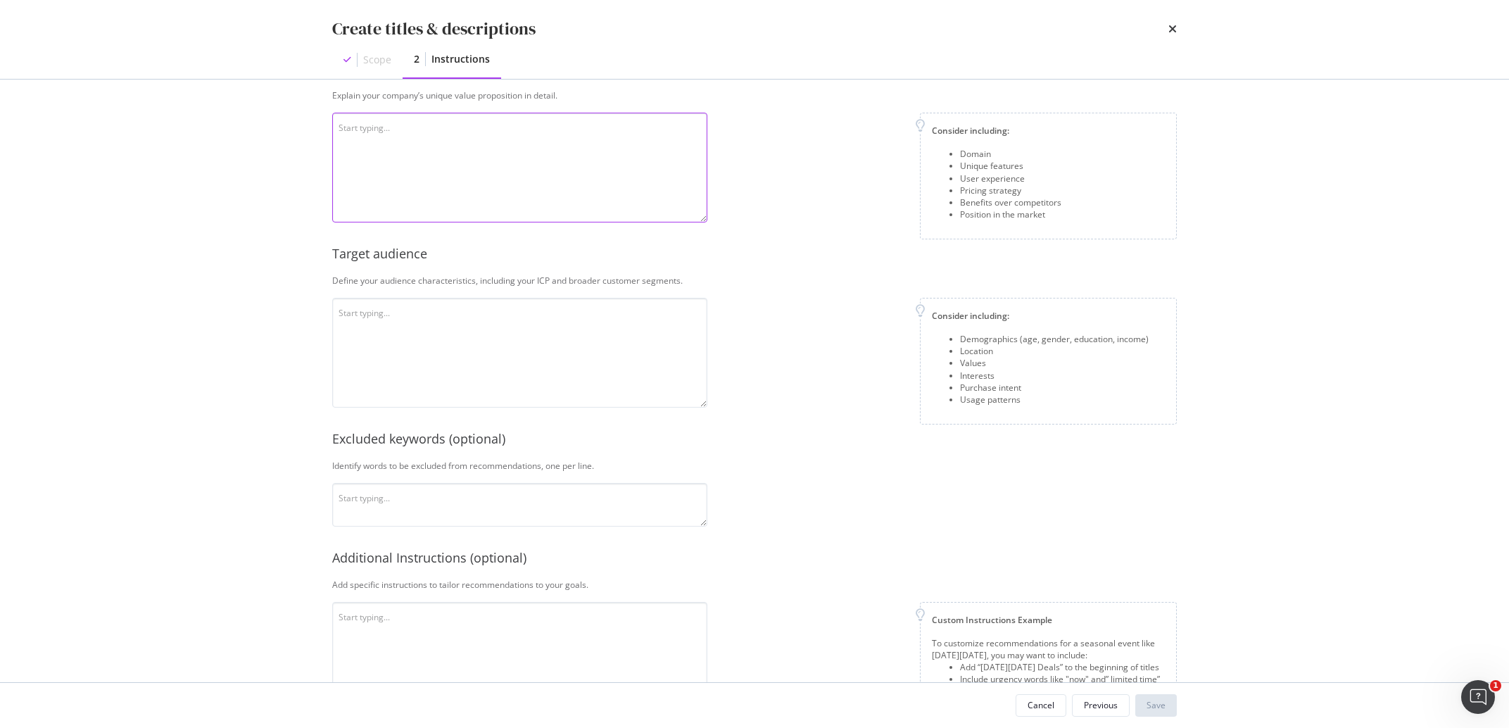
click at [429, 139] on textarea "modal" at bounding box center [519, 168] width 375 height 110
paste textarea "MyOrigines is an official beauty reseller that operates online, offering good d…"
type textarea "MyOrigines is an official beauty reseller that operates online, offering good d…"
click at [612, 337] on textarea "modal" at bounding box center [519, 353] width 375 height 110
paste textarea "The audience is based in all [GEOGRAPHIC_DATA], mostly [DEMOGRAPHIC_DATA], and …"
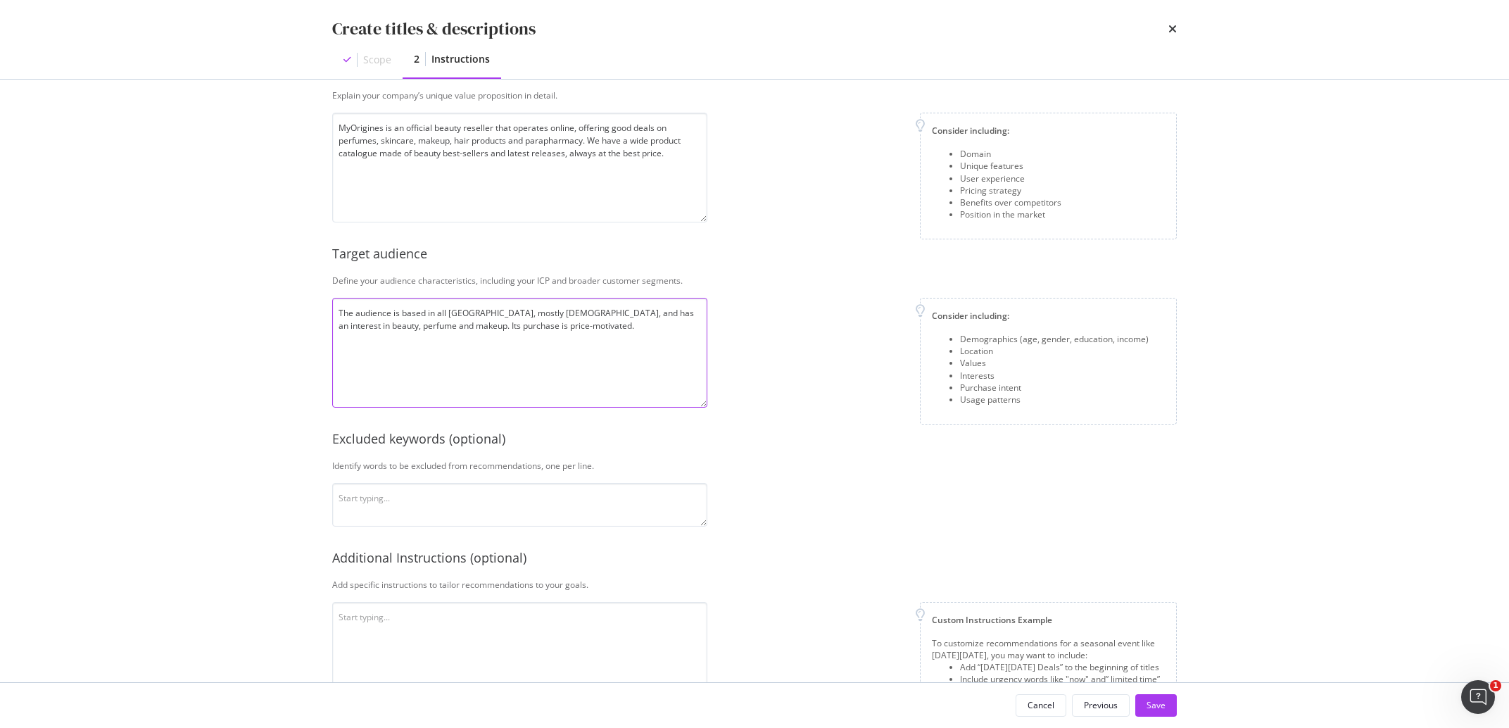
type textarea "The audience is based in all [GEOGRAPHIC_DATA], mostly [DEMOGRAPHIC_DATA], and …"
click at [526, 650] on textarea "modal" at bounding box center [519, 657] width 375 height 110
paste textarea "Use capital letters at the beginning of sentences, do not mention the prices in…"
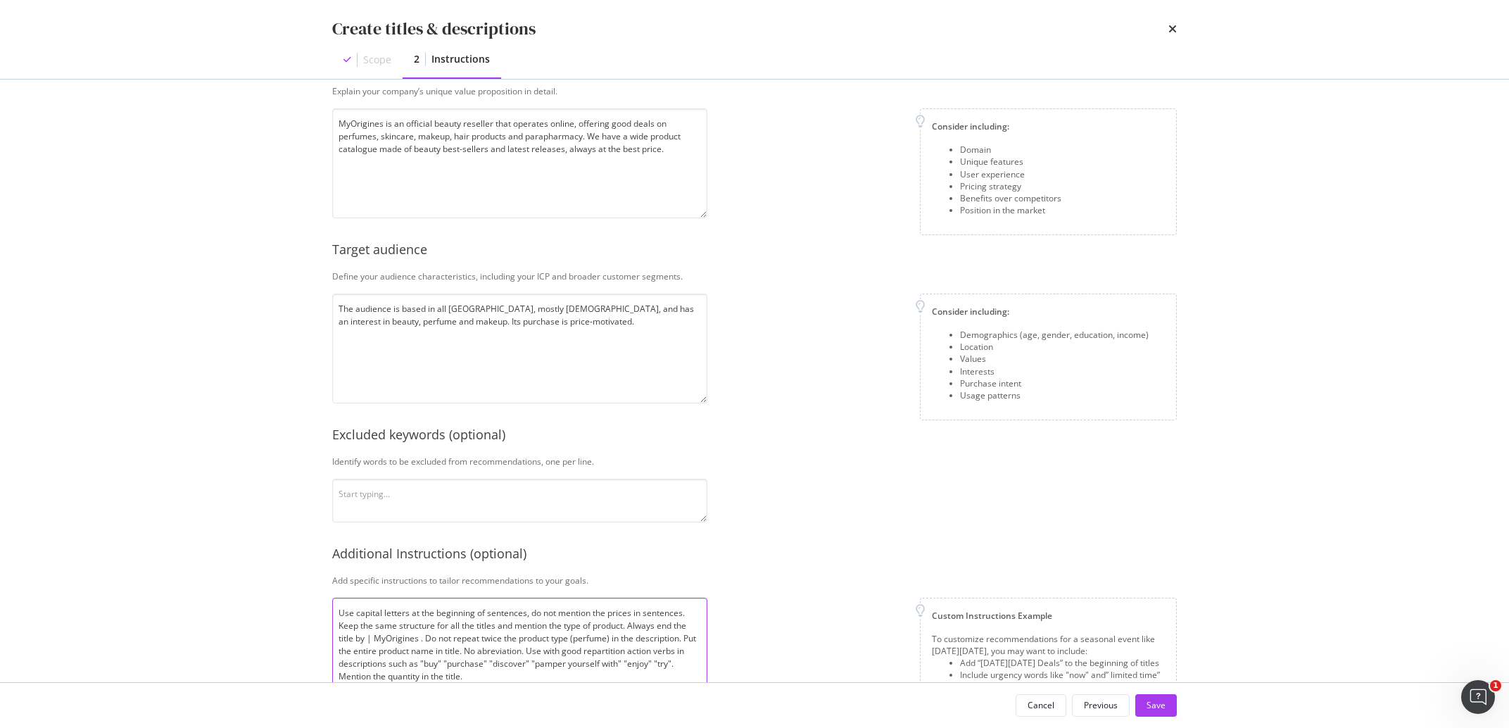
scroll to position [208, 0]
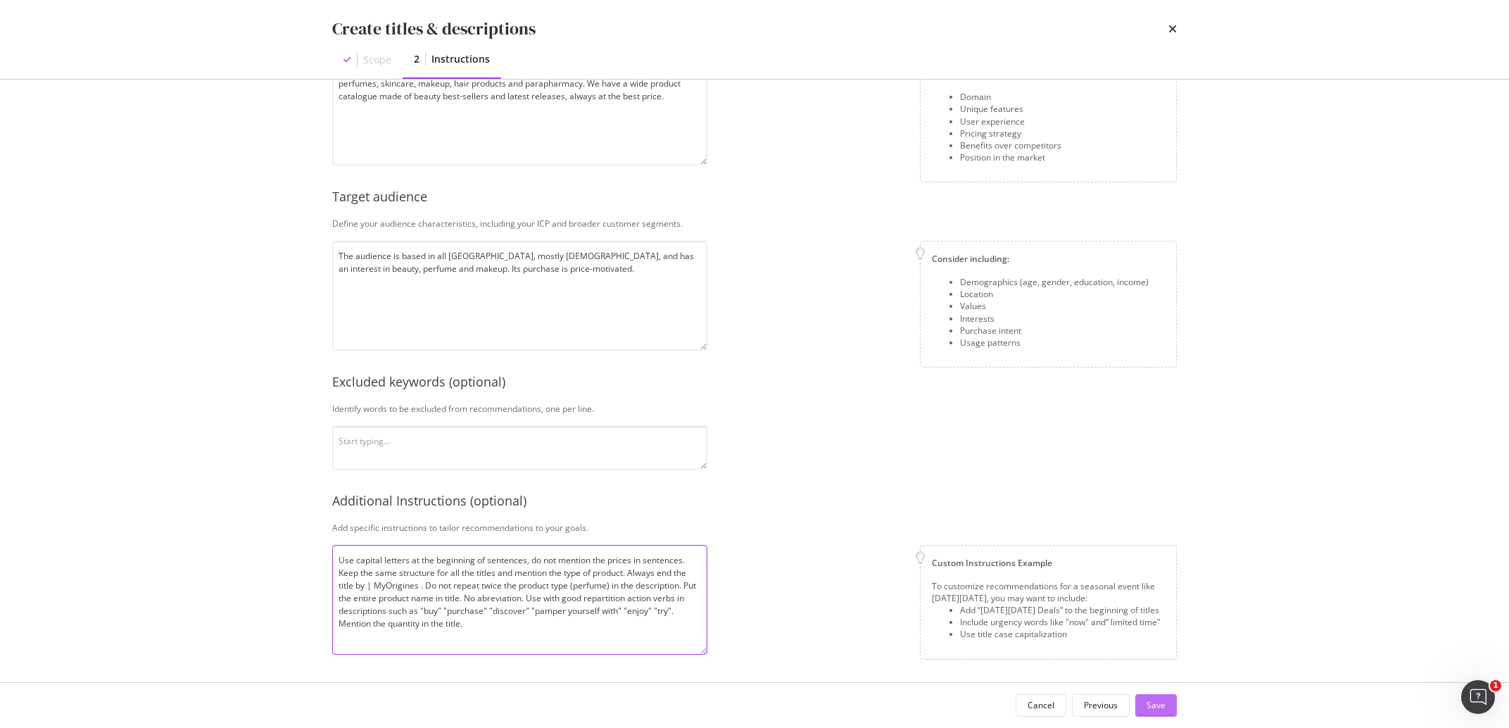
type textarea "Use capital letters at the beginning of sentences, do not mention the prices in…"
click at [1157, 698] on div "Save" at bounding box center [1156, 705] width 19 height 21
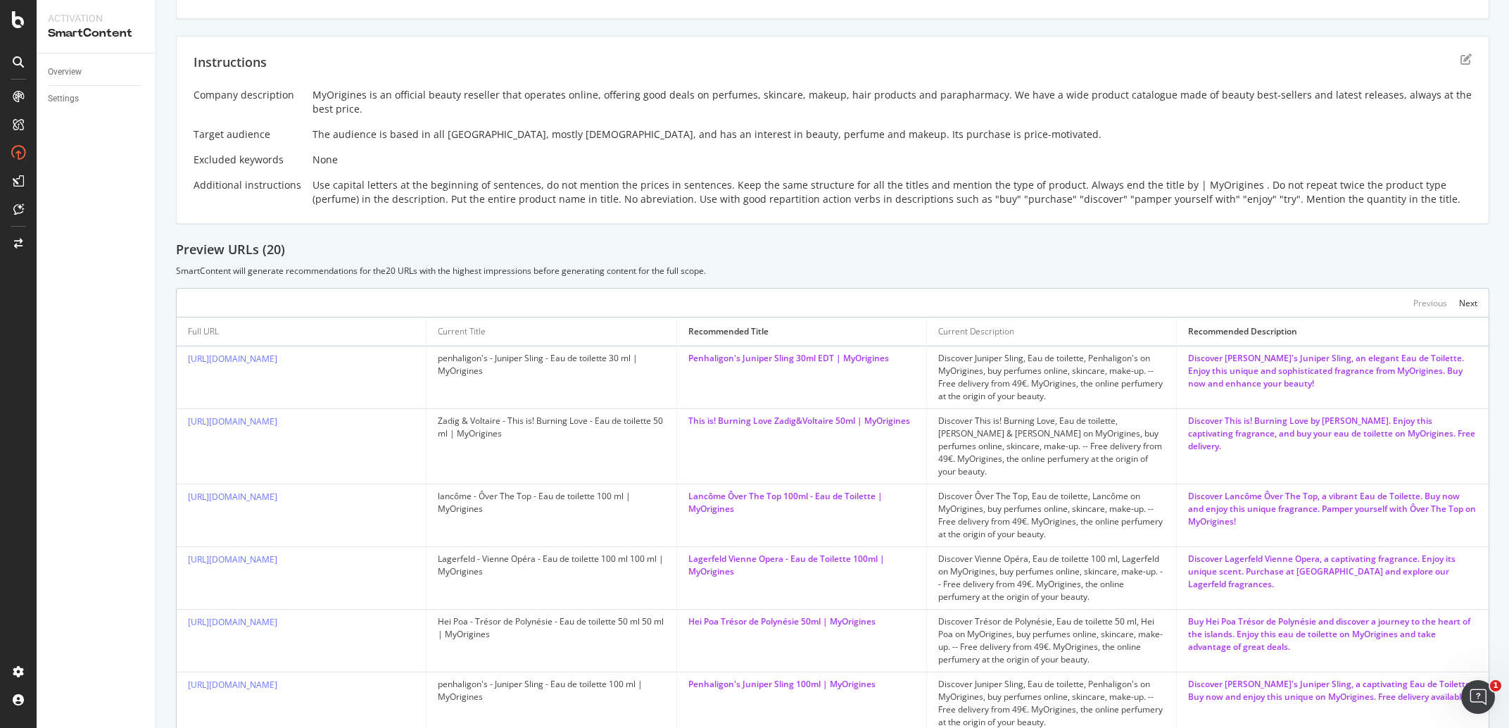
scroll to position [186, 0]
click at [1447, 58] on div "Instructions" at bounding box center [833, 70] width 1278 height 35
click at [1461, 56] on icon "edit" at bounding box center [1466, 58] width 11 height 11
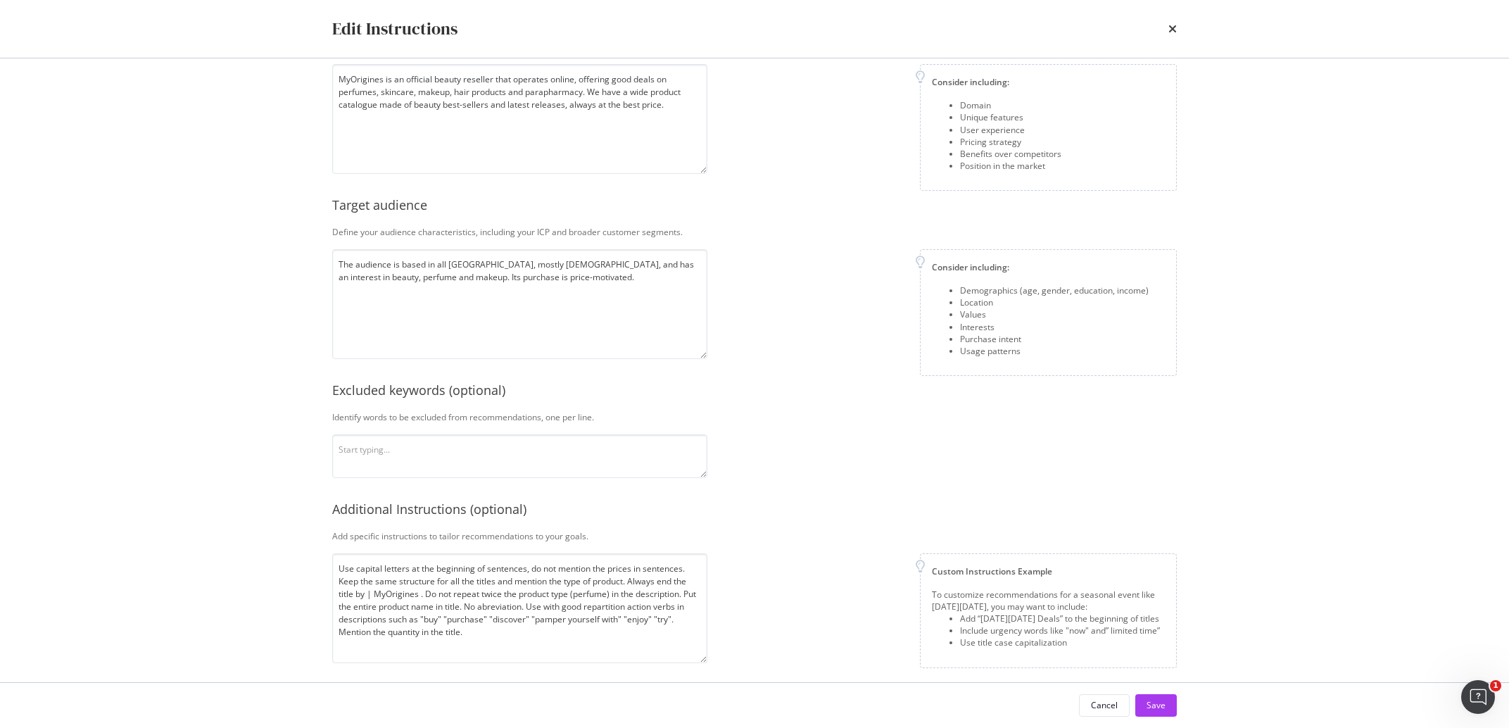
scroll to position [96, 0]
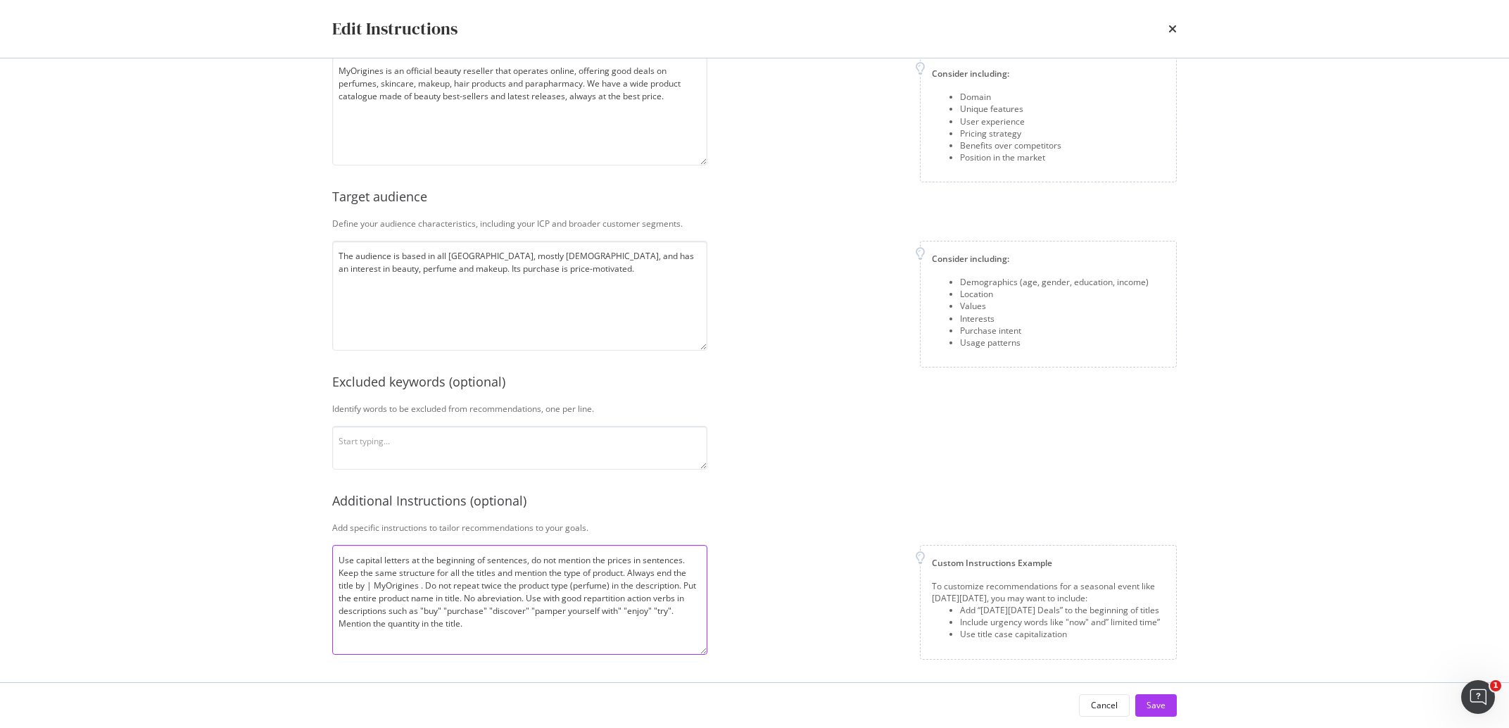
click at [538, 584] on textarea "Use capital letters at the beginning of sentences, do not mention the prices in…" at bounding box center [519, 600] width 375 height 110
drag, startPoint x: 525, startPoint y: 595, endPoint x: 480, endPoint y: 595, distance: 45.0
click at [480, 595] on textarea "Use capital letters at the beginning of sentences, do not mention the prices in…" at bounding box center [519, 600] width 375 height 110
click at [572, 628] on textarea "Use capital letters at the beginning of sentences, do not mention the prices in…" at bounding box center [519, 600] width 375 height 110
click at [614, 626] on textarea "Use capital letters at the beginning of sentences, do not mention the prices in…" at bounding box center [519, 600] width 375 height 110
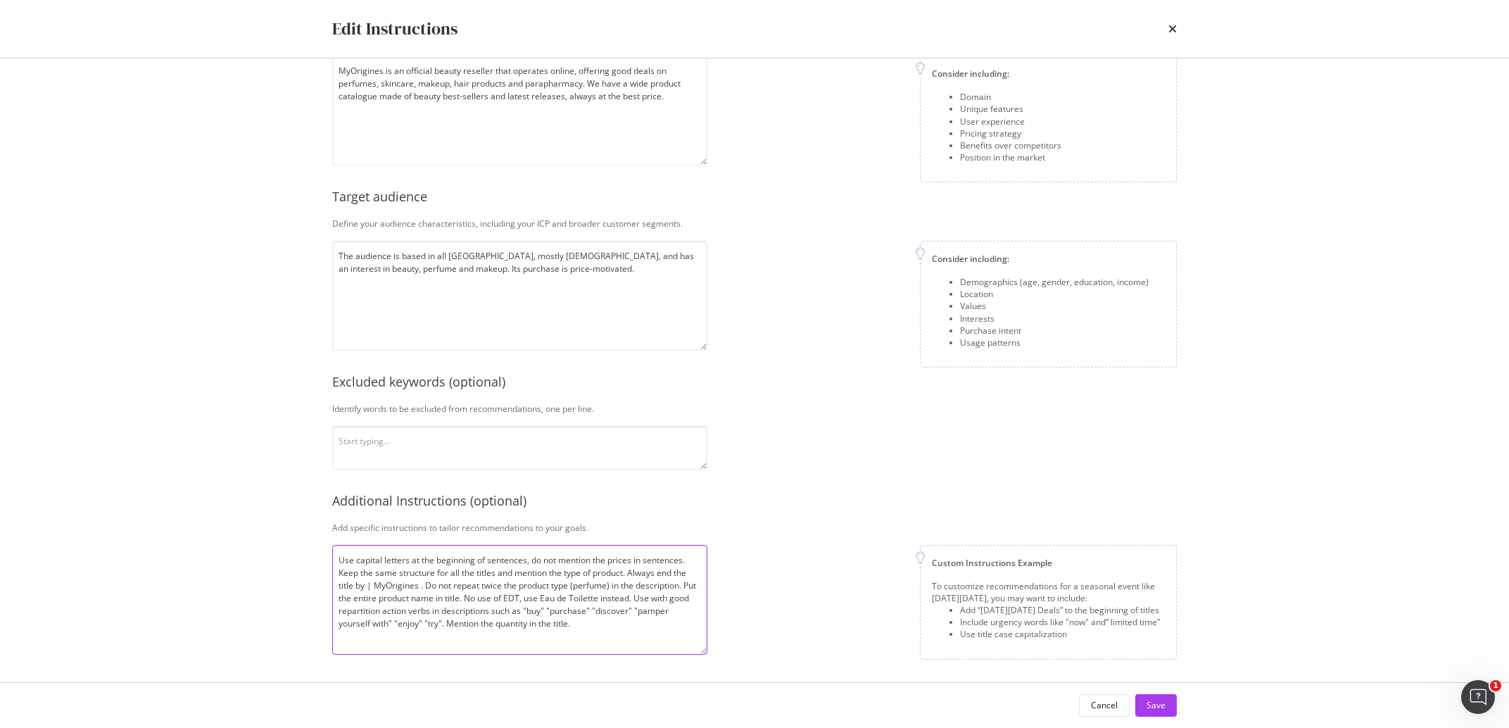
click at [372, 611] on textarea "Use capital letters at the beginning of sentences, do not mention the prices in…" at bounding box center [519, 600] width 375 height 110
click at [683, 598] on textarea "Use capital letters at the beginning of sentences, do not mention the prices in…" at bounding box center [519, 600] width 375 height 110
click at [693, 594] on textarea "Use capital letters at the beginning of sentences, do not mention the prices in…" at bounding box center [519, 600] width 375 height 110
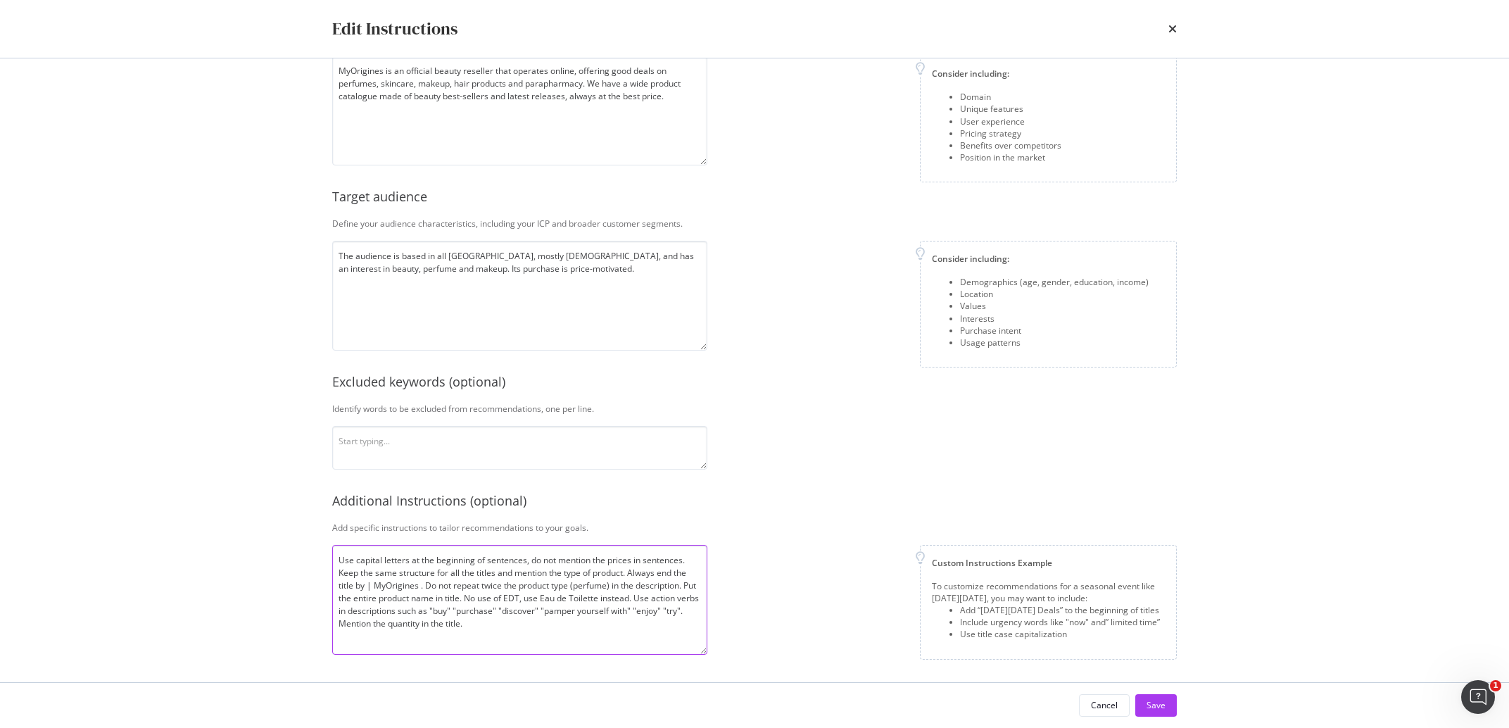
click at [625, 639] on textarea "Use capital letters at the beginning of sentences, do not mention the prices in…" at bounding box center [519, 600] width 375 height 110
click at [651, 600] on textarea "Use capital letters at the beginning of sentences, do not mention the prices in…" at bounding box center [519, 600] width 375 height 110
click at [569, 629] on textarea "Use capital letters at the beginning of sentences, do not mention the prices in…" at bounding box center [519, 600] width 375 height 110
type textarea "Use capital letters at the beginning of sentences, do not mention the prices in…"
click at [1152, 707] on div "Save" at bounding box center [1156, 705] width 19 height 12
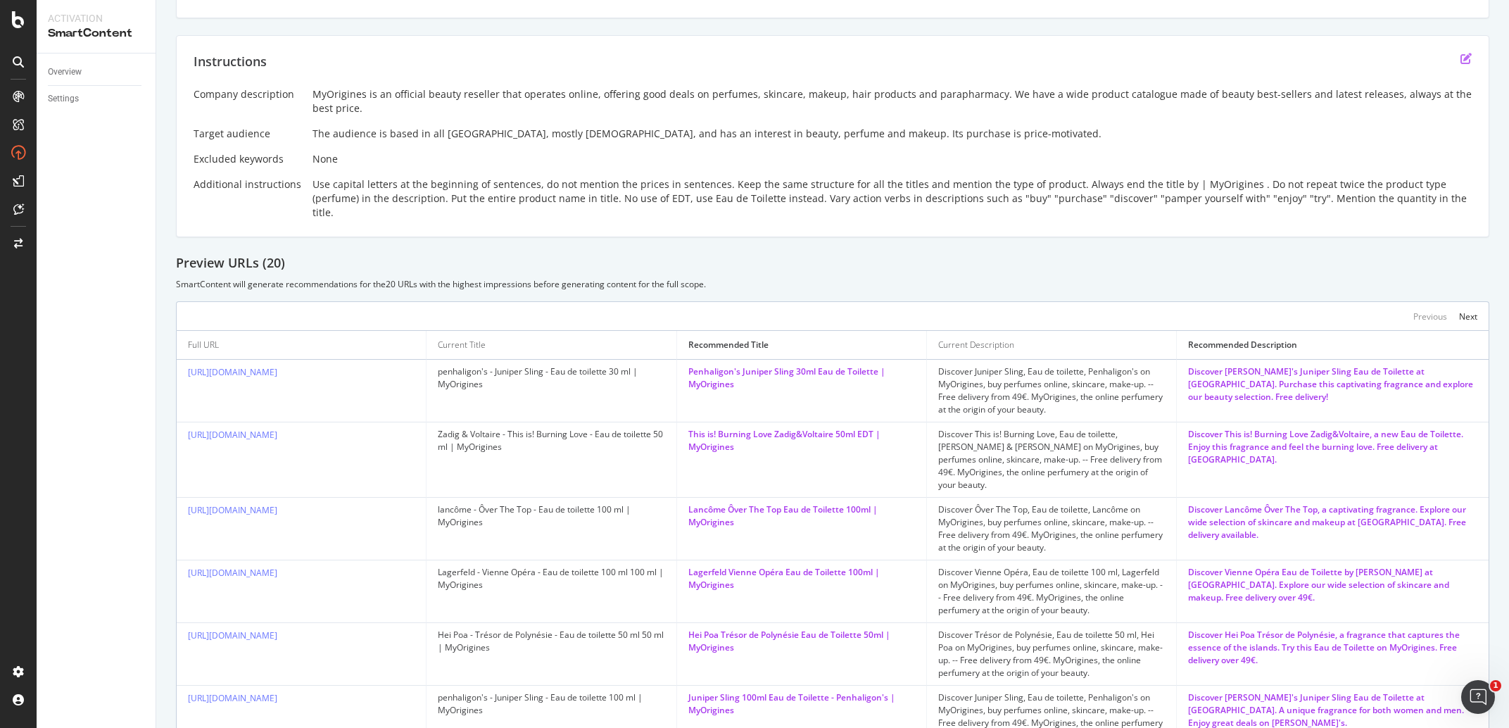
click at [1461, 64] on icon "edit" at bounding box center [1466, 58] width 11 height 11
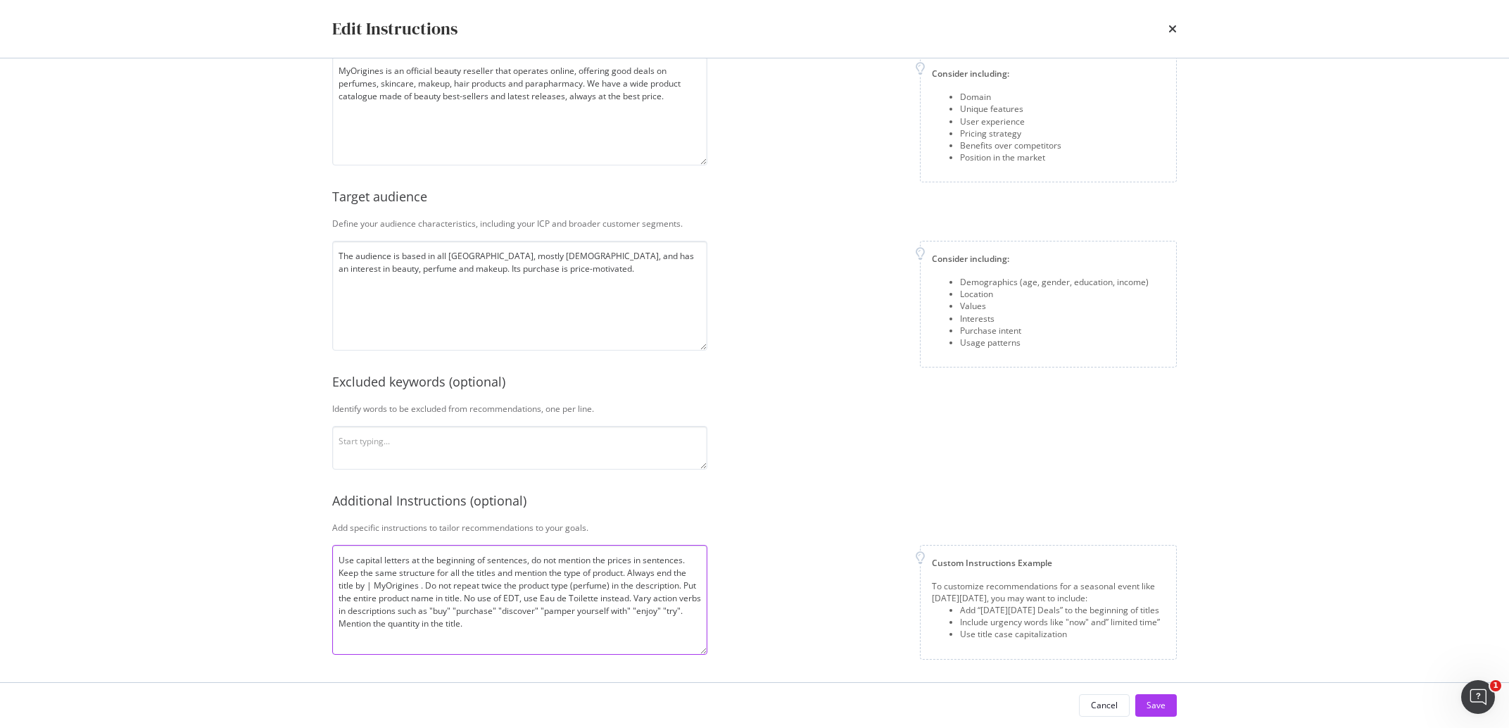
click at [519, 628] on textarea "Use capital letters at the beginning of sentences, do not mention the prices in…" at bounding box center [519, 600] width 375 height 110
drag, startPoint x: 633, startPoint y: 598, endPoint x: 469, endPoint y: 598, distance: 164.7
click at [469, 598] on textarea "Use capital letters at the beginning of sentences, do not mention the prices in…" at bounding box center [519, 600] width 375 height 110
click at [691, 606] on textarea "Use capital letters at the beginning of sentences, do not mention the prices in…" at bounding box center [519, 600] width 375 height 110
paste textarea "No use of EDT, use Eau de Toilette instead."
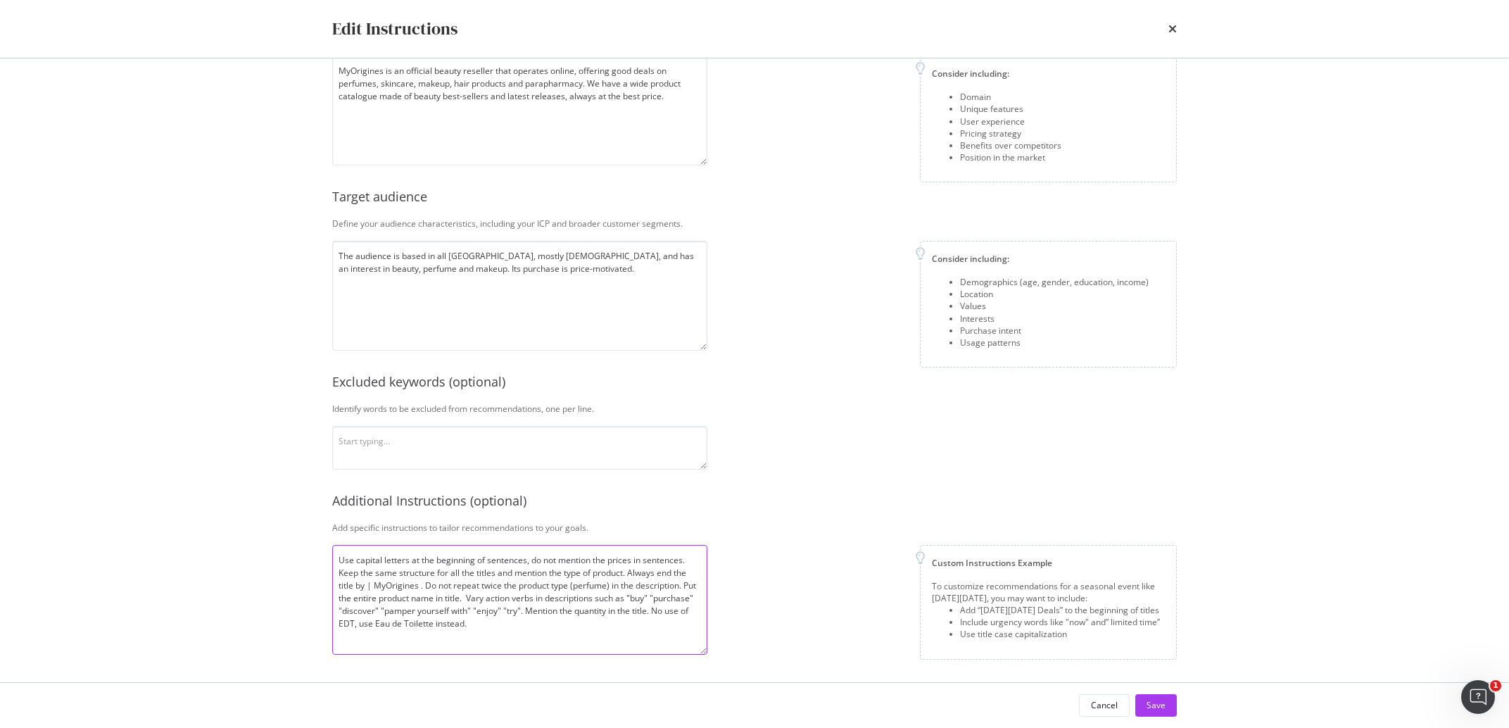
click at [626, 638] on textarea "Use capital letters at the beginning of sentences, do not mention the prices in…" at bounding box center [519, 600] width 375 height 110
click at [666, 611] on textarea "Use capital letters at the beginning of sentences, do not mention the prices in…" at bounding box center [519, 600] width 375 height 110
click at [343, 624] on textarea "Use capital letters at the beginning of sentences, do not mention the prices in…" at bounding box center [519, 600] width 375 height 110
click at [548, 622] on textarea "Use capital letters at the beginning of sentences, do not mention the prices in…" at bounding box center [519, 600] width 375 height 110
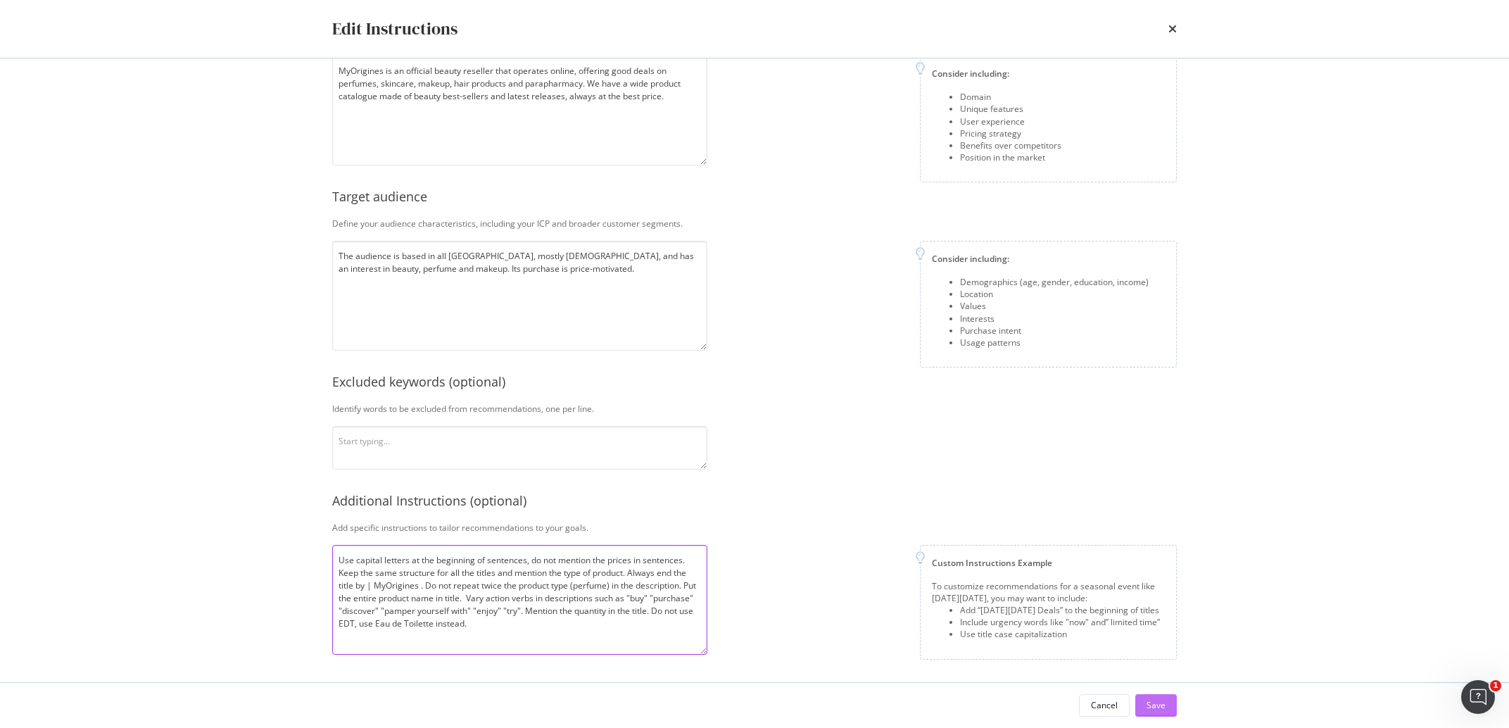
type textarea "Use capital letters at the beginning of sentences, do not mention the prices in…"
click at [1144, 709] on button "Save" at bounding box center [1156, 705] width 42 height 23
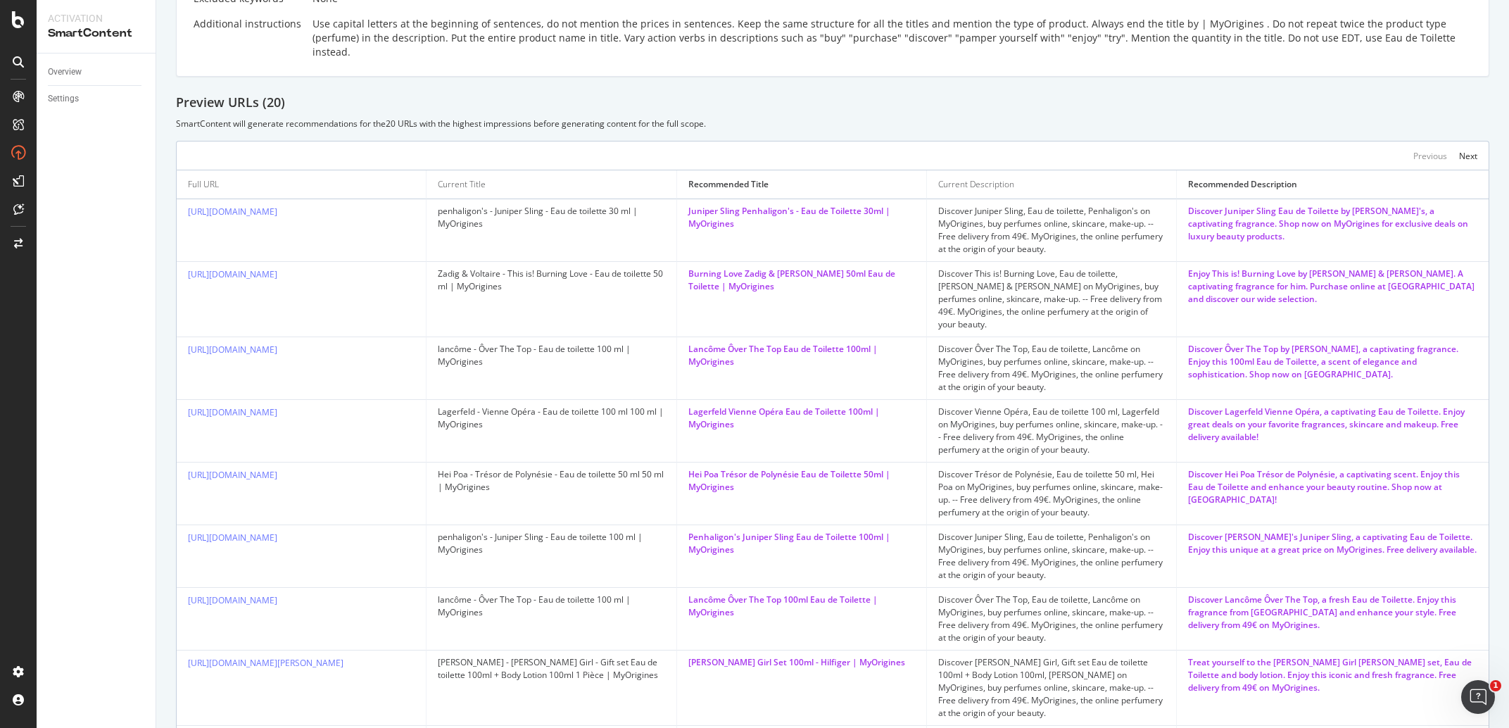
scroll to position [106, 0]
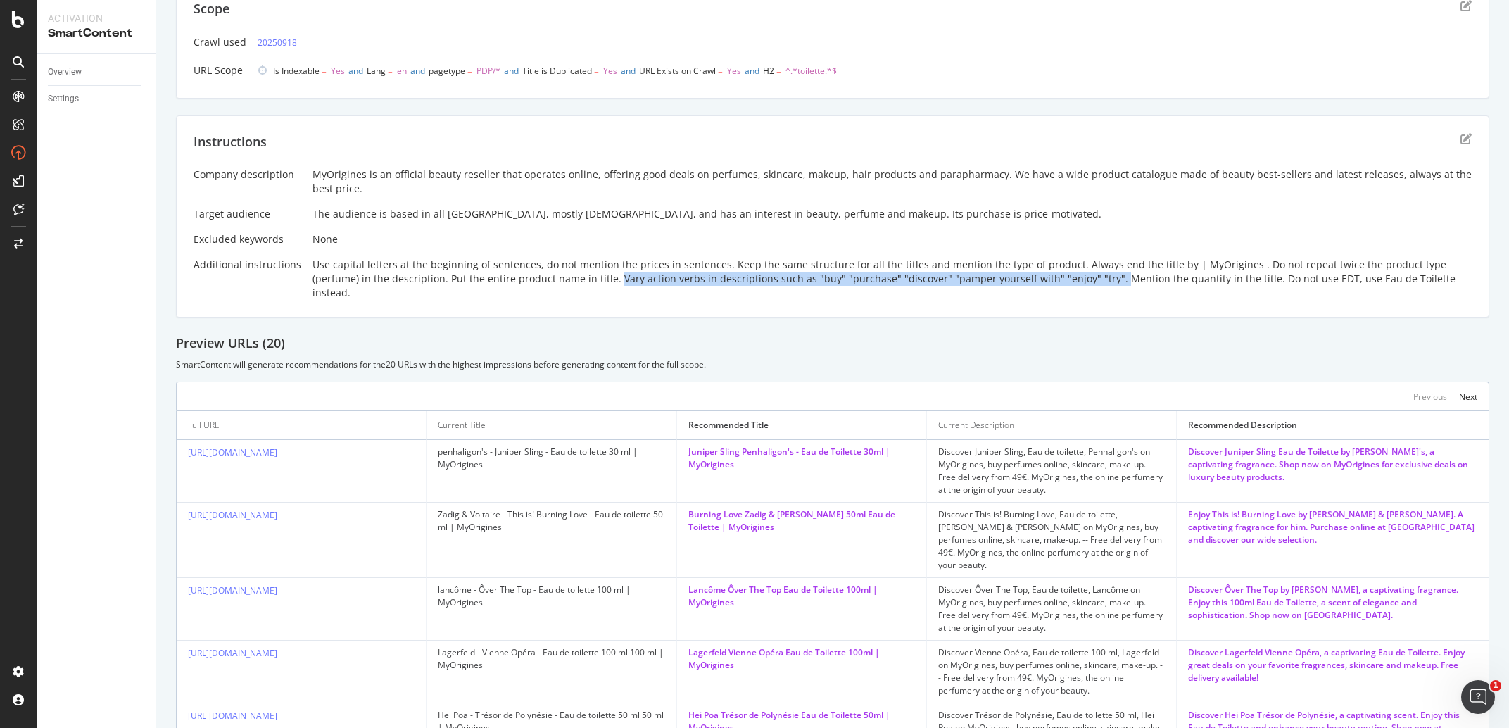
drag, startPoint x: 560, startPoint y: 277, endPoint x: 1051, endPoint y: 277, distance: 491.3
click at [1051, 277] on div "Use capital letters at the beginning of sentences, do not mention the prices in…" at bounding box center [892, 279] width 1159 height 42
copy div "Vary action verbs in descriptions such as "buy" "purchase" "discover" "pamper y…"
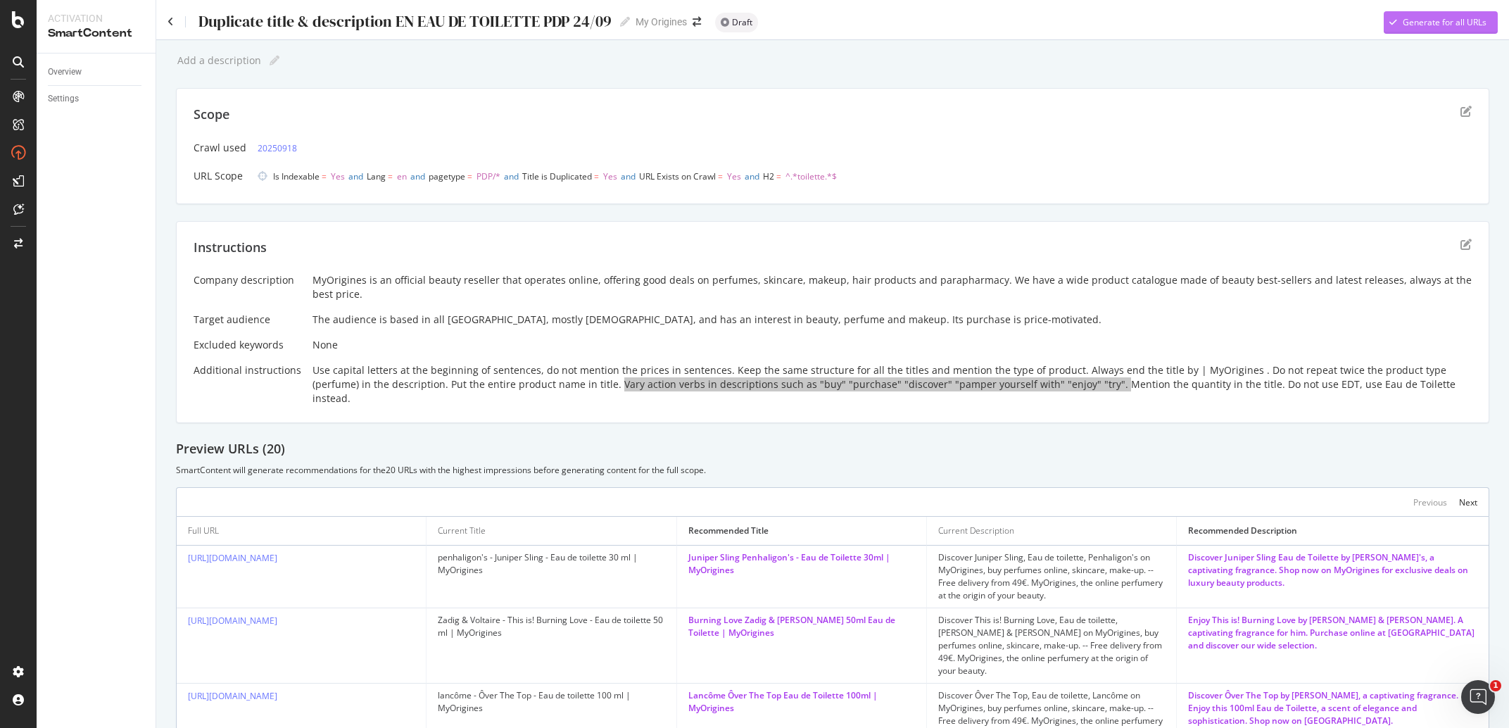
click at [1451, 22] on div "Generate for all URLs" at bounding box center [1445, 22] width 84 height 12
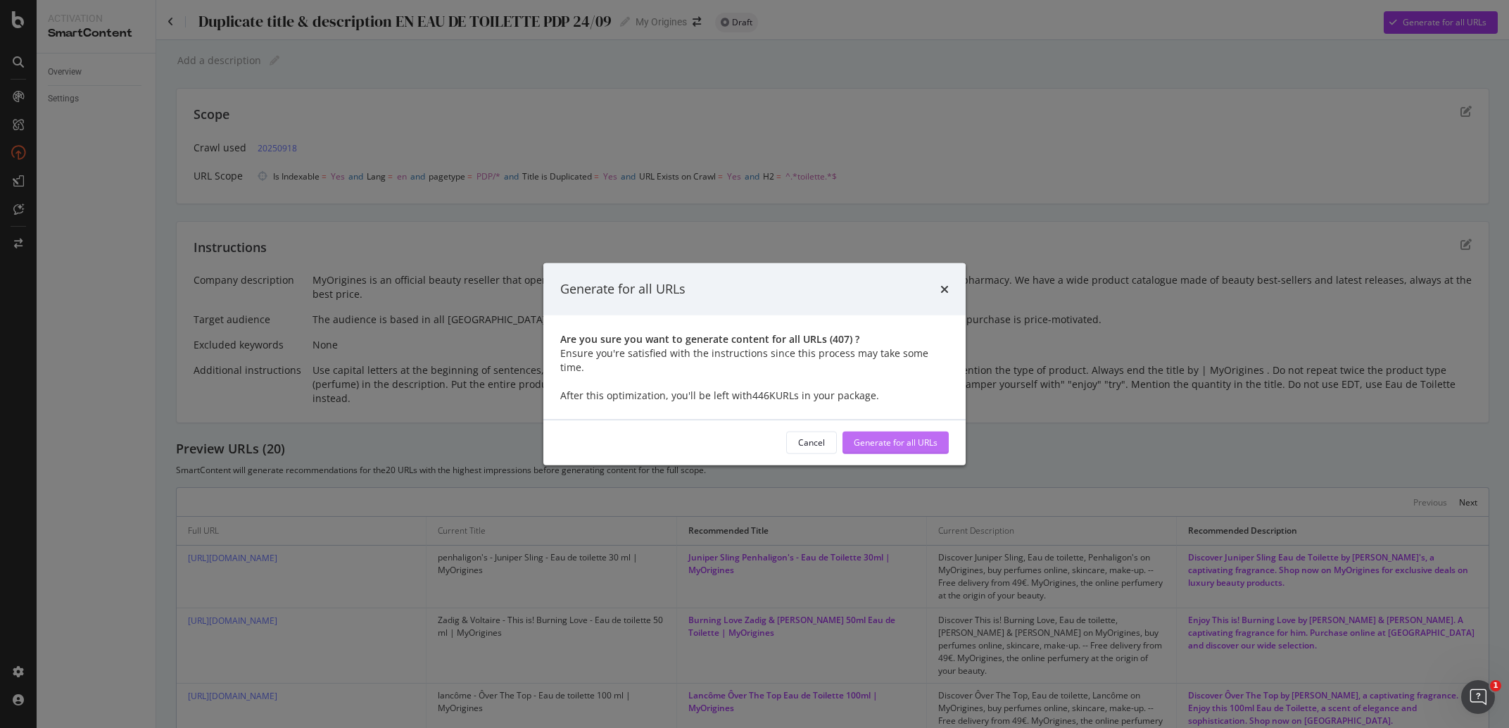
click at [890, 439] on div "Generate for all URLs" at bounding box center [896, 442] width 84 height 12
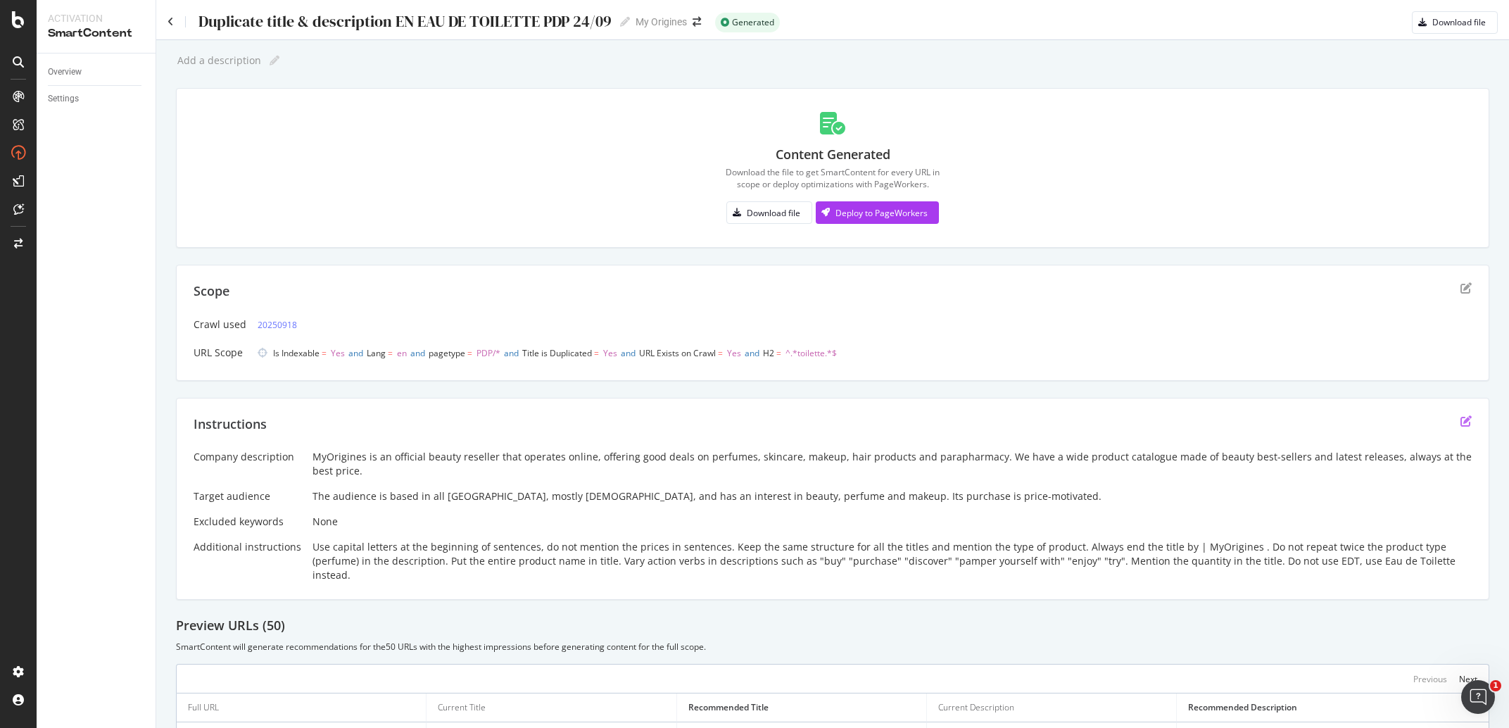
click at [1461, 422] on icon "edit" at bounding box center [1466, 420] width 11 height 11
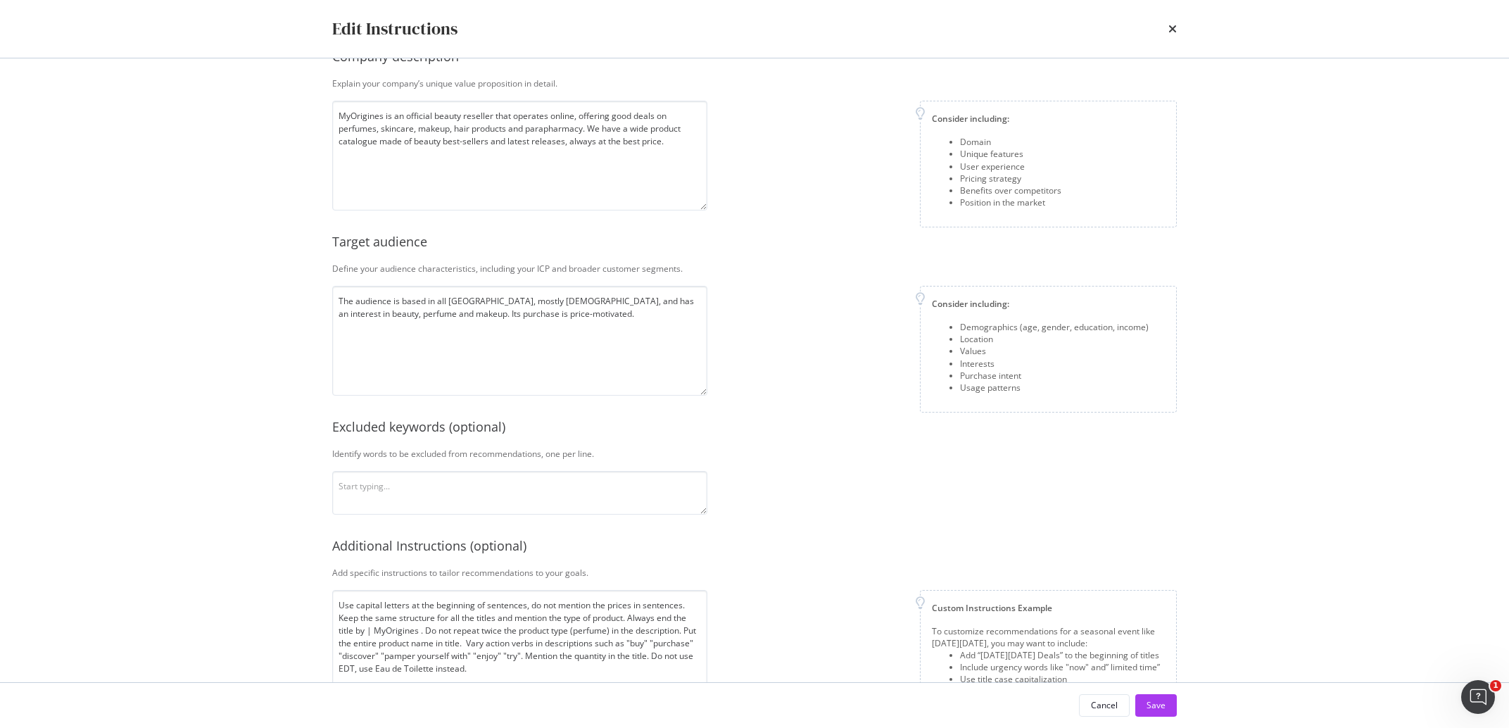
scroll to position [96, 0]
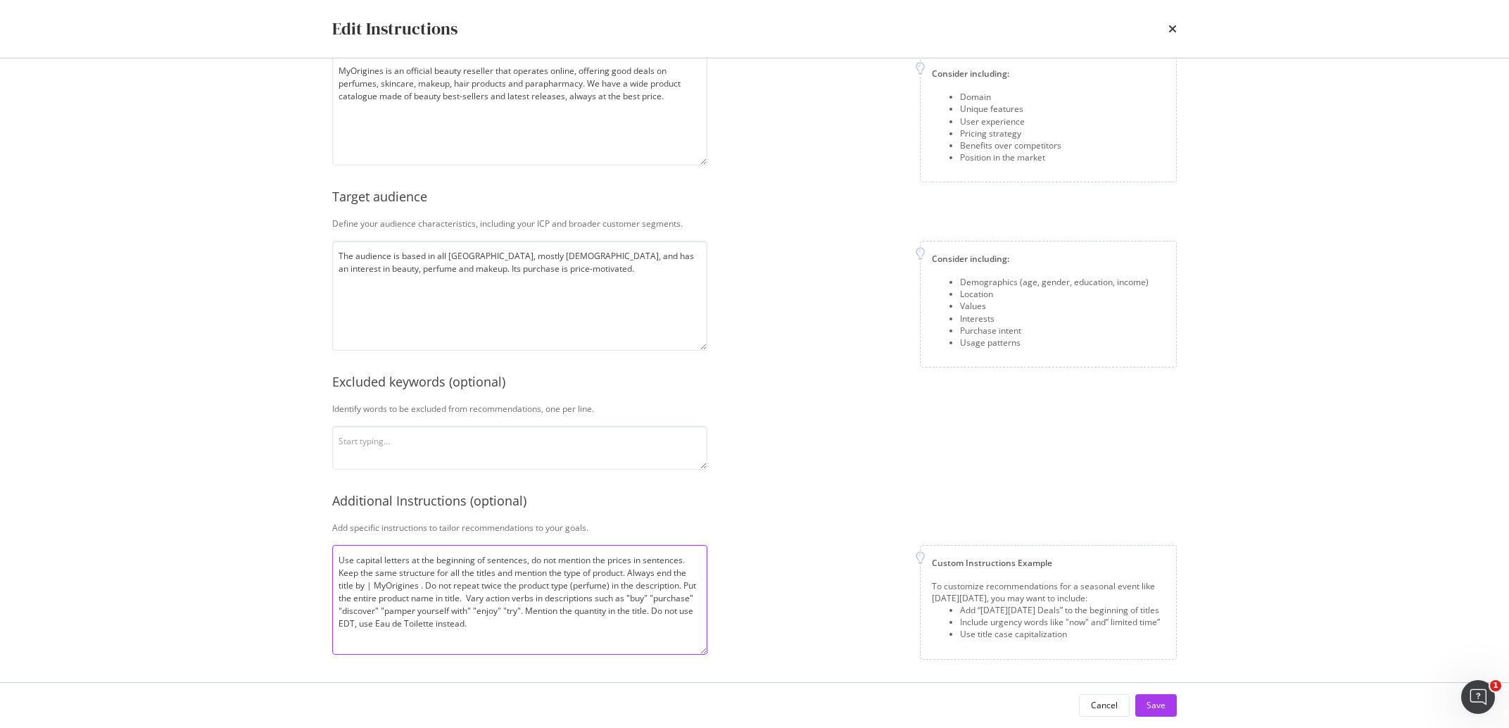
click at [511, 645] on textarea "Use capital letters at the beginning of sentences, do not mention the prices in…" at bounding box center [519, 600] width 375 height 110
paste textarea "If initial description starts with "discover", change verb of action for "buy" …"
type textarea "Use capital letters at the beginning of sentences, do not mention the prices in…"
click at [1172, 692] on div "Cancel Save" at bounding box center [754, 705] width 901 height 45
click at [1168, 705] on button "Save" at bounding box center [1156, 705] width 42 height 23
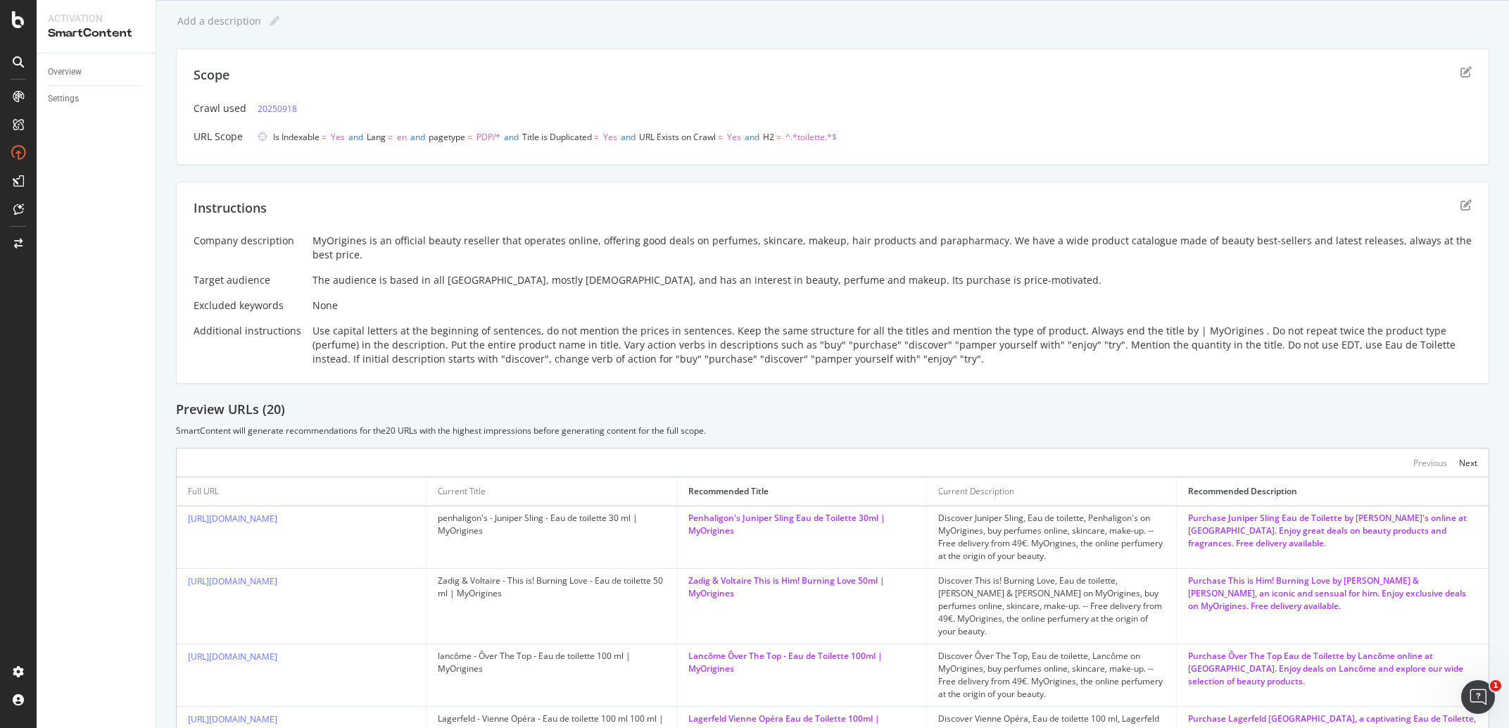
scroll to position [0, 0]
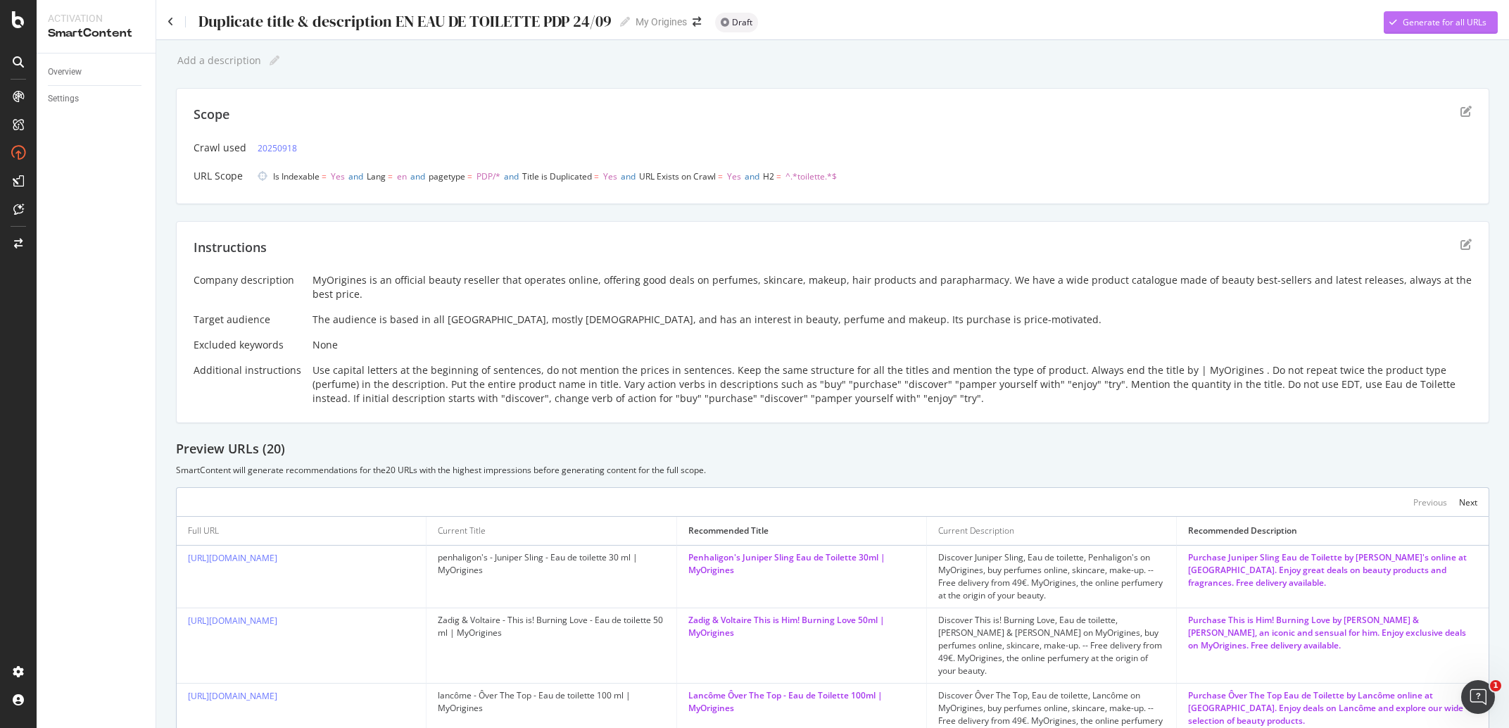
click at [1413, 32] on div "Generate for all URLs" at bounding box center [1435, 22] width 103 height 21
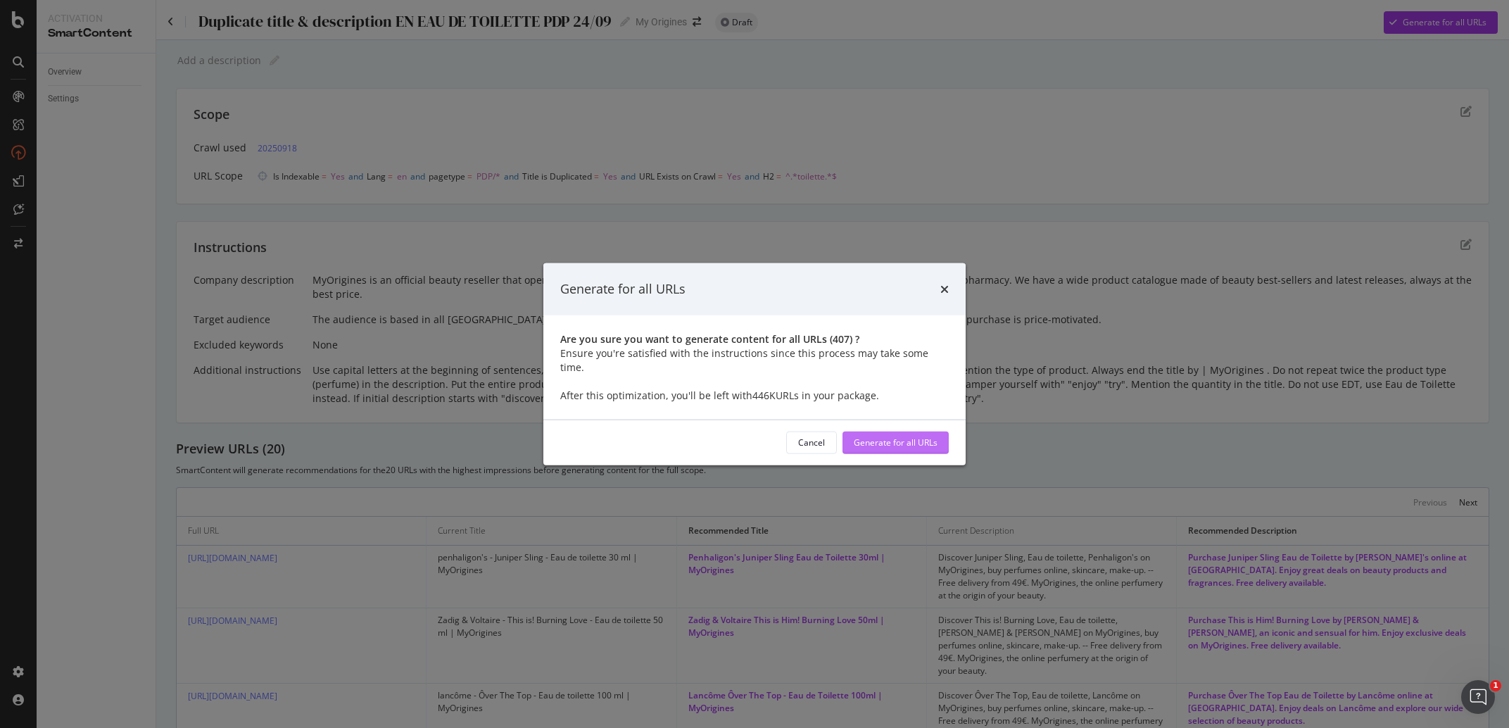
click at [898, 443] on div "Generate for all URLs" at bounding box center [896, 441] width 84 height 21
